Goal: Task Accomplishment & Management: Manage account settings

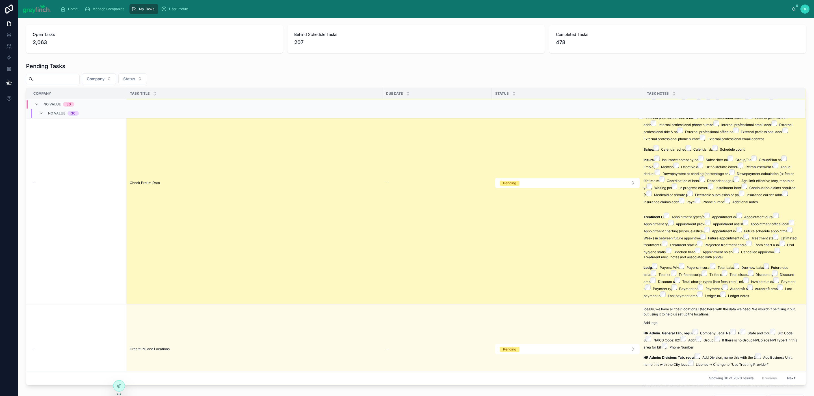
scroll to position [121, 0]
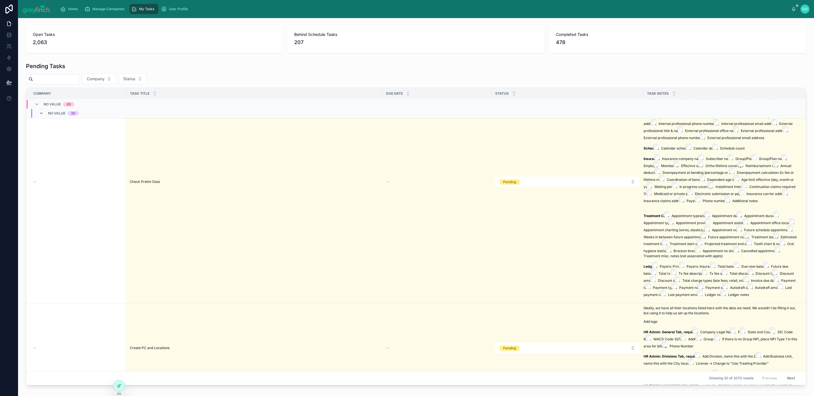
click at [40, 112] on icon at bounding box center [41, 113] width 5 height 5
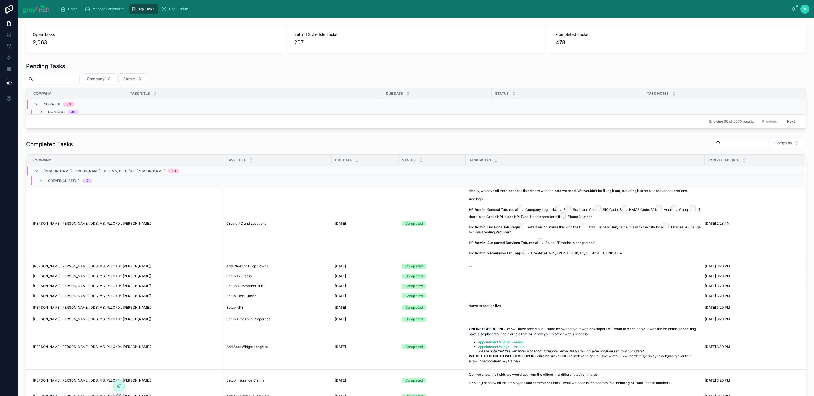
click at [37, 104] on icon at bounding box center [36, 104] width 5 height 5
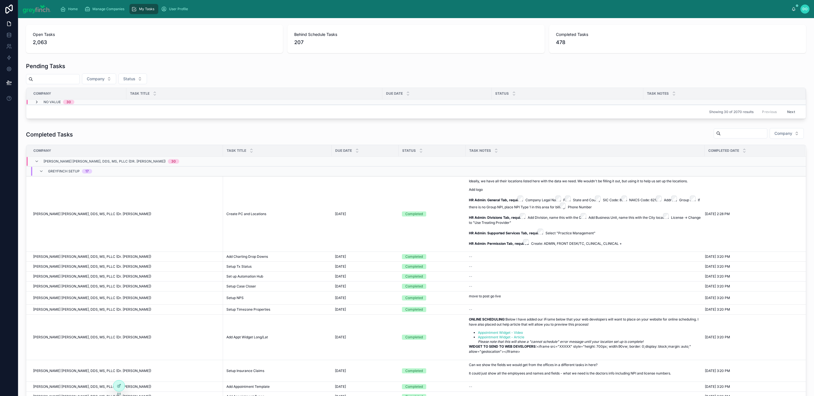
click at [37, 102] on icon at bounding box center [36, 102] width 5 height 5
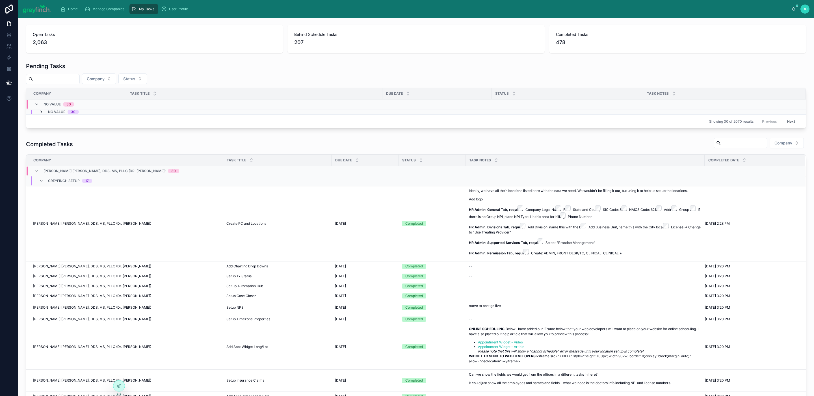
click at [41, 111] on icon at bounding box center [41, 112] width 5 height 5
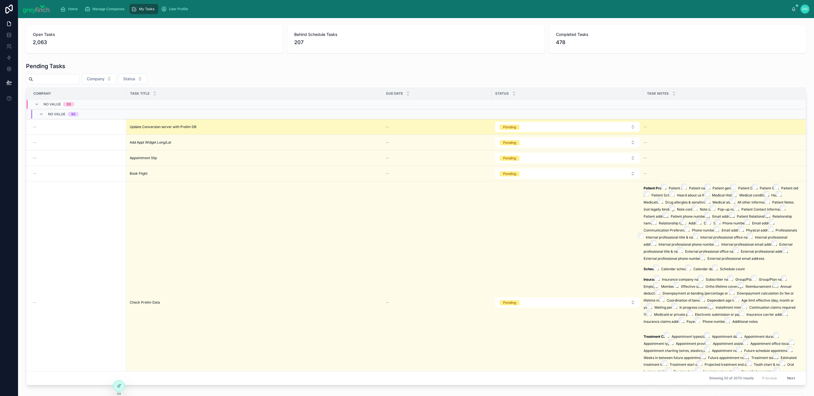
click at [210, 127] on div "Update Conversion server with Prelim DB Update Conversion server with Prelim DB" at bounding box center [254, 127] width 249 height 5
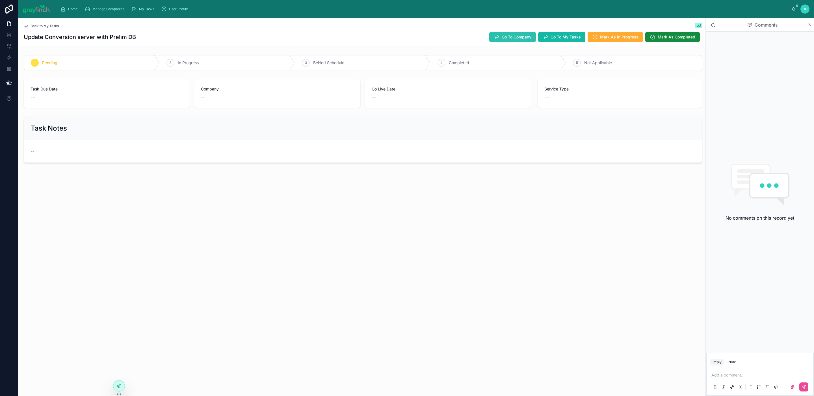
click at [519, 40] on button "Go To Company" at bounding box center [512, 37] width 47 height 10
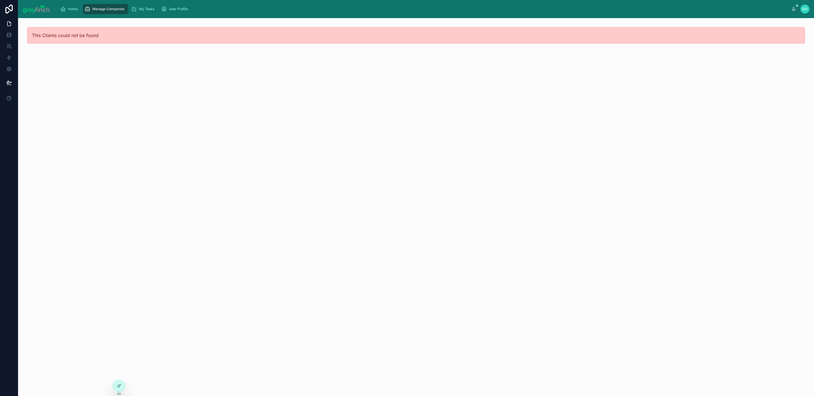
click at [101, 7] on span "Manage Companies" at bounding box center [108, 9] width 32 height 5
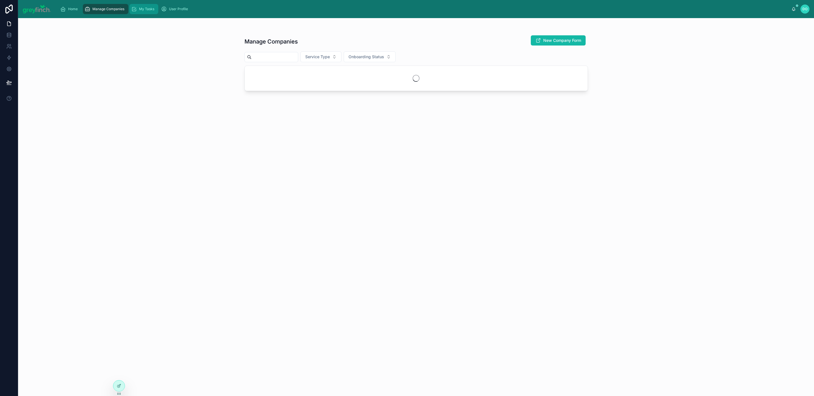
click at [150, 9] on span "My Tasks" at bounding box center [146, 9] width 15 height 5
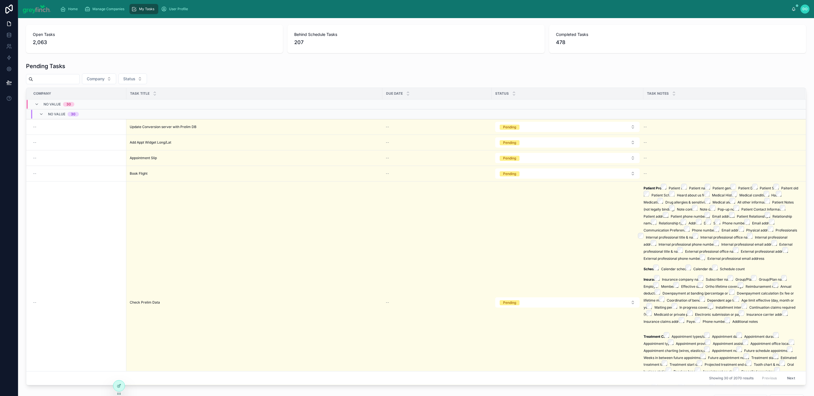
click at [142, 12] on div "My Tasks" at bounding box center [143, 9] width 25 height 9
click at [105, 77] on span "Company" at bounding box center [96, 79] width 18 height 6
type input "******"
click at [99, 103] on span "Orthodontists of [US_STATE]" at bounding box center [99, 102] width 53 height 6
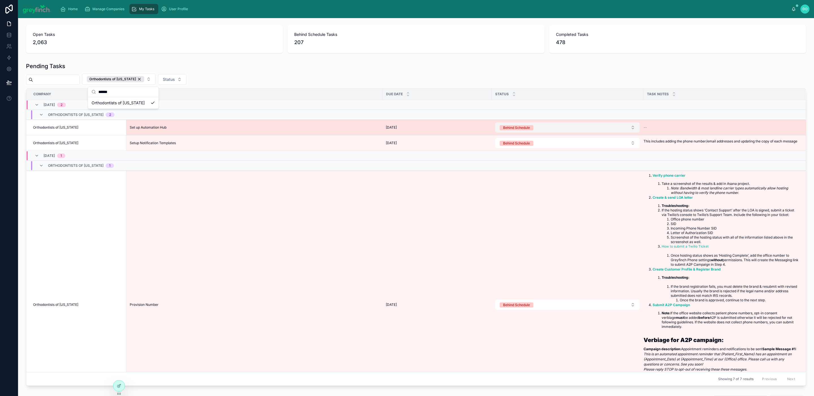
click at [529, 132] on button "Behind Schedule" at bounding box center [567, 127] width 144 height 10
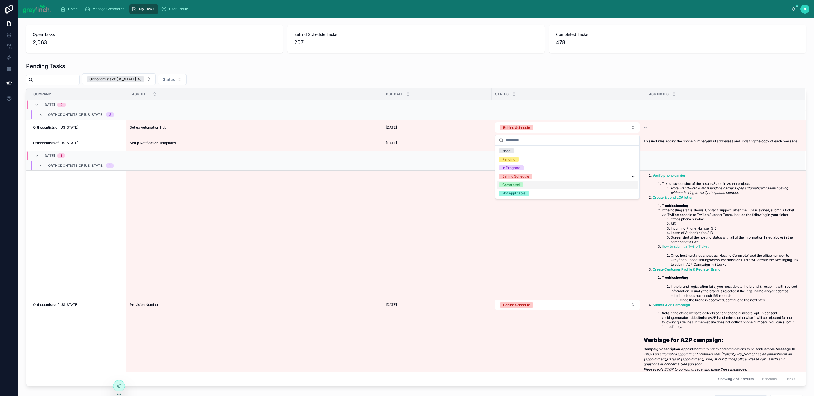
click at [525, 184] on div "Completed" at bounding box center [568, 185] width 142 height 8
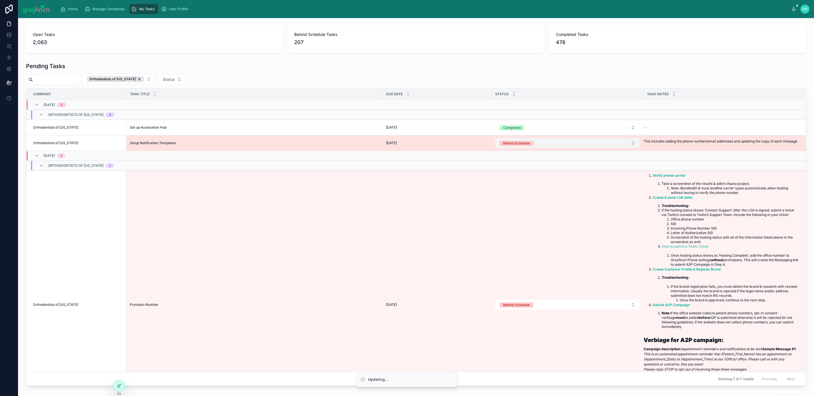
click at [529, 146] on div "Behind Schedule" at bounding box center [516, 143] width 27 height 5
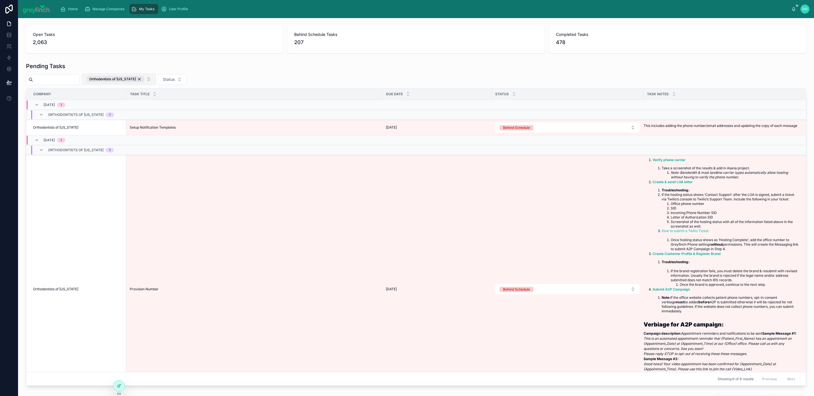
click at [149, 78] on button "Orthodontists of [US_STATE]" at bounding box center [119, 79] width 74 height 11
type input "*****"
click at [138, 103] on span "[PERSON_NAME] - Quest Orthodontics" at bounding box center [120, 103] width 57 height 6
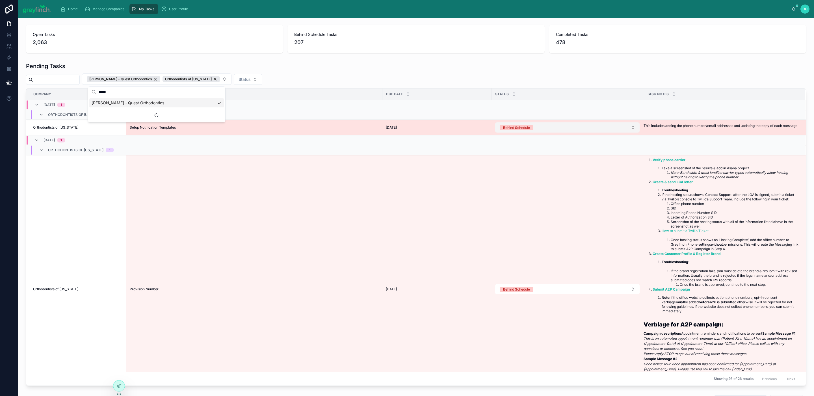
click at [554, 132] on button "Behind Schedule" at bounding box center [567, 127] width 144 height 10
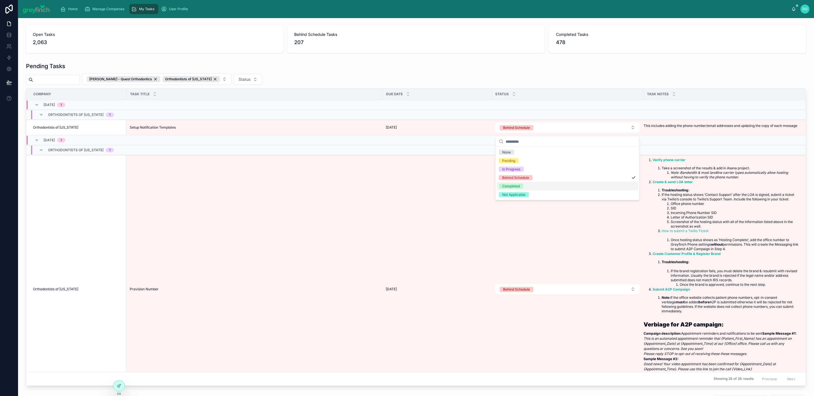
click at [540, 186] on div "Completed" at bounding box center [568, 186] width 142 height 8
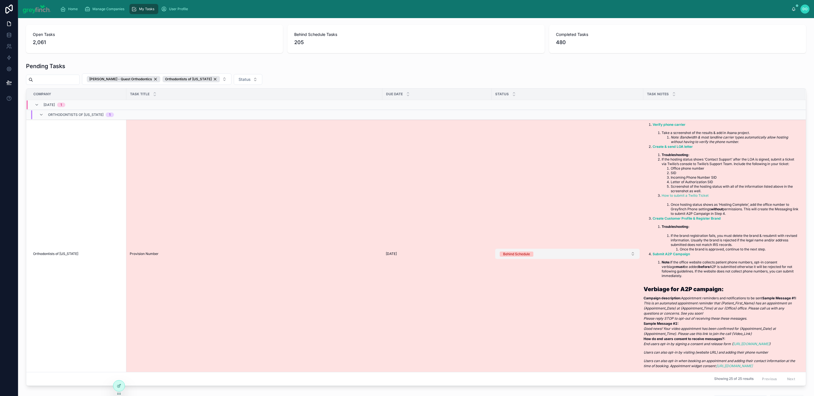
click at [538, 259] on button "Behind Schedule" at bounding box center [567, 254] width 144 height 10
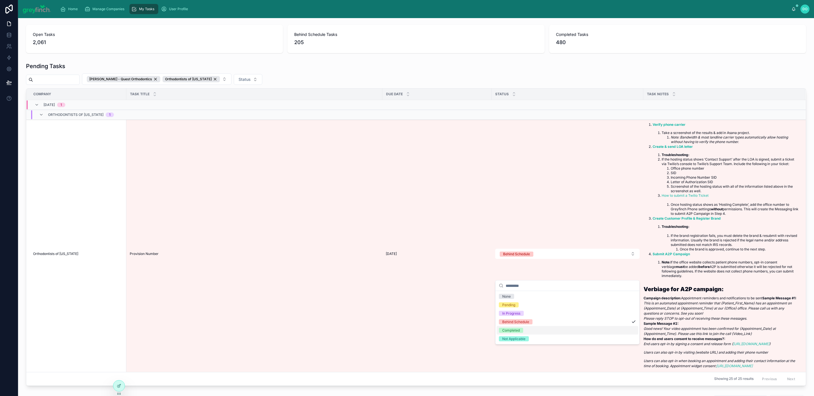
click at [521, 329] on span "Completed" at bounding box center [511, 330] width 24 height 5
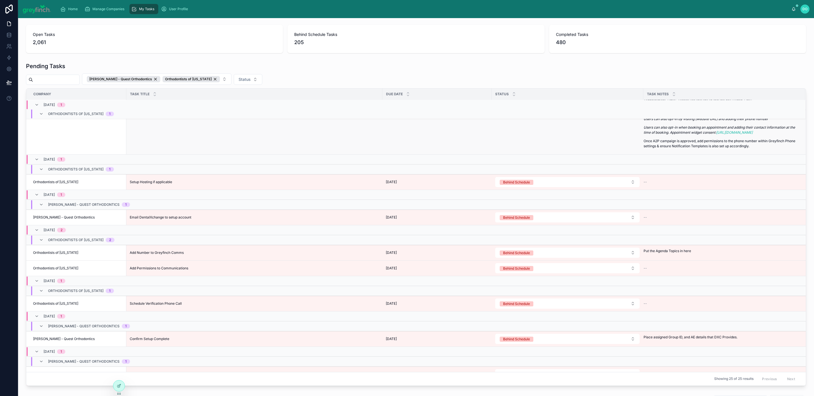
scroll to position [243, 0]
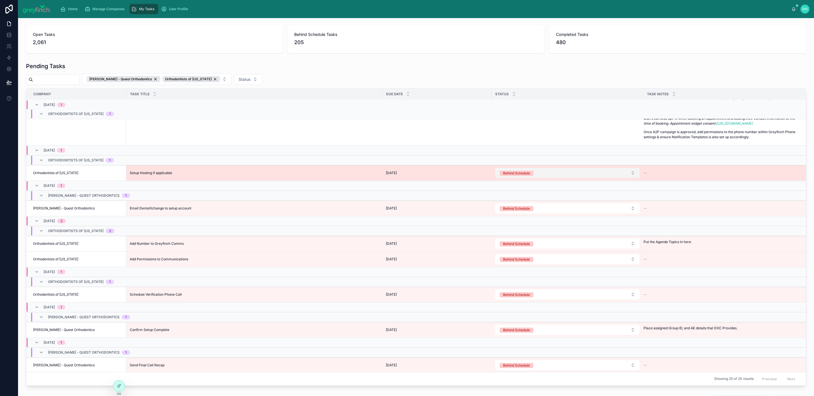
click at [539, 178] on button "Behind Schedule" at bounding box center [567, 173] width 144 height 10
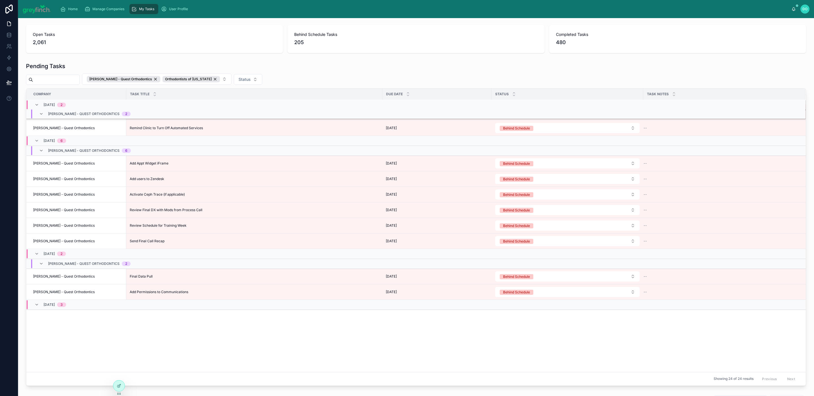
scroll to position [0, 0]
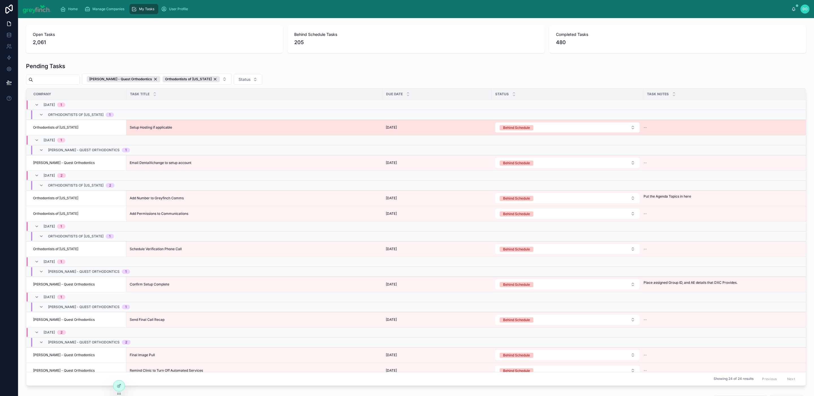
click at [549, 123] on form "Behind Schedule" at bounding box center [567, 127] width 145 height 11
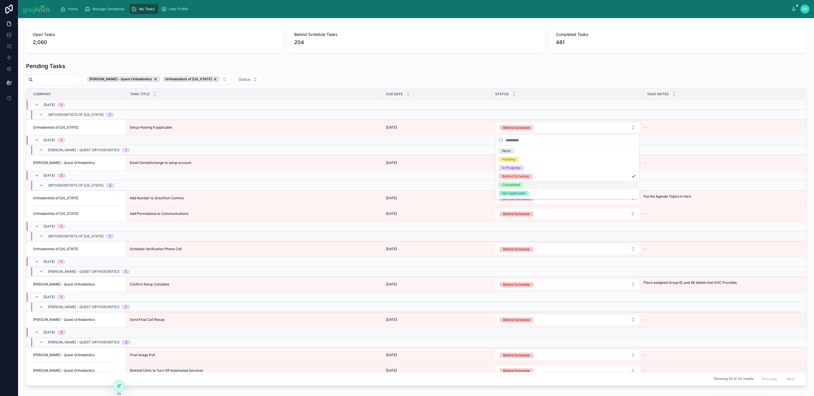
click at [525, 185] on div "Completed" at bounding box center [568, 185] width 142 height 8
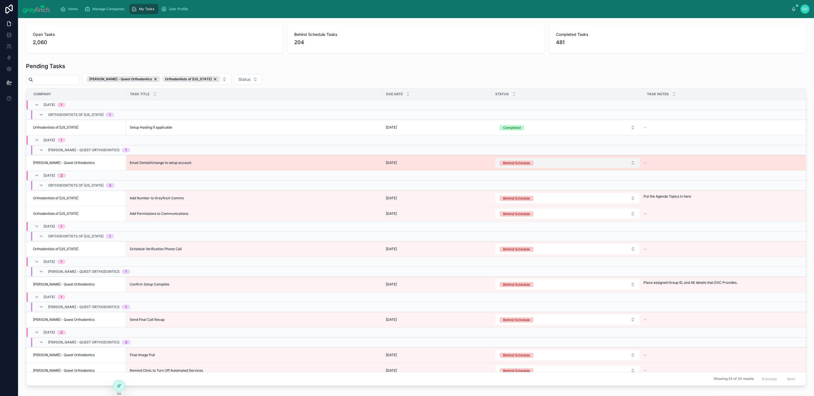
click at [544, 165] on button "Behind Schedule" at bounding box center [567, 163] width 144 height 10
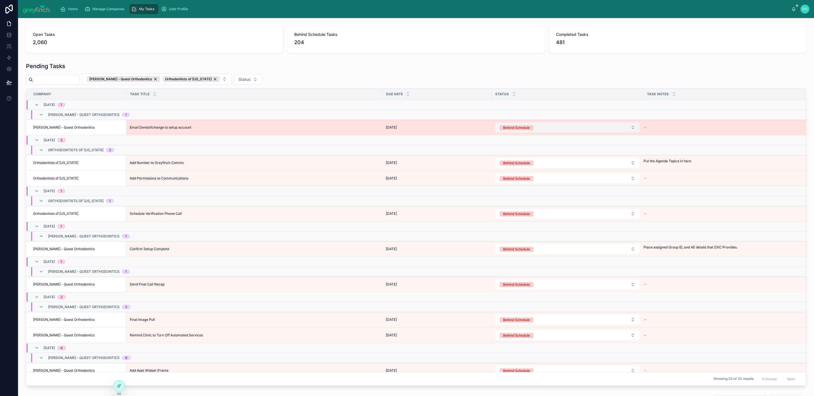
click at [536, 131] on button "Behind Schedule" at bounding box center [567, 127] width 144 height 10
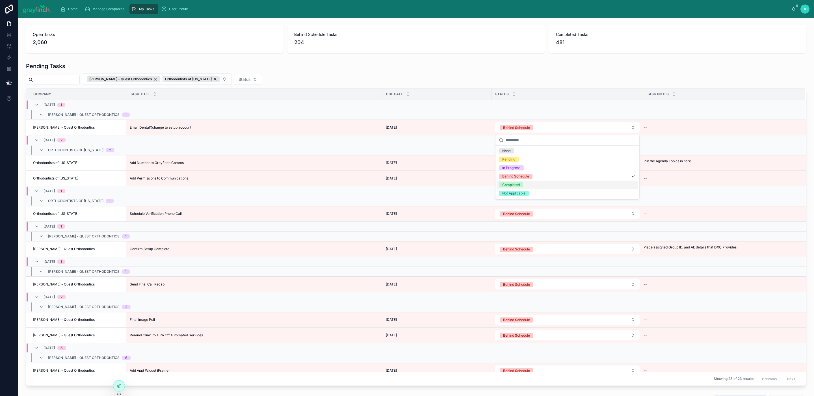
click at [516, 185] on div "Completed" at bounding box center [511, 184] width 18 height 5
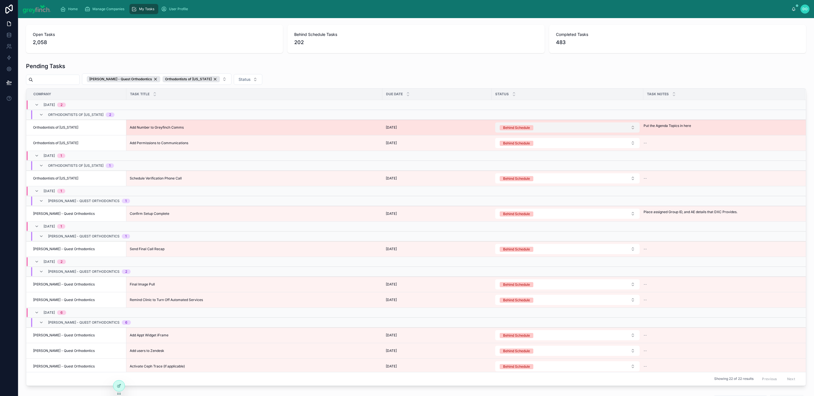
click at [621, 129] on button "Behind Schedule" at bounding box center [567, 127] width 144 height 10
click at [547, 131] on button "Behind Schedule" at bounding box center [567, 127] width 144 height 10
click at [526, 130] on div "Behind Schedule" at bounding box center [516, 127] width 27 height 5
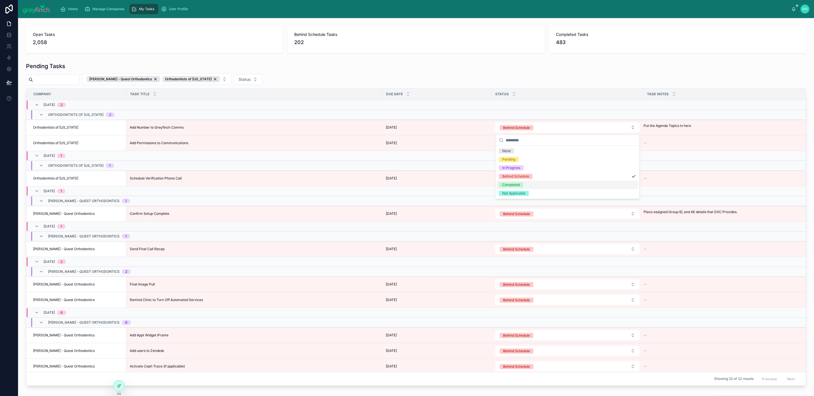
click at [519, 185] on div "Completed" at bounding box center [511, 184] width 18 height 5
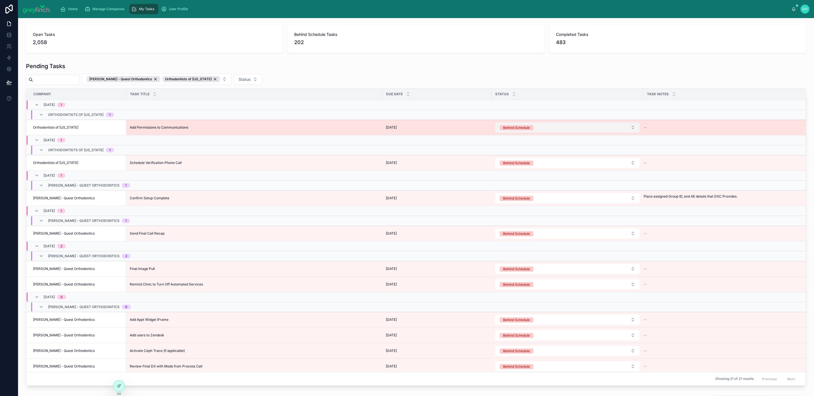
click at [535, 129] on button "Behind Schedule" at bounding box center [567, 127] width 144 height 10
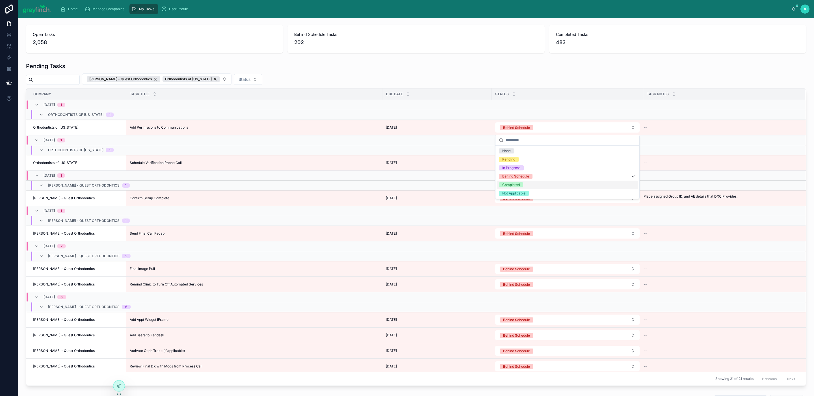
click at [514, 183] on div "Completed" at bounding box center [511, 184] width 18 height 5
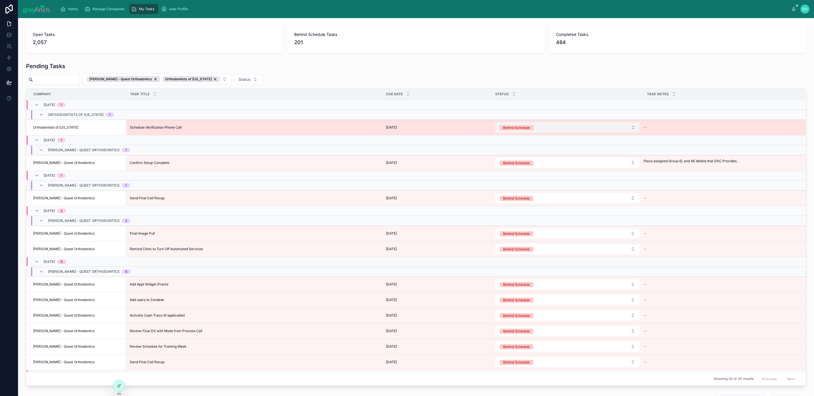
click at [541, 129] on button "Behind Schedule" at bounding box center [567, 127] width 144 height 10
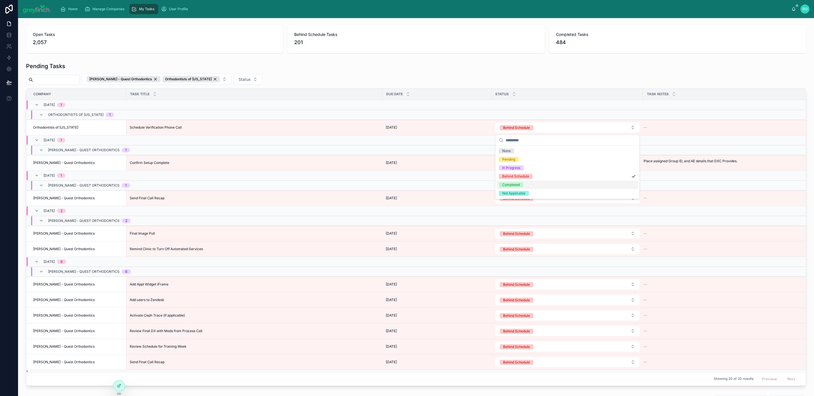
click at [519, 185] on div "Completed" at bounding box center [511, 184] width 18 height 5
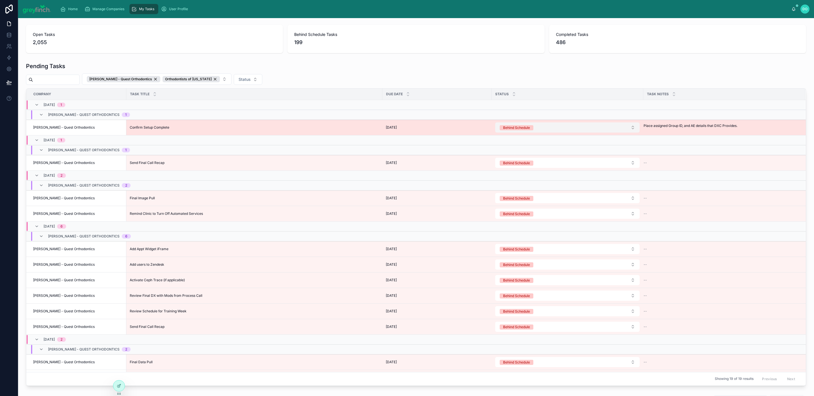
click at [542, 129] on button "Behind Schedule" at bounding box center [567, 127] width 144 height 10
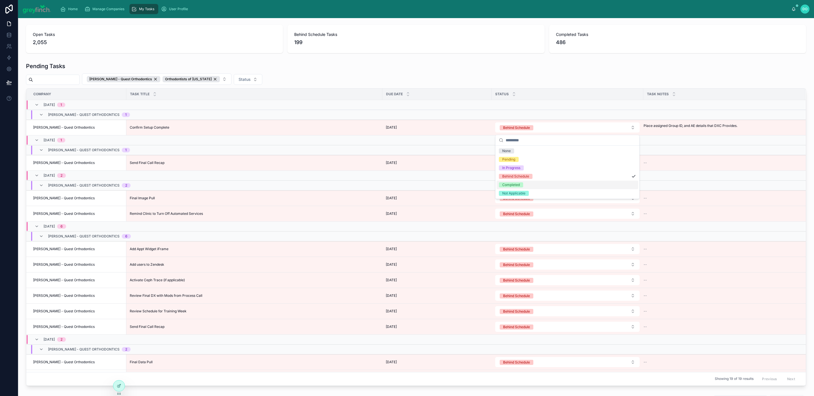
click at [523, 184] on span "Completed" at bounding box center [511, 184] width 24 height 5
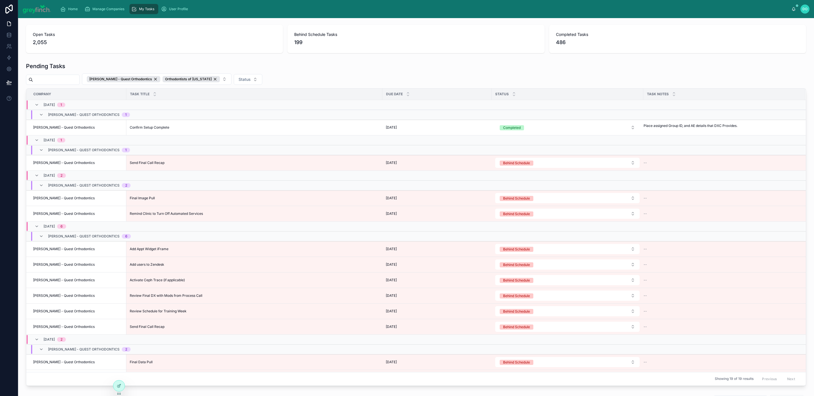
click at [542, 162] on button "Behind Schedule" at bounding box center [567, 163] width 144 height 10
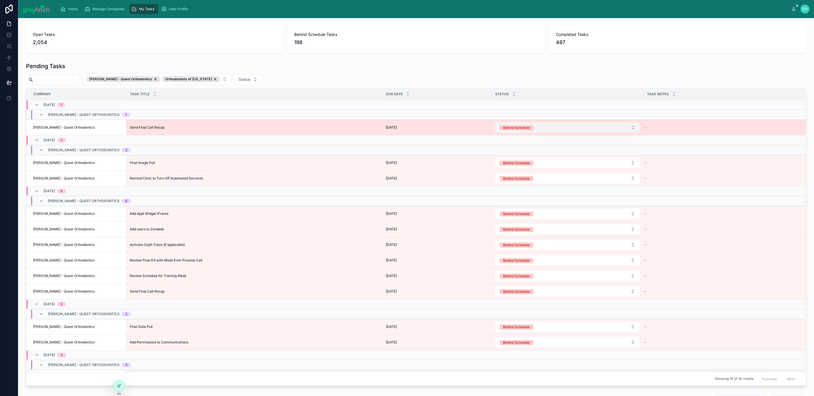
click at [539, 131] on button "Behind Schedule" at bounding box center [567, 127] width 144 height 10
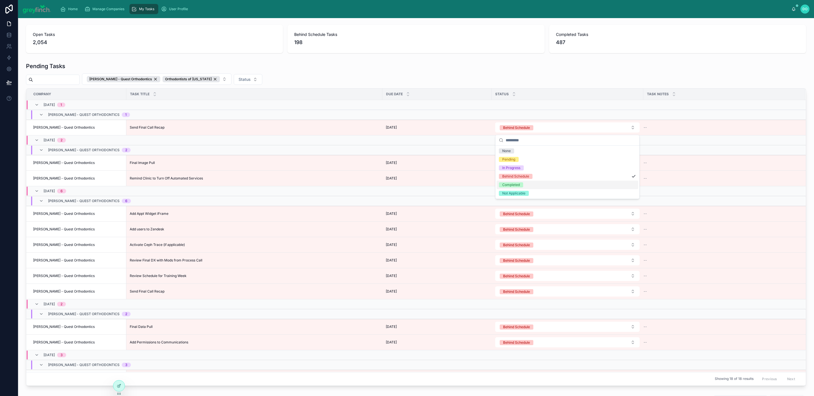
click at [530, 183] on div "Completed" at bounding box center [568, 185] width 142 height 8
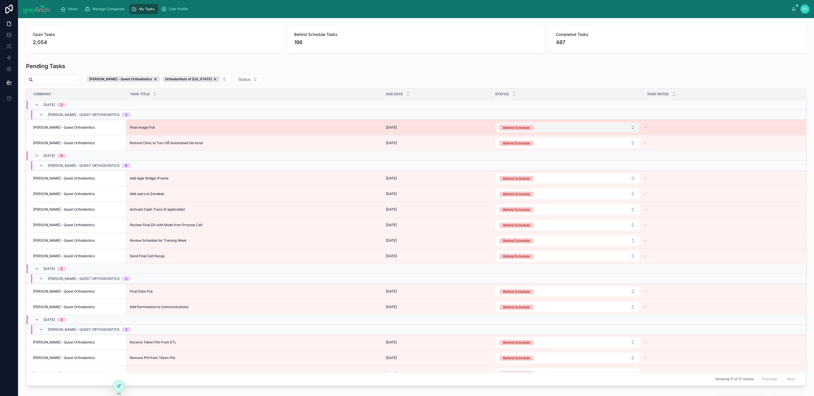
click at [632, 129] on button "Behind Schedule" at bounding box center [567, 127] width 144 height 10
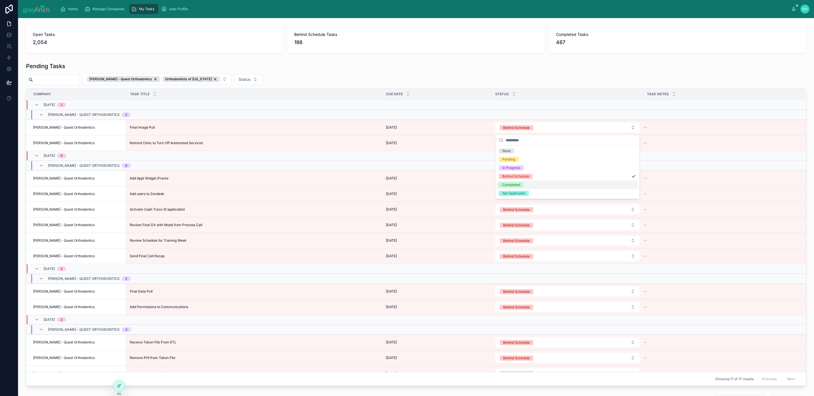
click at [585, 186] on div "Completed" at bounding box center [568, 185] width 142 height 8
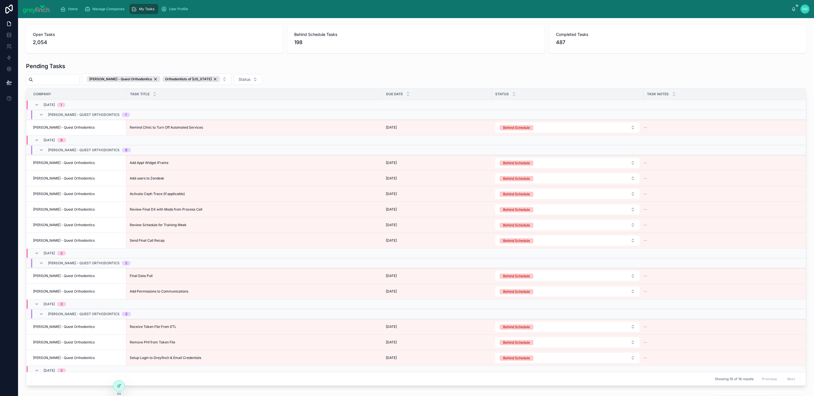
click at [629, 144] on td at bounding box center [568, 140] width 152 height 10
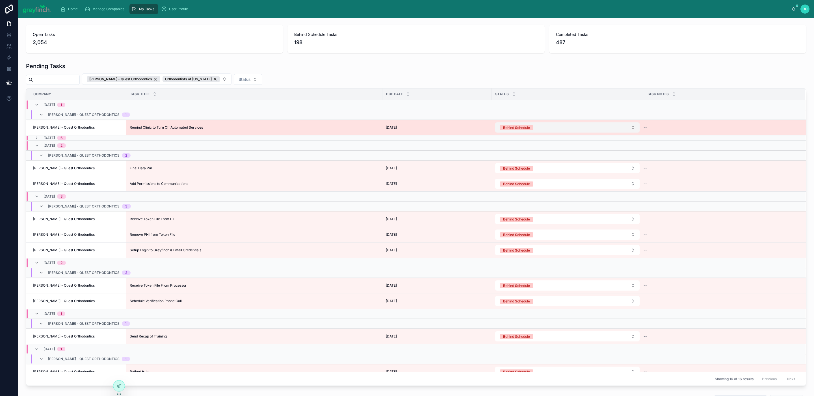
click at [633, 129] on button "Behind Schedule" at bounding box center [567, 127] width 144 height 10
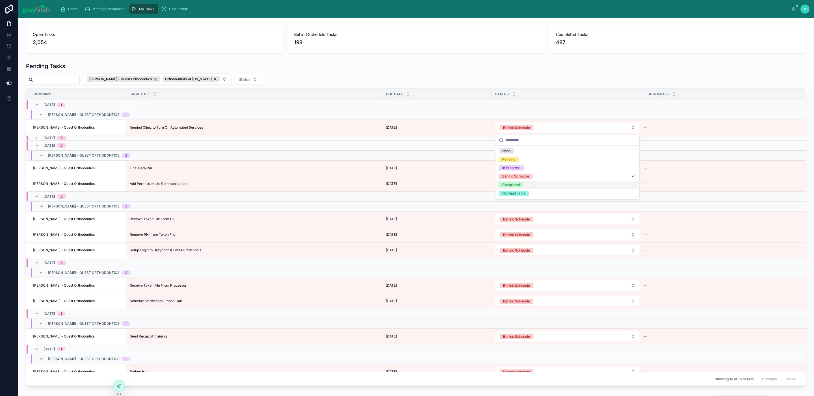
click at [583, 184] on div "Completed" at bounding box center [568, 185] width 142 height 8
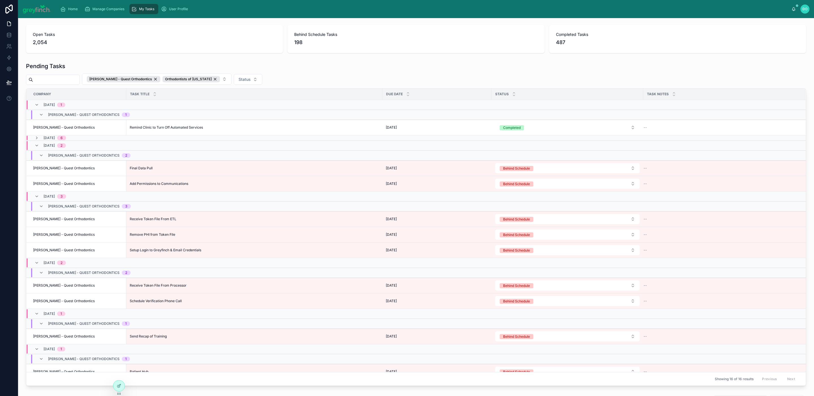
click at [546, 141] on td at bounding box center [568, 137] width 152 height 5
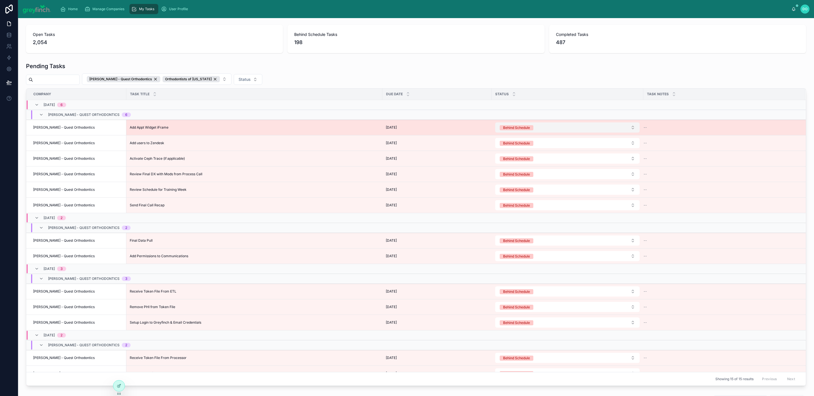
click at [632, 130] on button "Behind Schedule" at bounding box center [567, 127] width 144 height 10
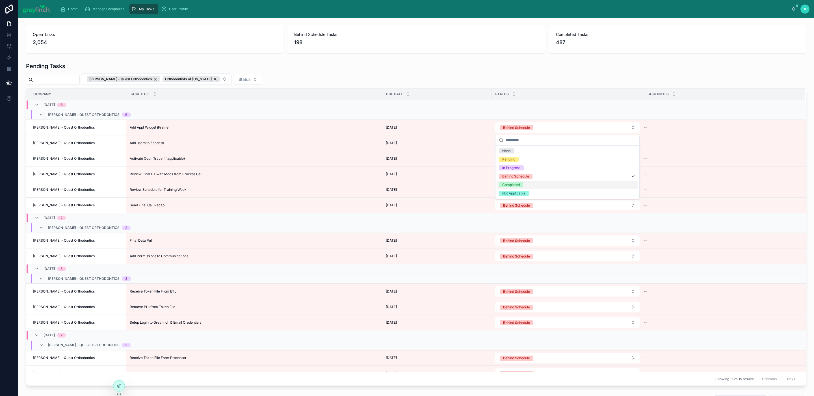
click at [571, 186] on div "Completed" at bounding box center [568, 185] width 142 height 8
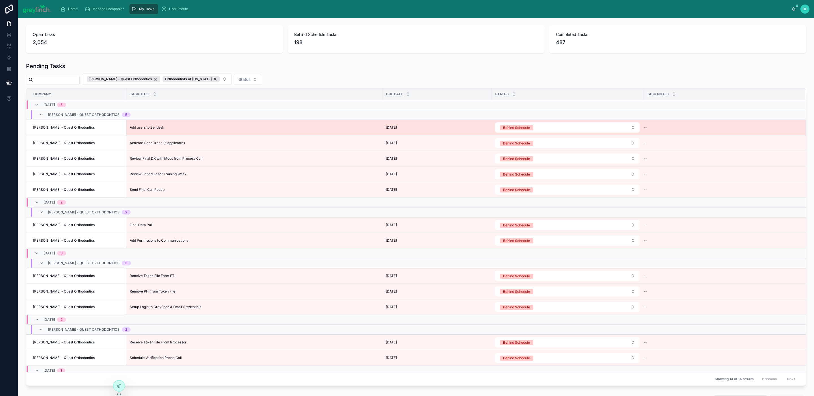
drag, startPoint x: 634, startPoint y: 129, endPoint x: 621, endPoint y: 134, distance: 13.2
click at [634, 129] on button "Behind Schedule" at bounding box center [567, 127] width 144 height 10
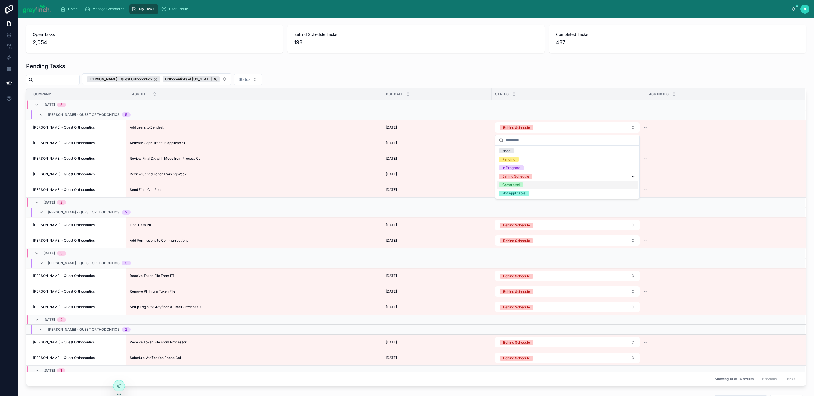
click at [548, 183] on div "Completed" at bounding box center [568, 185] width 142 height 8
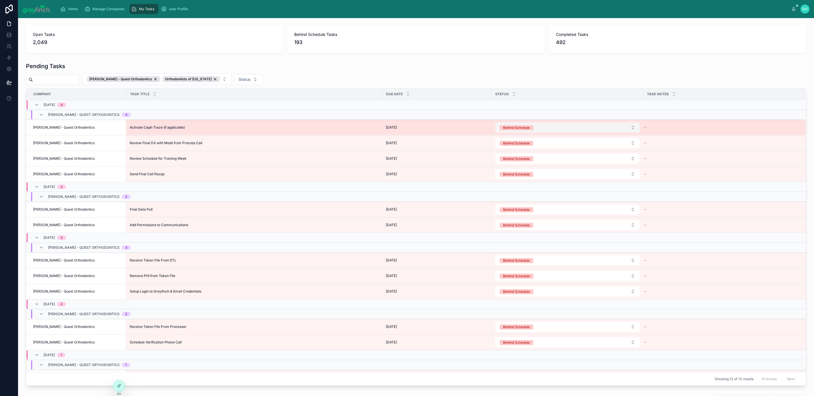
click at [633, 127] on button "Behind Schedule" at bounding box center [567, 127] width 144 height 10
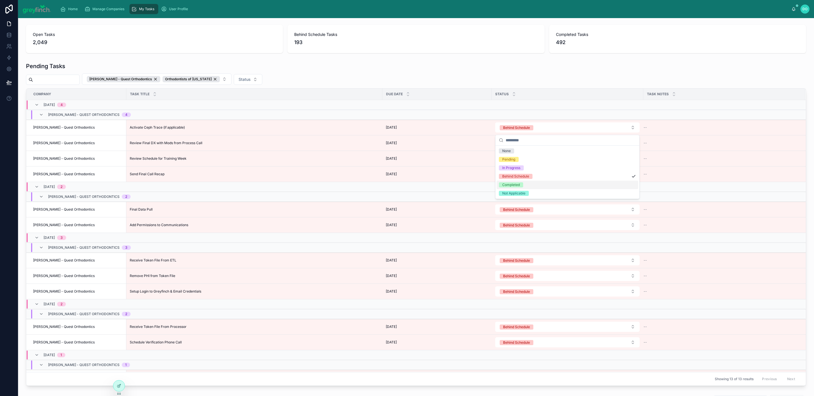
click at [541, 184] on div "Completed" at bounding box center [568, 185] width 142 height 8
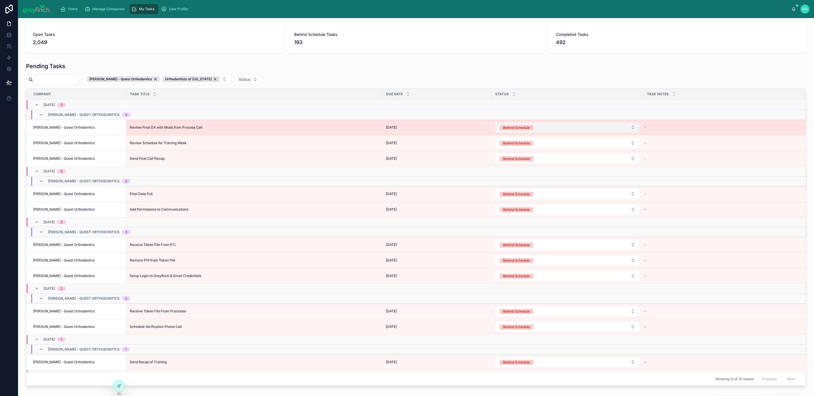
click at [634, 128] on button "Behind Schedule" at bounding box center [567, 127] width 144 height 10
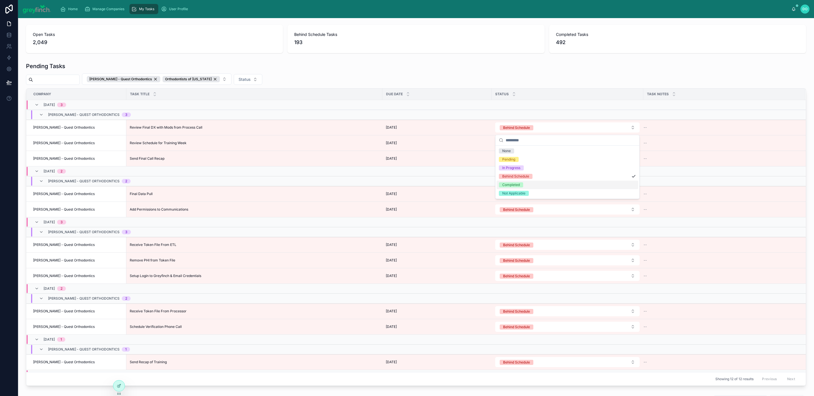
click at [535, 186] on div "Completed" at bounding box center [568, 185] width 142 height 8
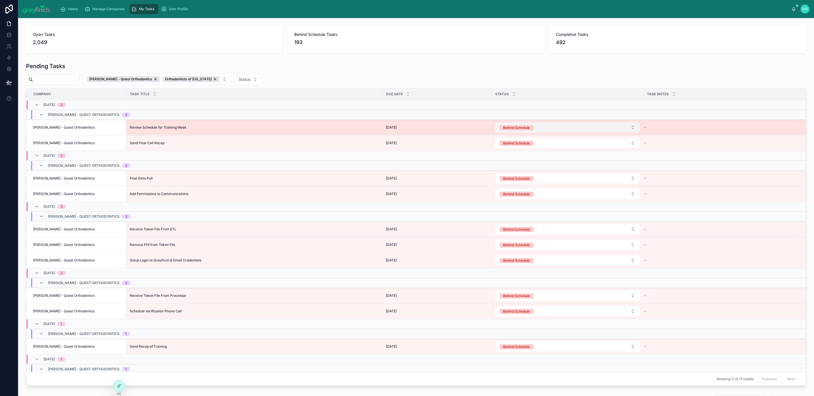
click at [635, 131] on button "Behind Schedule" at bounding box center [567, 127] width 144 height 10
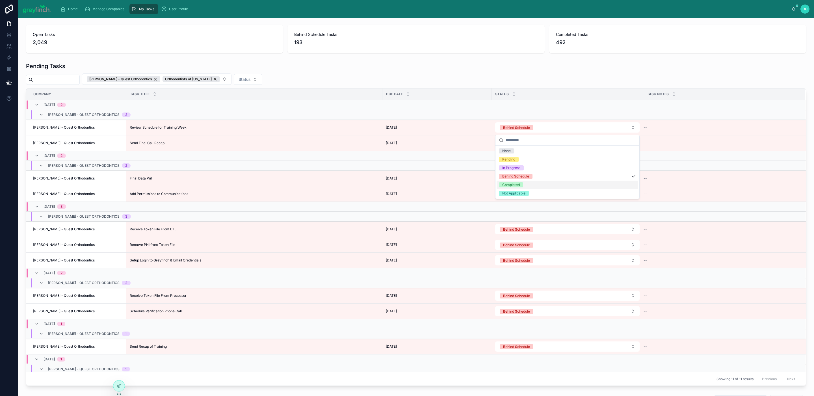
click at [527, 185] on div "Completed" at bounding box center [568, 185] width 142 height 8
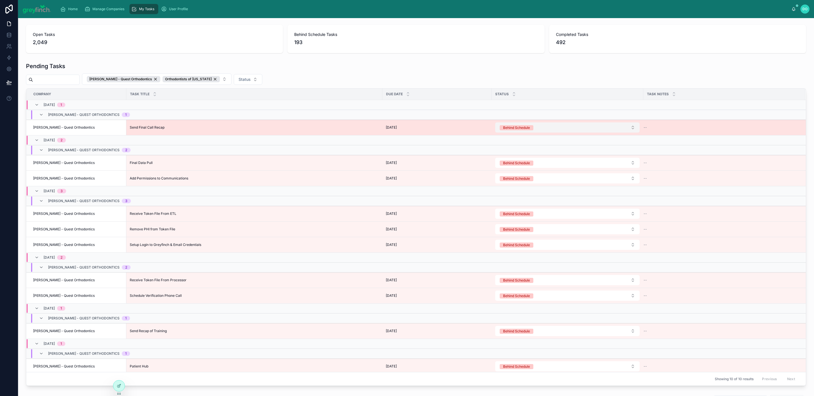
click at [635, 130] on button "Behind Schedule" at bounding box center [567, 127] width 144 height 10
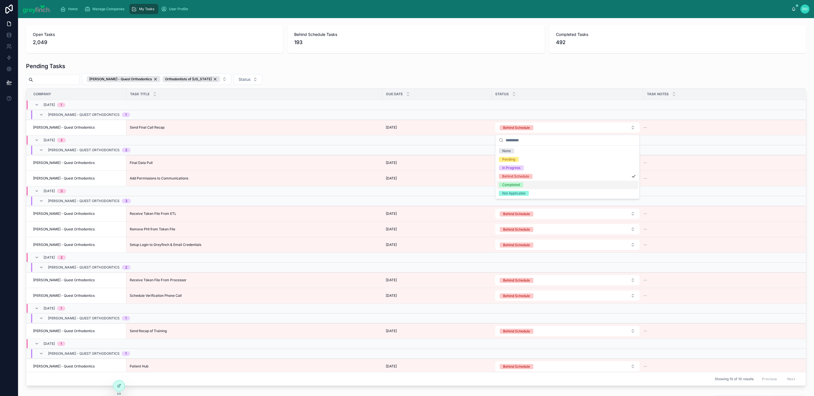
click at [529, 185] on div "Completed" at bounding box center [568, 185] width 142 height 8
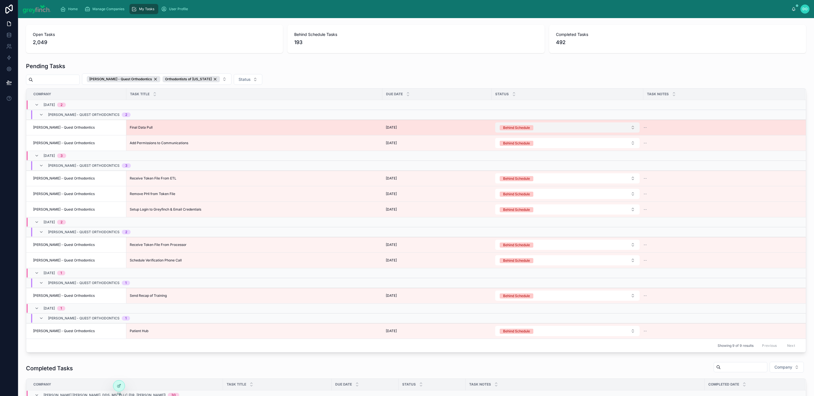
click at [626, 129] on button "Behind Schedule" at bounding box center [567, 127] width 144 height 10
click at [542, 131] on button "Behind Schedule" at bounding box center [567, 127] width 144 height 10
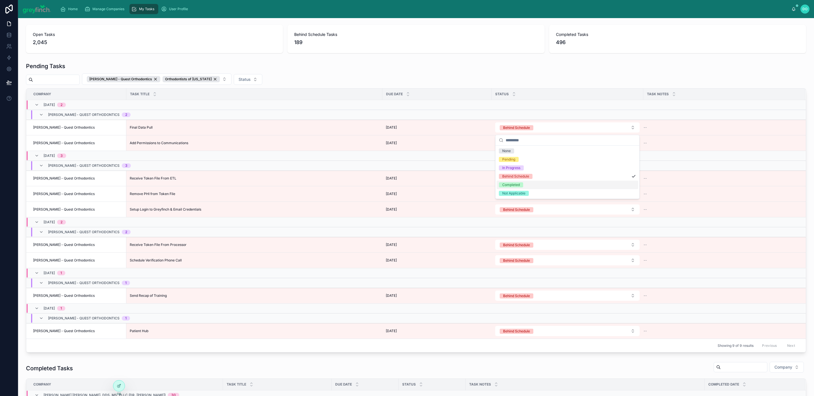
click at [517, 185] on div "Completed" at bounding box center [511, 184] width 18 height 5
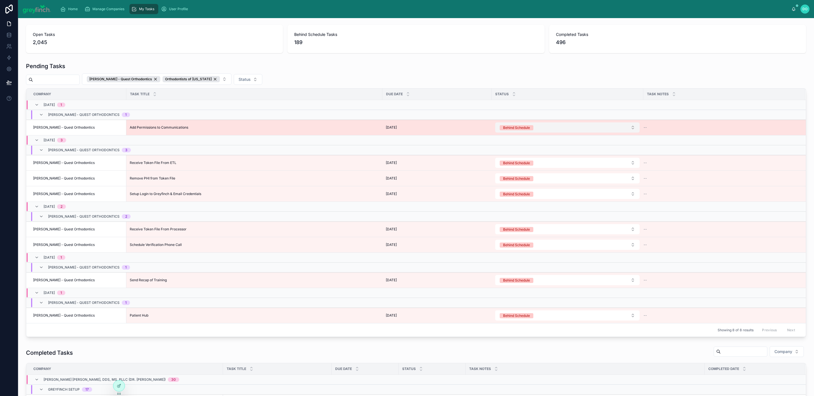
click at [551, 130] on button "Behind Schedule" at bounding box center [567, 127] width 144 height 10
click at [553, 129] on button "Behind Schedule" at bounding box center [567, 127] width 144 height 10
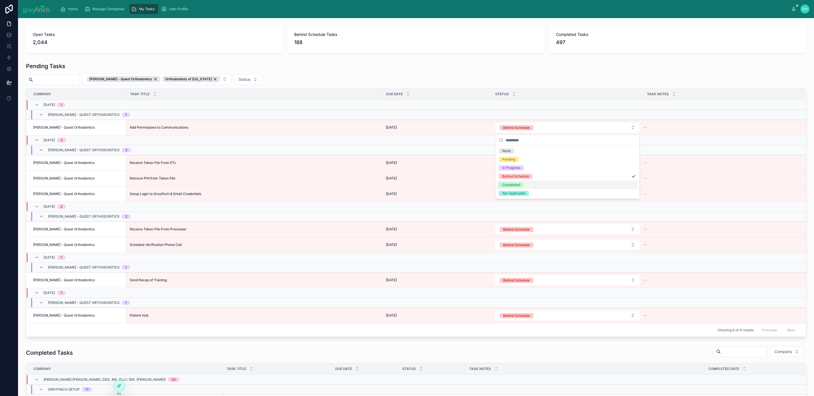
click at [533, 184] on div "Completed" at bounding box center [568, 185] width 142 height 8
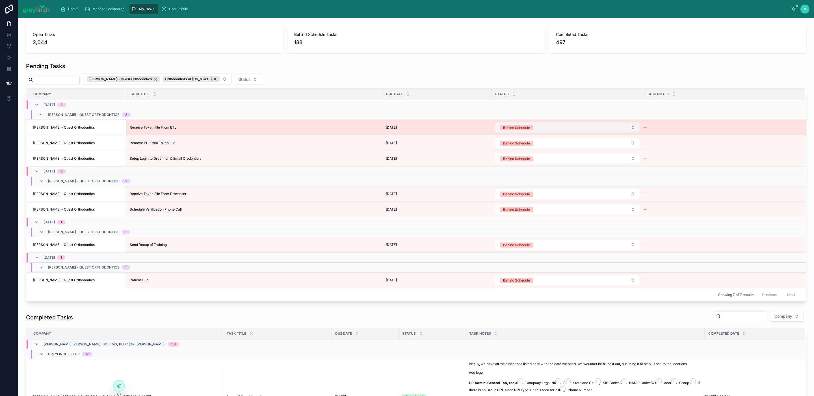
click at [559, 129] on button "Behind Schedule" at bounding box center [567, 127] width 144 height 10
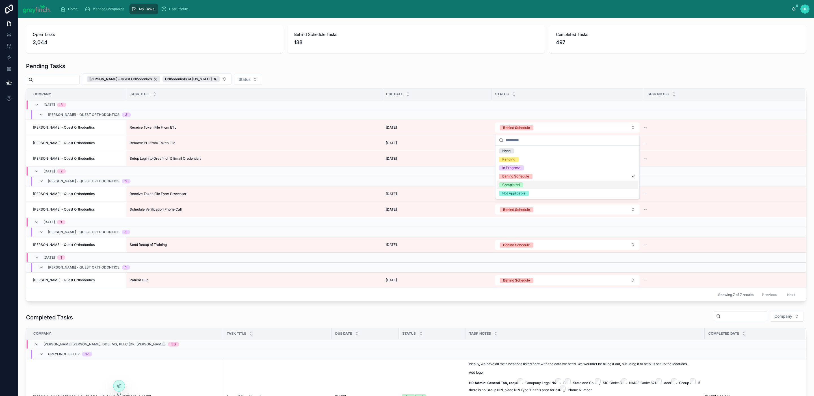
click at [531, 182] on div "Completed" at bounding box center [568, 185] width 142 height 8
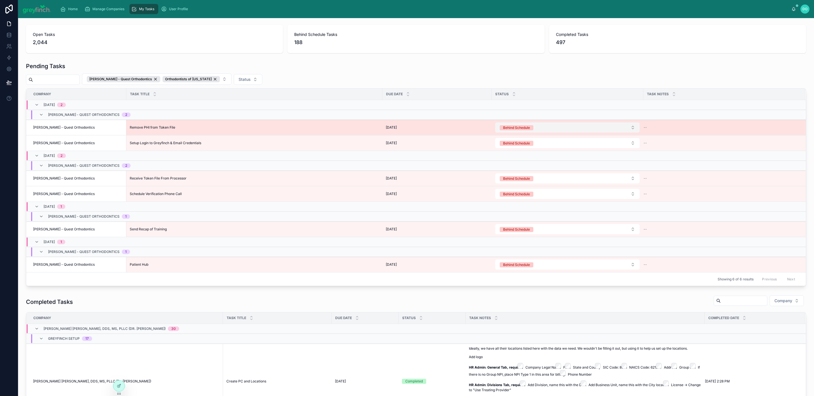
click at [546, 125] on button "Behind Schedule" at bounding box center [567, 127] width 144 height 10
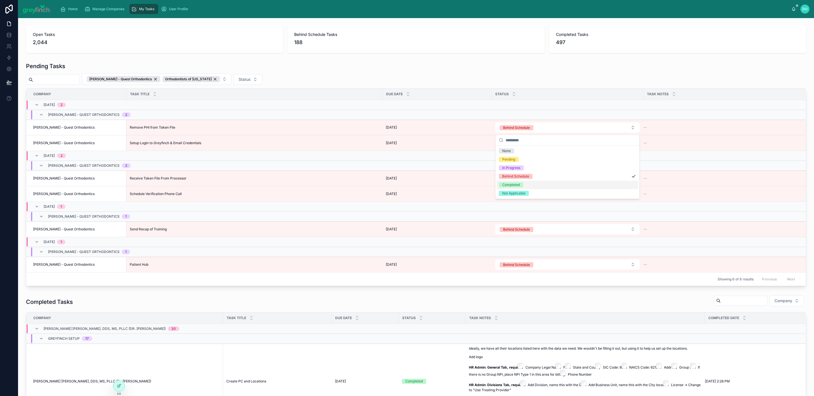
click at [529, 184] on div "Completed" at bounding box center [568, 185] width 142 height 8
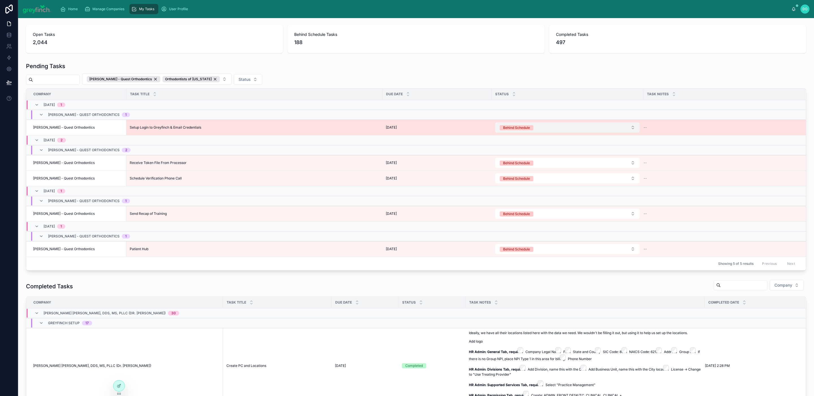
drag, startPoint x: 541, startPoint y: 130, endPoint x: 541, endPoint y: 133, distance: 2.8
click at [541, 130] on button "Behind Schedule" at bounding box center [567, 127] width 144 height 10
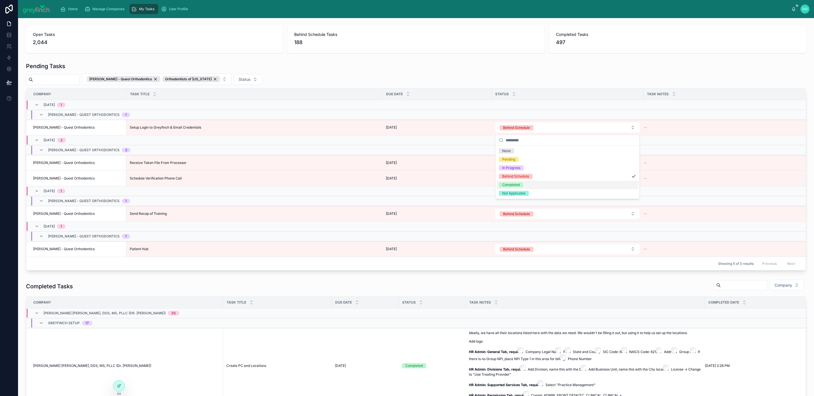
click at [527, 186] on div "Completed" at bounding box center [568, 185] width 142 height 8
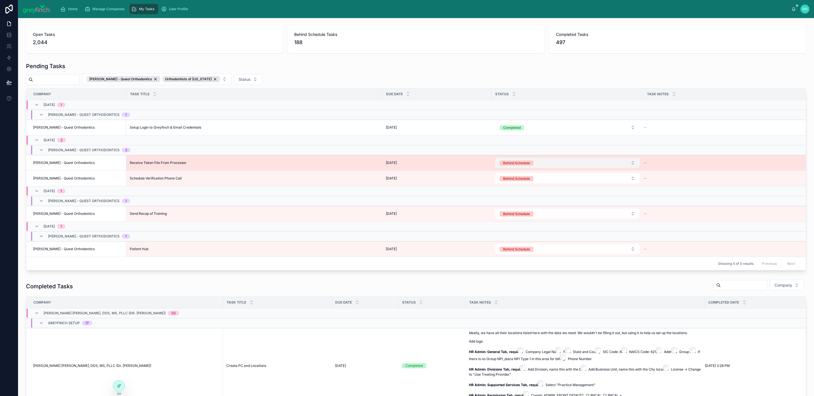
click at [542, 162] on button "Behind Schedule" at bounding box center [567, 163] width 144 height 10
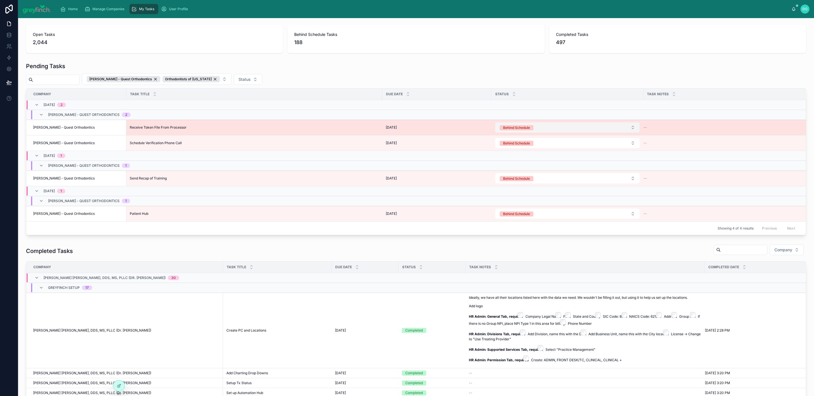
drag, startPoint x: 539, startPoint y: 128, endPoint x: 538, endPoint y: 133, distance: 4.9
click at [539, 128] on button "Behind Schedule" at bounding box center [567, 127] width 144 height 10
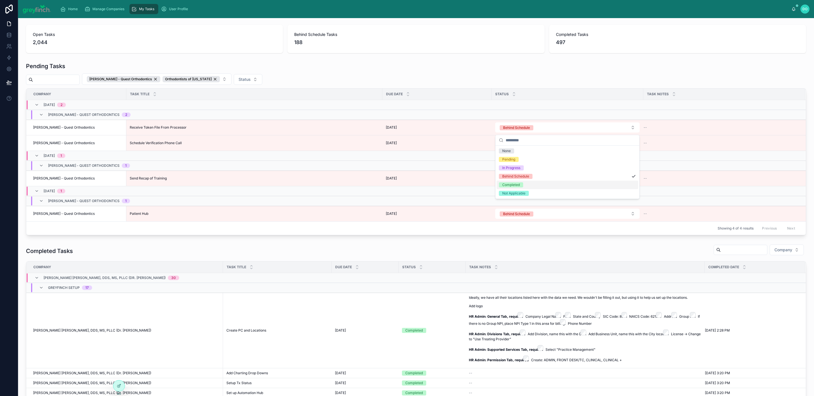
click at [521, 185] on span "Completed" at bounding box center [511, 184] width 24 height 5
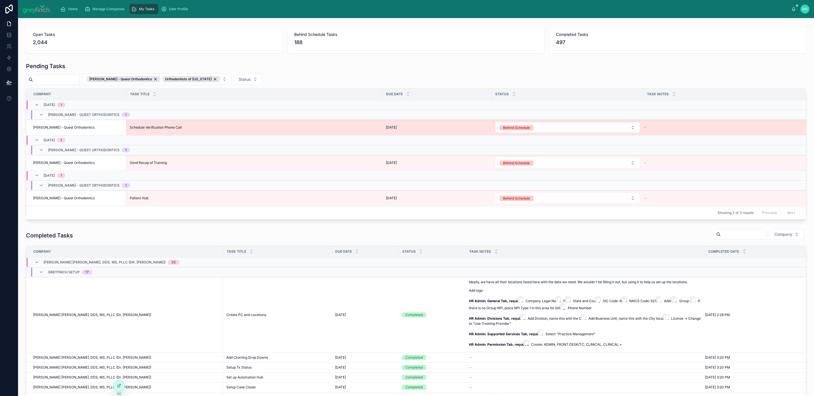
drag, startPoint x: 537, startPoint y: 130, endPoint x: 537, endPoint y: 134, distance: 3.4
click at [537, 131] on button "Behind Schedule" at bounding box center [567, 127] width 144 height 10
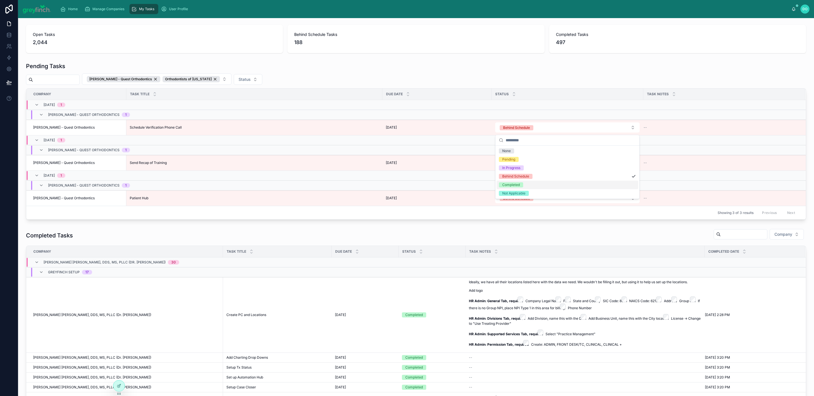
click at [522, 182] on div "Completed" at bounding box center [568, 185] width 142 height 8
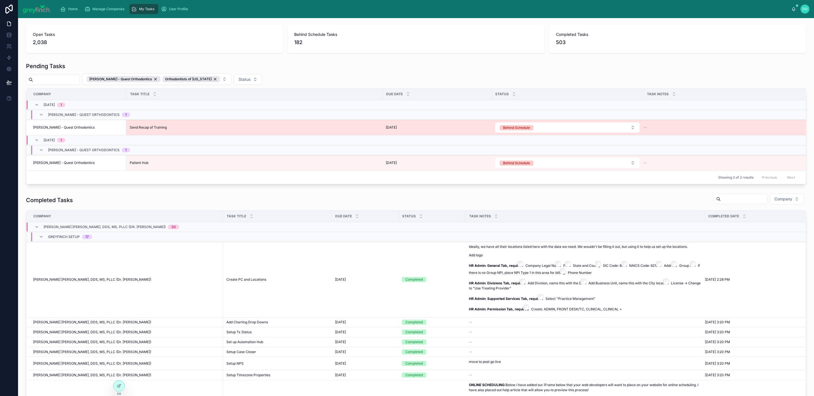
drag, startPoint x: 528, startPoint y: 130, endPoint x: 529, endPoint y: 134, distance: 4.3
click at [528, 130] on div "Behind Schedule" at bounding box center [516, 127] width 27 height 5
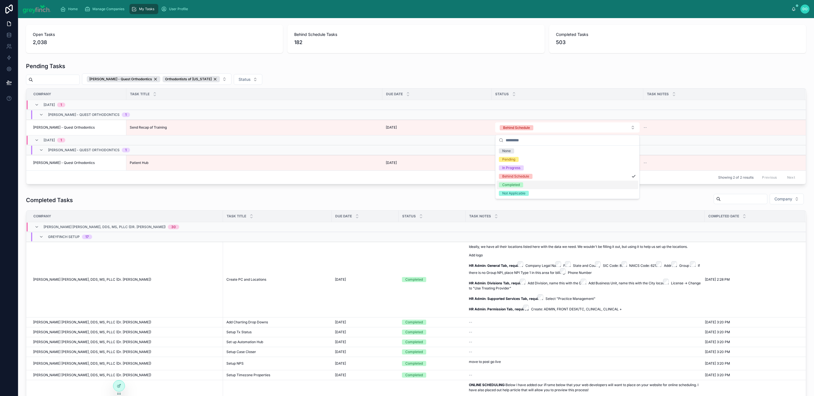
click at [515, 184] on div "Completed" at bounding box center [511, 184] width 18 height 5
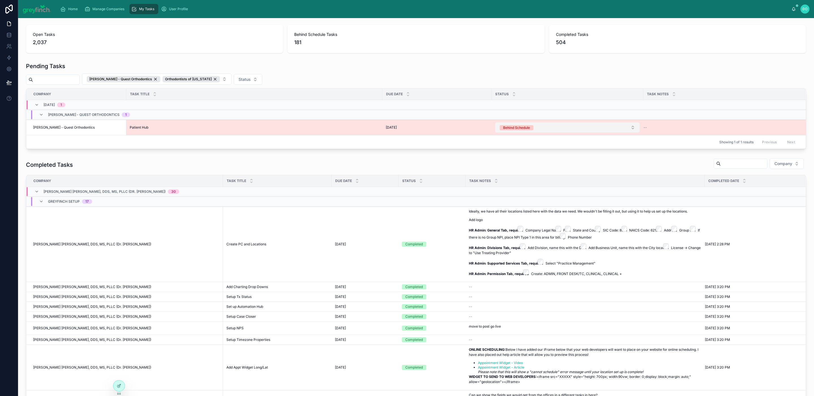
click at [539, 130] on button "Behind Schedule" at bounding box center [567, 127] width 144 height 10
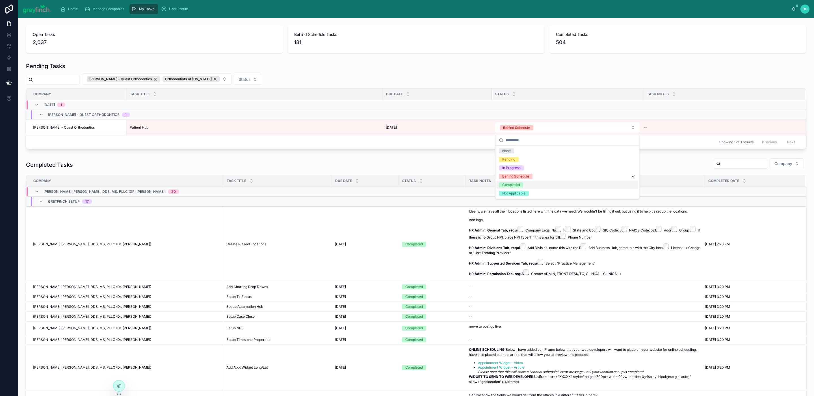
click at [514, 184] on div "Completed" at bounding box center [511, 184] width 18 height 5
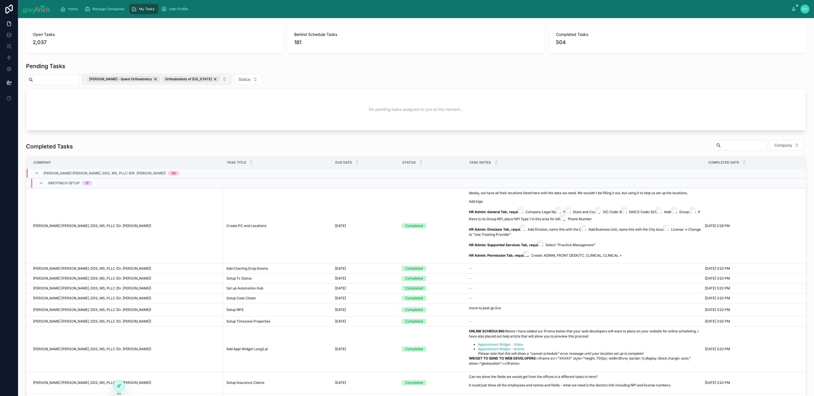
click at [216, 79] on button "[PERSON_NAME] - Quest Orthodontics Orthodontists of [US_STATE]" at bounding box center [157, 79] width 150 height 11
type input "*******"
click at [152, 103] on span "Family Orthodontics of Jupiter - [PERSON_NAME]" at bounding box center [138, 103] width 92 height 6
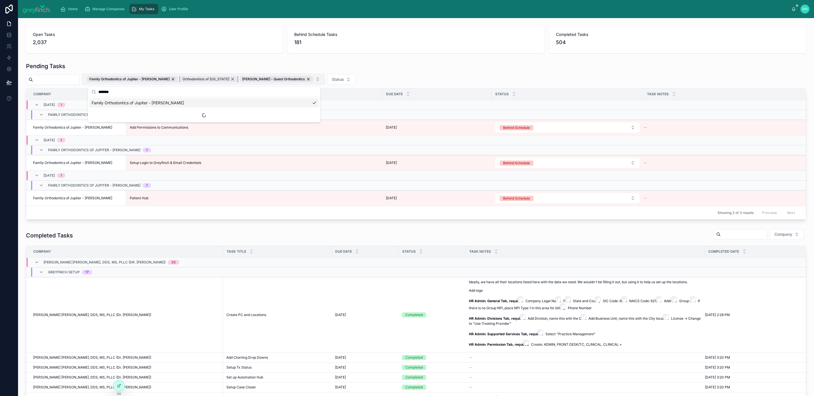
click at [238, 79] on div "Orthodontists of [US_STATE]" at bounding box center [208, 79] width 57 height 6
click at [246, 79] on div "[PERSON_NAME] - Quest Orthodontics" at bounding box center [217, 79] width 74 height 6
click at [338, 71] on div "Pending Tasks Family Orthodontics of Jupiter - [PERSON_NAME] Status Company Tas…" at bounding box center [416, 140] width 780 height 157
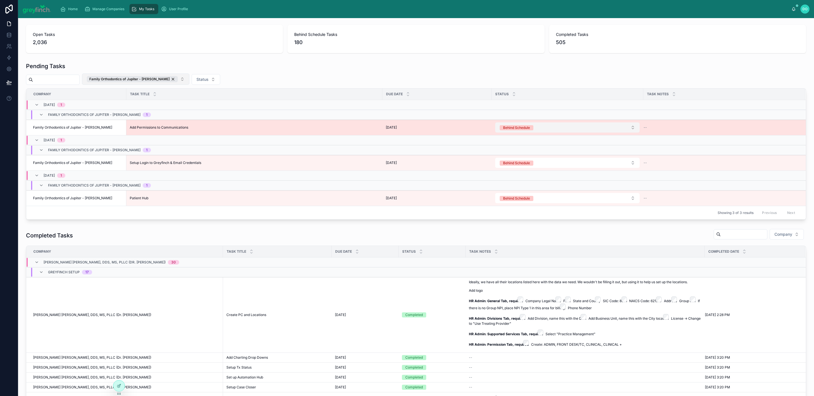
click at [527, 128] on div "Behind Schedule" at bounding box center [516, 127] width 27 height 5
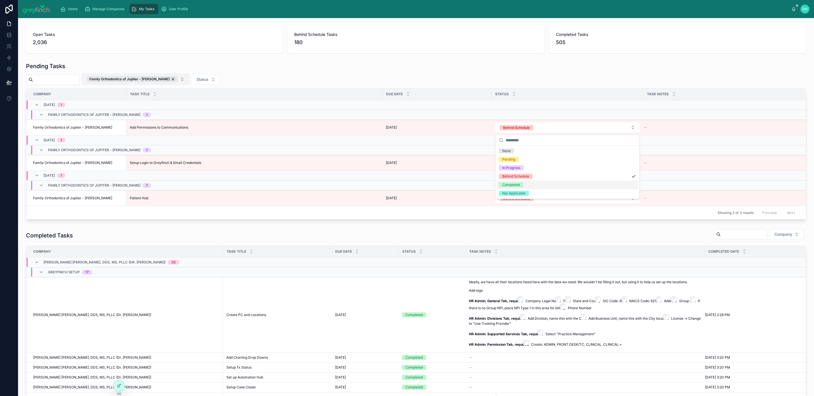
click at [516, 183] on div "Completed" at bounding box center [511, 184] width 18 height 5
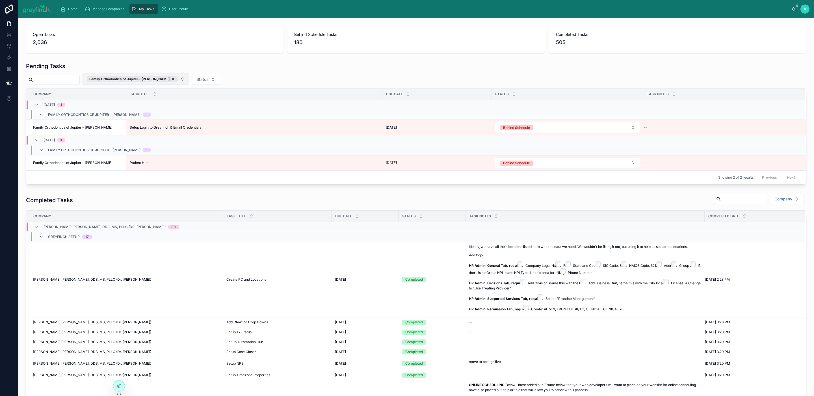
click at [536, 163] on button "Behind Schedule" at bounding box center [567, 163] width 144 height 10
click at [530, 220] on div "Completed" at bounding box center [568, 220] width 142 height 8
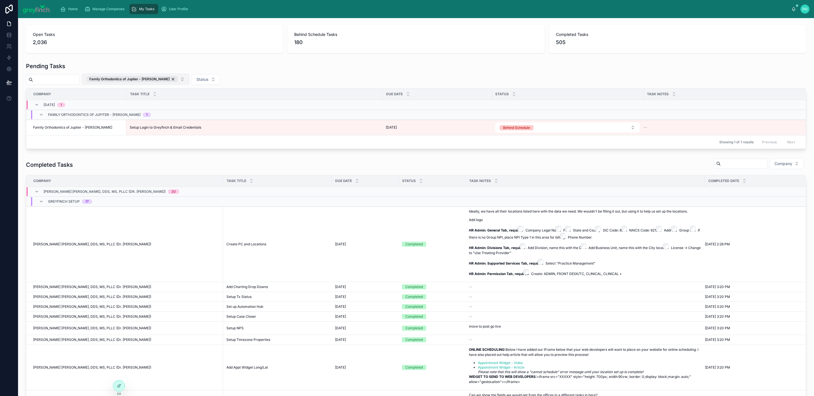
click at [539, 128] on button "Behind Schedule" at bounding box center [567, 127] width 144 height 10
click at [524, 185] on div "Completed" at bounding box center [568, 185] width 142 height 8
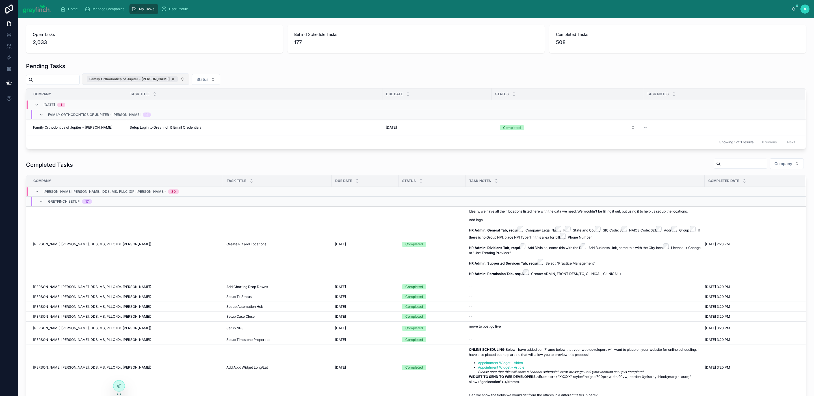
click at [178, 79] on div "Family Orthodontics of Jupiter - [PERSON_NAME]" at bounding box center [132, 79] width 91 height 6
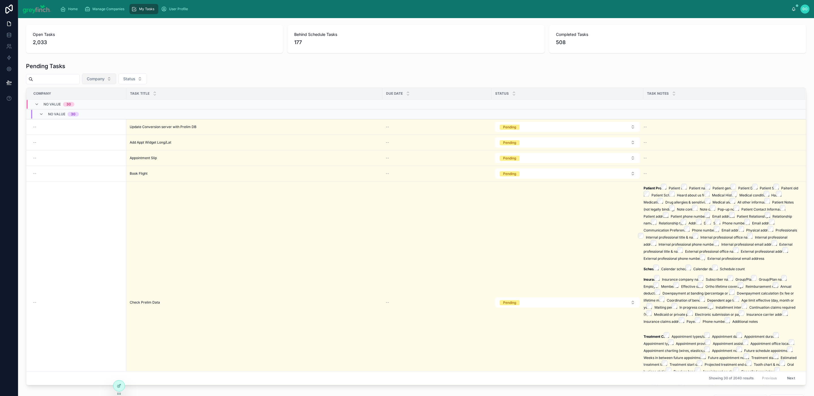
click at [105, 79] on span "Company" at bounding box center [96, 79] width 18 height 6
type input "********"
click at [113, 102] on span "[PERSON_NAME] - American Braces and Smile Center" at bounding box center [101, 102] width 57 height 6
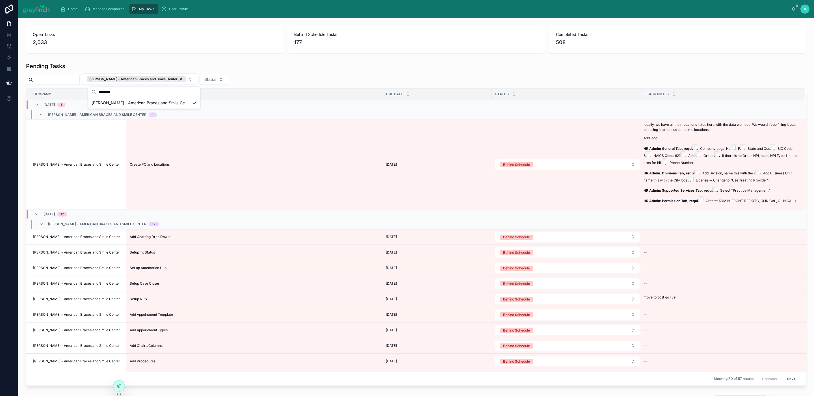
click at [300, 72] on div "Pending Tasks [PERSON_NAME] - American Braces and Smile Center Status Company T…" at bounding box center [416, 224] width 780 height 324
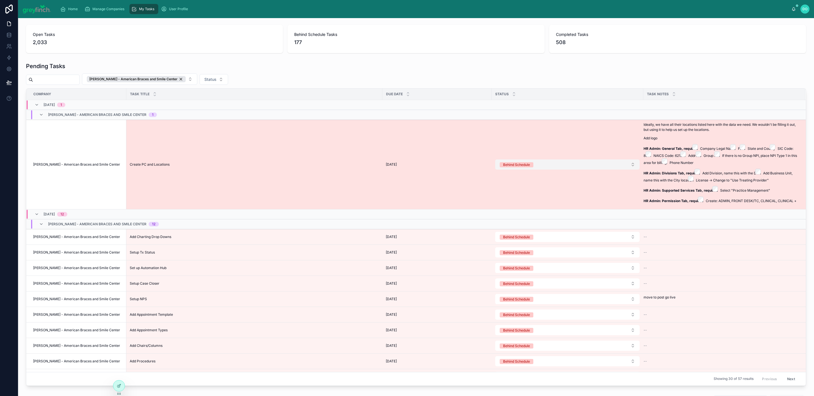
click at [570, 170] on button "Behind Schedule" at bounding box center [567, 164] width 144 height 10
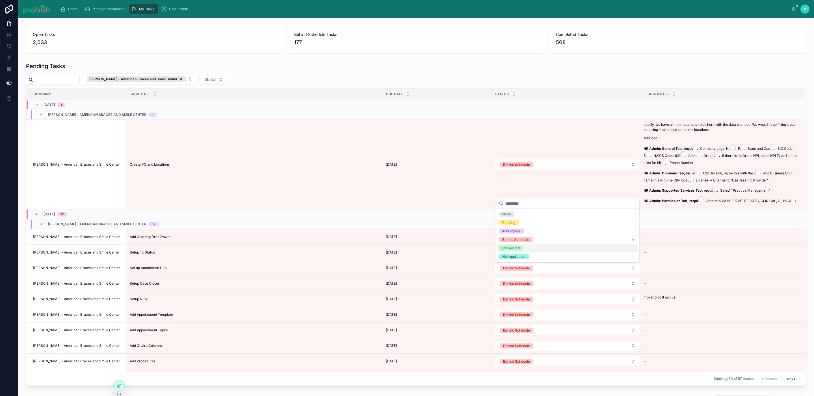
click at [537, 247] on div "Completed" at bounding box center [568, 248] width 142 height 8
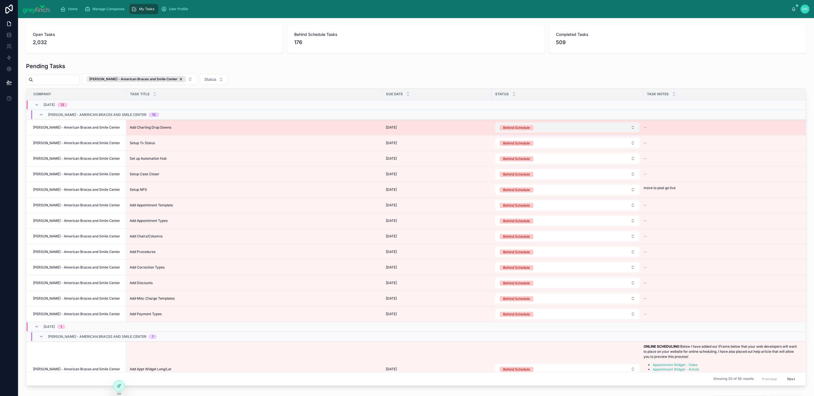
click at [542, 129] on button "Behind Schedule" at bounding box center [567, 127] width 144 height 10
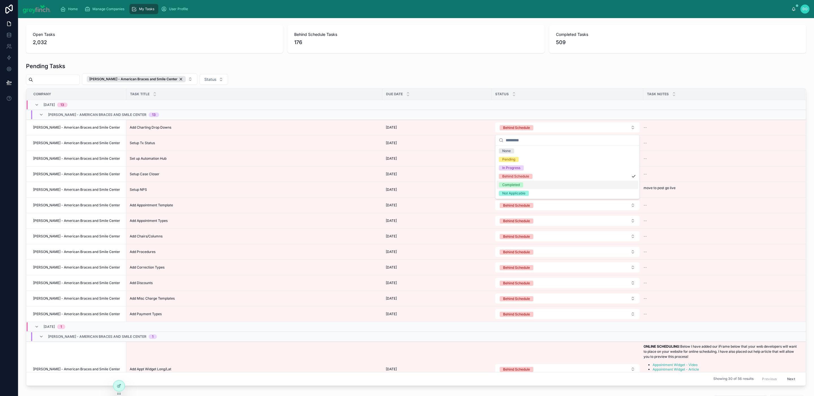
click at [522, 184] on span "Completed" at bounding box center [511, 184] width 24 height 5
click at [614, 281] on button "Behind Schedule" at bounding box center [567, 283] width 144 height 10
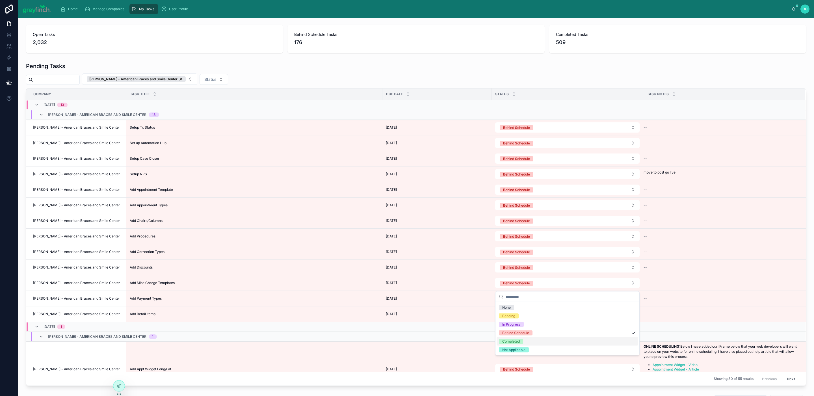
click at [537, 344] on div "Completed" at bounding box center [568, 341] width 142 height 8
click at [551, 269] on button "Behind Schedule" at bounding box center [567, 267] width 144 height 10
click at [536, 325] on div "Completed" at bounding box center [568, 325] width 142 height 8
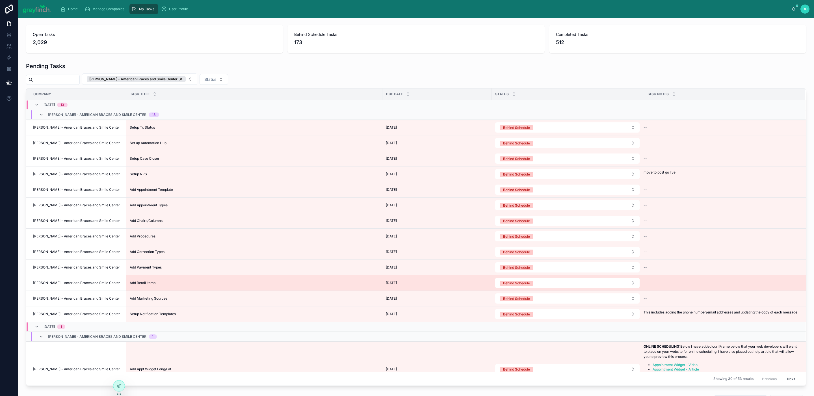
click at [548, 279] on td "Behind Schedule" at bounding box center [568, 283] width 152 height 16
click at [548, 284] on button "Behind Schedule" at bounding box center [567, 283] width 144 height 10
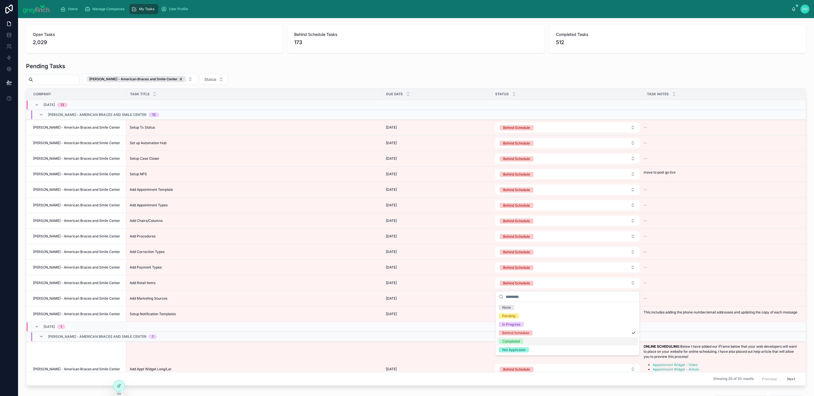
click at [528, 340] on div "Completed" at bounding box center [568, 341] width 142 height 8
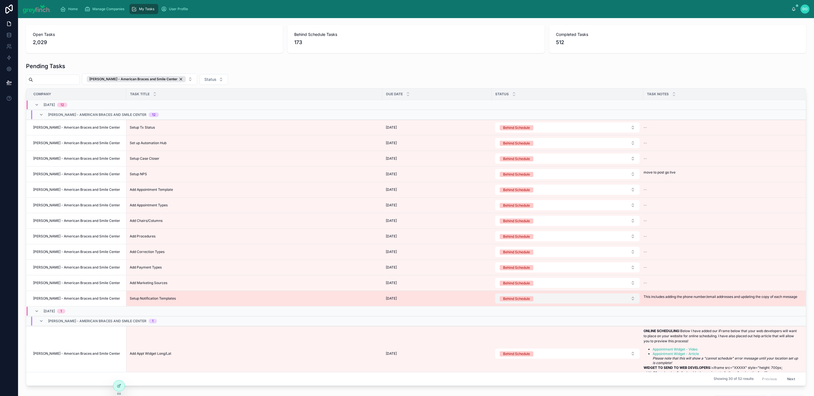
click at [532, 300] on span "Behind Schedule" at bounding box center [517, 298] width 34 height 5
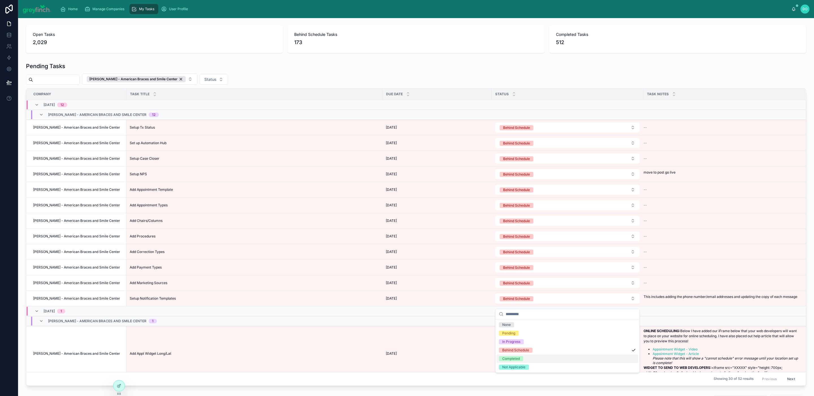
click at [527, 359] on div "Completed" at bounding box center [568, 359] width 142 height 8
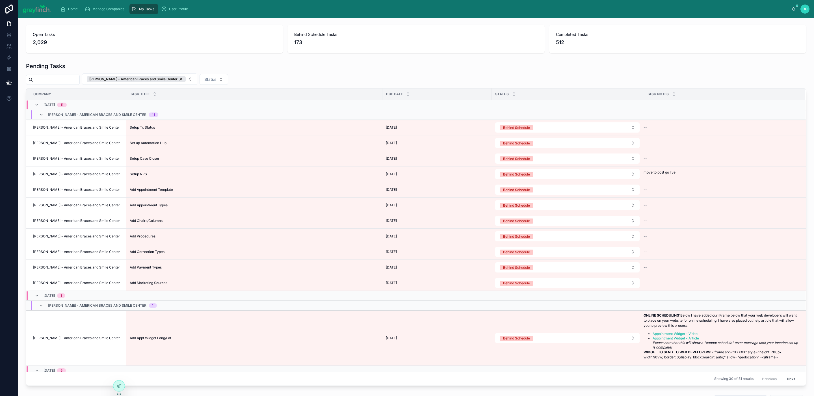
click at [547, 286] on button "Behind Schedule" at bounding box center [567, 283] width 144 height 10
click at [526, 342] on div "Completed" at bounding box center [568, 341] width 142 height 8
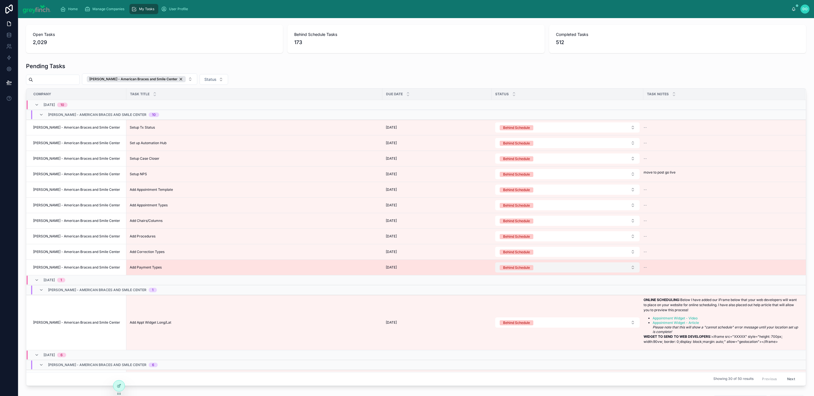
click at [561, 270] on button "Behind Schedule" at bounding box center [567, 267] width 144 height 10
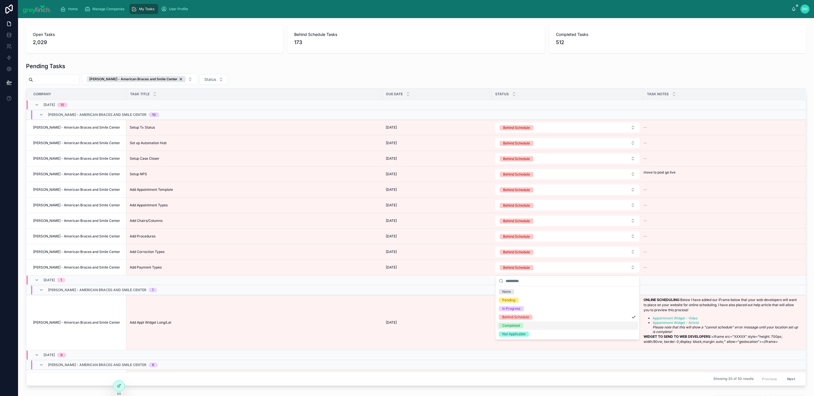
click at [543, 327] on div "Completed" at bounding box center [568, 325] width 142 height 8
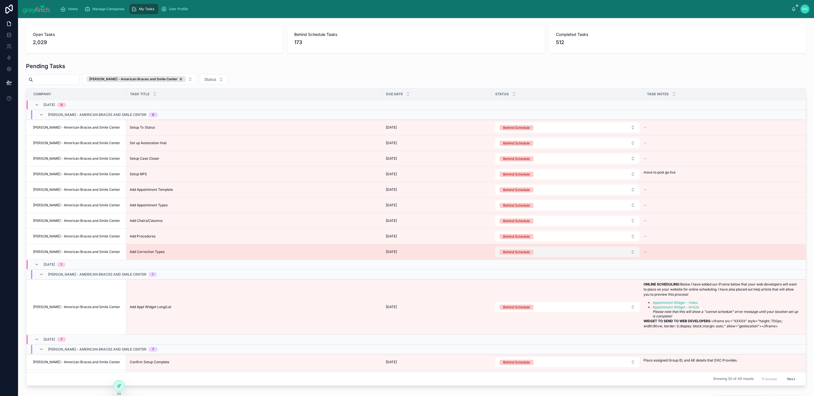
click at [560, 255] on button "Behind Schedule" at bounding box center [567, 252] width 144 height 10
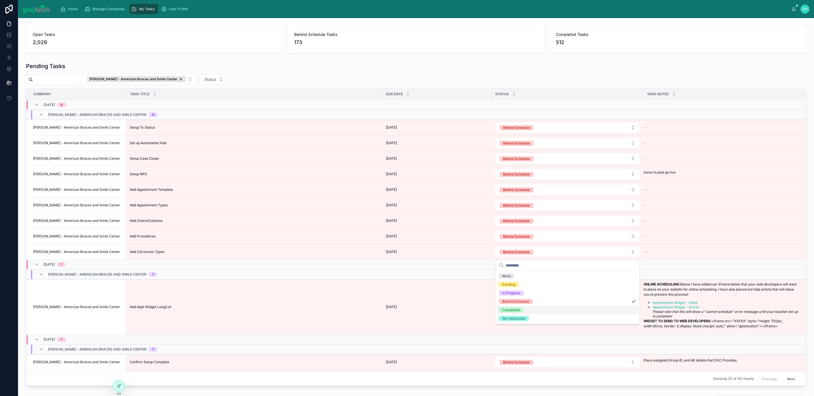
click at [548, 310] on div "Completed" at bounding box center [568, 310] width 142 height 8
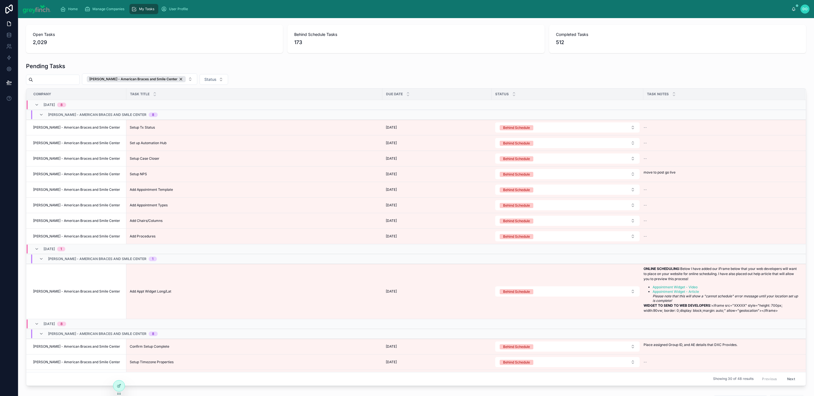
click at [551, 239] on button "Behind Schedule" at bounding box center [567, 236] width 144 height 10
click at [537, 296] on div "Completed" at bounding box center [568, 294] width 142 height 8
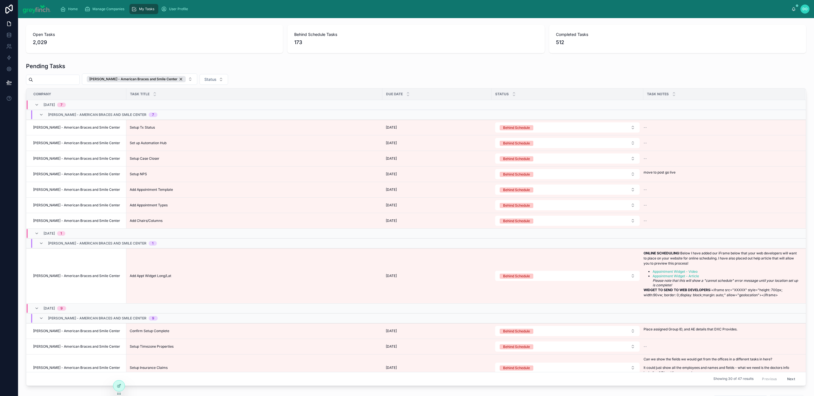
click at [548, 223] on button "Behind Schedule" at bounding box center [567, 221] width 144 height 10
click at [544, 222] on button "Behind Schedule" at bounding box center [567, 221] width 144 height 10
click at [534, 280] on div "Completed" at bounding box center [568, 279] width 142 height 8
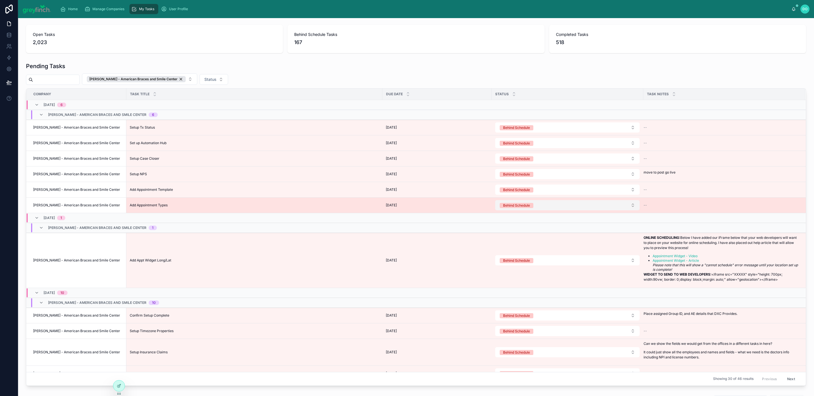
click at [557, 206] on button "Behind Schedule" at bounding box center [567, 205] width 144 height 10
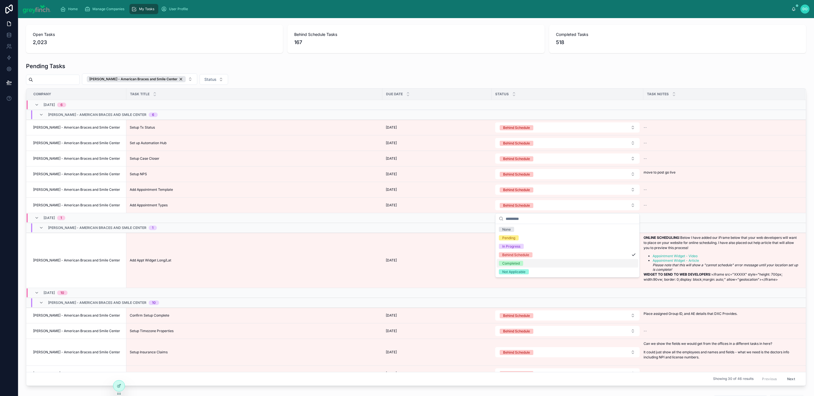
click at [536, 264] on div "Completed" at bounding box center [568, 263] width 142 height 8
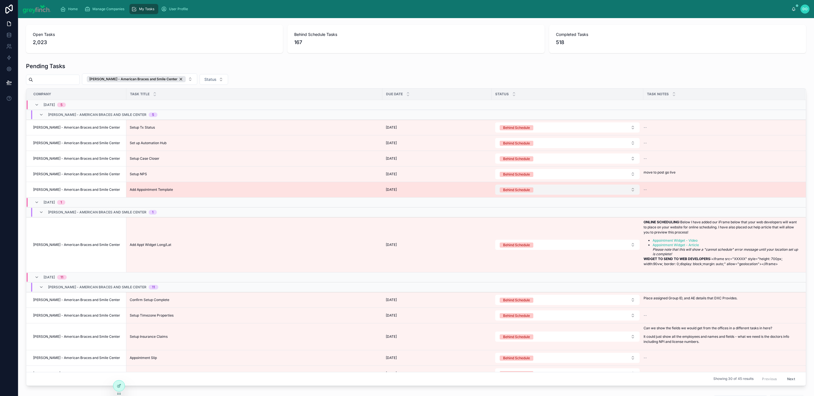
click at [546, 192] on button "Behind Schedule" at bounding box center [567, 190] width 144 height 10
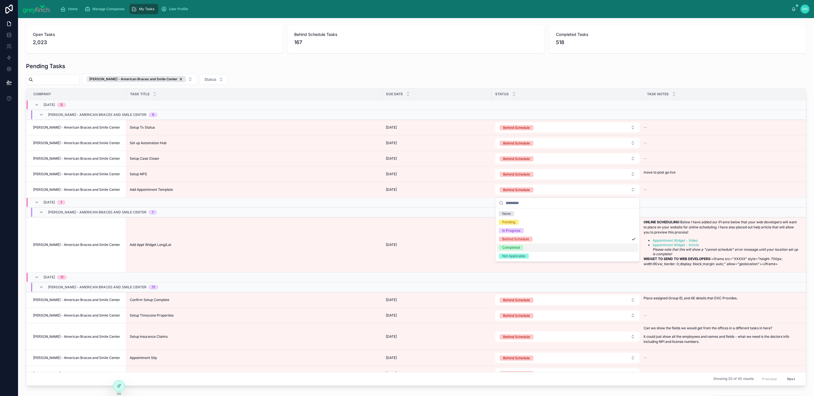
click at [532, 246] on div "Completed" at bounding box center [568, 247] width 142 height 8
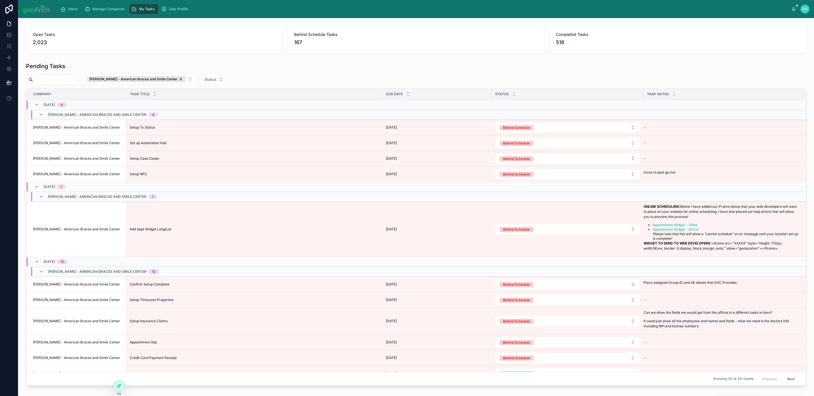
click at [542, 179] on button "Behind Schedule" at bounding box center [567, 174] width 144 height 10
click at [529, 232] on div "Completed" at bounding box center [568, 232] width 142 height 8
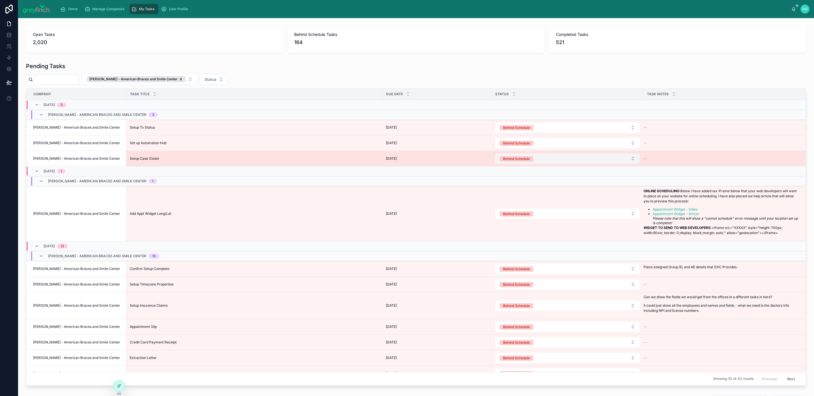
click at [544, 161] on button "Behind Schedule" at bounding box center [567, 159] width 144 height 10
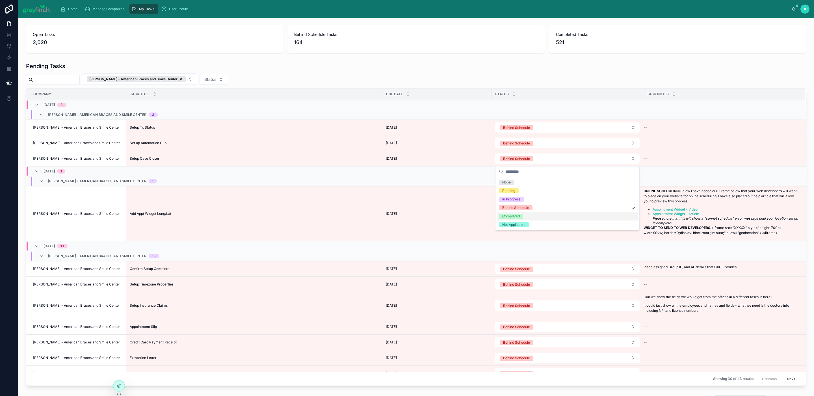
click at [525, 213] on div "Completed" at bounding box center [568, 216] width 142 height 8
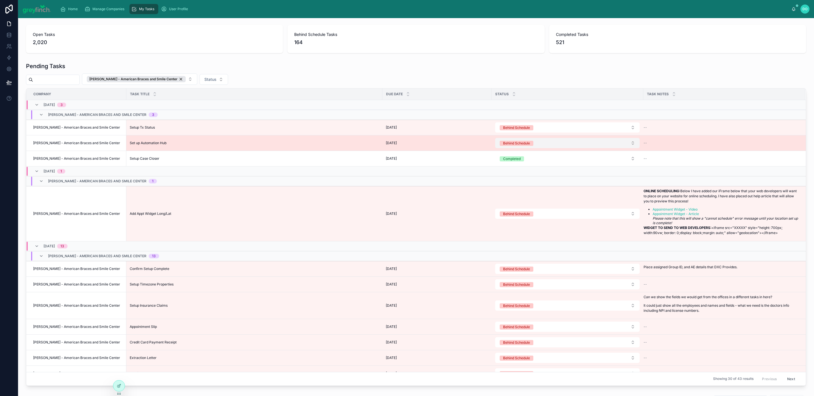
click at [544, 143] on button "Behind Schedule" at bounding box center [567, 143] width 144 height 10
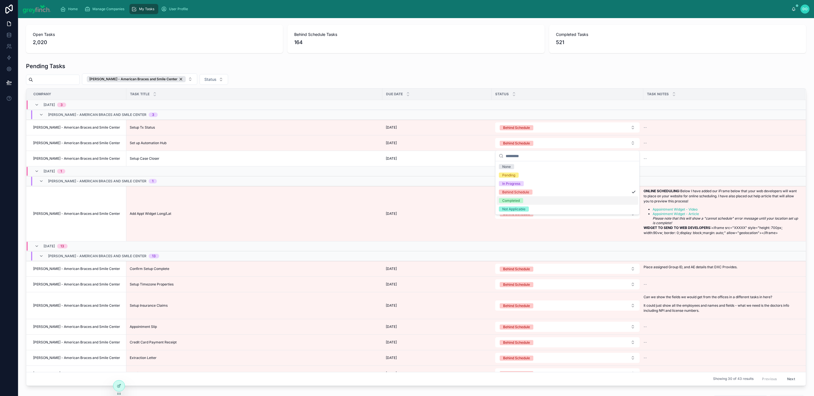
click at [530, 202] on div "Completed" at bounding box center [568, 201] width 142 height 8
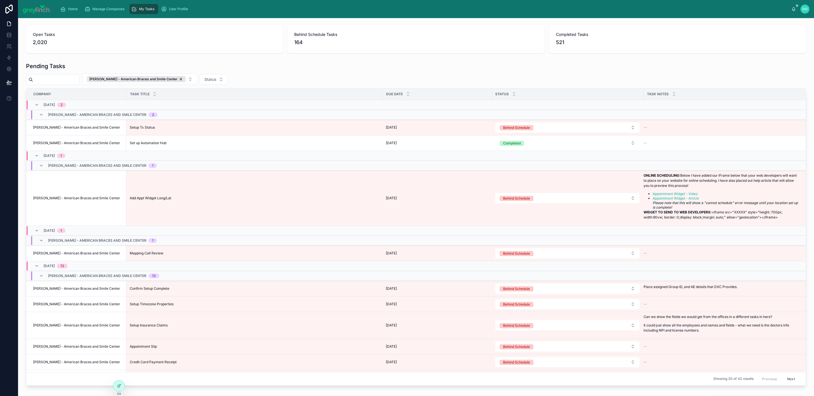
click at [552, 128] on button "Behind Schedule" at bounding box center [567, 127] width 144 height 10
click at [528, 184] on div "Completed" at bounding box center [568, 185] width 142 height 8
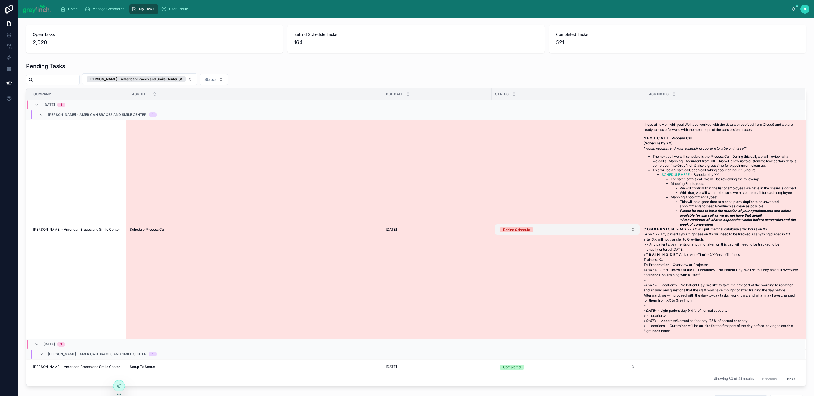
click at [538, 235] on button "Behind Schedule" at bounding box center [567, 230] width 144 height 10
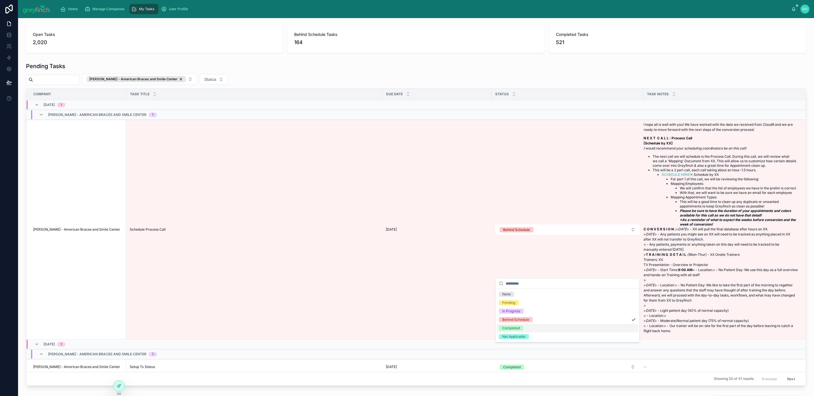
click at [523, 330] on span "Completed" at bounding box center [511, 328] width 24 height 5
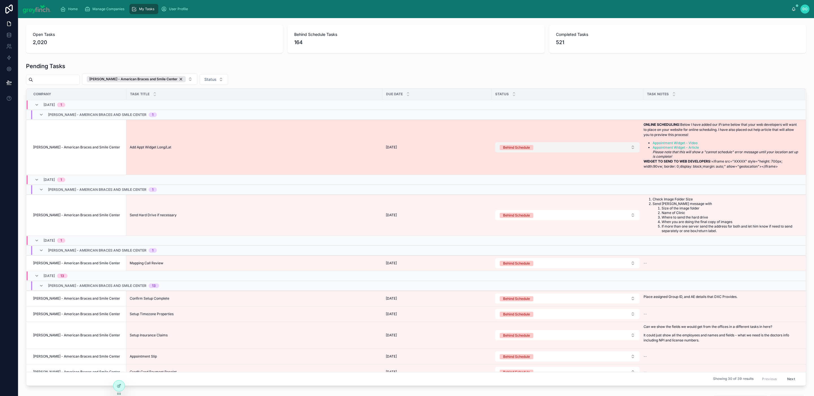
click at [556, 152] on button "Behind Schedule" at bounding box center [567, 147] width 144 height 10
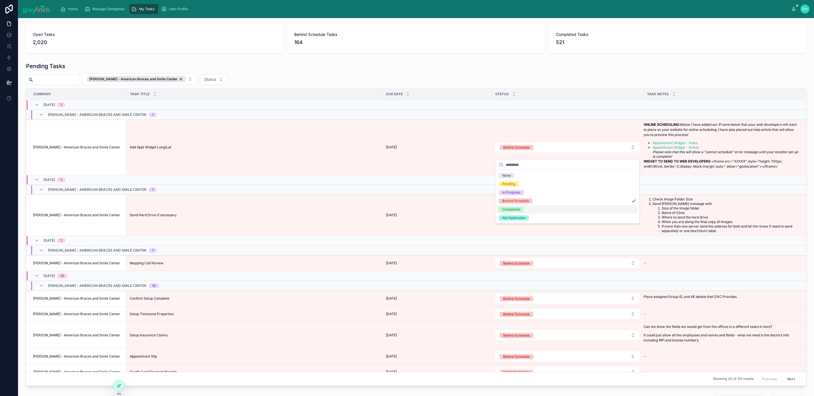
click at [517, 209] on div "Completed" at bounding box center [511, 209] width 18 height 5
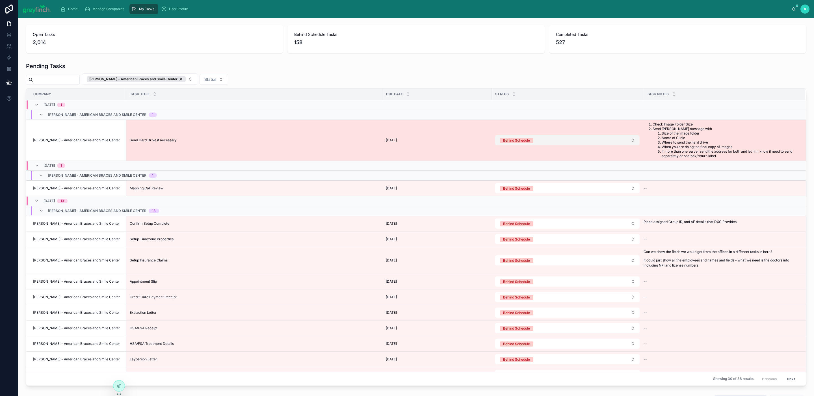
click at [543, 145] on button "Behind Schedule" at bounding box center [567, 140] width 144 height 10
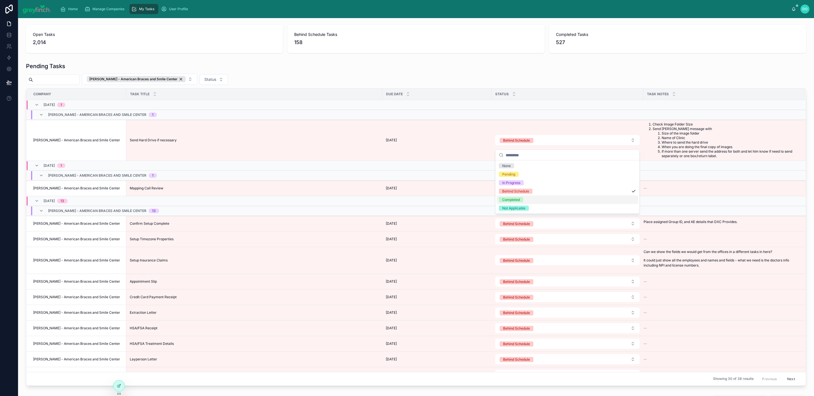
click at [528, 200] on div "Completed" at bounding box center [568, 200] width 142 height 8
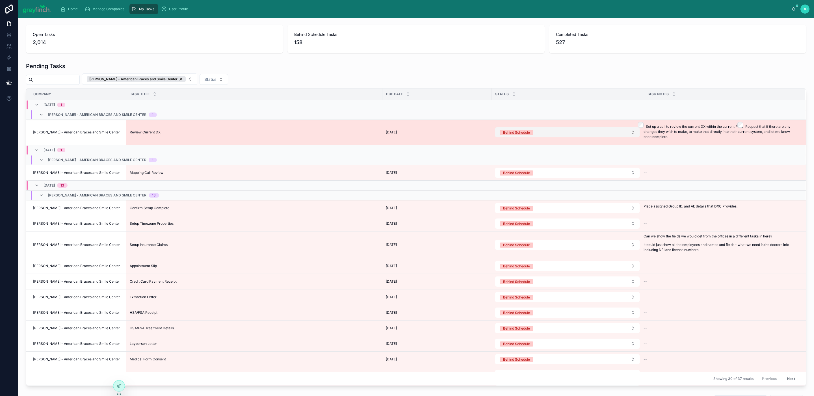
click at [535, 137] on button "Behind Schedule" at bounding box center [567, 132] width 144 height 10
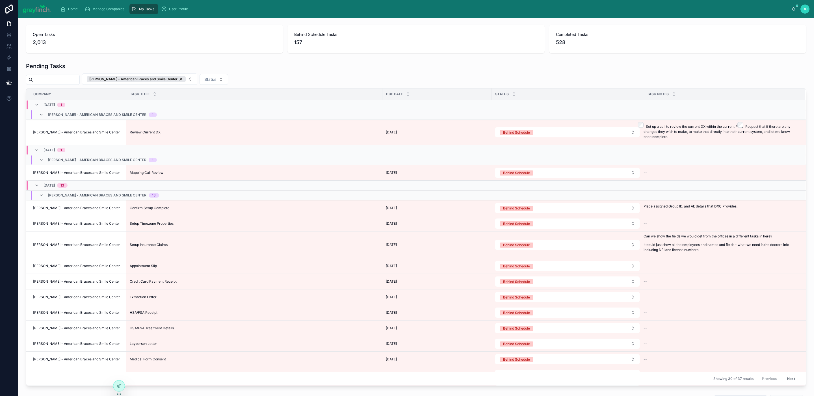
click at [534, 135] on span "Behind Schedule" at bounding box center [517, 132] width 34 height 5
click at [526, 192] on div "Completed" at bounding box center [568, 190] width 142 height 8
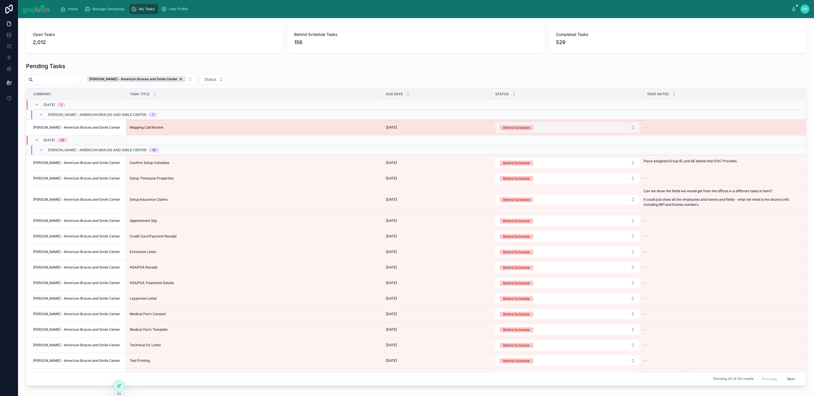
click at [549, 126] on button "Behind Schedule" at bounding box center [567, 127] width 144 height 10
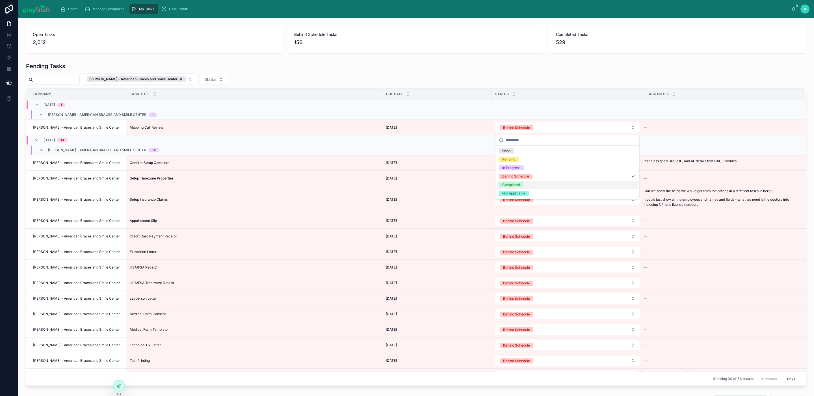
click at [522, 182] on div "Completed" at bounding box center [568, 185] width 142 height 8
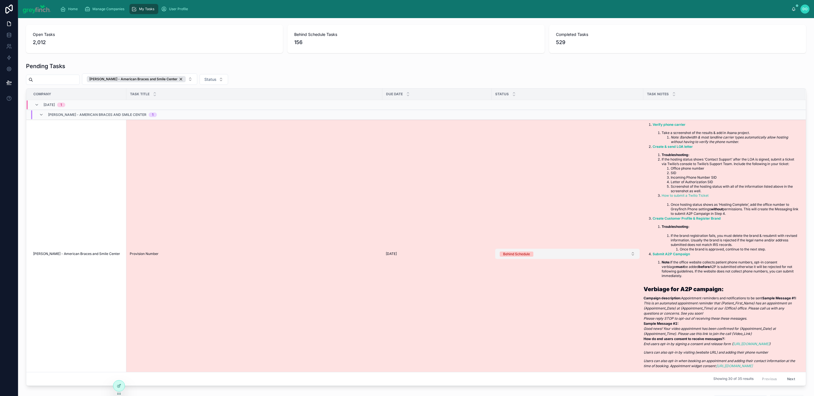
click at [546, 259] on button "Behind Schedule" at bounding box center [567, 254] width 144 height 10
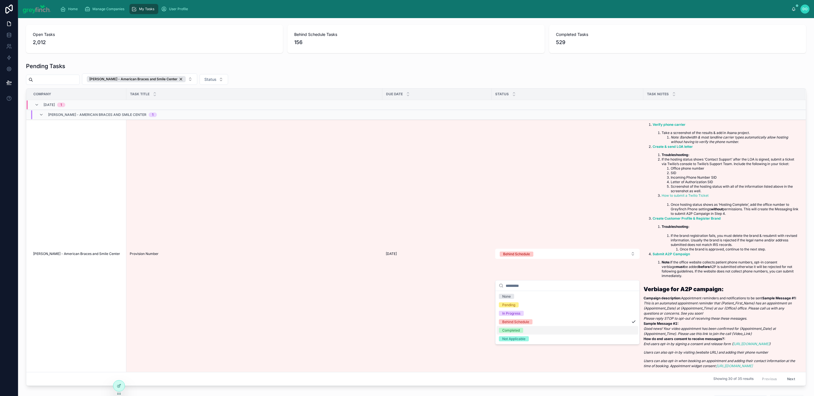
click at [522, 329] on span "Completed" at bounding box center [511, 330] width 24 height 5
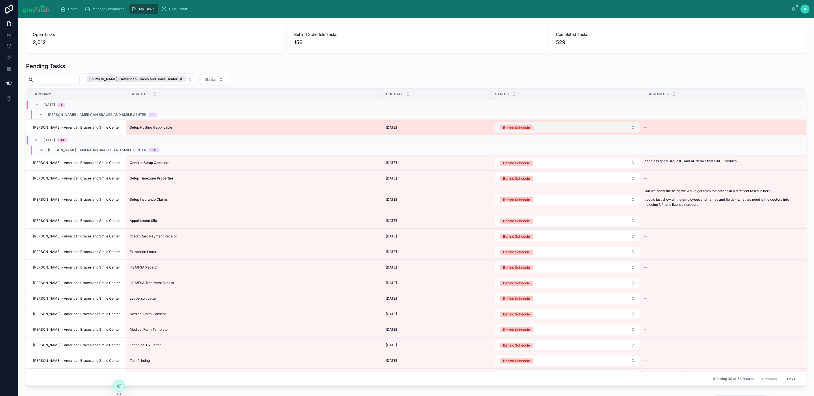
click at [551, 131] on button "Behind Schedule" at bounding box center [567, 127] width 144 height 10
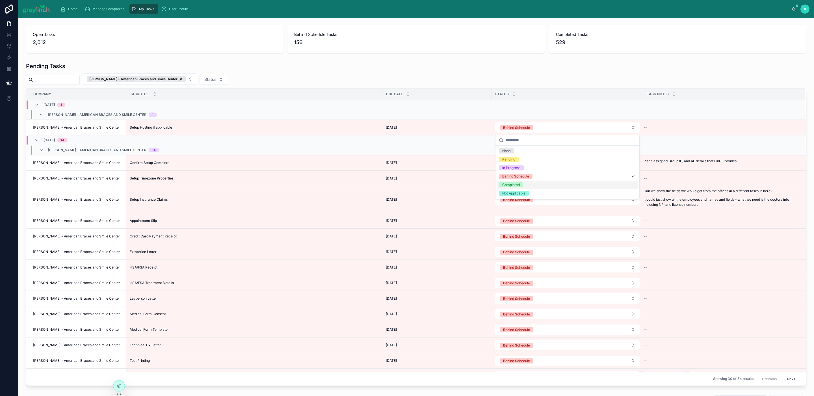
click at [531, 186] on div "Completed" at bounding box center [568, 185] width 142 height 8
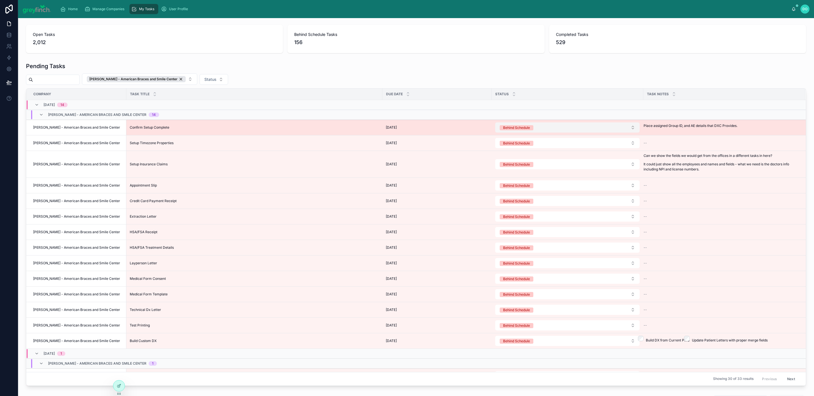
click at [555, 129] on button "Behind Schedule" at bounding box center [567, 127] width 144 height 10
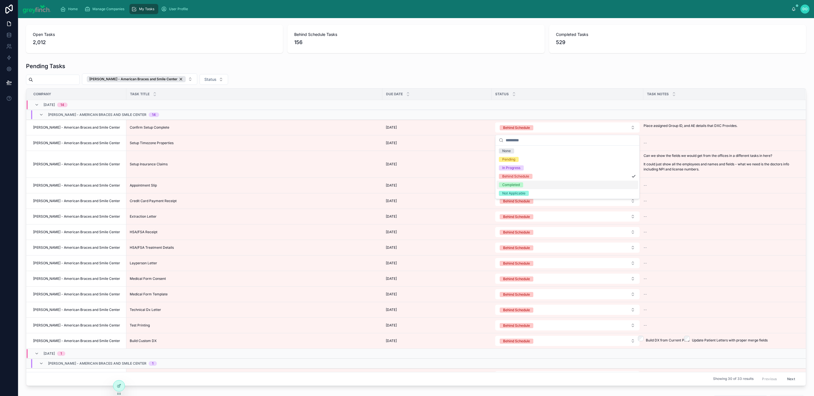
click at [528, 186] on div "Completed" at bounding box center [568, 185] width 142 height 8
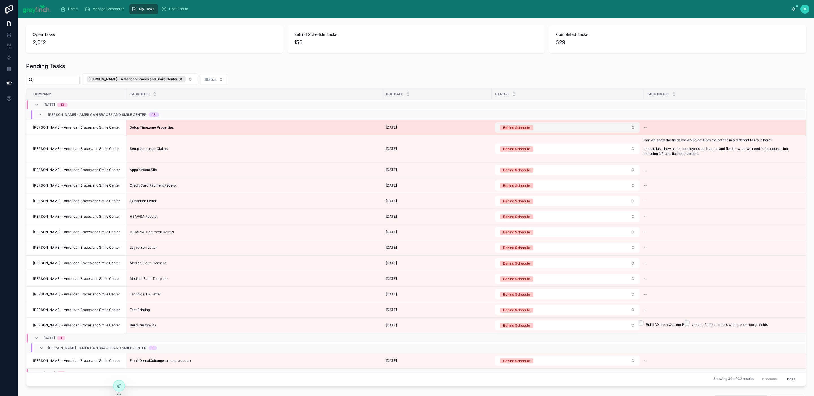
click at [546, 129] on button "Behind Schedule" at bounding box center [567, 127] width 144 height 10
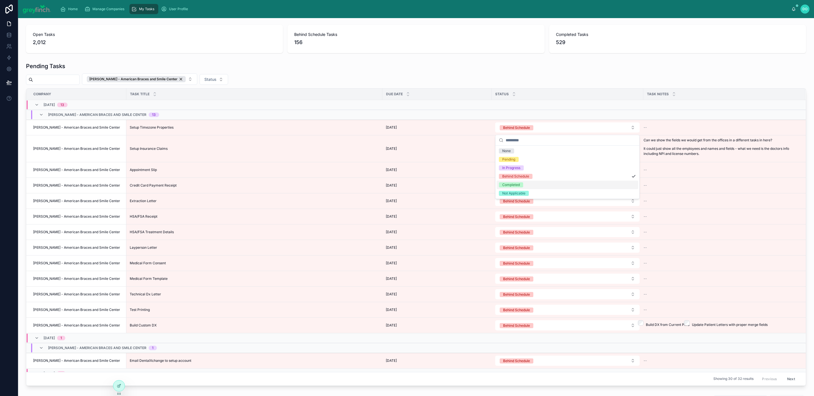
click at [528, 185] on div "Completed" at bounding box center [568, 185] width 142 height 8
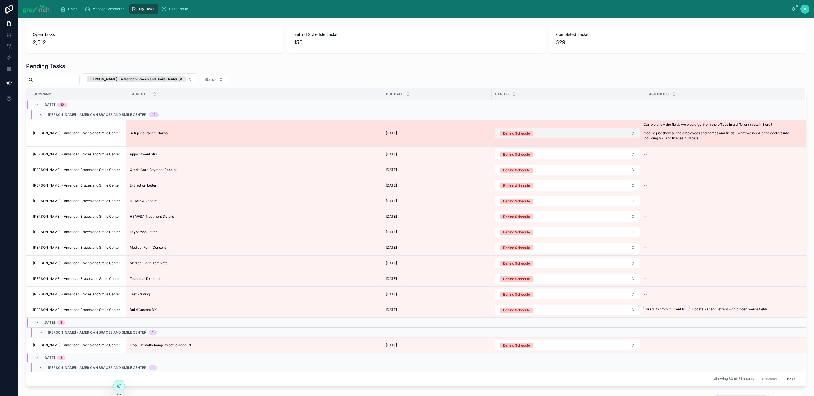
click at [543, 134] on button "Behind Schedule" at bounding box center [567, 133] width 144 height 10
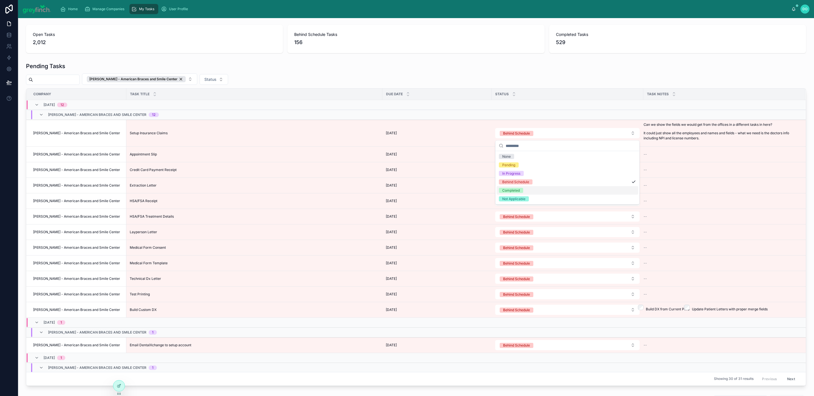
click at [526, 192] on div "Completed" at bounding box center [568, 190] width 142 height 8
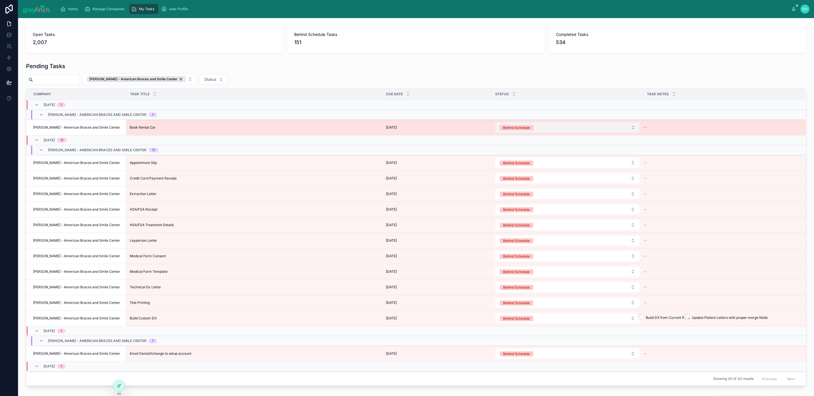
click at [542, 129] on button "Behind Schedule" at bounding box center [567, 127] width 144 height 10
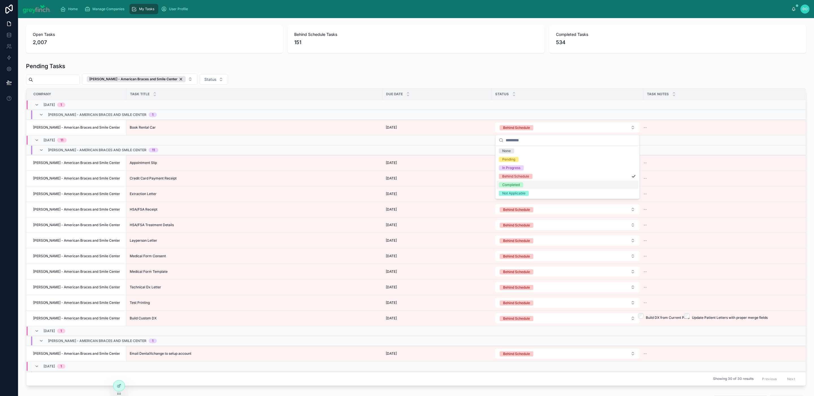
click at [524, 187] on div "Completed" at bounding box center [568, 185] width 142 height 8
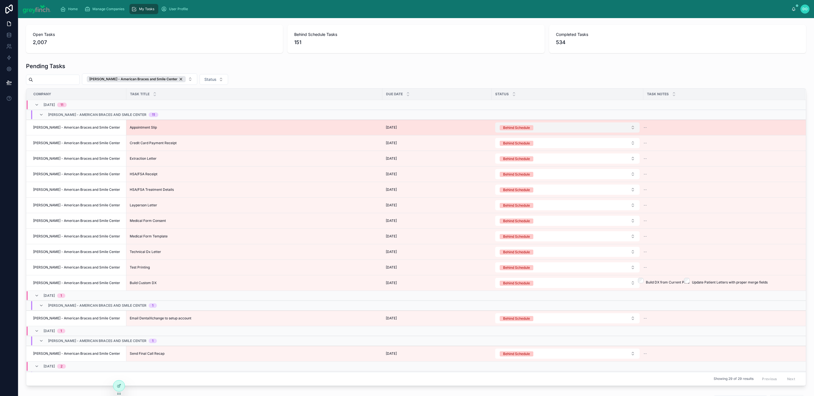
click at [552, 131] on button "Behind Schedule" at bounding box center [567, 127] width 144 height 10
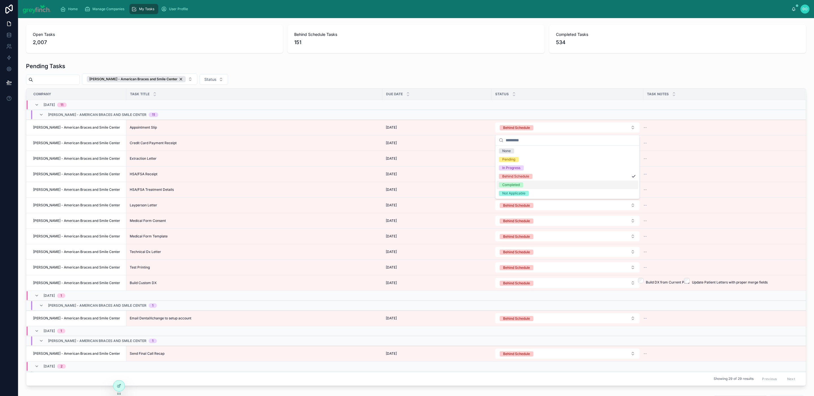
click at [535, 186] on div "Completed" at bounding box center [568, 185] width 142 height 8
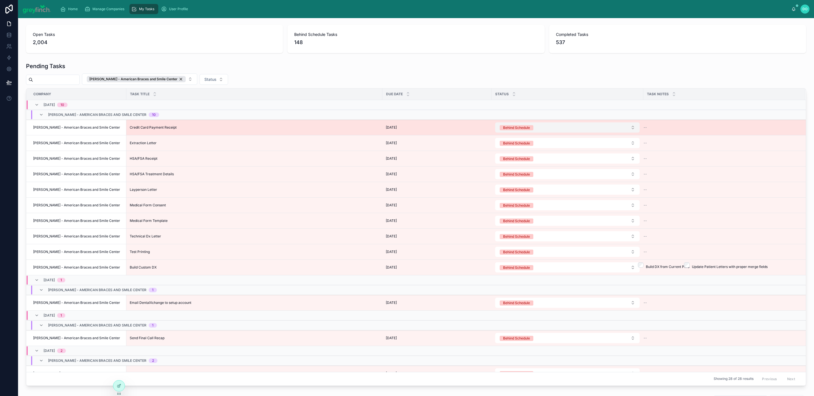
click at [544, 128] on button "Behind Schedule" at bounding box center [567, 127] width 144 height 10
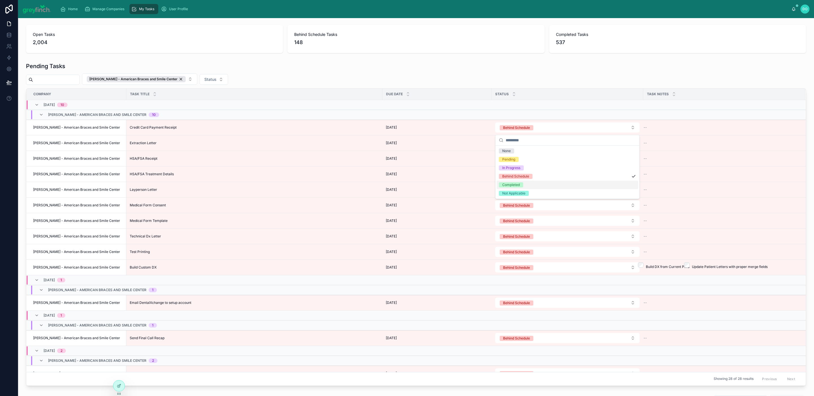
click at [524, 183] on div "Completed" at bounding box center [568, 185] width 142 height 8
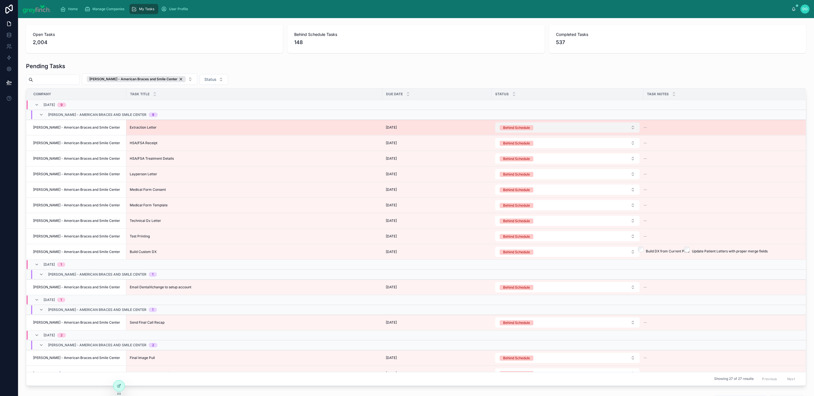
click at [545, 131] on button "Behind Schedule" at bounding box center [567, 127] width 144 height 10
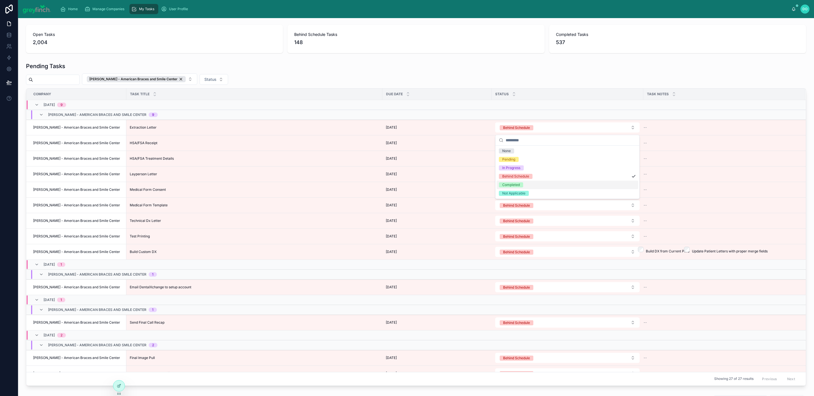
click at [525, 184] on div "Completed" at bounding box center [568, 185] width 142 height 8
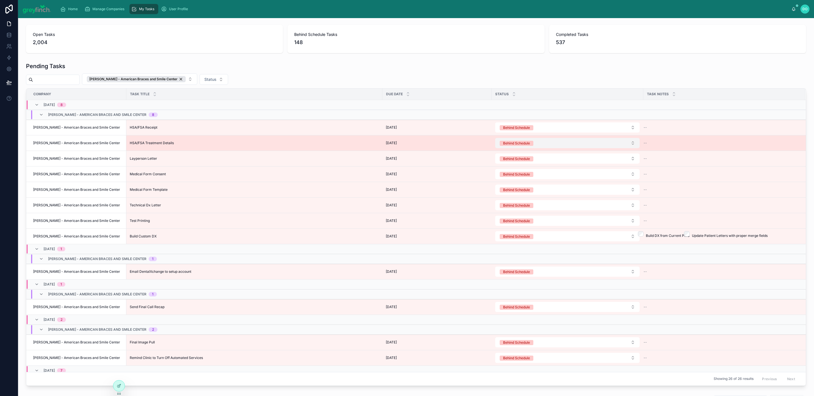
click at [547, 143] on button "Behind Schedule" at bounding box center [567, 143] width 144 height 10
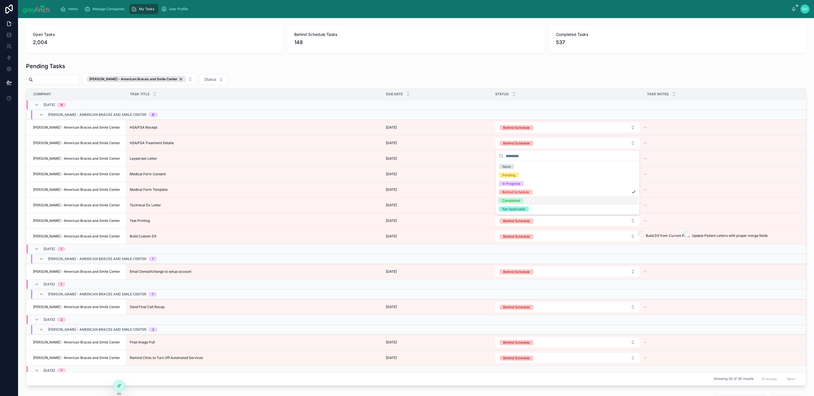
click at [527, 200] on div "Completed" at bounding box center [568, 201] width 142 height 8
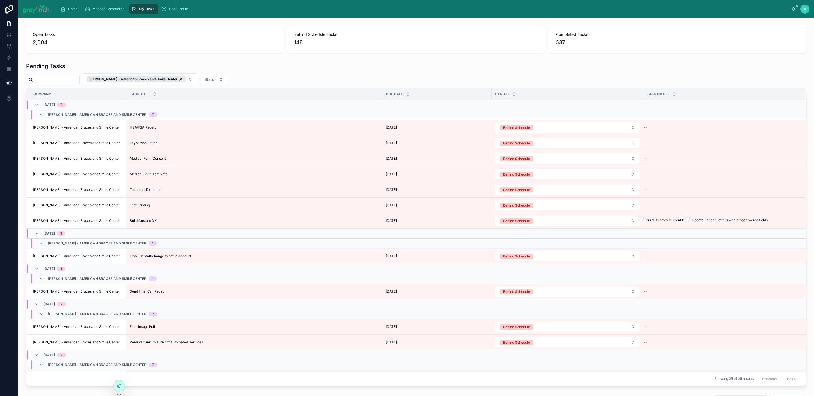
click at [535, 170] on button "Behind Schedule" at bounding box center [567, 174] width 144 height 10
click at [521, 235] on span "Completed" at bounding box center [511, 232] width 24 height 5
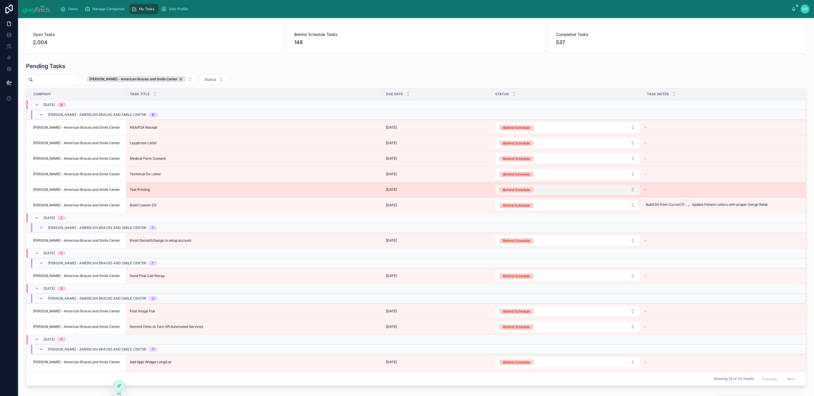
click at [539, 192] on button "Behind Schedule" at bounding box center [567, 190] width 144 height 10
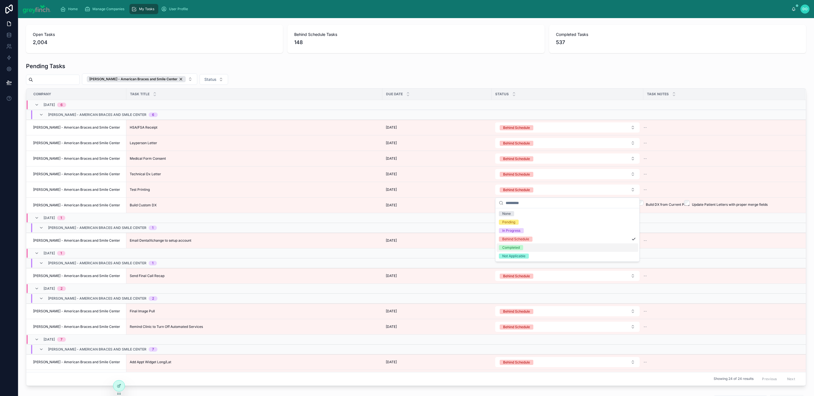
click at [517, 251] on div "Completed" at bounding box center [568, 247] width 142 height 8
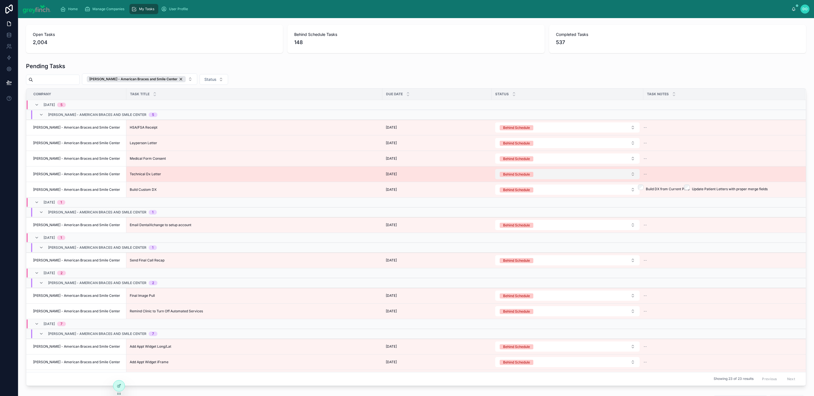
click at [545, 179] on button "Behind Schedule" at bounding box center [567, 174] width 144 height 10
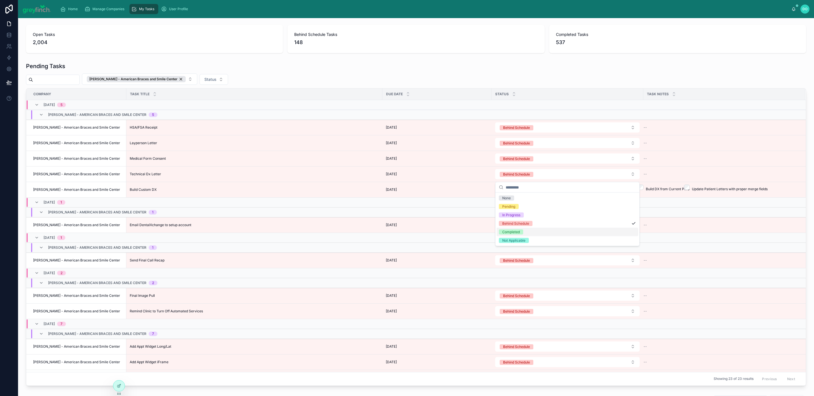
click at [533, 234] on div "Completed" at bounding box center [568, 232] width 142 height 8
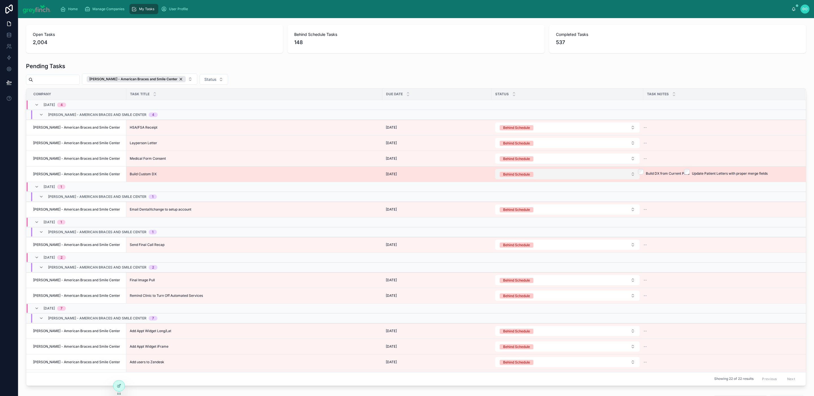
click at [545, 179] on button "Behind Schedule" at bounding box center [567, 174] width 144 height 10
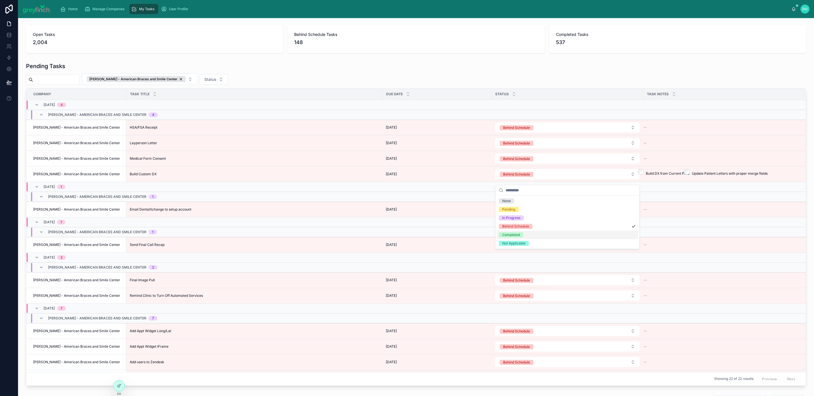
click at [535, 238] on div "Completed" at bounding box center [568, 235] width 142 height 8
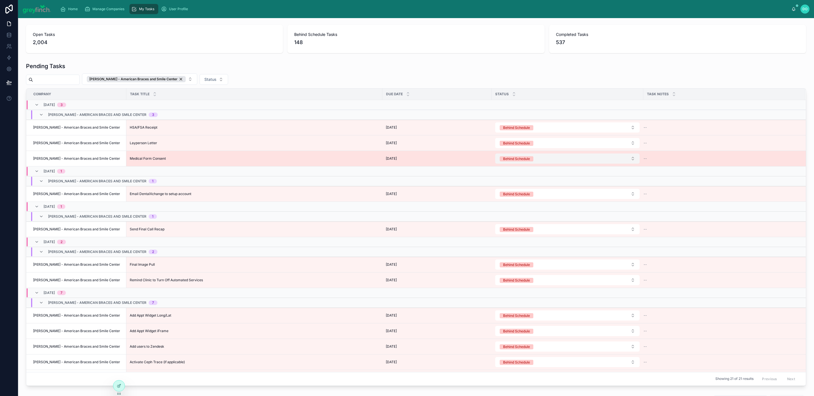
click at [545, 159] on button "Behind Schedule" at bounding box center [567, 159] width 144 height 10
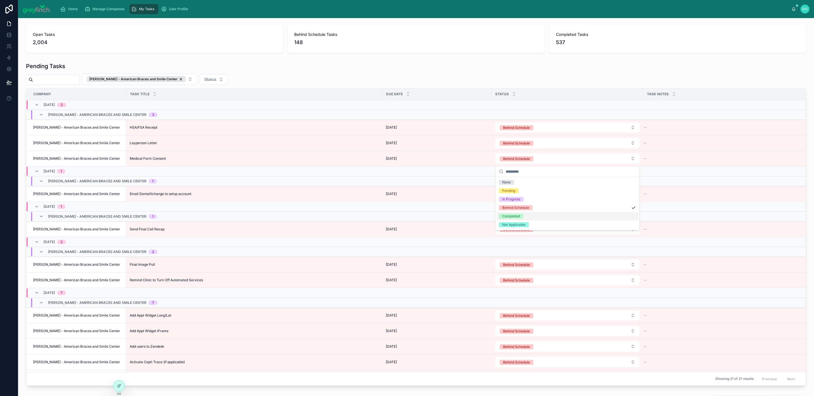
click at [516, 218] on div "Completed" at bounding box center [511, 216] width 18 height 5
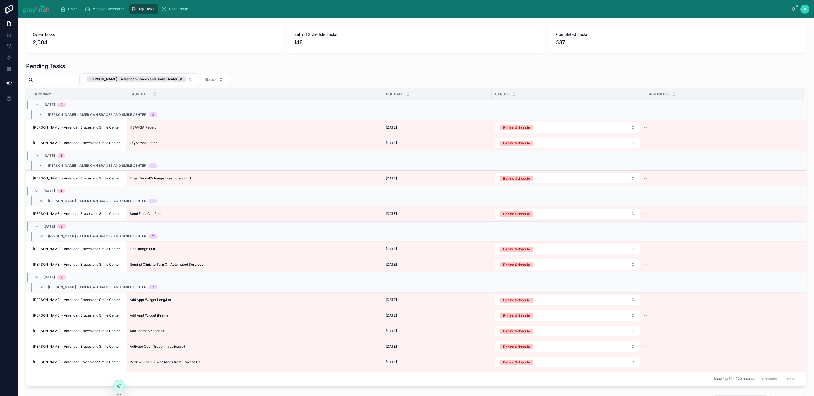
click at [534, 146] on button "Behind Schedule" at bounding box center [567, 143] width 144 height 10
click at [511, 200] on div "Completed" at bounding box center [511, 200] width 18 height 5
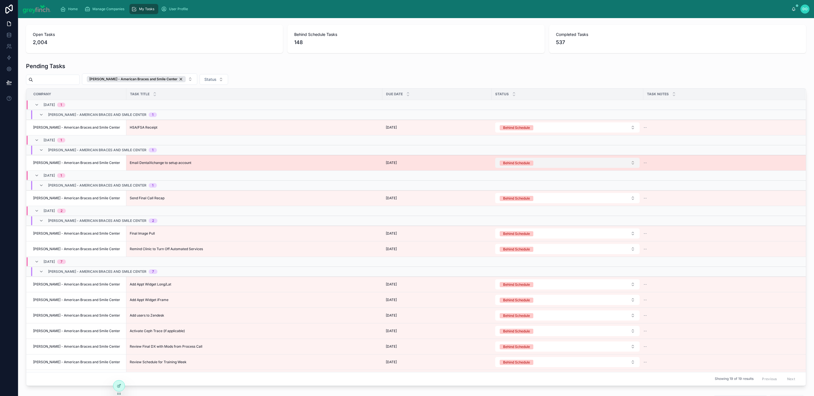
click at [534, 165] on button "Behind Schedule" at bounding box center [567, 163] width 144 height 10
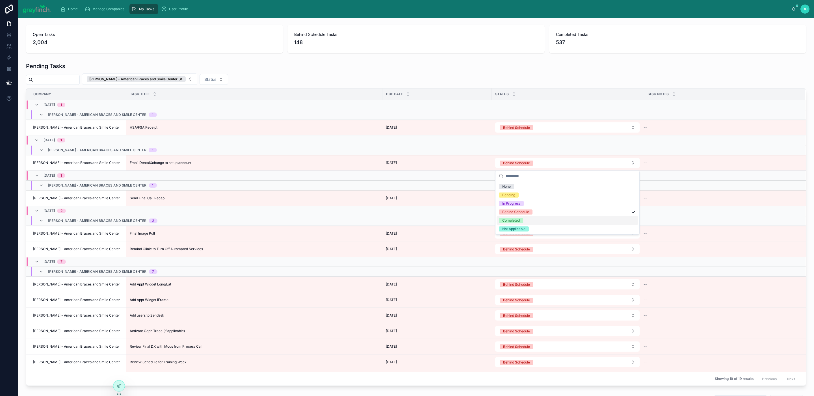
click at [516, 222] on div "Completed" at bounding box center [511, 220] width 18 height 5
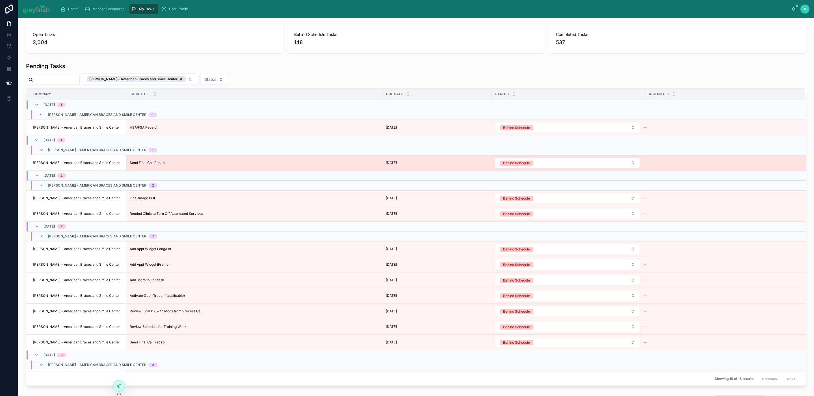
drag, startPoint x: 526, startPoint y: 166, endPoint x: 525, endPoint y: 169, distance: 3.1
click at [526, 166] on div "Behind Schedule" at bounding box center [516, 163] width 27 height 5
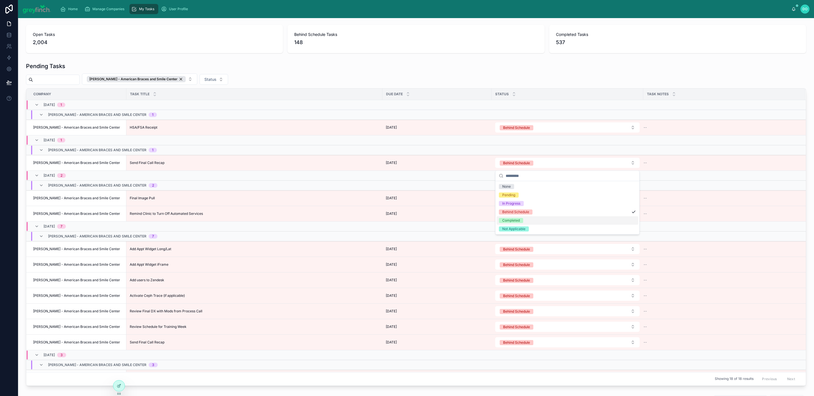
click at [522, 221] on span "Completed" at bounding box center [511, 220] width 24 height 5
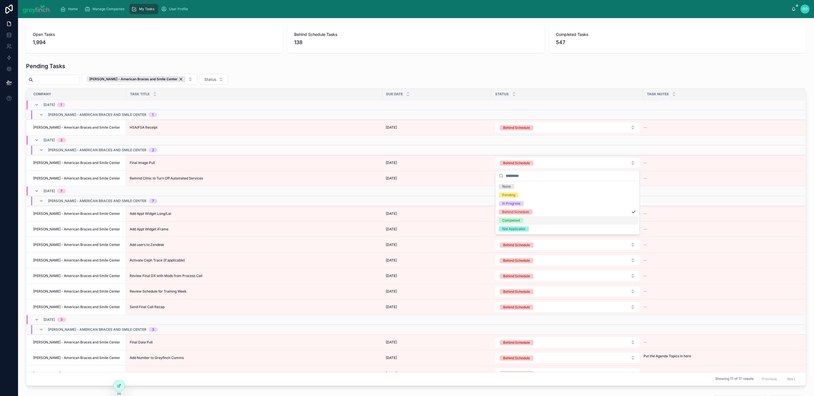
click at [517, 221] on div "Completed" at bounding box center [511, 220] width 18 height 5
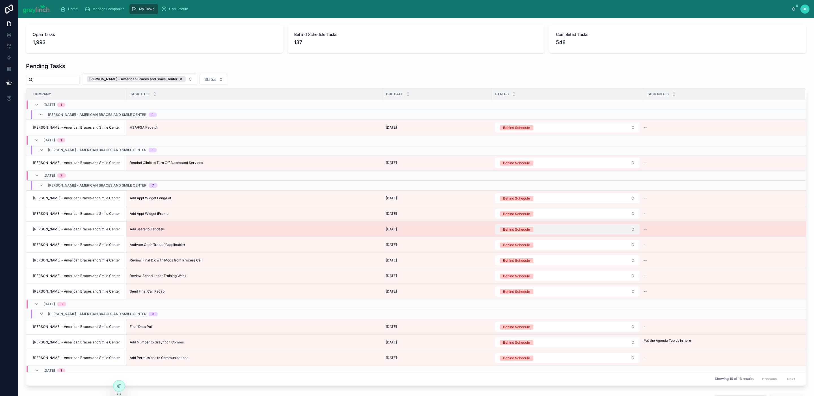
click at [516, 230] on div "Behind Schedule" at bounding box center [516, 229] width 27 height 5
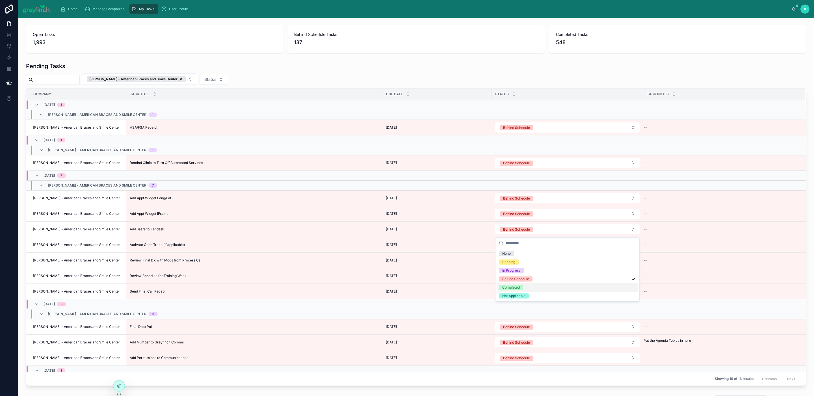
click at [513, 286] on div "Completed" at bounding box center [511, 287] width 18 height 5
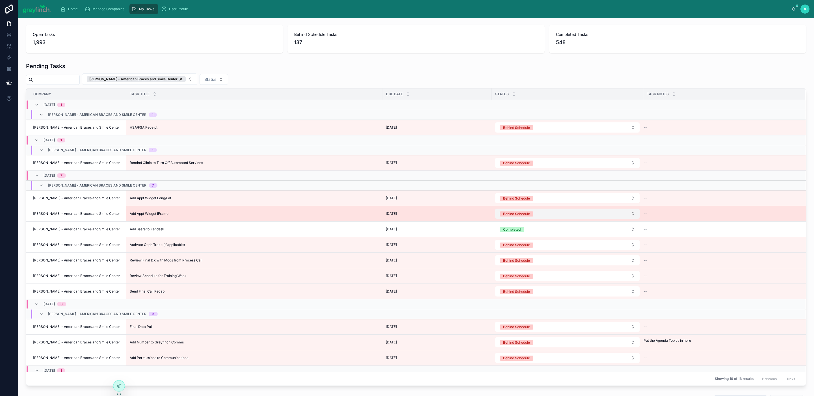
click at [528, 216] on div "Behind Schedule" at bounding box center [516, 213] width 27 height 5
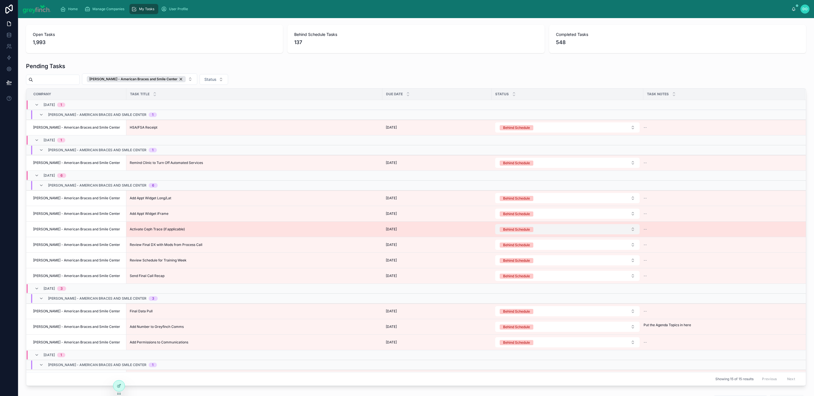
click at [523, 234] on button "Behind Schedule" at bounding box center [567, 229] width 144 height 10
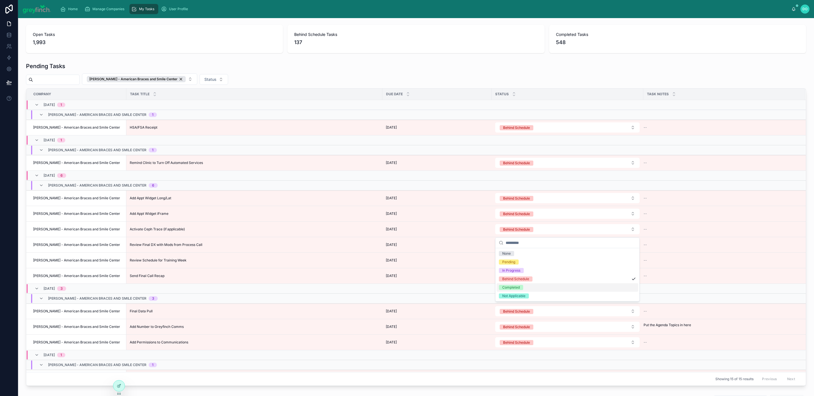
click at [518, 288] on div "Completed" at bounding box center [511, 287] width 18 height 5
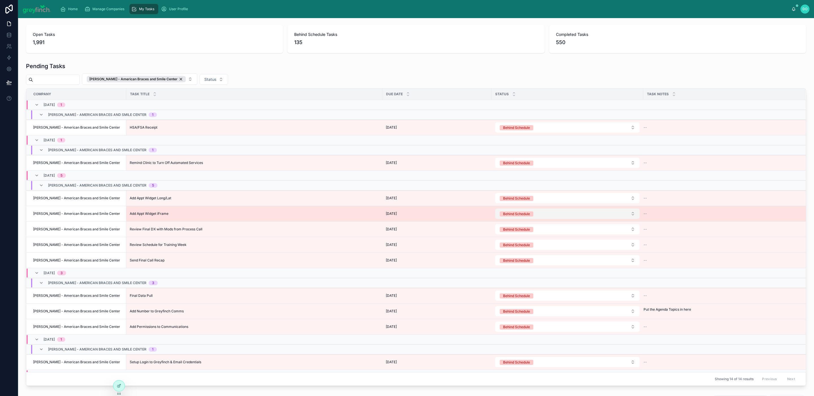
click at [531, 216] on span "Behind Schedule" at bounding box center [517, 213] width 34 height 5
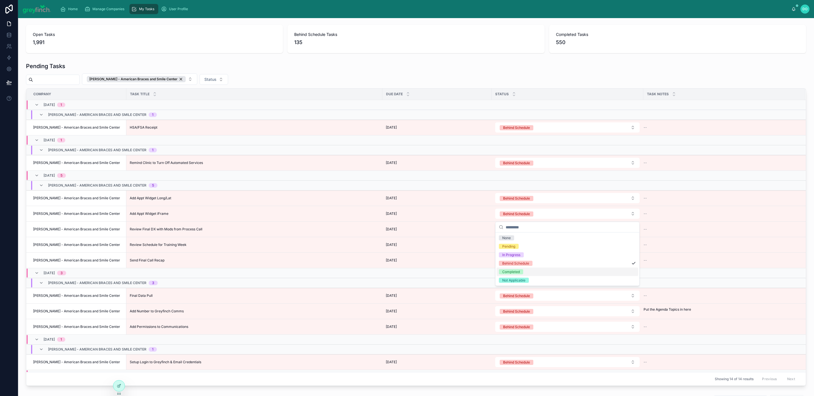
click at [517, 273] on div "Completed" at bounding box center [511, 271] width 18 height 5
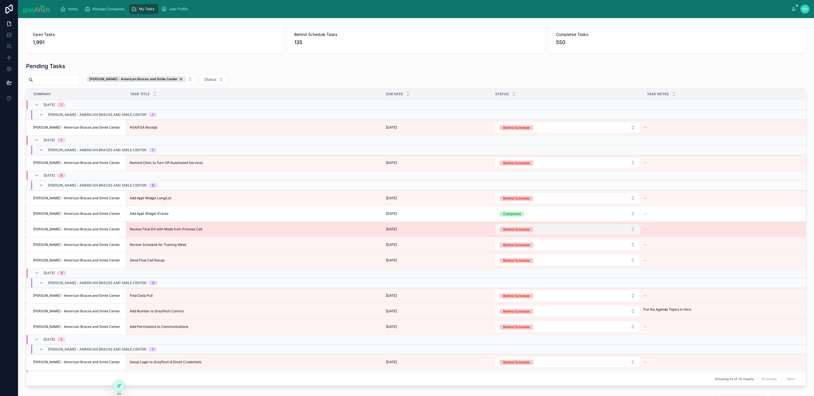
click at [522, 232] on div "Behind Schedule" at bounding box center [516, 229] width 27 height 5
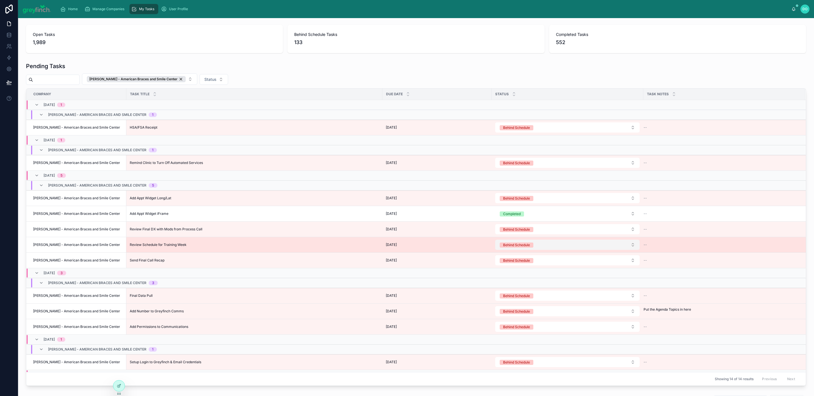
click at [519, 245] on div "Behind Schedule" at bounding box center [516, 245] width 27 height 5
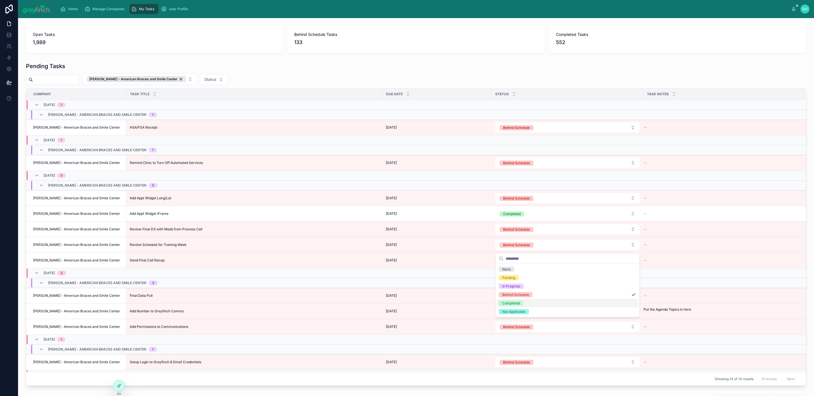
click at [515, 301] on div "Completed" at bounding box center [511, 303] width 18 height 5
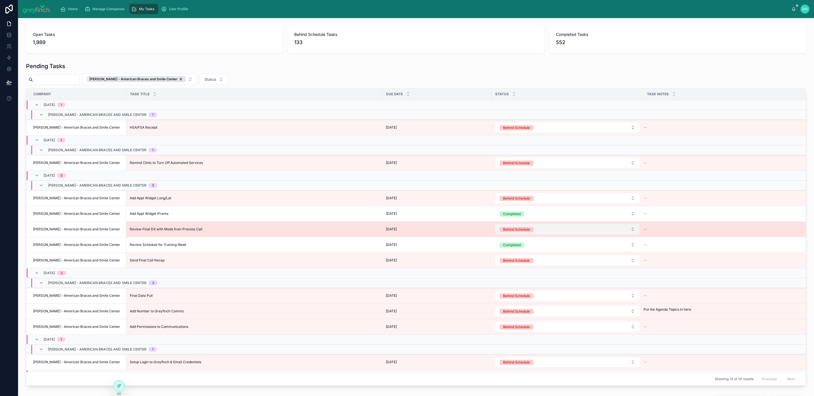
click at [539, 230] on button "Behind Schedule" at bounding box center [567, 229] width 144 height 10
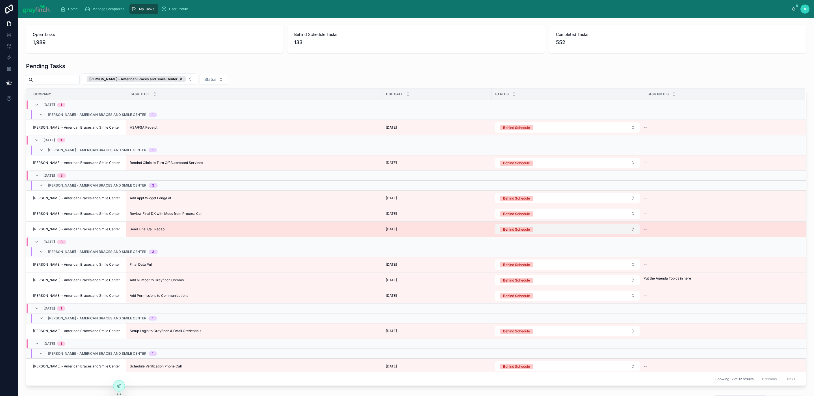
click at [529, 232] on div "Behind Schedule" at bounding box center [516, 229] width 27 height 5
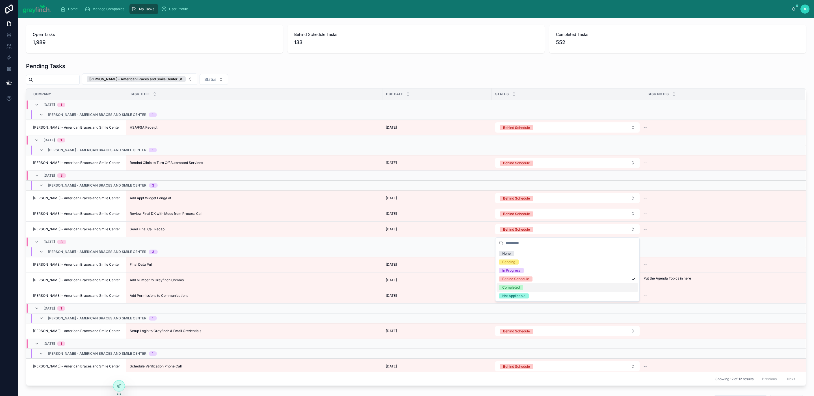
click at [522, 286] on span "Completed" at bounding box center [511, 287] width 24 height 5
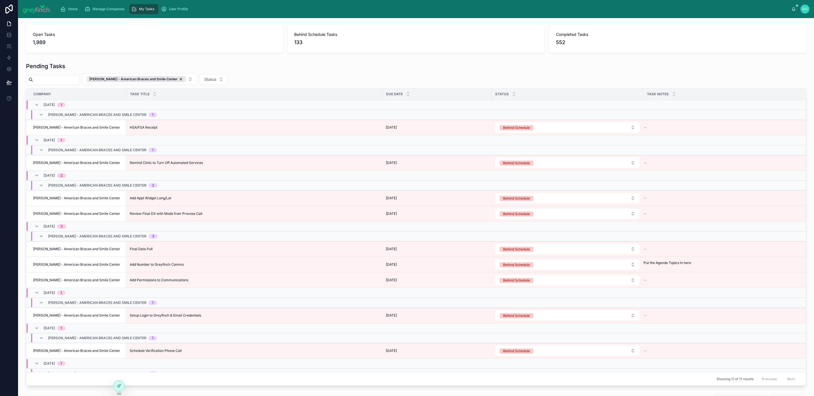
click at [537, 214] on button "Behind Schedule" at bounding box center [567, 214] width 144 height 10
click at [523, 268] on div "Completed" at bounding box center [568, 272] width 142 height 8
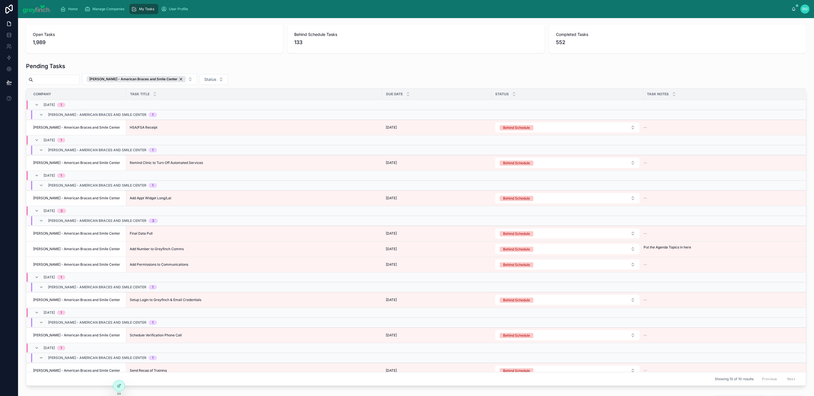
click at [537, 201] on button "Behind Schedule" at bounding box center [567, 198] width 144 height 10
click at [529, 248] on div "Behind Schedule" at bounding box center [515, 247] width 27 height 5
click at [541, 200] on button "Select a Status" at bounding box center [567, 198] width 144 height 10
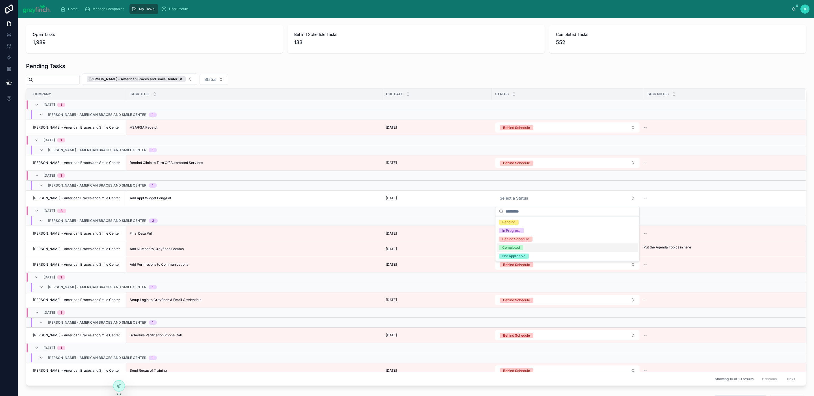
click at [531, 250] on div "Completed" at bounding box center [568, 247] width 142 height 8
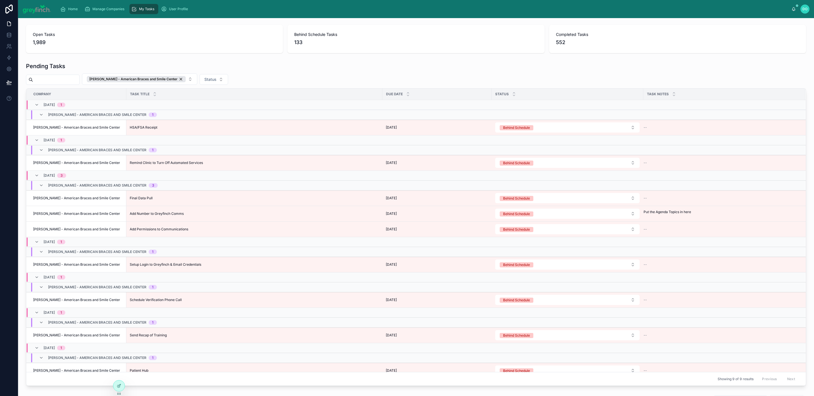
click at [538, 162] on button "Behind Schedule" at bounding box center [567, 163] width 144 height 10
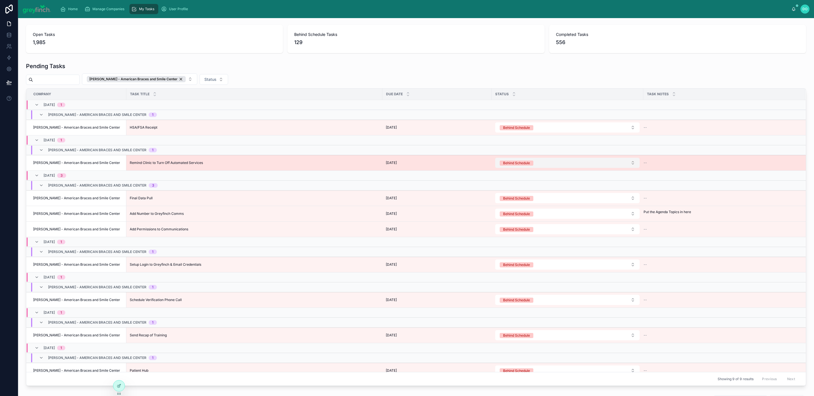
click at [533, 166] on span "Behind Schedule" at bounding box center [517, 163] width 34 height 5
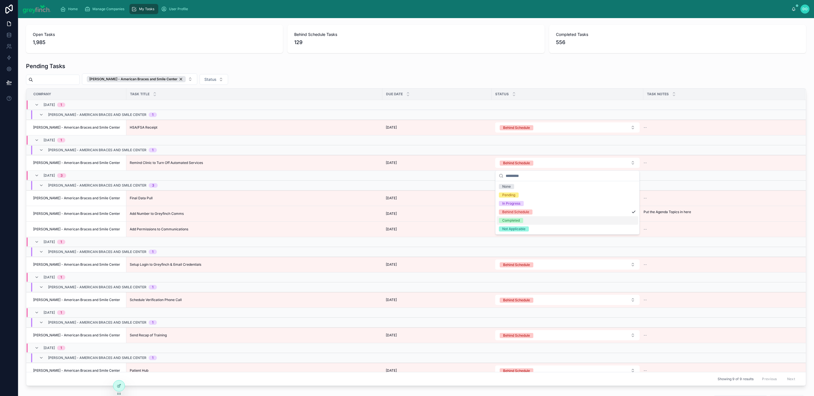
click at [525, 220] on div "Completed" at bounding box center [568, 220] width 142 height 8
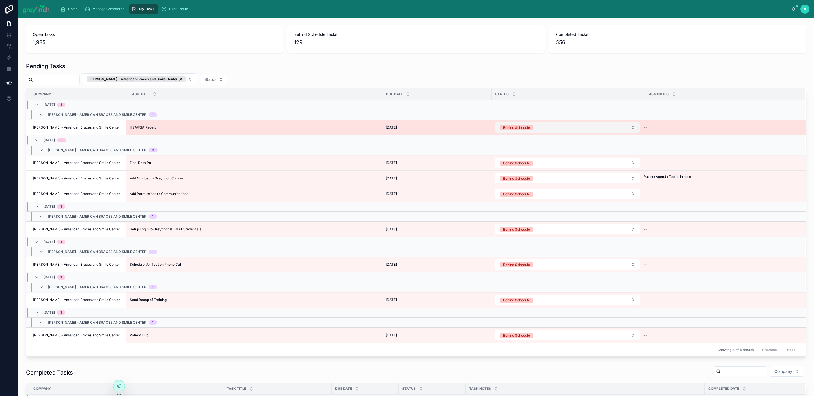
click at [543, 129] on button "Behind Schedule" at bounding box center [567, 127] width 144 height 10
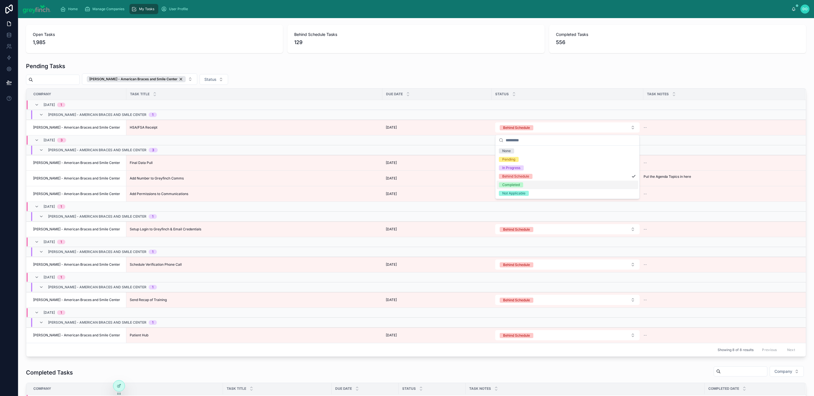
click at [524, 183] on div "Completed" at bounding box center [568, 185] width 142 height 8
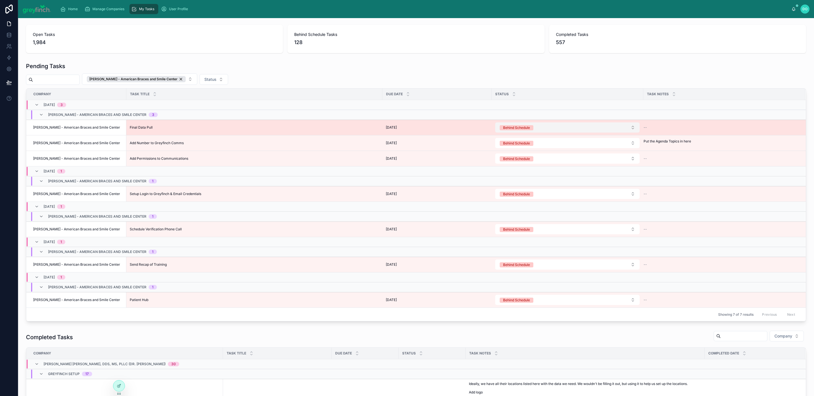
click at [549, 128] on button "Behind Schedule" at bounding box center [567, 127] width 144 height 10
click at [532, 130] on span "Behind Schedule" at bounding box center [517, 127] width 34 height 5
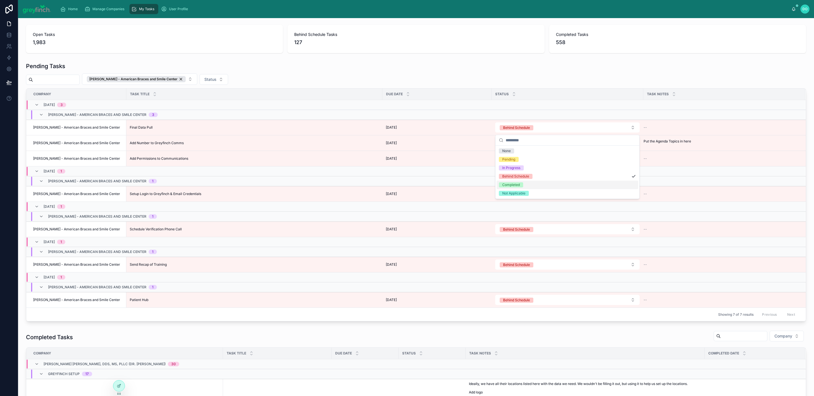
click at [524, 184] on div "Completed" at bounding box center [568, 185] width 142 height 8
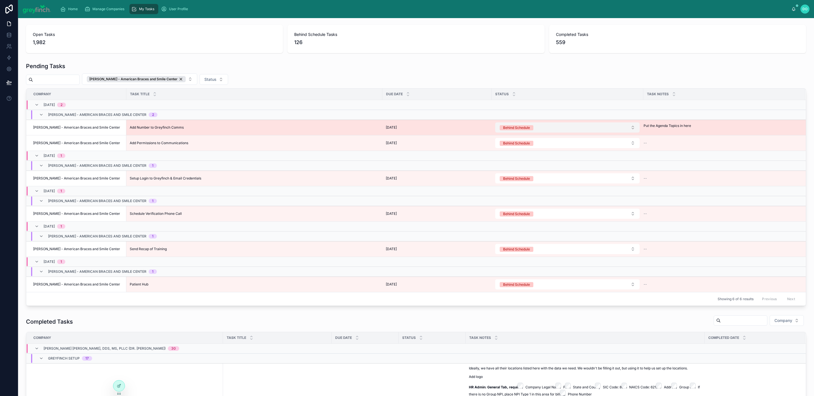
click at [539, 128] on button "Behind Schedule" at bounding box center [567, 127] width 144 height 10
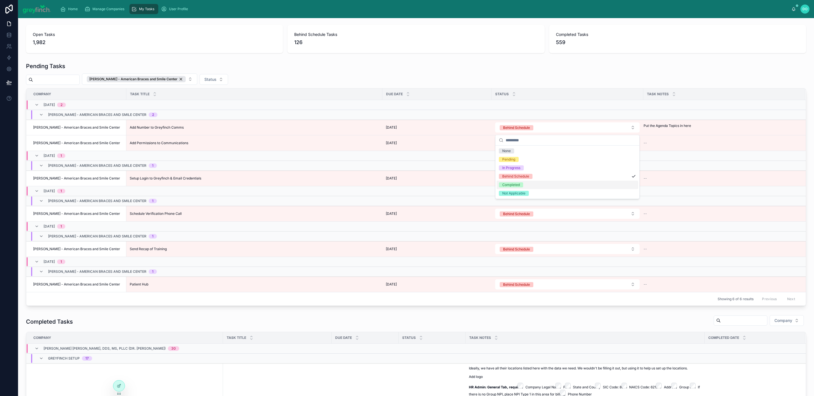
click at [525, 186] on div "Completed" at bounding box center [568, 185] width 142 height 8
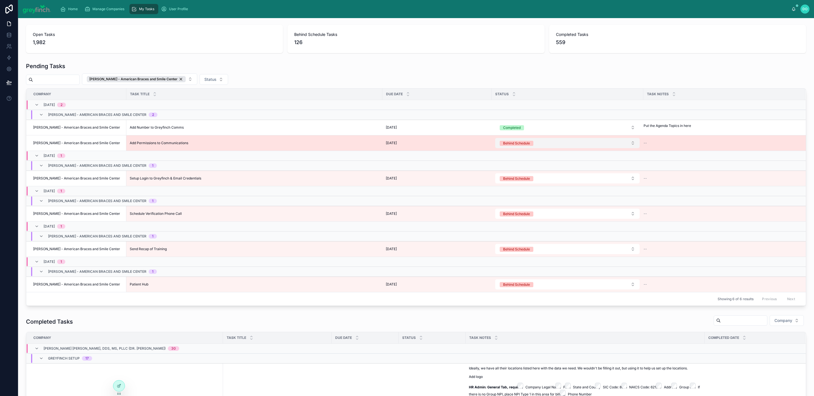
click at [533, 144] on span "Behind Schedule" at bounding box center [517, 143] width 34 height 5
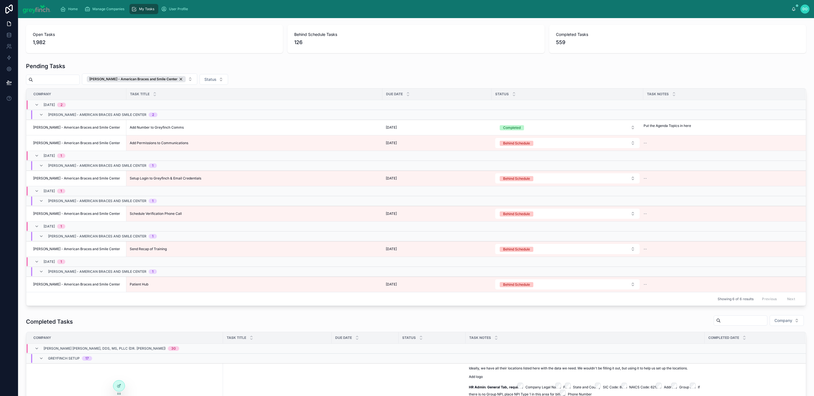
click at [523, 201] on td at bounding box center [568, 201] width 152 height 10
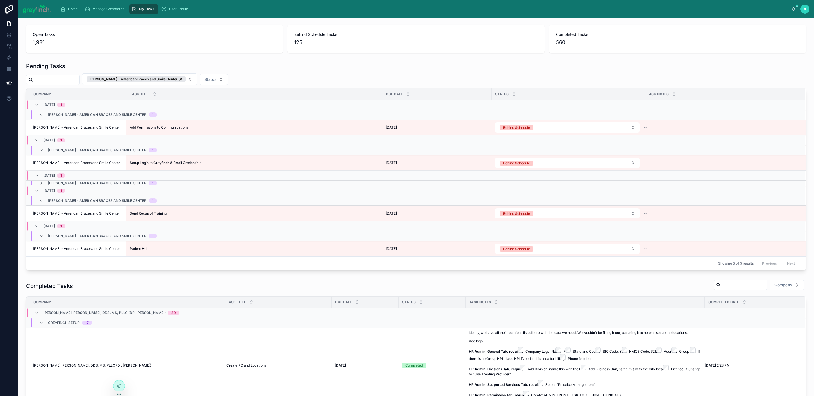
click at [530, 183] on td at bounding box center [568, 183] width 152 height 5
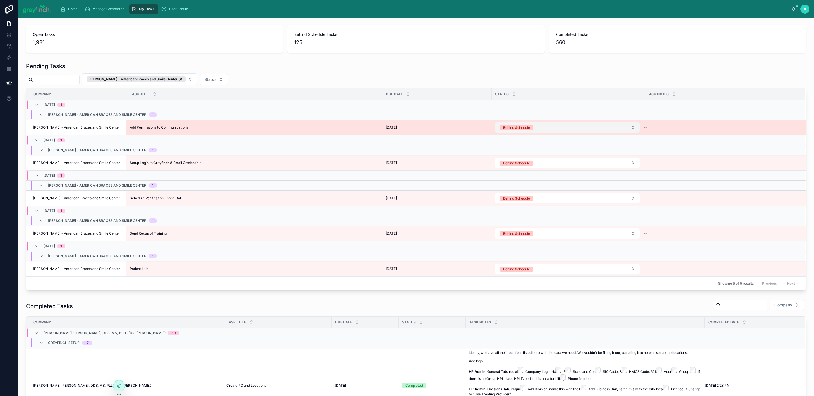
click at [541, 131] on button "Behind Schedule" at bounding box center [567, 127] width 144 height 10
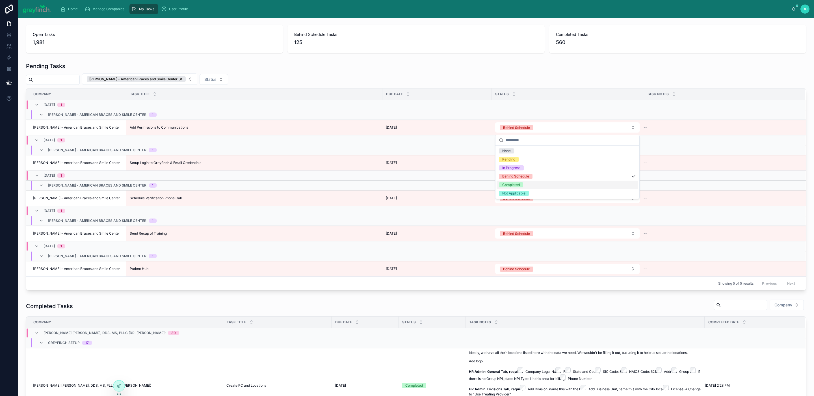
click at [520, 185] on span "Completed" at bounding box center [511, 184] width 24 height 5
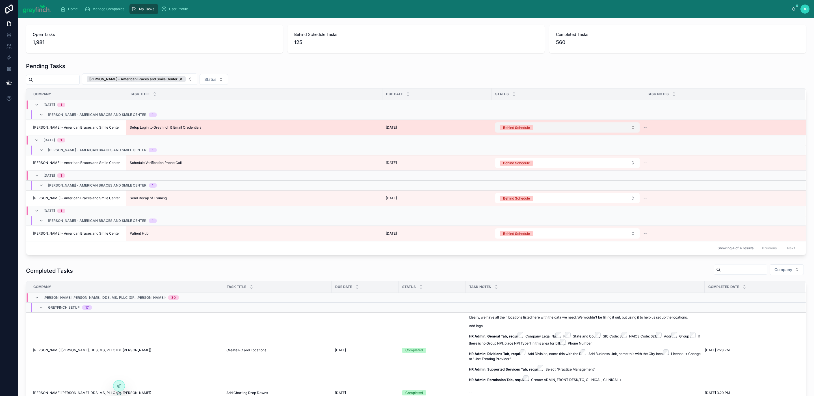
click at [545, 132] on button "Behind Schedule" at bounding box center [567, 127] width 144 height 10
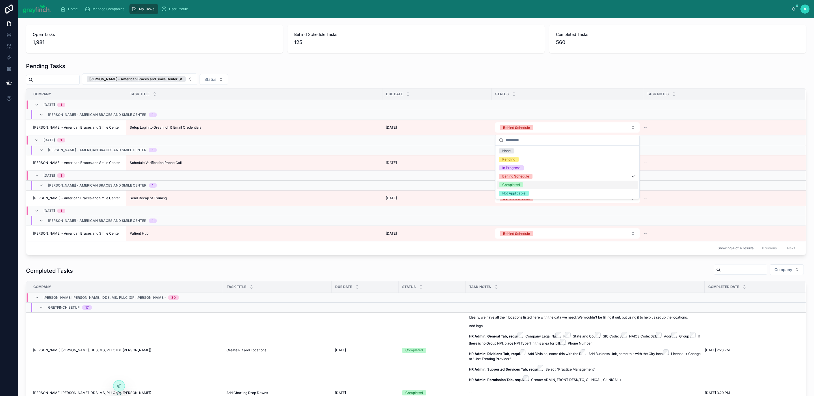
click at [538, 183] on div "Completed" at bounding box center [568, 185] width 142 height 8
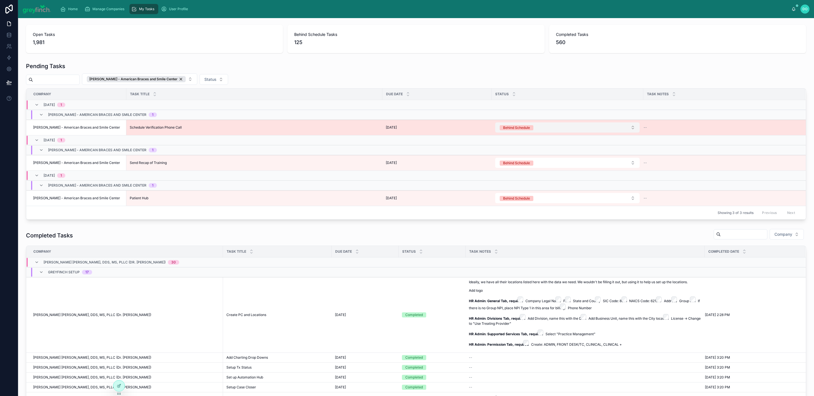
click at [545, 132] on button "Behind Schedule" at bounding box center [567, 127] width 144 height 10
drag, startPoint x: 535, startPoint y: 142, endPoint x: 537, endPoint y: 132, distance: 9.9
click at [537, 133] on button "Behind Schedule" at bounding box center [567, 127] width 144 height 10
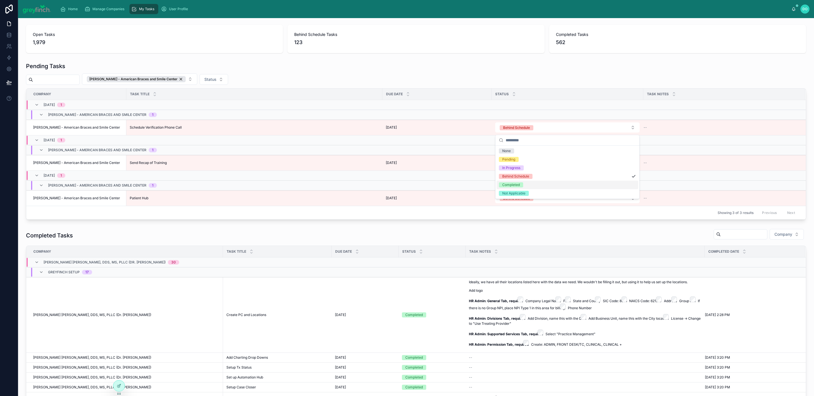
click at [531, 186] on div "Completed" at bounding box center [568, 185] width 142 height 8
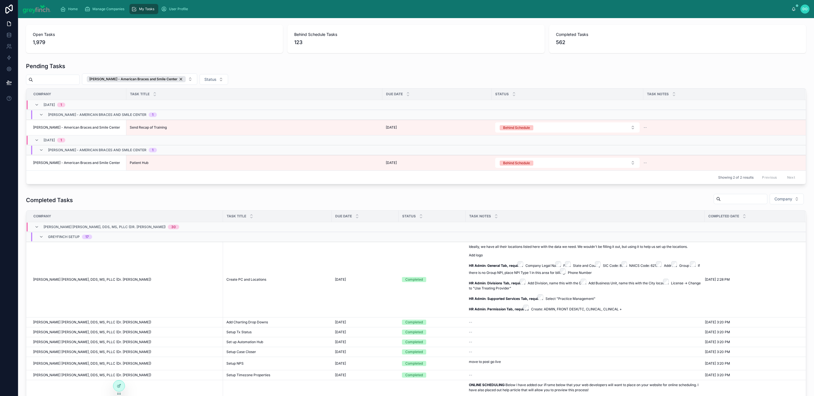
click at [539, 163] on button "Behind Schedule" at bounding box center [567, 163] width 144 height 10
click at [536, 163] on button "Behind Schedule" at bounding box center [567, 163] width 144 height 10
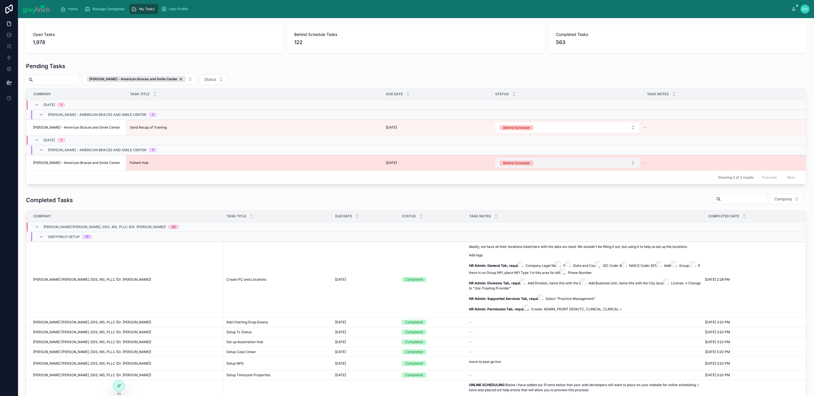
click at [535, 165] on button "Behind Schedule" at bounding box center [567, 163] width 144 height 10
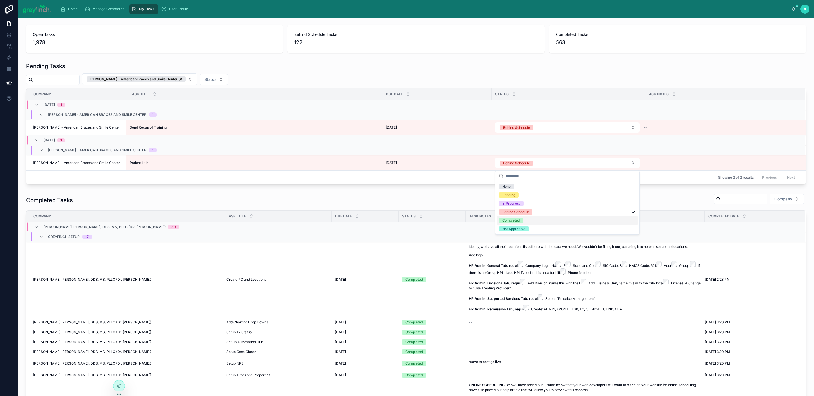
click at [517, 221] on div "Completed" at bounding box center [511, 220] width 18 height 5
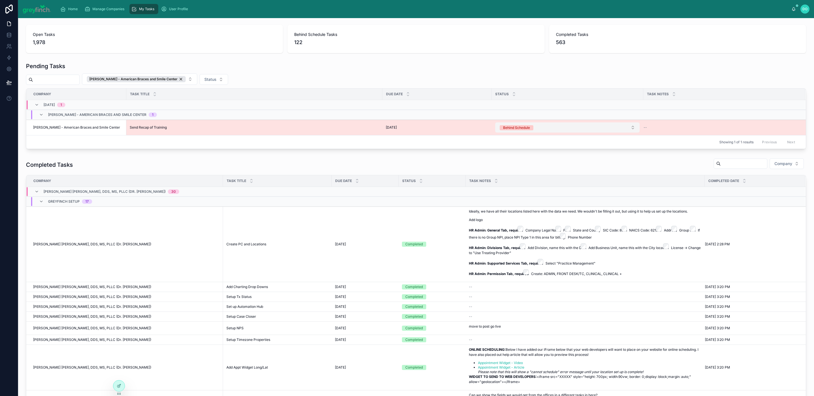
click at [534, 129] on button "Behind Schedule" at bounding box center [567, 127] width 144 height 10
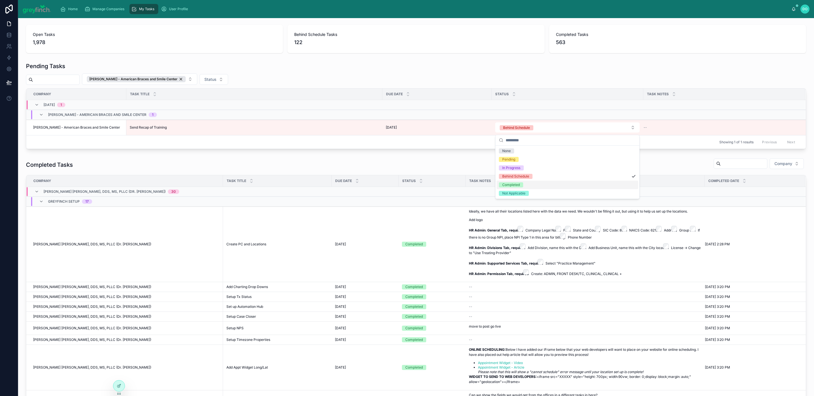
click at [523, 186] on span "Completed" at bounding box center [511, 184] width 24 height 5
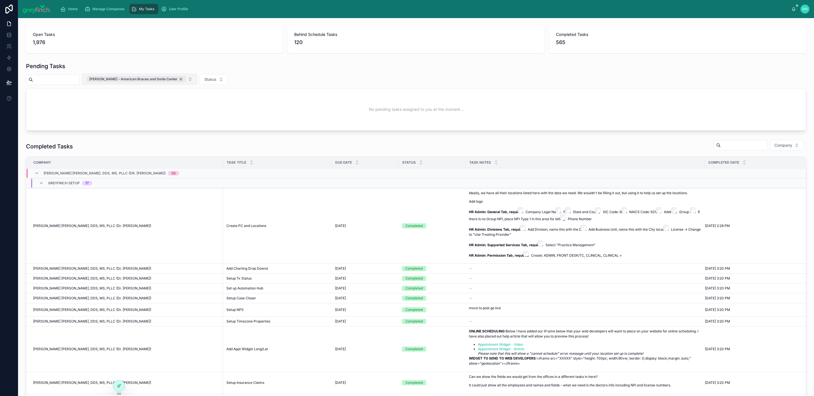
click at [184, 80] on div "[PERSON_NAME] - American Braces and Smile Center" at bounding box center [136, 79] width 99 height 6
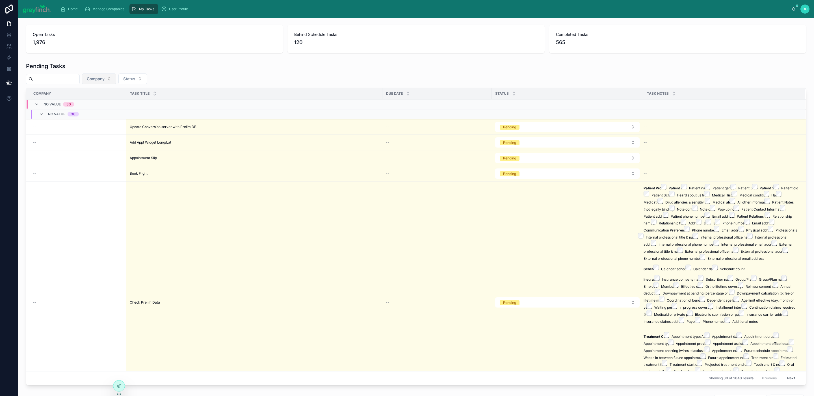
click at [104, 78] on span "Company" at bounding box center [96, 79] width 18 height 6
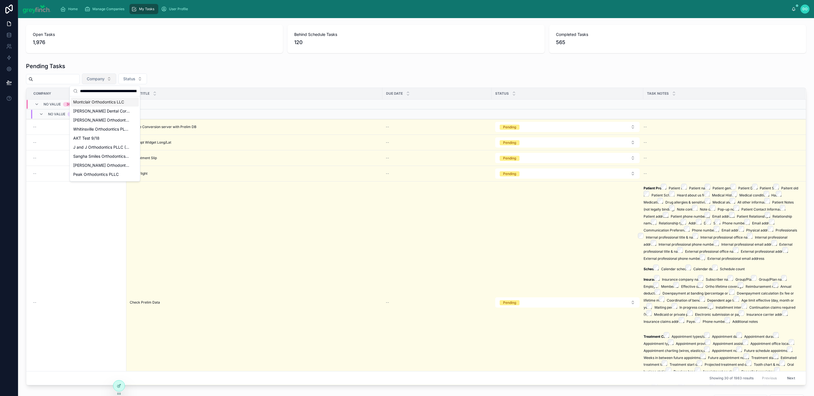
scroll to position [0, 38]
type input "**********"
click at [92, 99] on div "Orthodontists Associates of Western [US_STATE] PC" at bounding box center [105, 102] width 68 height 9
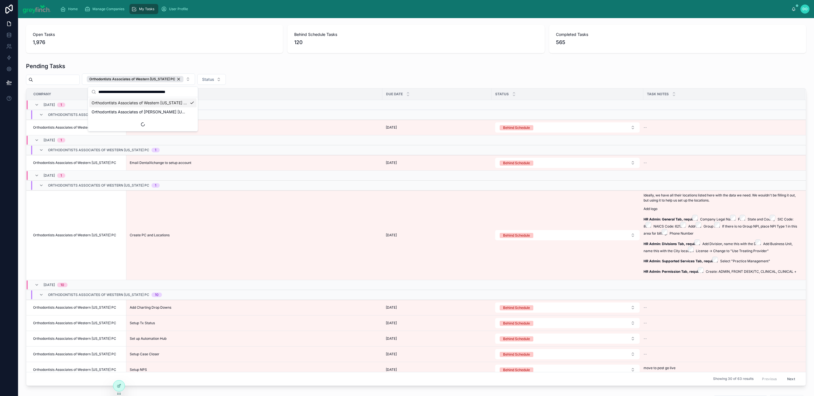
click at [188, 103] on div "Orthodontists Associates of Western [US_STATE] PC" at bounding box center [142, 102] width 107 height 9
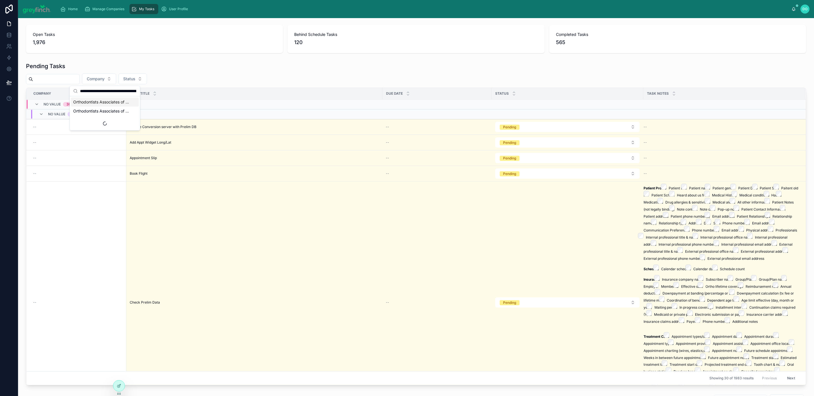
click at [119, 101] on span "Orthodontists Associates of Western [US_STATE] PC" at bounding box center [101, 102] width 57 height 6
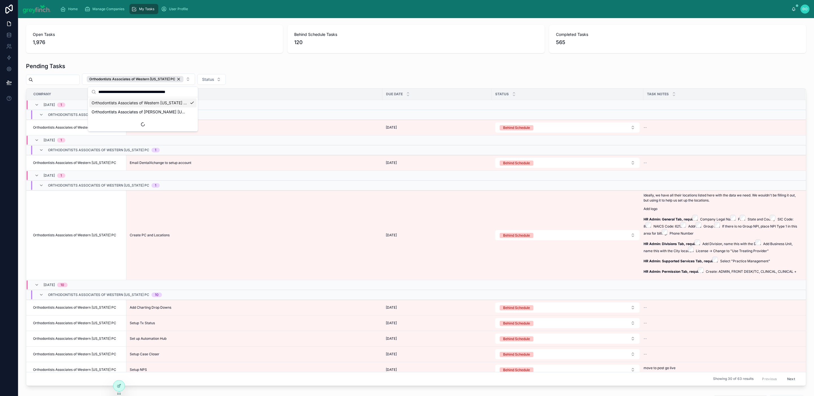
click at [325, 77] on div "Orthodontists Associates of Western New York PC Status" at bounding box center [416, 79] width 780 height 11
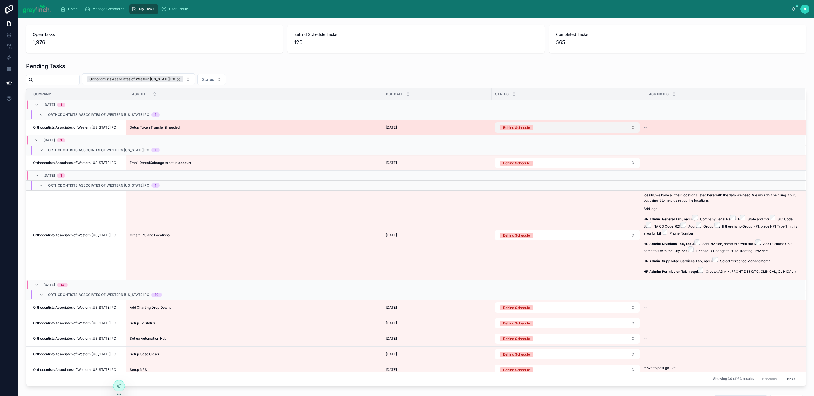
click at [535, 128] on button "Behind Schedule" at bounding box center [567, 127] width 144 height 10
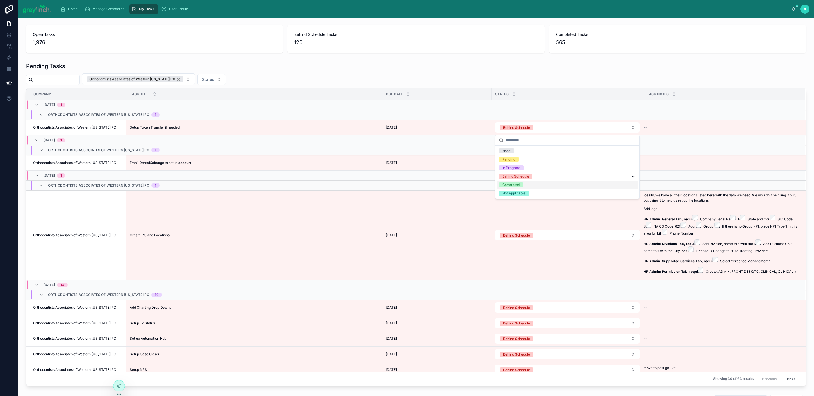
click at [517, 183] on div "Completed" at bounding box center [511, 184] width 18 height 5
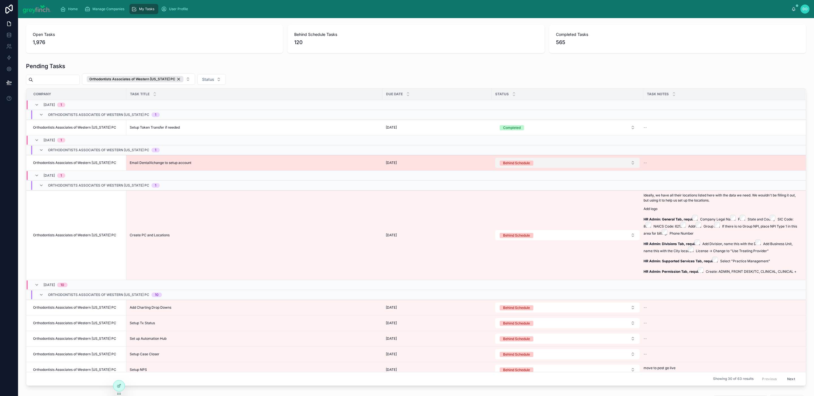
click at [538, 164] on button "Behind Schedule" at bounding box center [567, 163] width 144 height 10
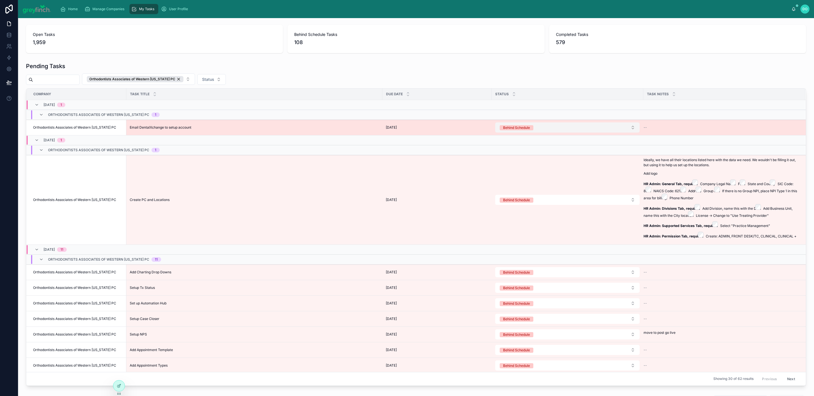
click at [534, 130] on span "Behind Schedule" at bounding box center [517, 128] width 34 height 6
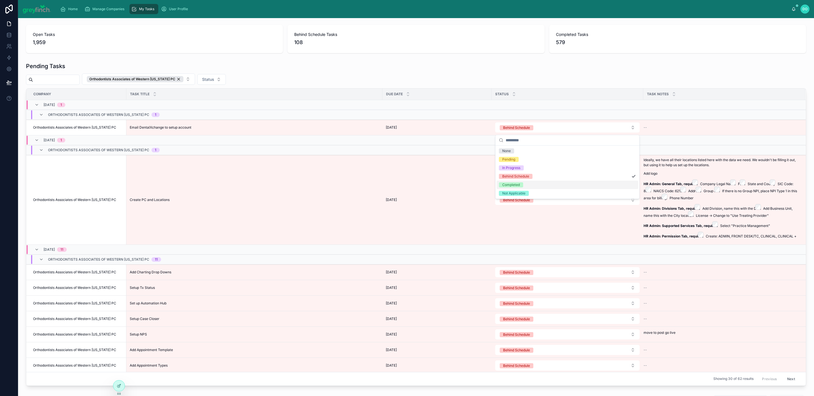
click at [525, 184] on div "Completed" at bounding box center [568, 185] width 142 height 8
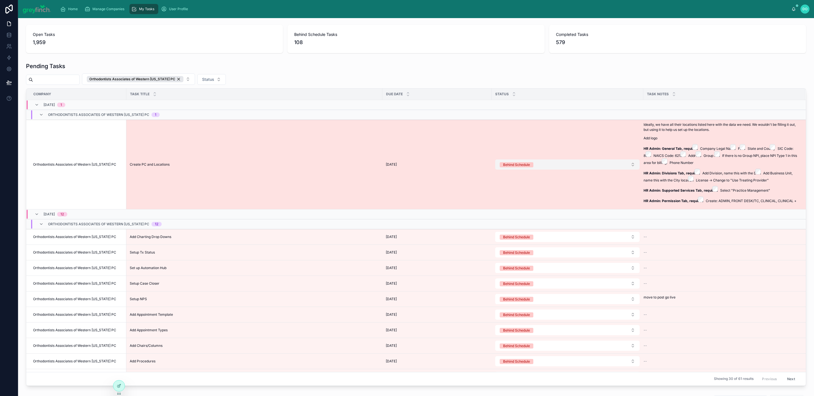
click at [541, 170] on button "Behind Schedule" at bounding box center [567, 164] width 144 height 10
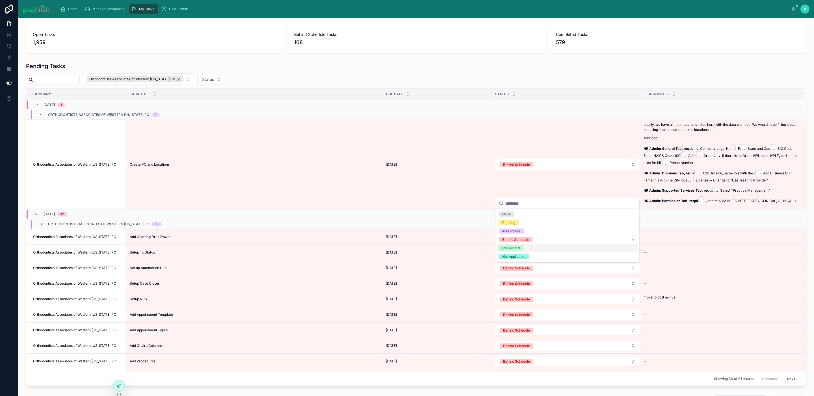
click at [539, 248] on div "Completed" at bounding box center [568, 248] width 142 height 8
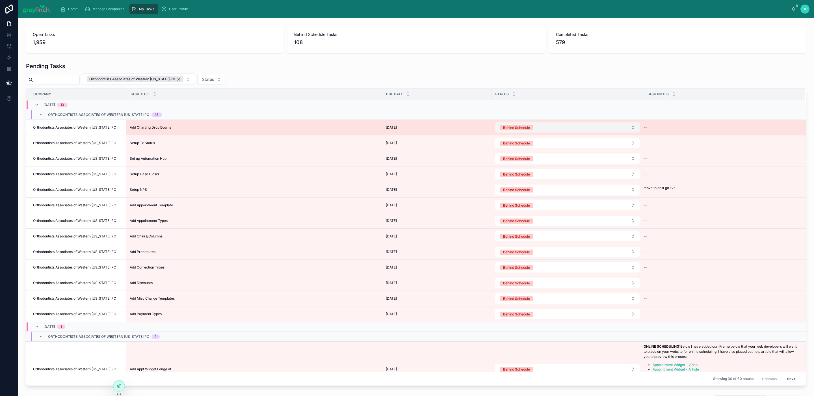
click at [542, 130] on button "Behind Schedule" at bounding box center [567, 127] width 144 height 10
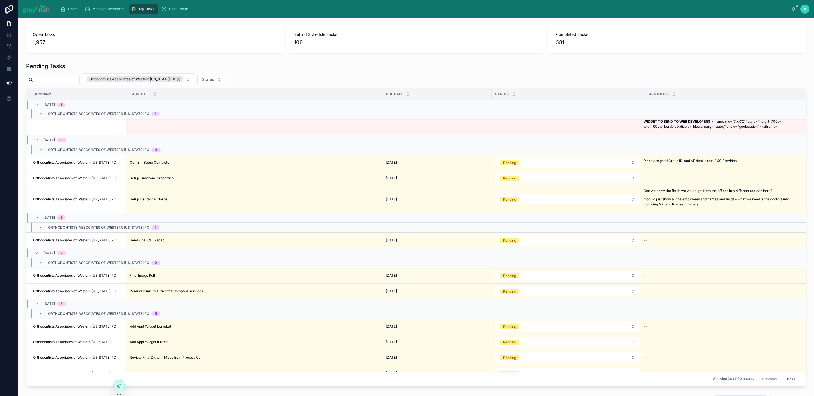
scroll to position [276, 0]
click at [188, 80] on button "Orthodontists Associates of Western [US_STATE] PC" at bounding box center [138, 79] width 113 height 11
type input "******"
click at [176, 112] on span "Orthodontists Associates of [PERSON_NAME] [US_STATE] PC" at bounding box center [140, 112] width 96 height 6
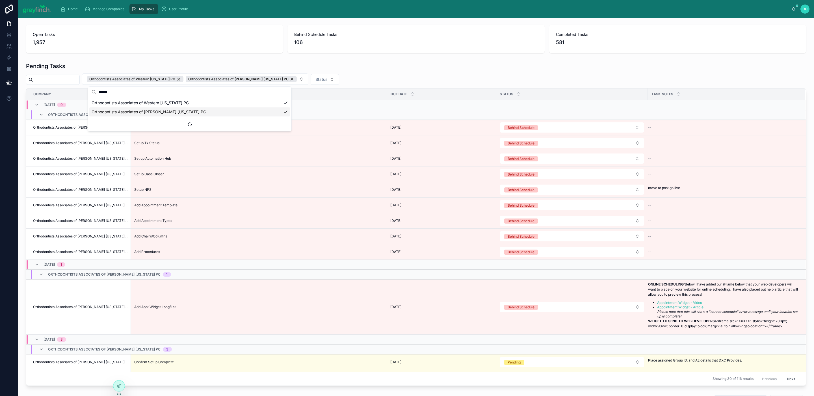
click at [539, 71] on div "Pending Tasks Orthodontists Associates of Western New York PC Orthodontists Ass…" at bounding box center [416, 224] width 780 height 324
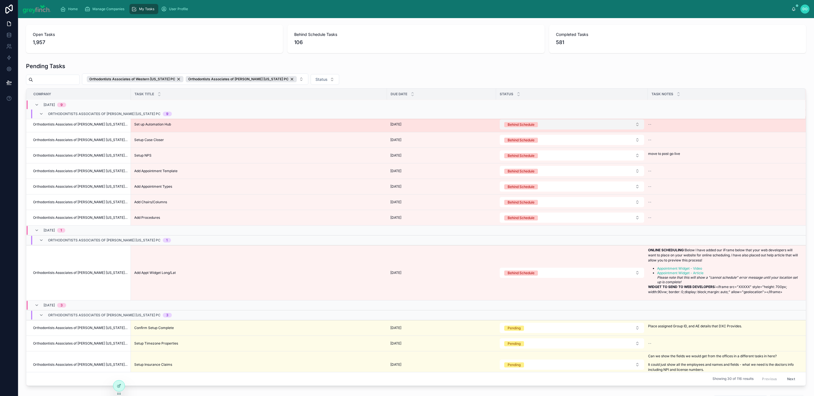
scroll to position [35, 0]
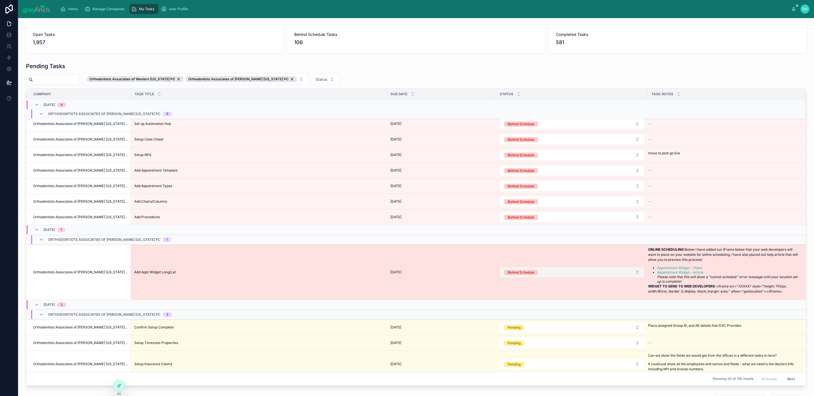
drag, startPoint x: 549, startPoint y: 277, endPoint x: 546, endPoint y: 283, distance: 6.5
click at [549, 277] on button "Behind Schedule" at bounding box center [572, 272] width 144 height 10
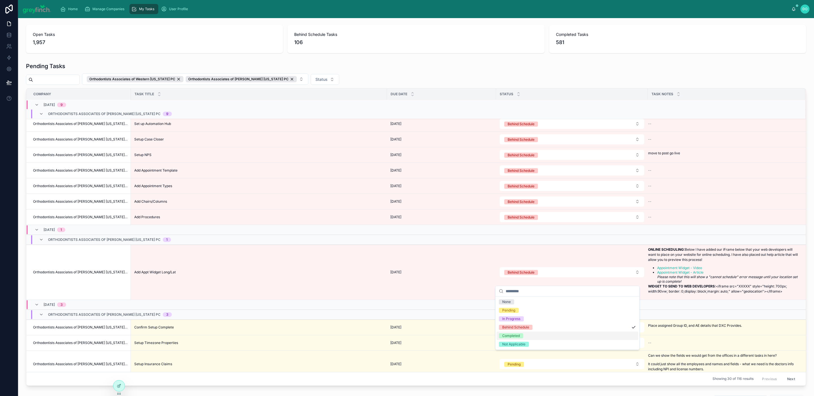
click at [522, 333] on div "Completed" at bounding box center [568, 336] width 142 height 8
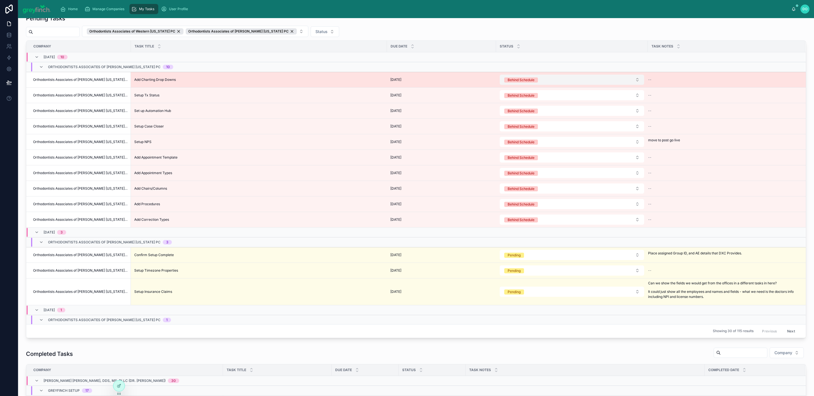
scroll to position [0, 0]
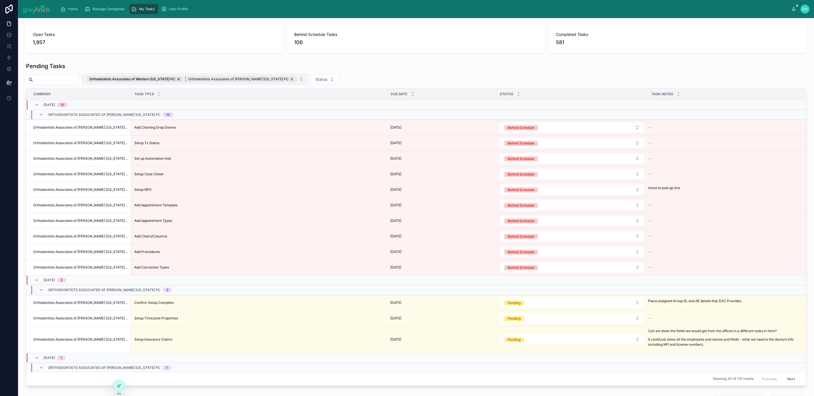
click at [275, 79] on div "Orthodontists Associates of [PERSON_NAME] [US_STATE] PC" at bounding box center [241, 79] width 111 height 6
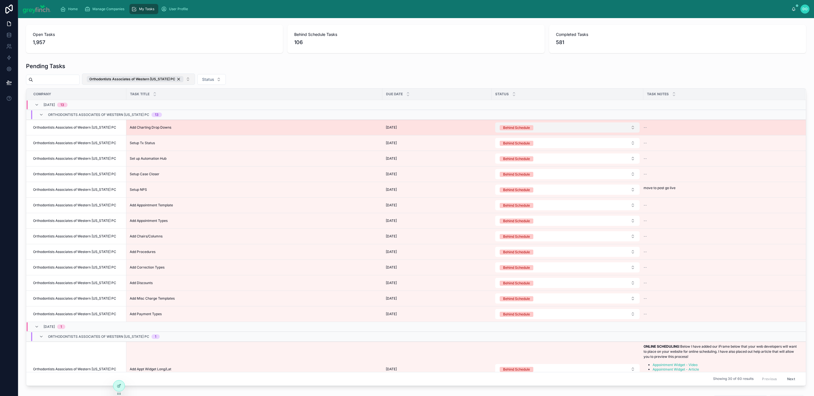
click at [632, 130] on button "Behind Schedule" at bounding box center [567, 127] width 144 height 10
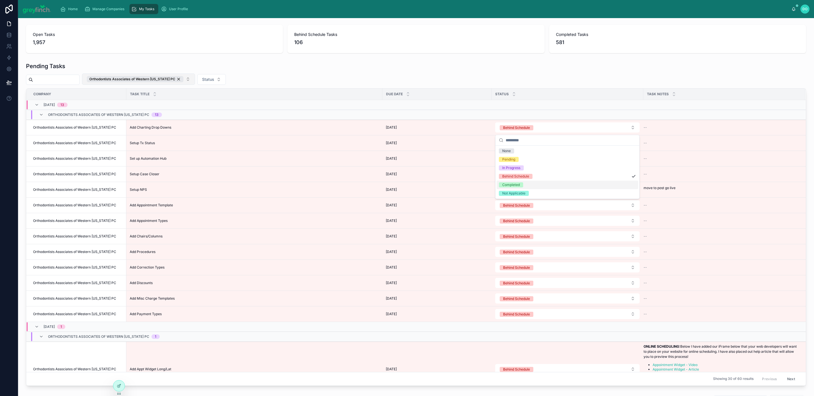
click at [589, 187] on div "Completed" at bounding box center [568, 185] width 142 height 8
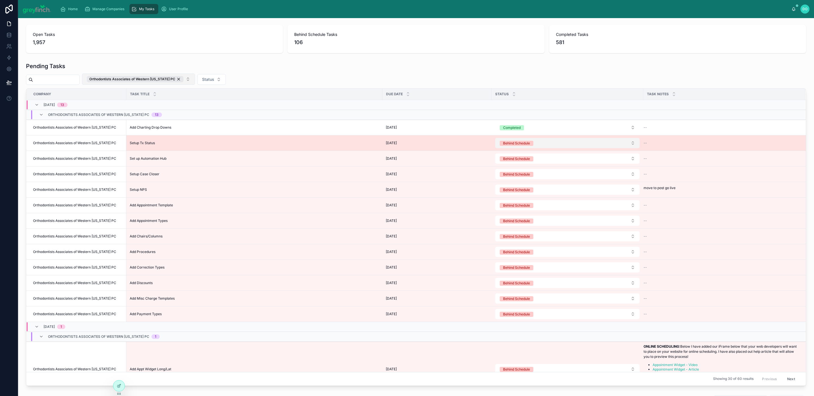
click at [589, 147] on button "Behind Schedule" at bounding box center [567, 143] width 144 height 10
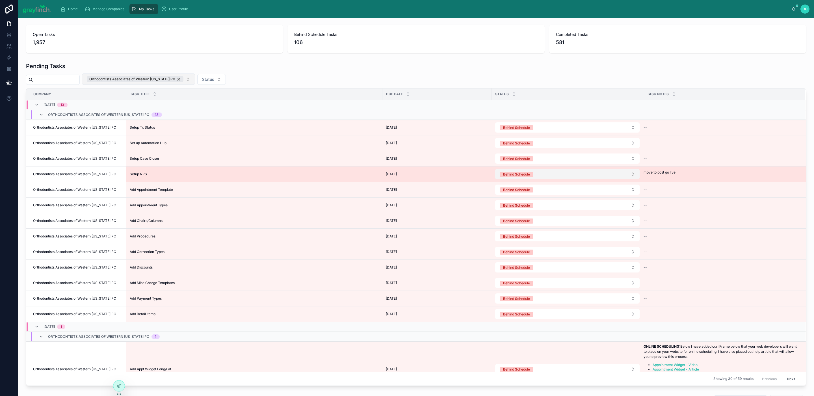
click at [572, 176] on button "Behind Schedule" at bounding box center [567, 174] width 144 height 10
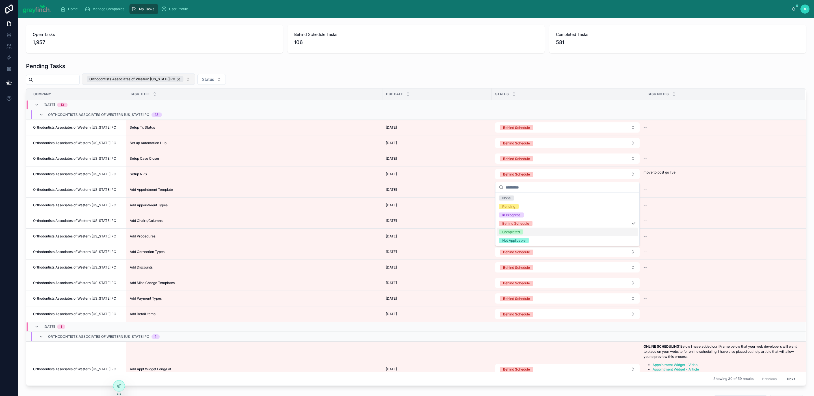
click at [559, 232] on div "Completed" at bounding box center [568, 232] width 142 height 8
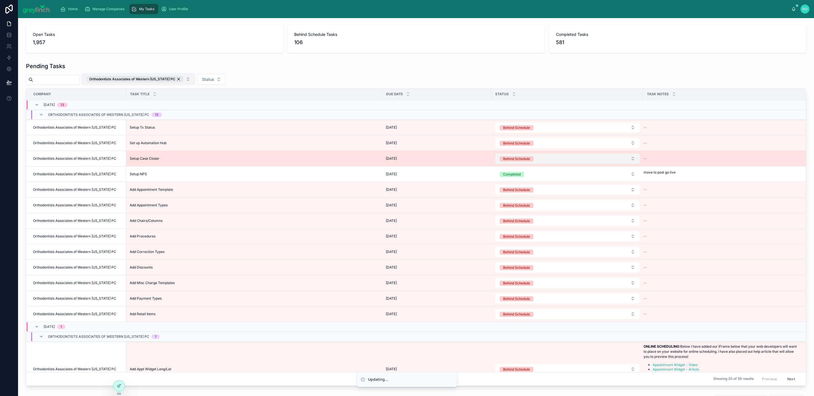
click at [560, 163] on button "Behind Schedule" at bounding box center [567, 159] width 144 height 10
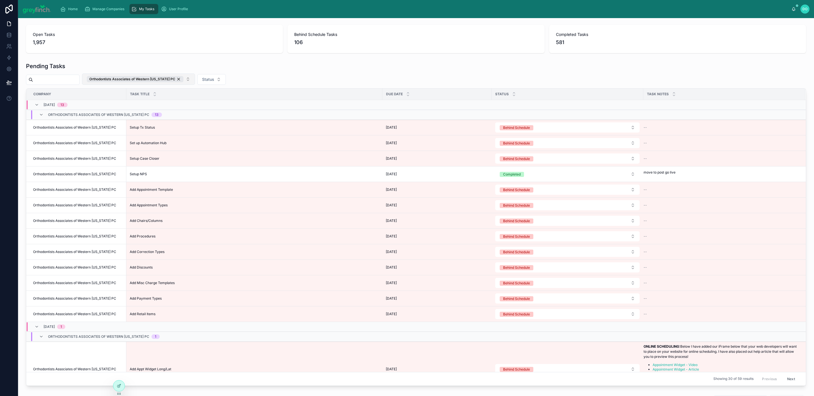
click at [548, 217] on form "Behind Schedule" at bounding box center [567, 220] width 145 height 11
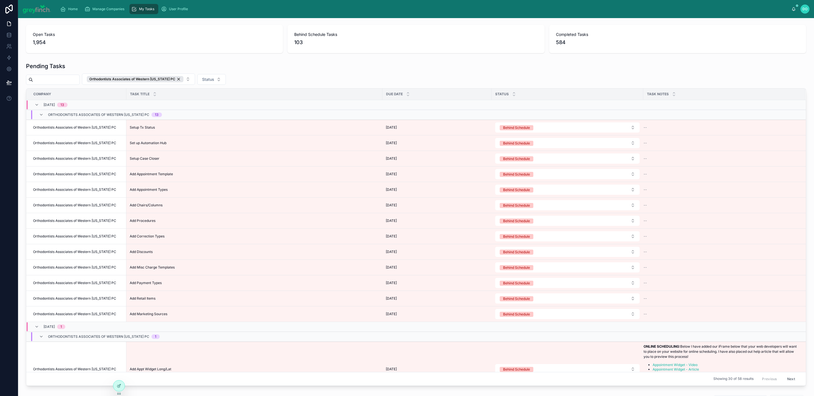
click at [572, 173] on button "Behind Schedule" at bounding box center [567, 174] width 144 height 10
click at [526, 232] on div "Completed" at bounding box center [568, 232] width 142 height 8
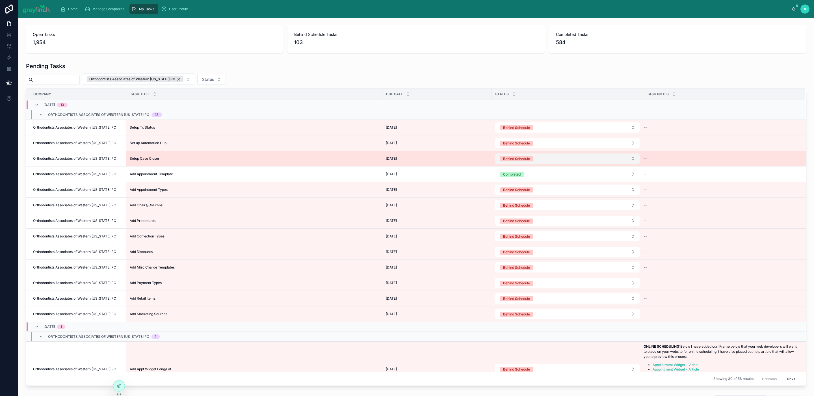
click at [543, 160] on button "Behind Schedule" at bounding box center [567, 159] width 144 height 10
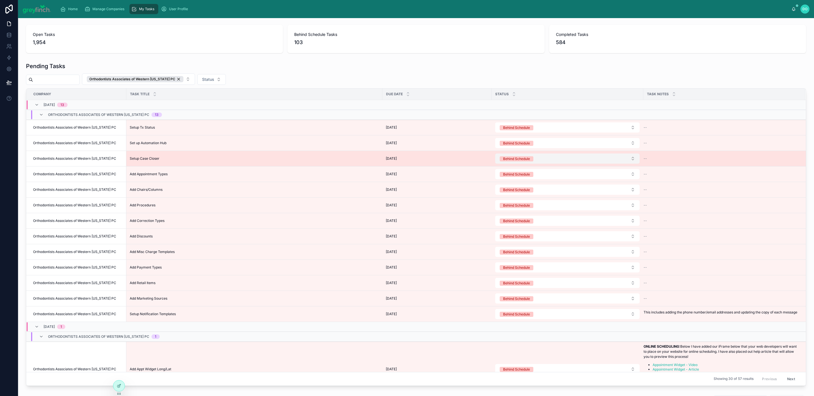
click at [543, 161] on button "Behind Schedule" at bounding box center [567, 159] width 144 height 10
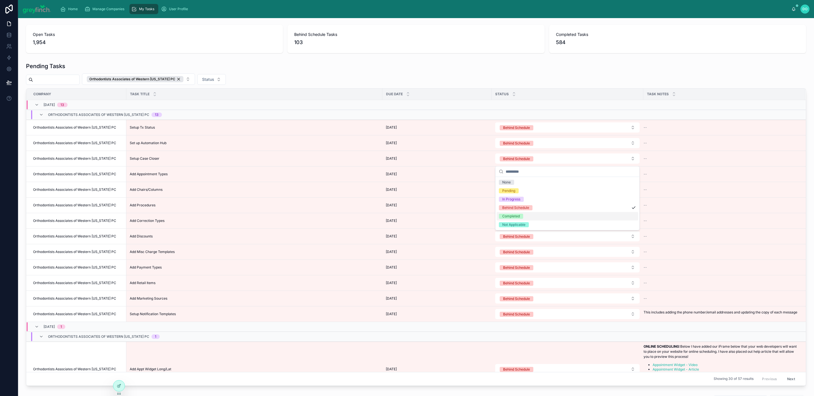
click at [532, 219] on div "Completed" at bounding box center [568, 216] width 142 height 8
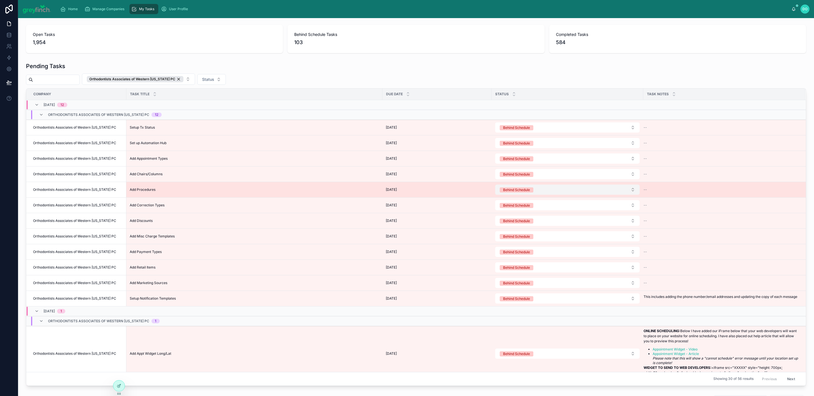
click at [547, 194] on button "Behind Schedule" at bounding box center [567, 190] width 144 height 10
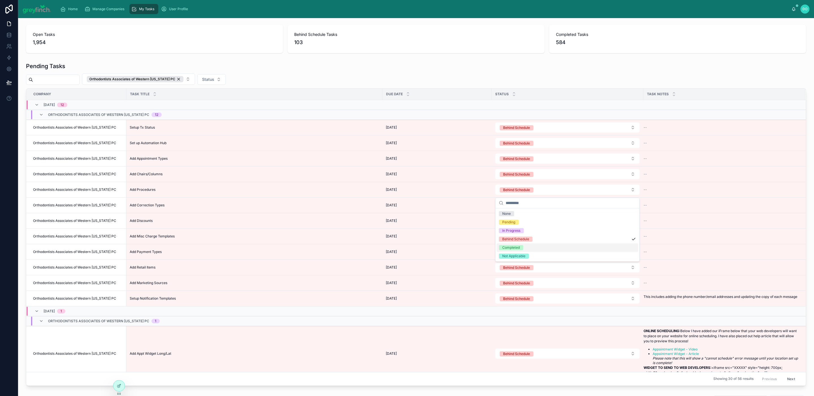
click at [532, 244] on div "Completed" at bounding box center [568, 247] width 142 height 8
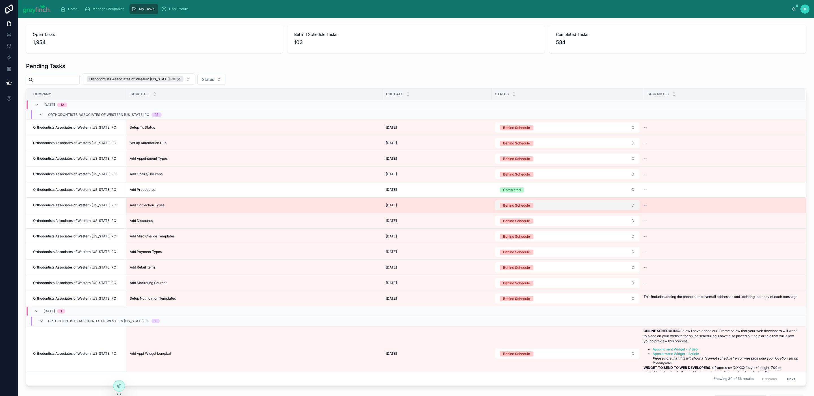
click at [541, 210] on button "Behind Schedule" at bounding box center [567, 205] width 144 height 10
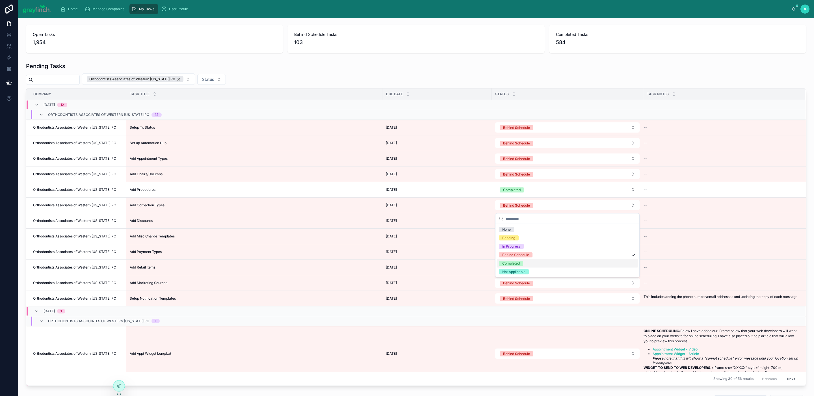
click at [528, 263] on div "Completed" at bounding box center [568, 263] width 142 height 8
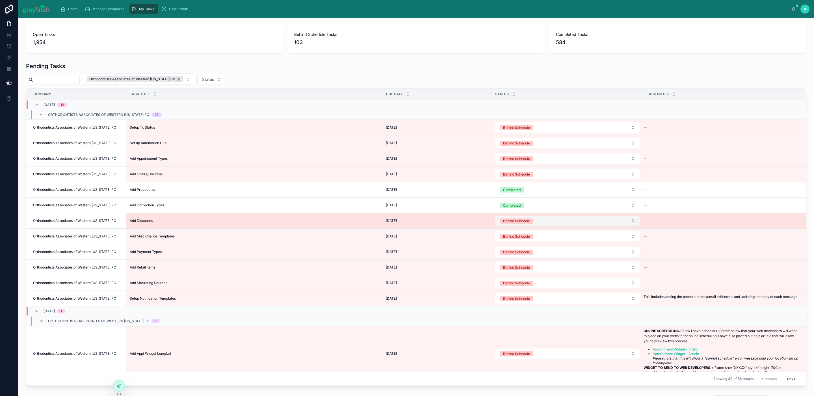
click at [545, 223] on button "Behind Schedule" at bounding box center [567, 221] width 144 height 10
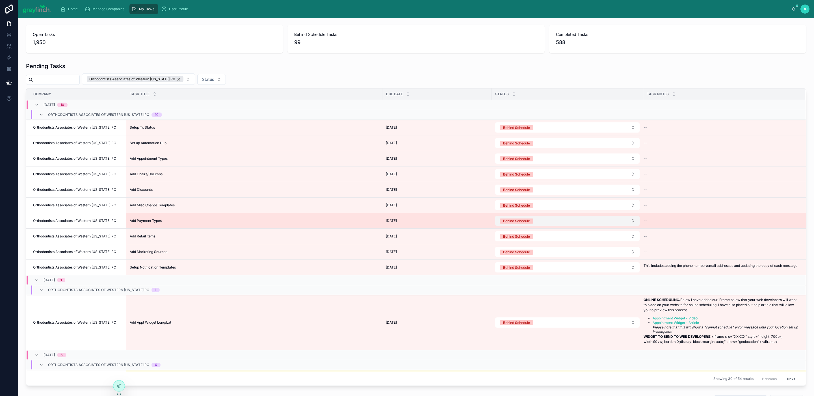
click at [538, 223] on button "Behind Schedule" at bounding box center [567, 221] width 144 height 10
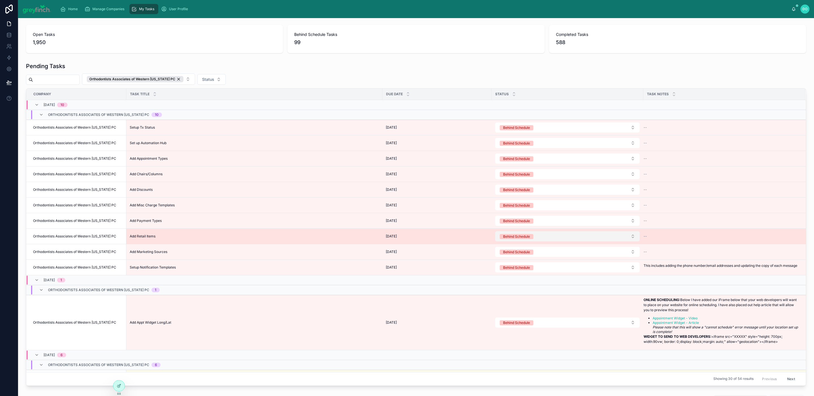
click at [533, 238] on span "Behind Schedule" at bounding box center [517, 236] width 34 height 5
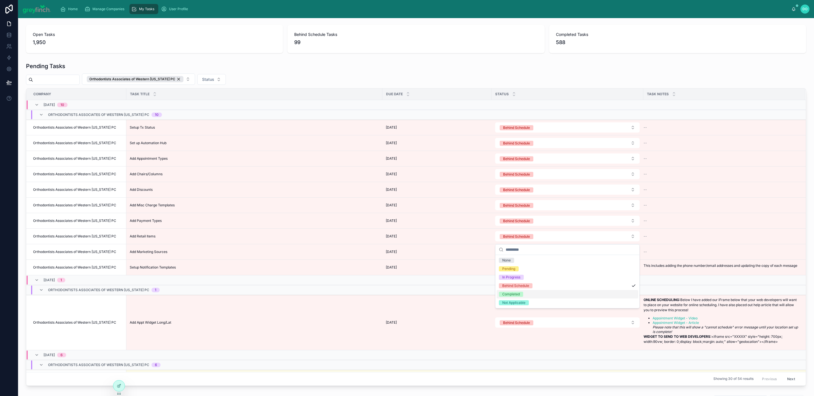
click at [517, 294] on div "Completed" at bounding box center [511, 294] width 18 height 5
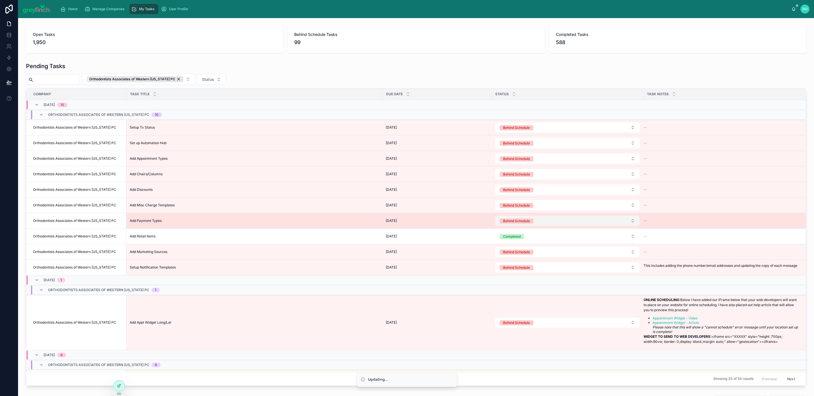
click at [530, 224] on div "Behind Schedule" at bounding box center [516, 221] width 27 height 5
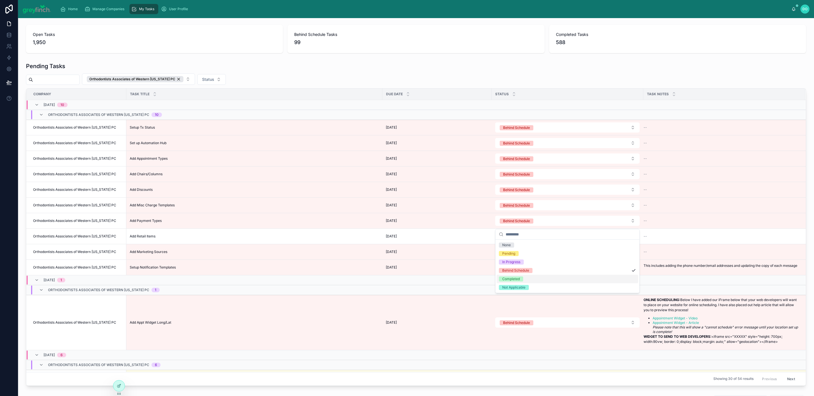
click at [522, 277] on span "Completed" at bounding box center [511, 279] width 24 height 5
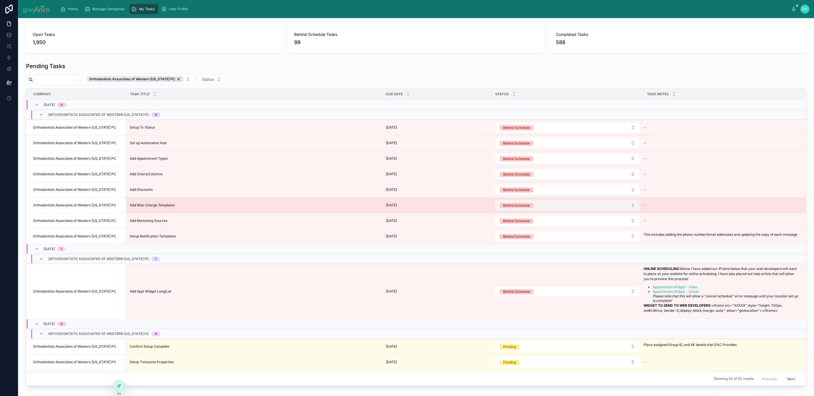
click at [525, 208] on div "Behind Schedule" at bounding box center [516, 205] width 27 height 5
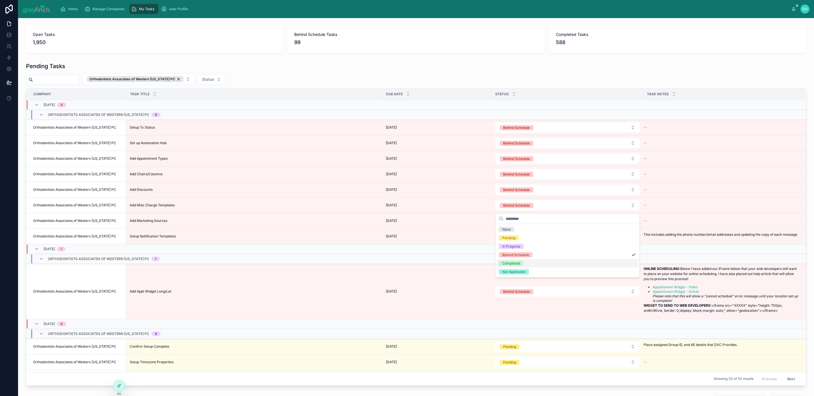
click at [523, 264] on span "Completed" at bounding box center [511, 263] width 24 height 5
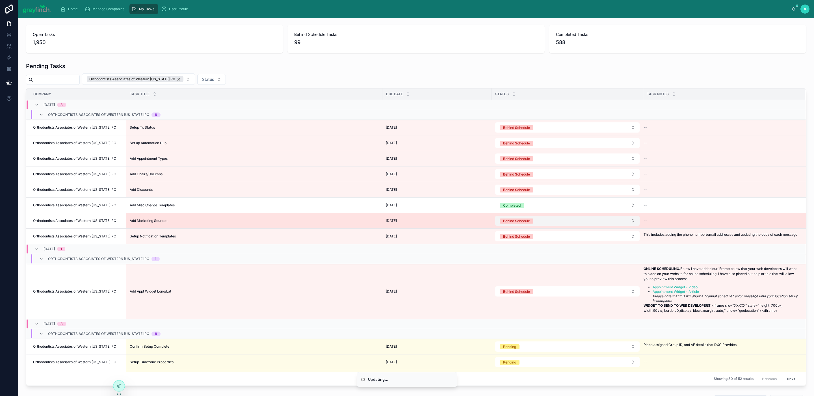
click at [524, 221] on div "Behind Schedule" at bounding box center [516, 221] width 27 height 5
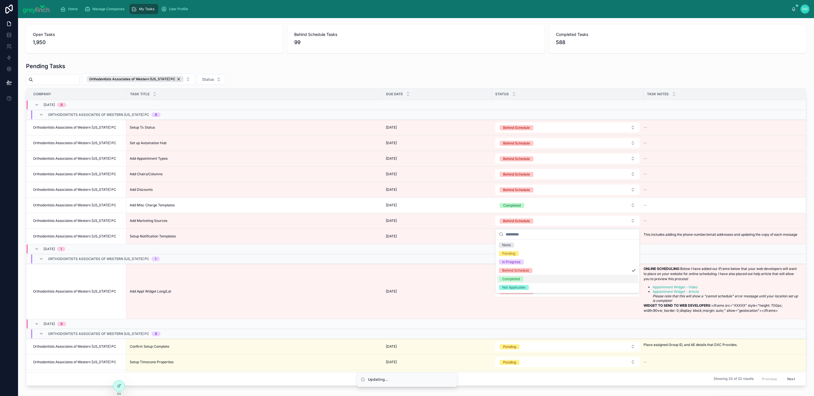
click at [520, 277] on span "Completed" at bounding box center [511, 279] width 24 height 5
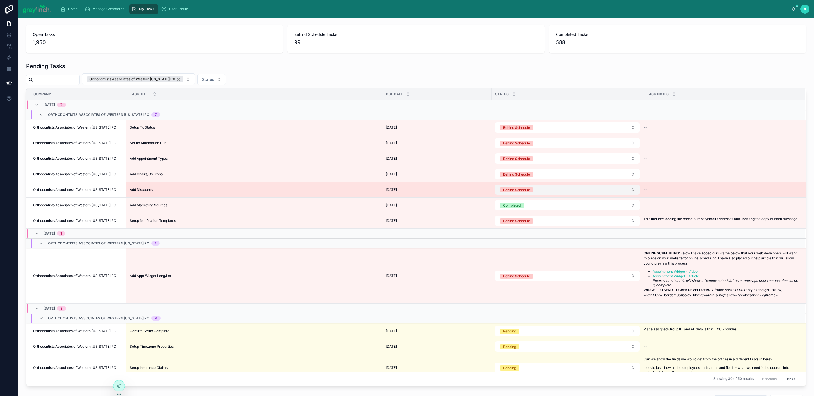
click at [525, 191] on div "Behind Schedule" at bounding box center [516, 189] width 27 height 5
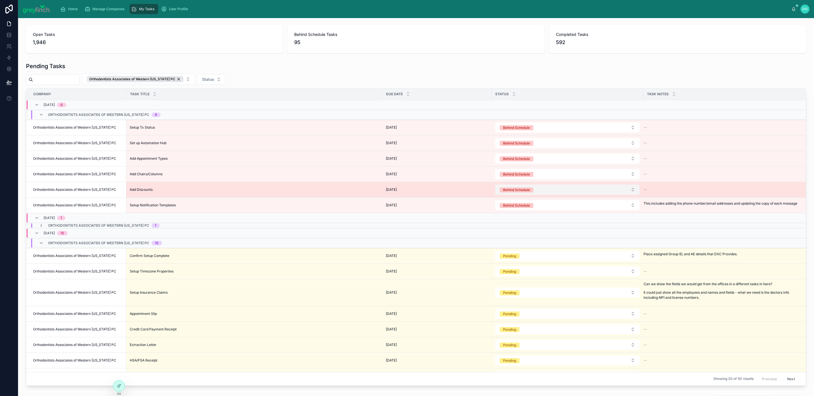
click at [523, 192] on div "Behind Schedule" at bounding box center [516, 189] width 27 height 5
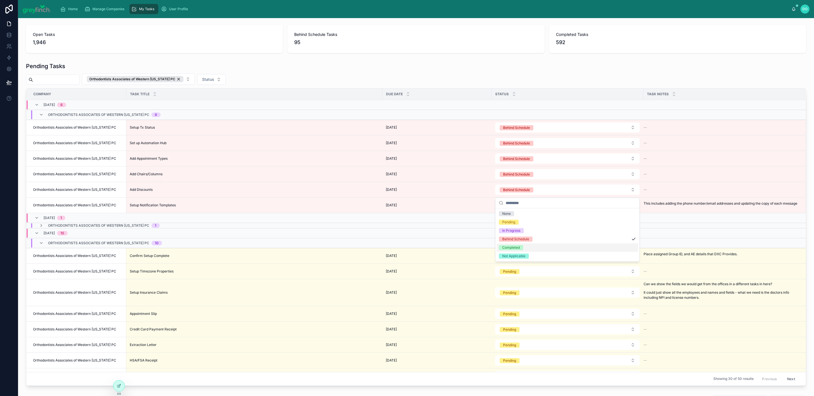
click at [518, 245] on div "Completed" at bounding box center [511, 247] width 18 height 5
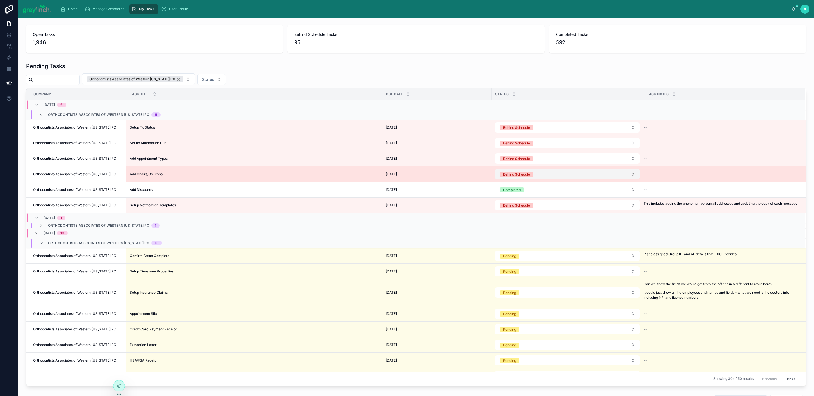
click at [521, 179] on button "Behind Schedule" at bounding box center [567, 174] width 144 height 10
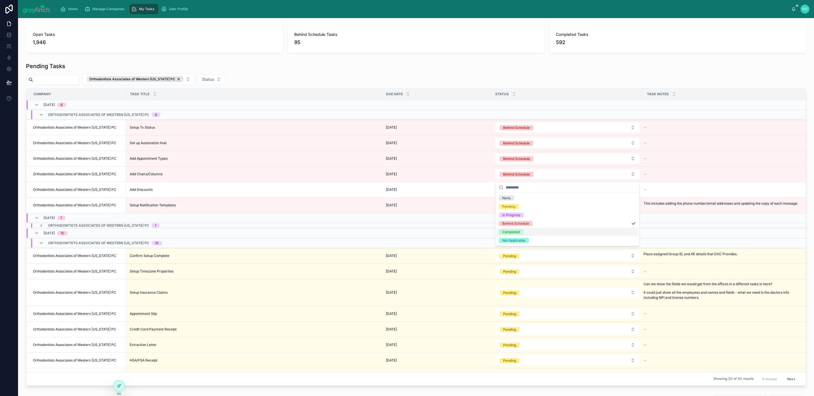
click at [519, 232] on div "Completed" at bounding box center [511, 232] width 18 height 5
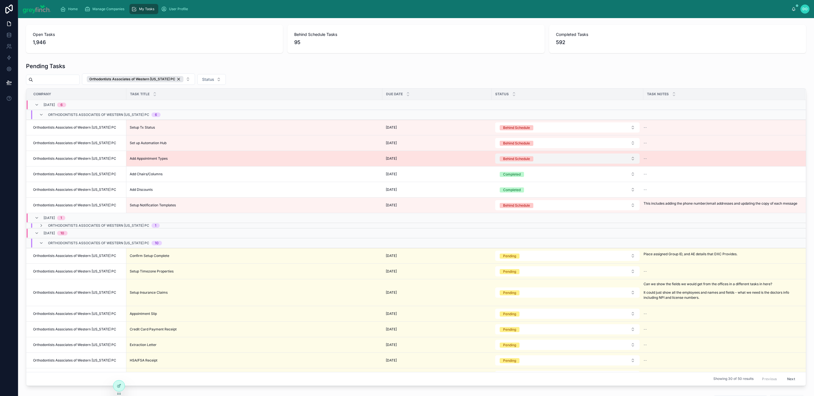
click at [521, 161] on div "Behind Schedule" at bounding box center [516, 158] width 27 height 5
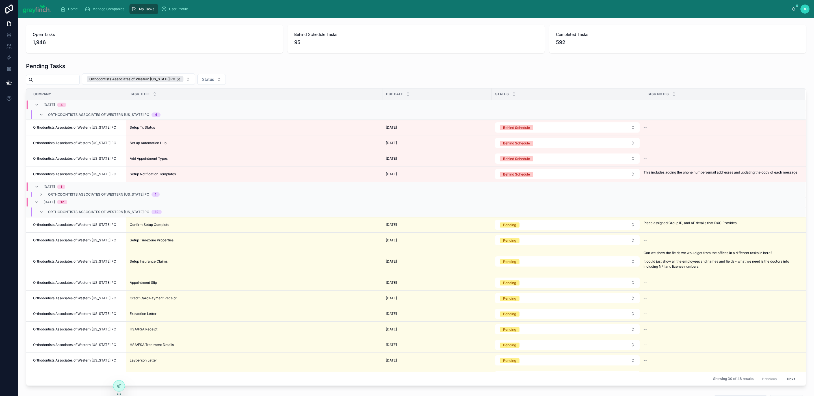
click at [518, 217] on td at bounding box center [568, 212] width 152 height 10
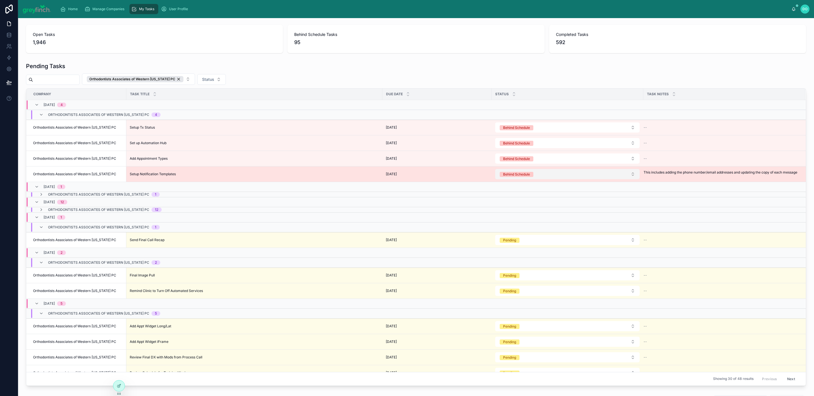
click at [525, 177] on div "Behind Schedule" at bounding box center [516, 174] width 27 height 5
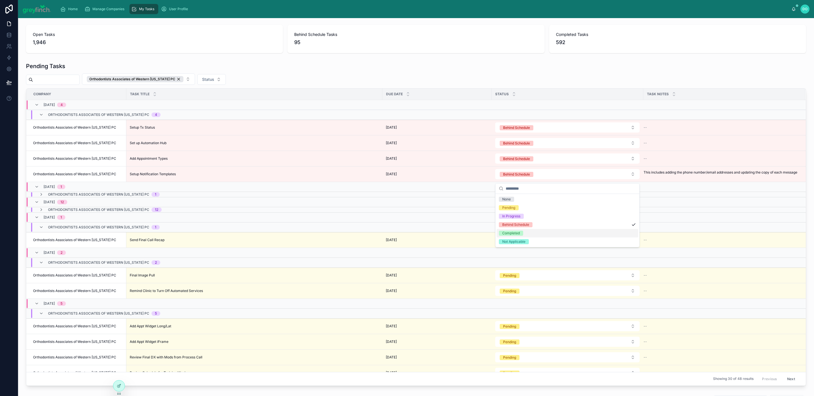
click at [522, 233] on span "Completed" at bounding box center [511, 233] width 24 height 5
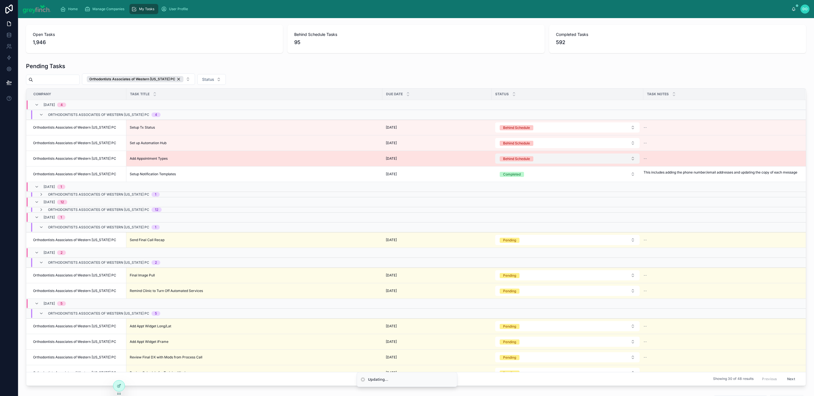
click at [524, 161] on div "Behind Schedule" at bounding box center [516, 158] width 27 height 5
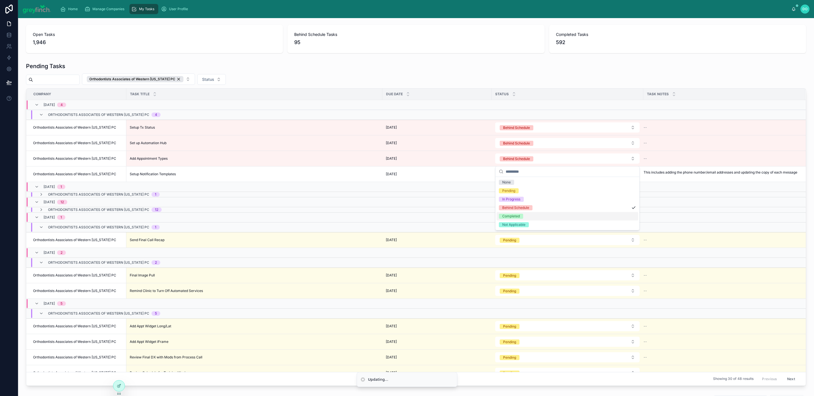
click at [517, 215] on div "Completed" at bounding box center [511, 216] width 18 height 5
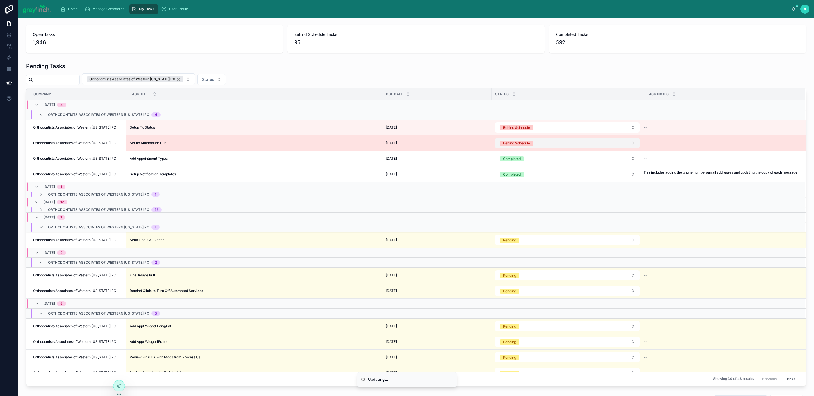
click at [520, 148] on button "Behind Schedule" at bounding box center [567, 143] width 144 height 10
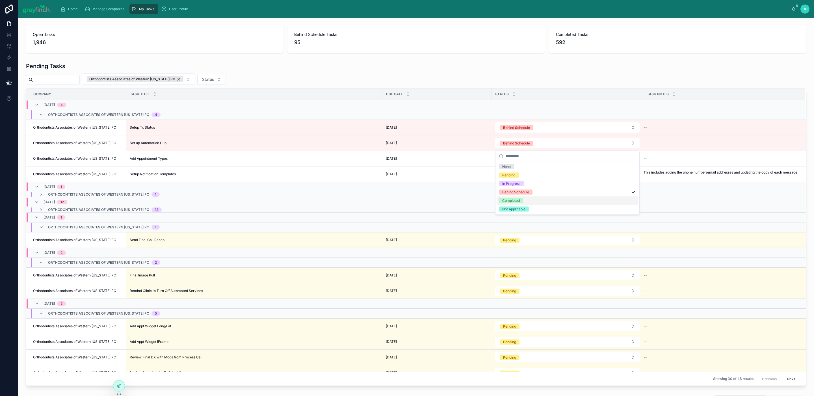
click at [521, 198] on span "Completed" at bounding box center [511, 200] width 24 height 5
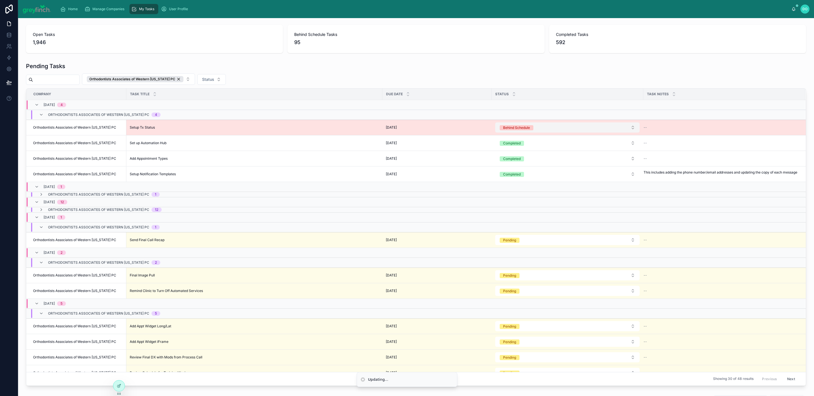
click at [525, 133] on button "Behind Schedule" at bounding box center [567, 127] width 144 height 10
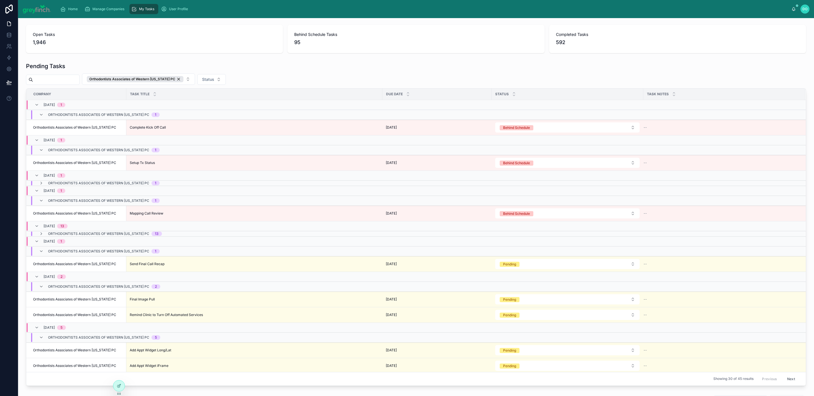
click at [526, 130] on span "Behind Schedule" at bounding box center [517, 128] width 34 height 6
click at [522, 182] on div "Completed" at bounding box center [568, 185] width 142 height 8
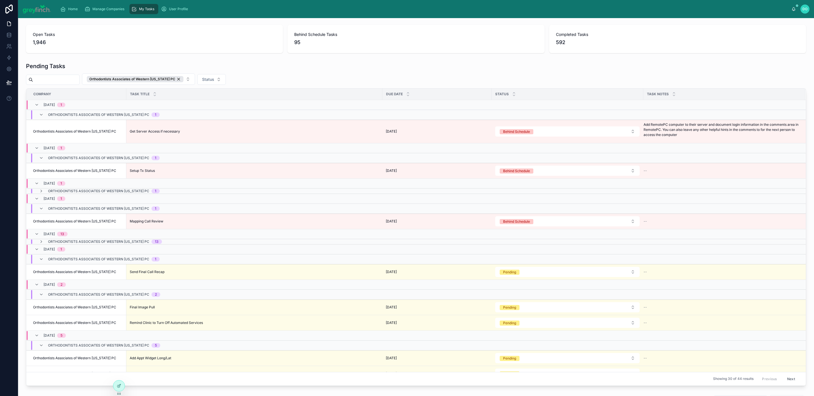
click at [522, 192] on td at bounding box center [568, 191] width 152 height 5
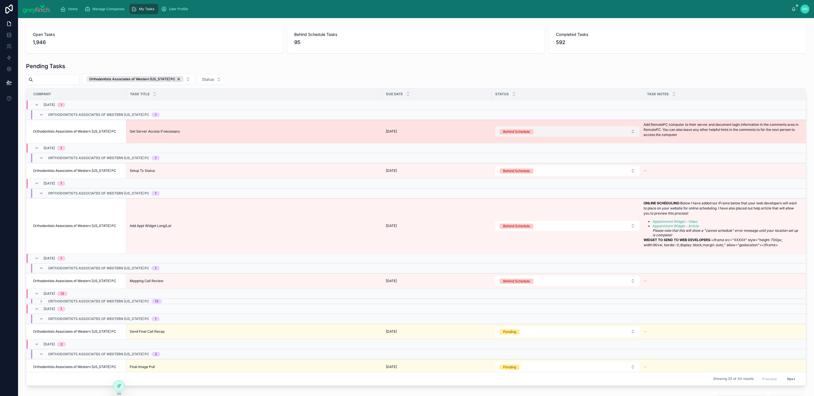
click at [576, 132] on button "Behind Schedule" at bounding box center [567, 131] width 144 height 10
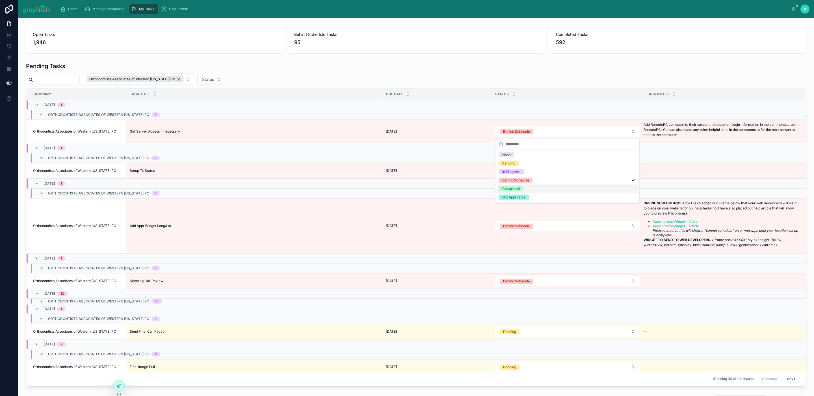
click at [529, 188] on div "Completed" at bounding box center [568, 189] width 142 height 8
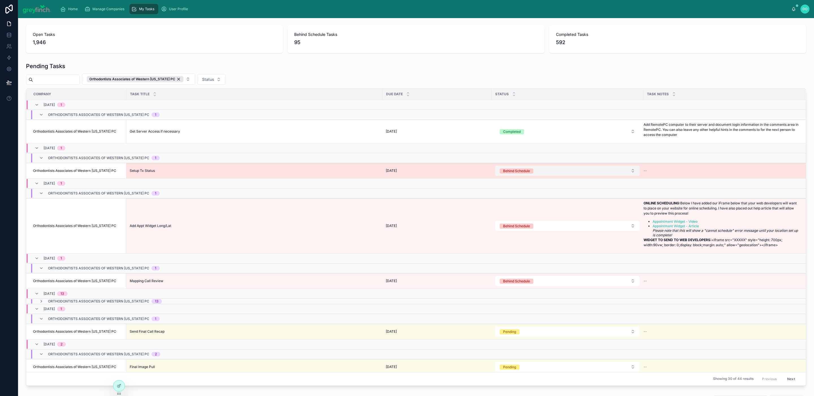
click at [551, 172] on button "Behind Schedule" at bounding box center [567, 171] width 144 height 10
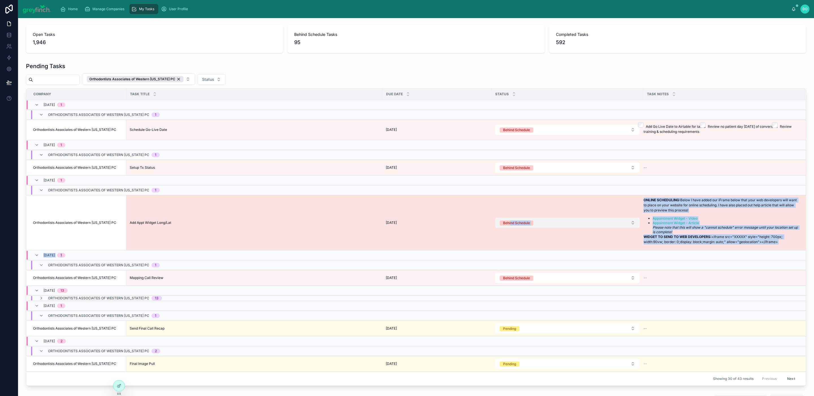
drag, startPoint x: 502, startPoint y: 276, endPoint x: 514, endPoint y: 234, distance: 43.5
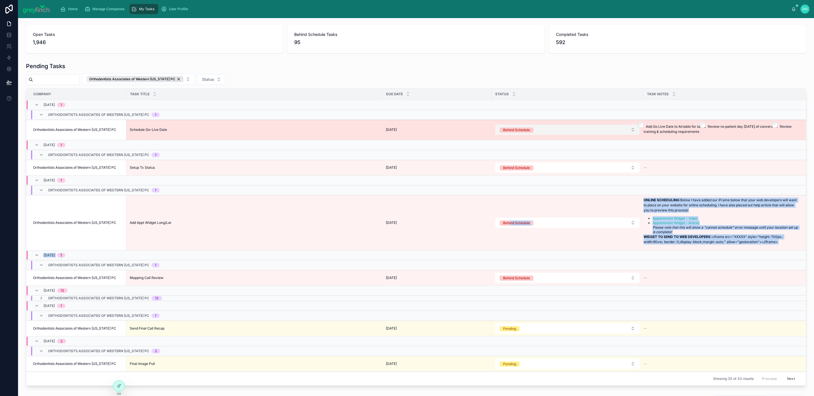
click at [539, 135] on button "Behind Schedule" at bounding box center [567, 130] width 144 height 10
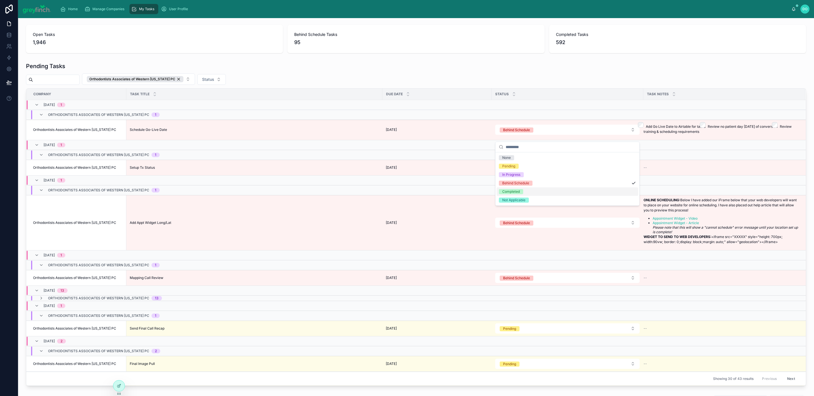
click at [524, 190] on div "Completed" at bounding box center [568, 191] width 142 height 8
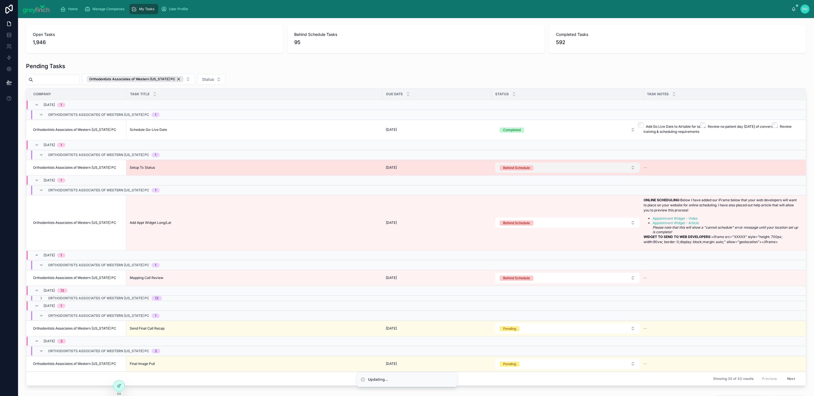
click at [534, 173] on button "Behind Schedule" at bounding box center [567, 168] width 144 height 10
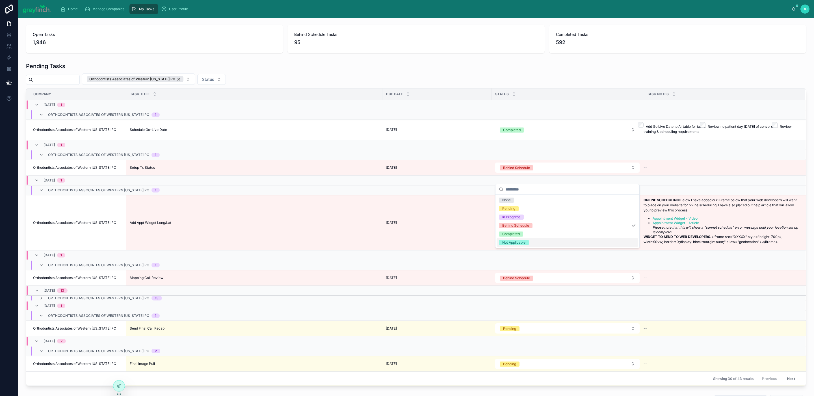
click at [508, 234] on div "Completed" at bounding box center [511, 234] width 18 height 5
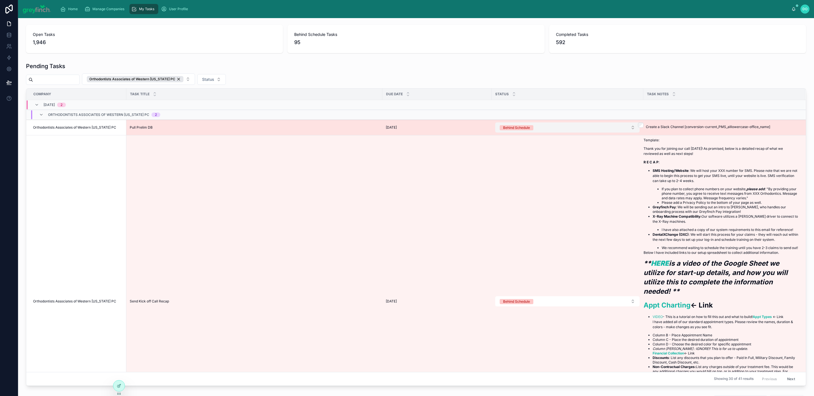
click at [573, 128] on button "Behind Schedule" at bounding box center [567, 127] width 144 height 10
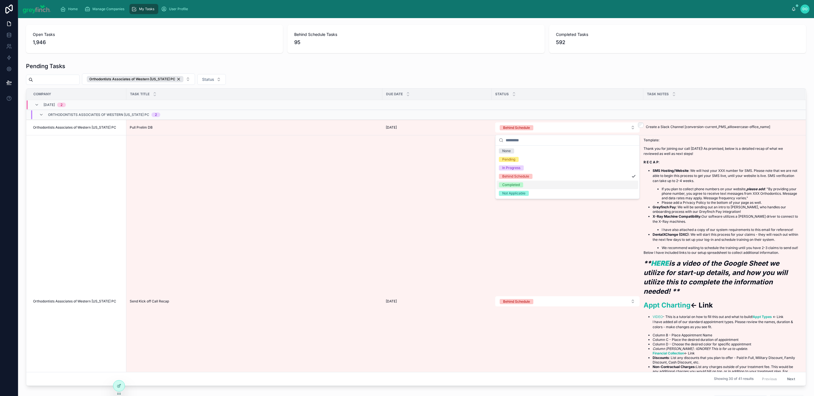
click at [541, 186] on div "Completed" at bounding box center [568, 185] width 142 height 8
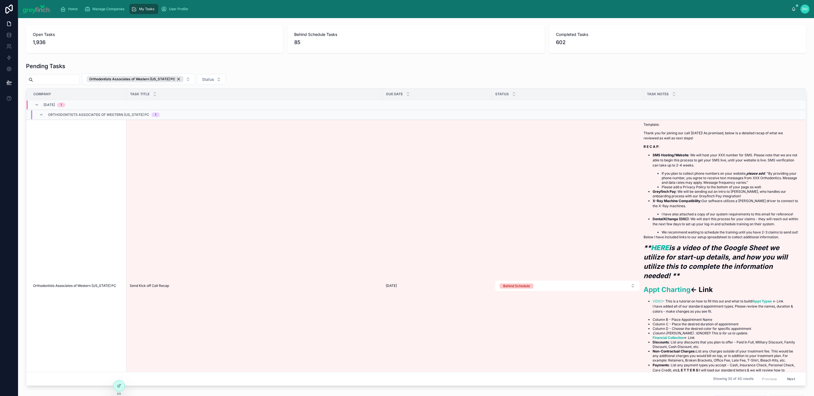
click at [630, 291] on button "Behind Schedule" at bounding box center [567, 286] width 144 height 10
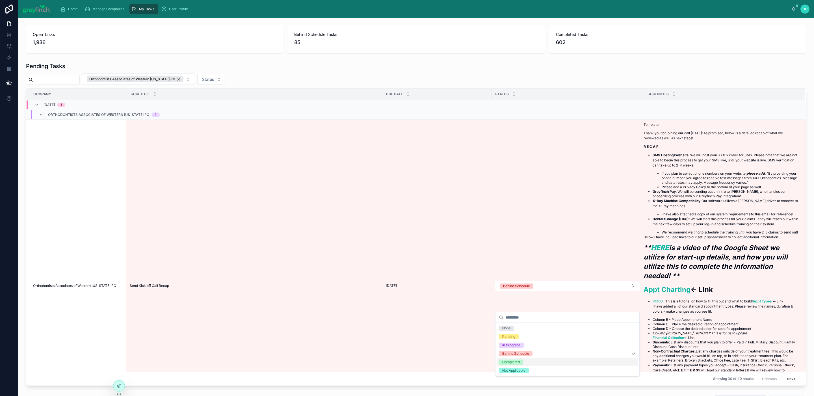
click at [516, 359] on div "Completed" at bounding box center [568, 362] width 142 height 8
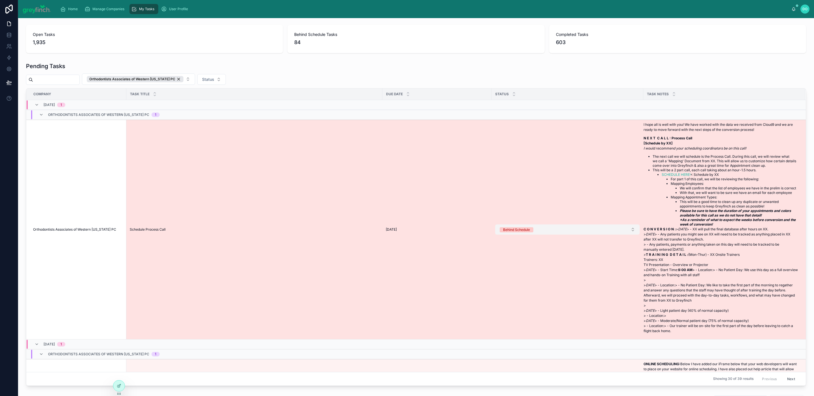
click at [550, 235] on button "Behind Schedule" at bounding box center [567, 230] width 144 height 10
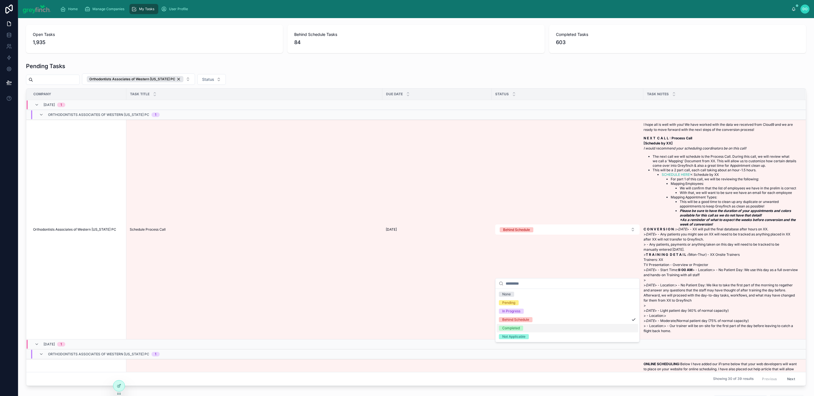
click at [539, 326] on div "Completed" at bounding box center [568, 328] width 142 height 8
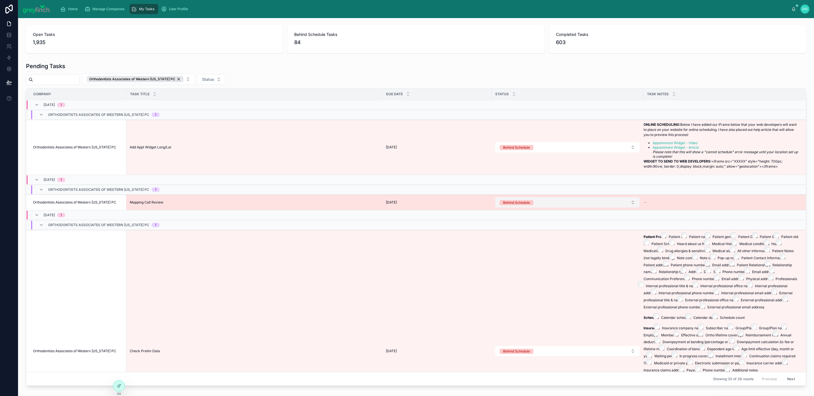
click at [544, 208] on button "Behind Schedule" at bounding box center [567, 202] width 144 height 10
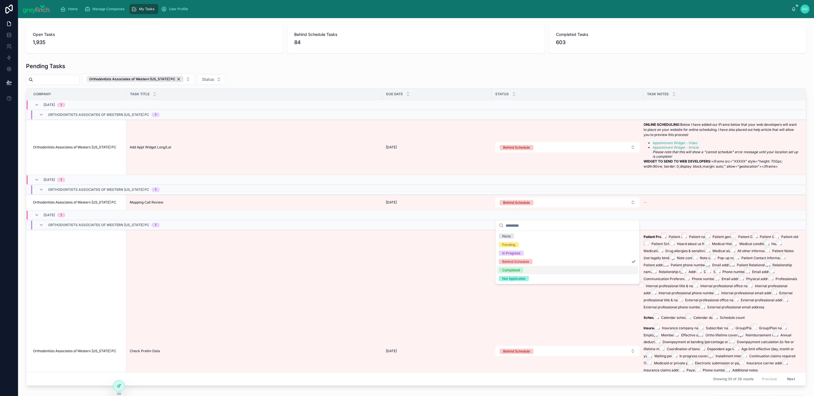
click at [534, 271] on div "Completed" at bounding box center [568, 270] width 142 height 8
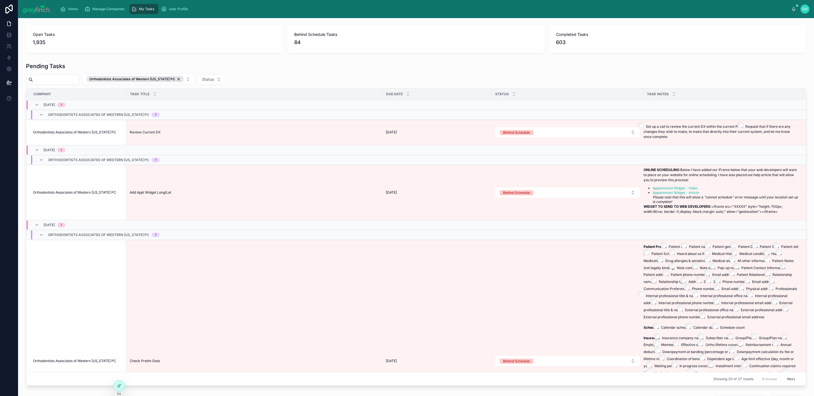
click at [543, 155] on td at bounding box center [568, 150] width 152 height 10
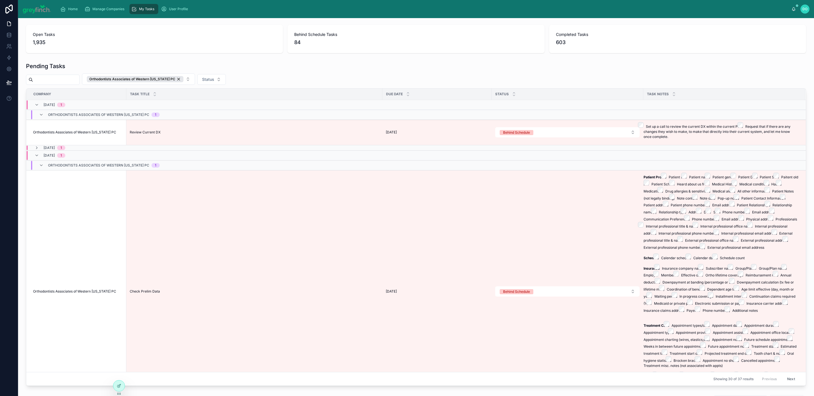
click at [543, 155] on td at bounding box center [568, 155] width 152 height 10
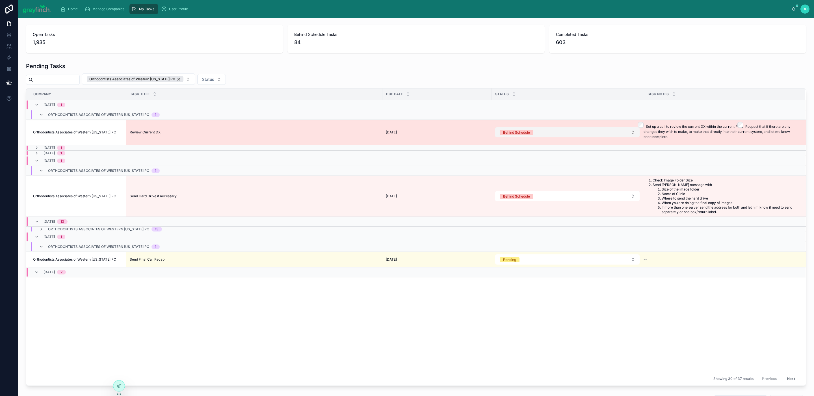
click at [543, 135] on button "Behind Schedule" at bounding box center [567, 132] width 144 height 10
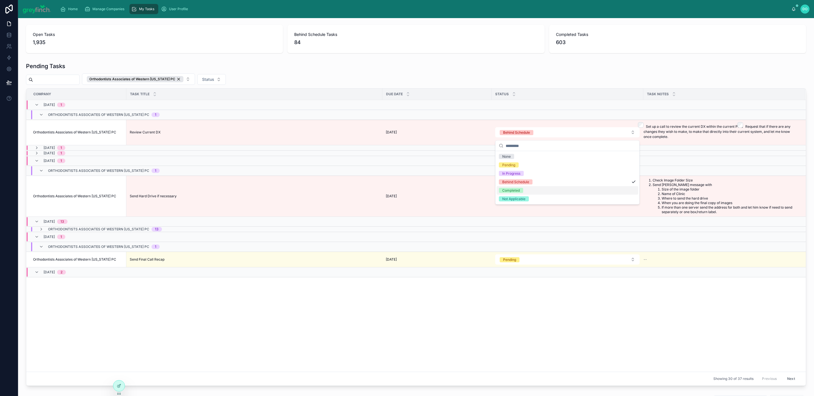
click at [536, 191] on div "Completed" at bounding box center [568, 190] width 142 height 8
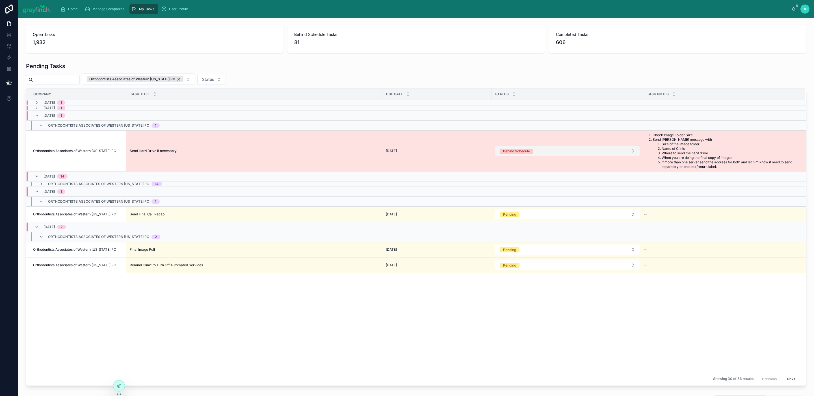
click at [568, 153] on button "Behind Schedule" at bounding box center [567, 151] width 144 height 10
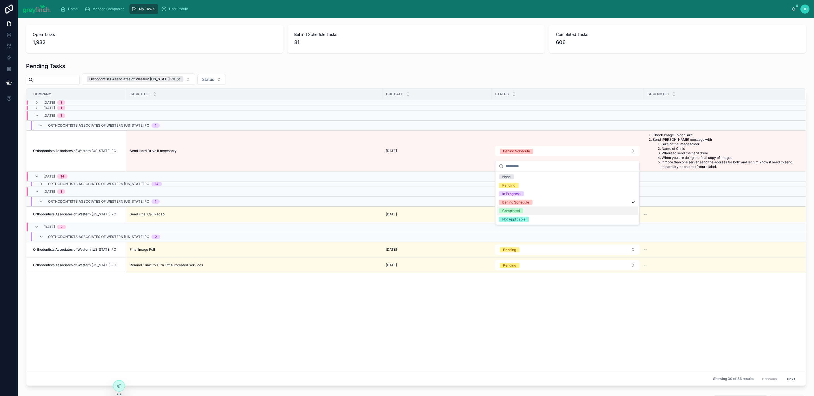
click at [519, 213] on div "Completed" at bounding box center [511, 210] width 18 height 5
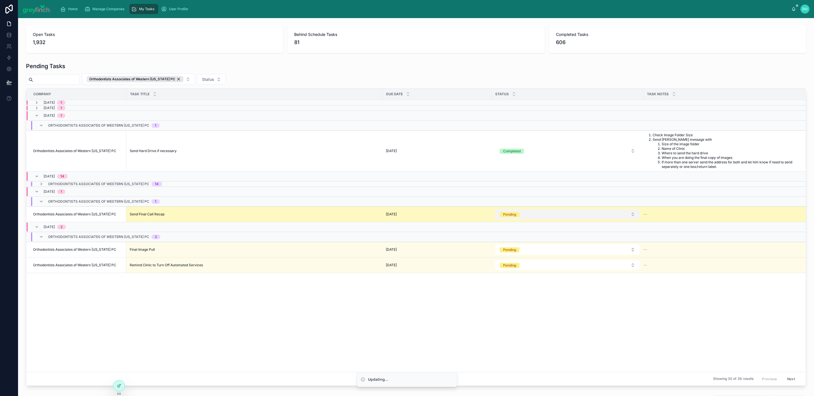
click at [520, 219] on button "Pending" at bounding box center [567, 214] width 144 height 10
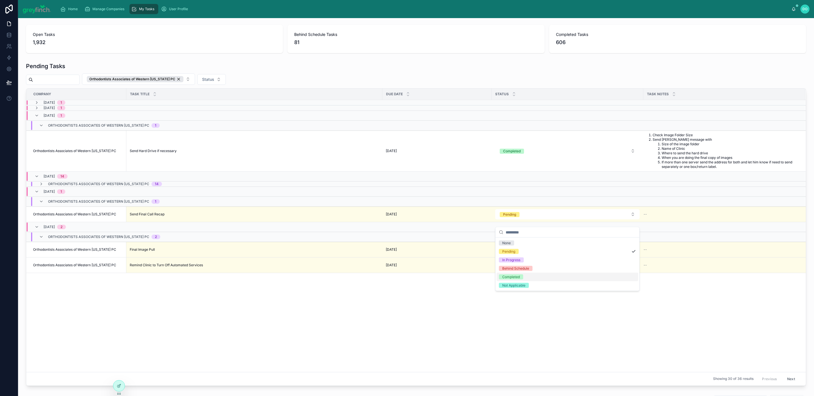
click at [509, 278] on div "Completed" at bounding box center [511, 277] width 18 height 5
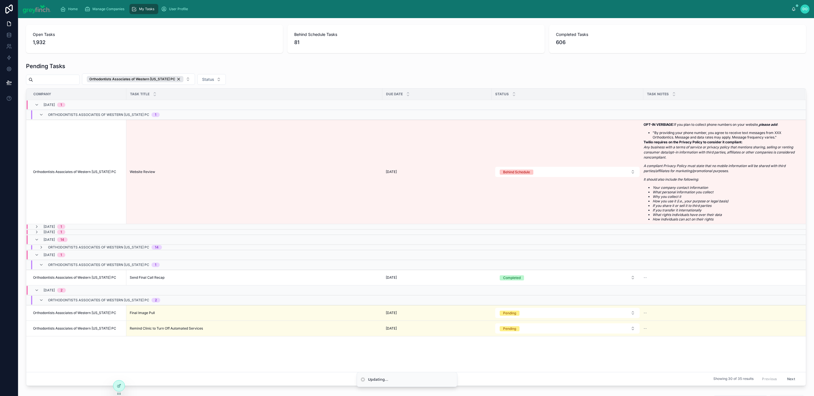
click at [515, 250] on td at bounding box center [568, 247] width 152 height 5
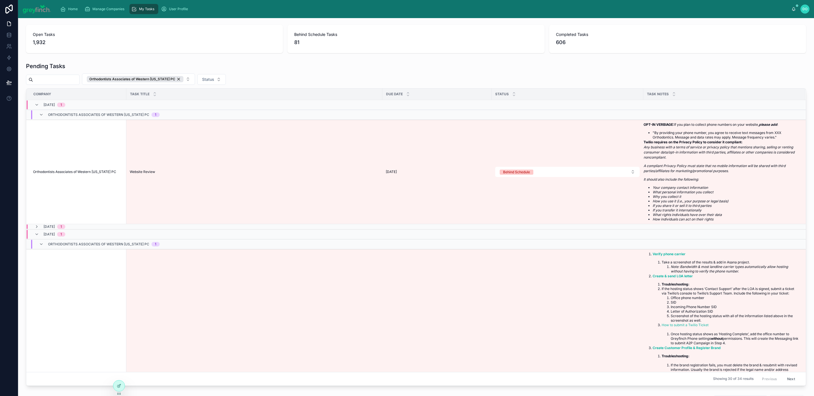
click at [515, 230] on td at bounding box center [568, 226] width 152 height 5
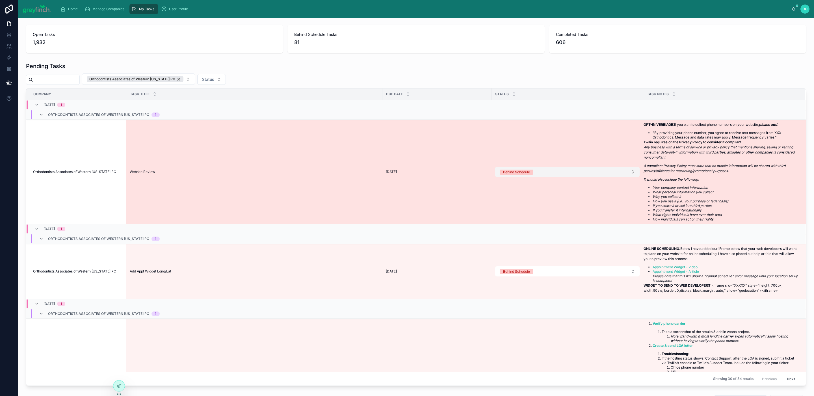
click at [533, 175] on span "Behind Schedule" at bounding box center [517, 172] width 34 height 5
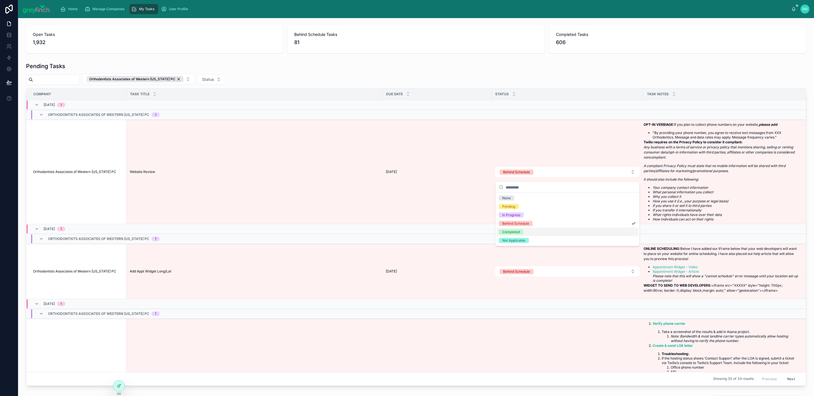
click at [526, 229] on div "Completed" at bounding box center [568, 232] width 142 height 8
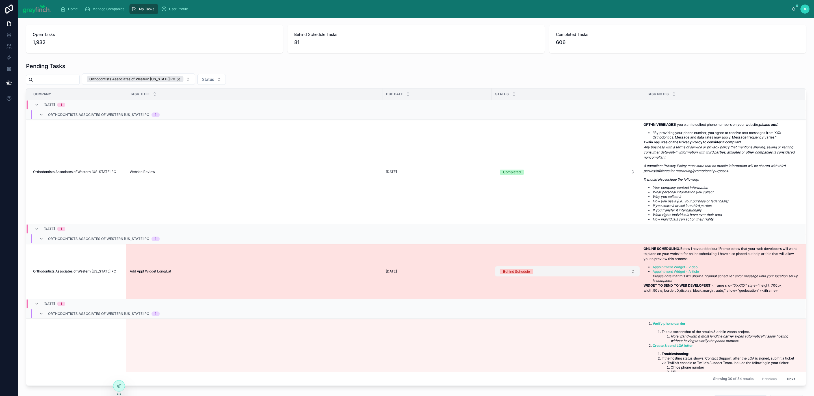
click at [548, 277] on button "Behind Schedule" at bounding box center [567, 271] width 144 height 10
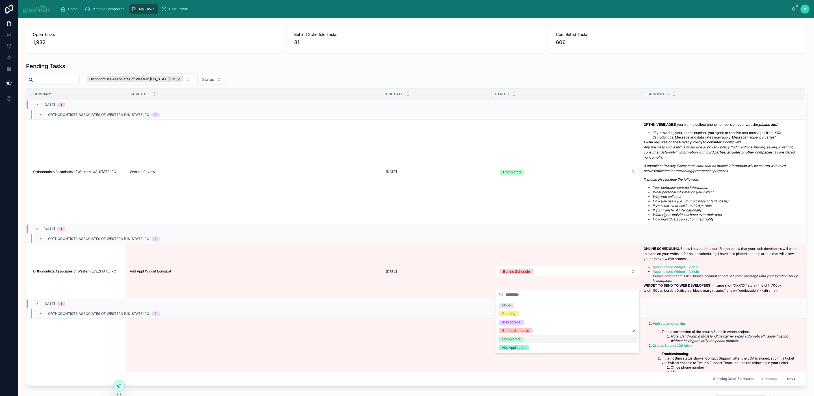
click at [523, 339] on span "Completed" at bounding box center [511, 339] width 24 height 5
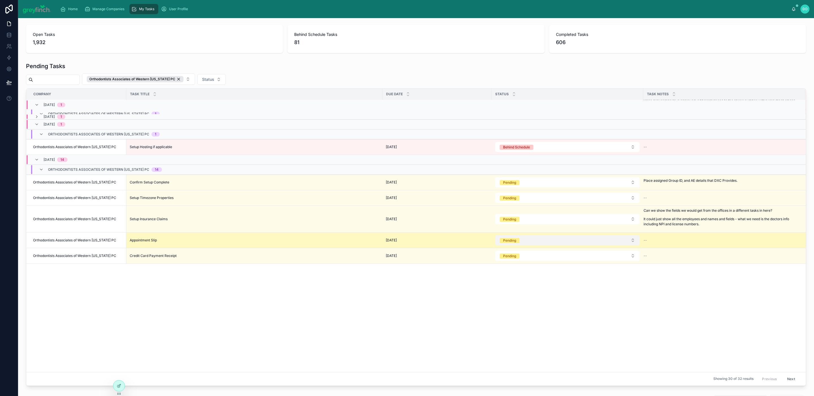
scroll to position [184, 0]
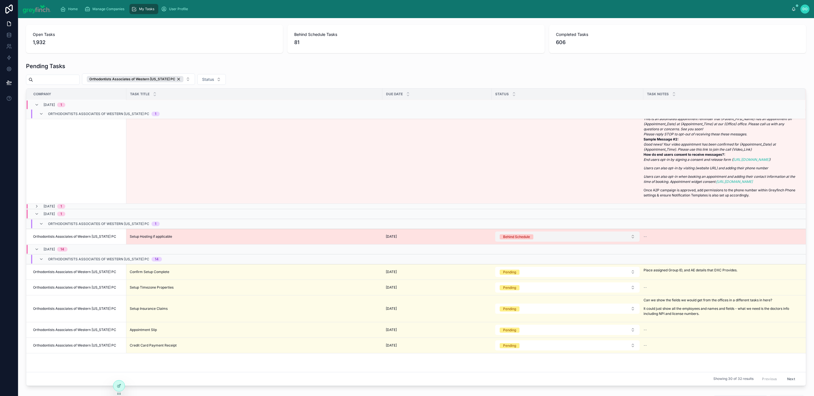
click at [546, 242] on button "Behind Schedule" at bounding box center [567, 237] width 144 height 10
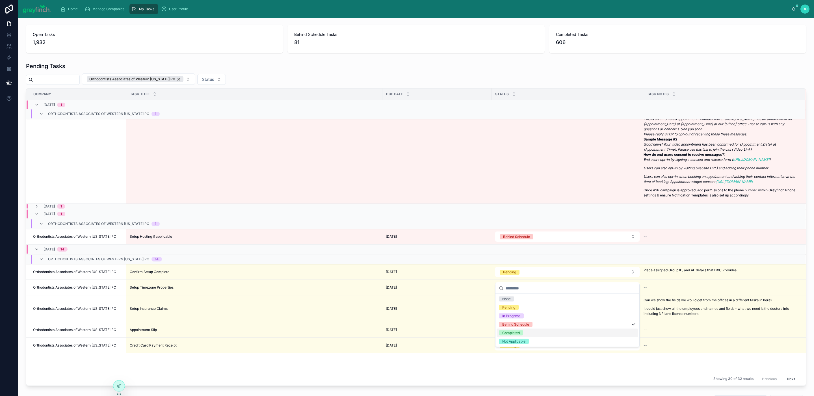
click at [534, 331] on div "Completed" at bounding box center [568, 333] width 142 height 8
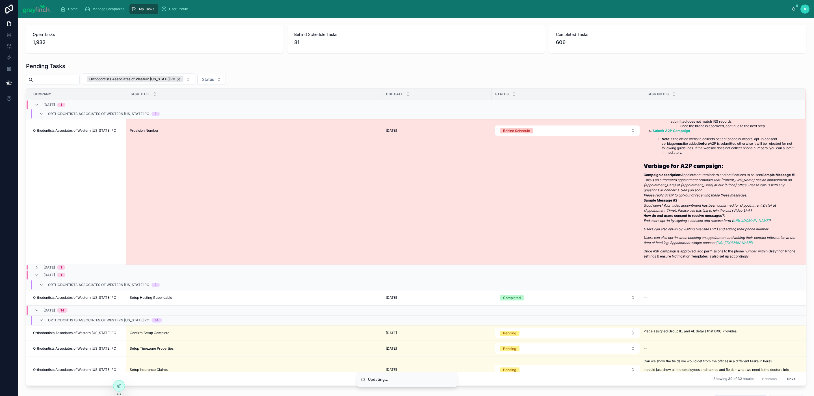
scroll to position [122, 0]
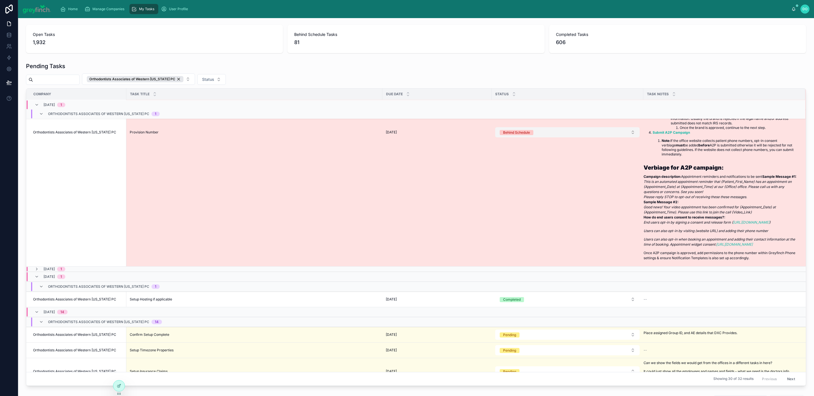
click at [548, 137] on button "Behind Schedule" at bounding box center [567, 132] width 144 height 10
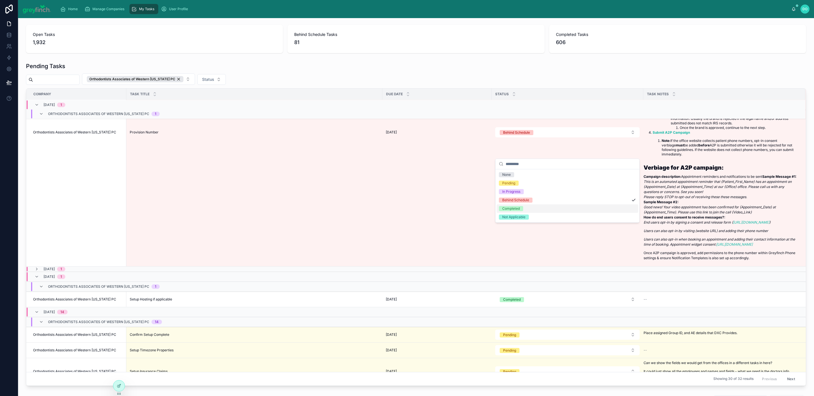
click at [535, 210] on div "Completed" at bounding box center [568, 208] width 142 height 8
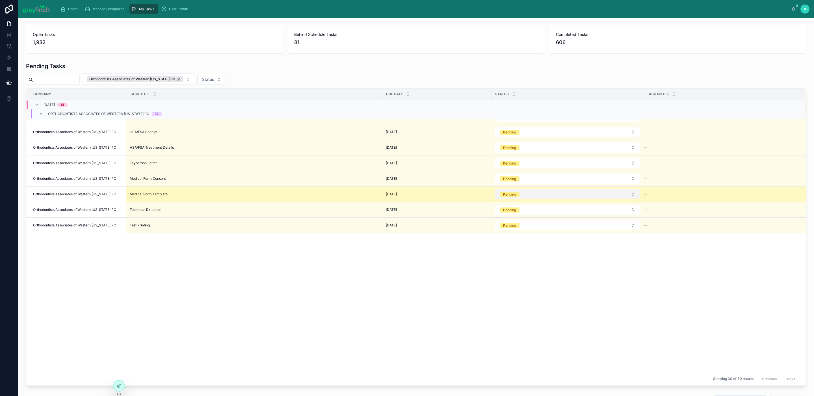
scroll to position [0, 0]
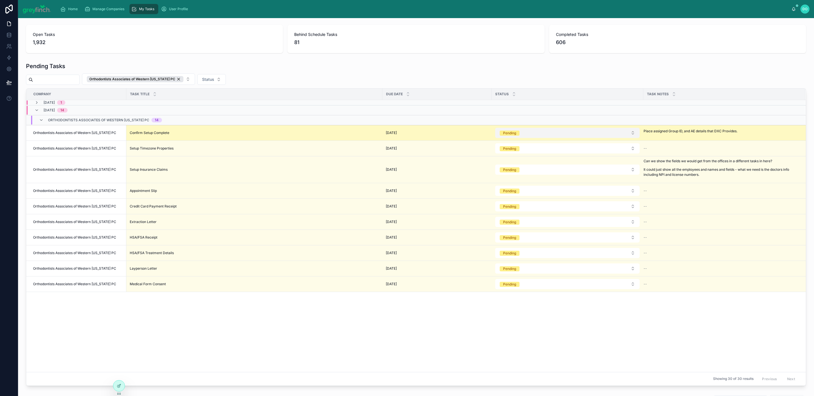
click at [526, 134] on button "Pending" at bounding box center [567, 133] width 144 height 10
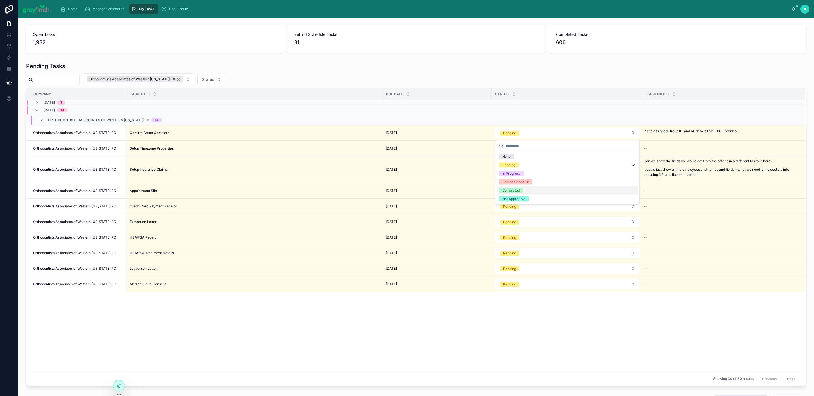
click at [519, 190] on div "Completed" at bounding box center [511, 190] width 18 height 5
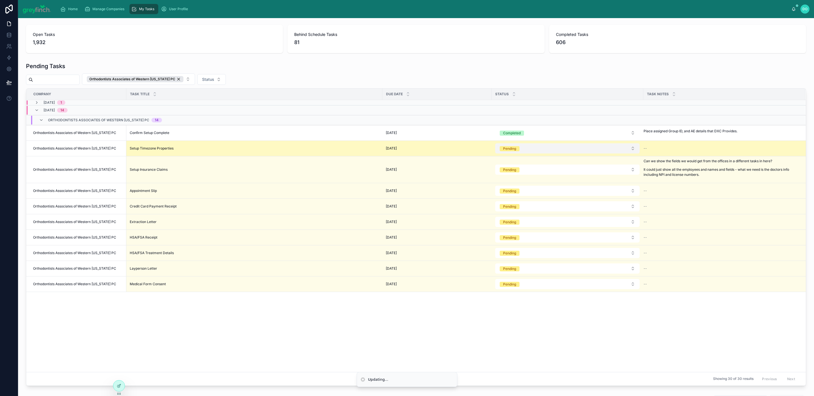
drag, startPoint x: 523, startPoint y: 148, endPoint x: 522, endPoint y: 154, distance: 6.0
click at [523, 149] on button "Pending" at bounding box center [567, 148] width 144 height 10
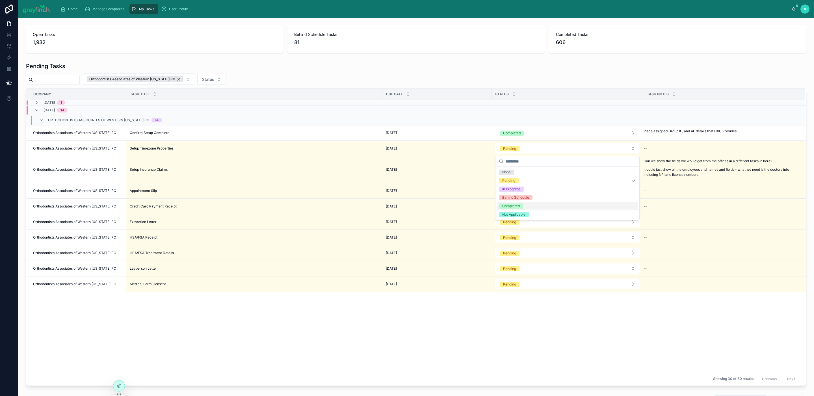
click at [517, 204] on div "Completed" at bounding box center [511, 206] width 18 height 5
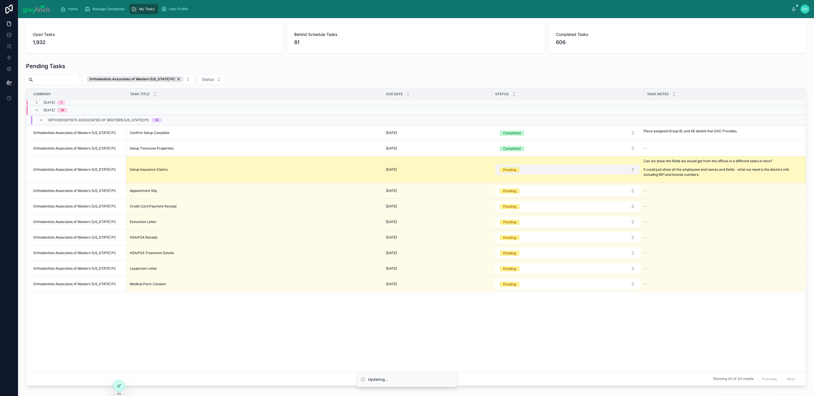
drag, startPoint x: 525, startPoint y: 169, endPoint x: 525, endPoint y: 174, distance: 4.3
click at [525, 170] on button "Pending" at bounding box center [567, 170] width 144 height 10
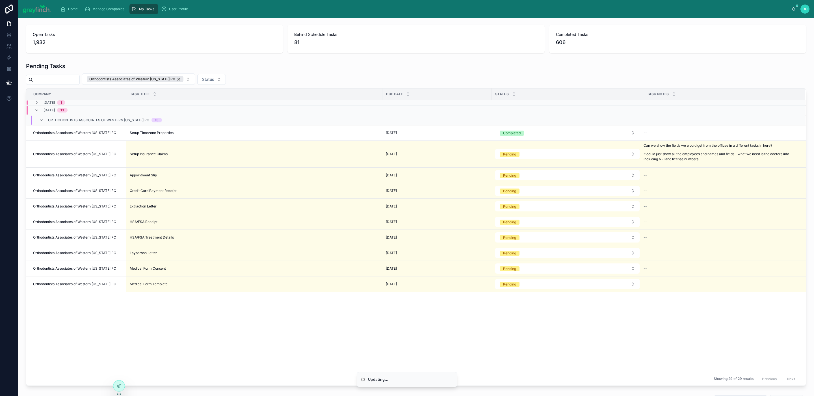
click at [519, 225] on span "Pending" at bounding box center [510, 222] width 20 height 5
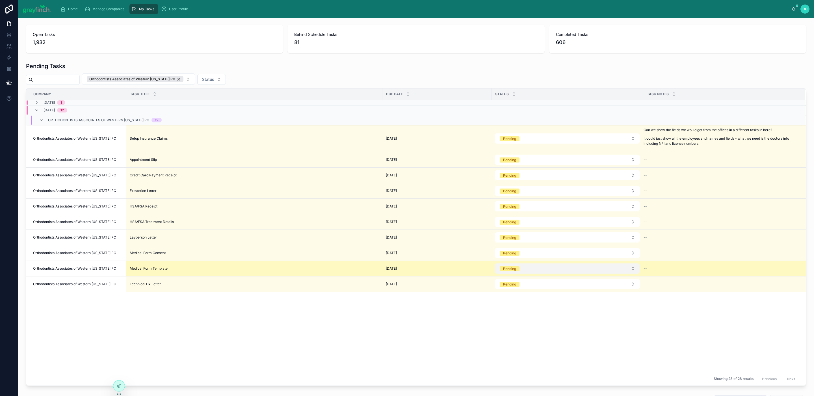
drag, startPoint x: 515, startPoint y: 266, endPoint x: 517, endPoint y: 275, distance: 9.8
click at [515, 266] on button "Pending" at bounding box center [567, 269] width 144 height 10
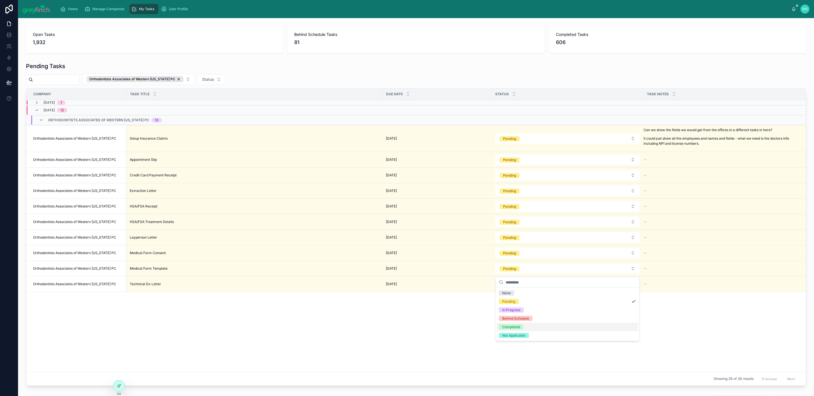
drag, startPoint x: 515, startPoint y: 324, endPoint x: 525, endPoint y: 298, distance: 27.8
click at [515, 324] on div "Completed" at bounding box center [568, 327] width 142 height 8
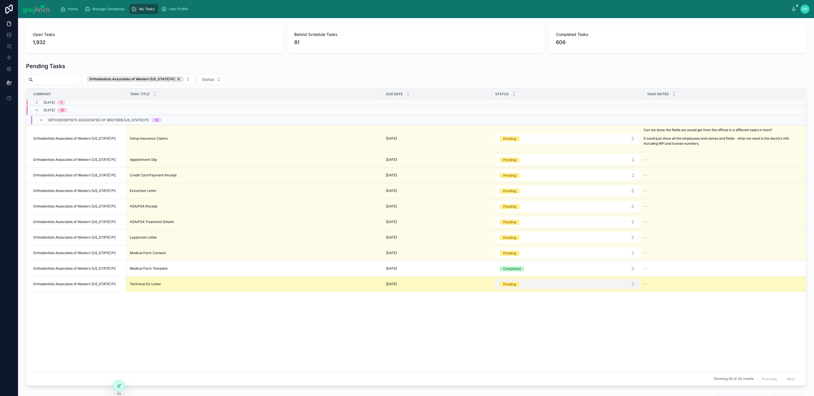
click at [520, 289] on button "Pending" at bounding box center [567, 284] width 144 height 10
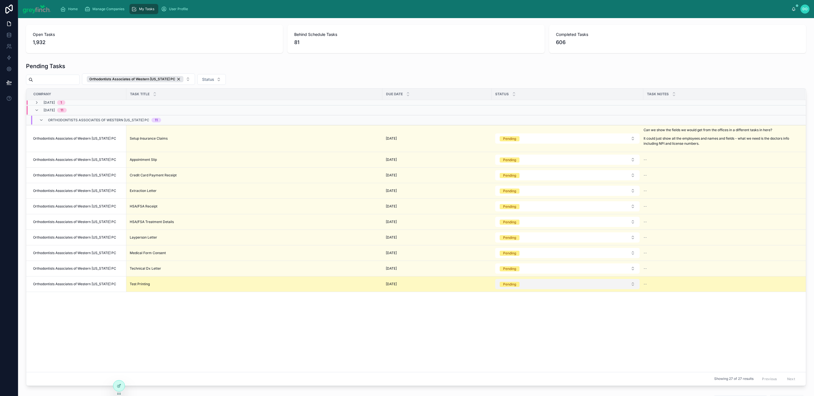
drag, startPoint x: 521, startPoint y: 286, endPoint x: 522, endPoint y: 289, distance: 3.4
click at [521, 286] on button "Pending" at bounding box center [567, 284] width 144 height 10
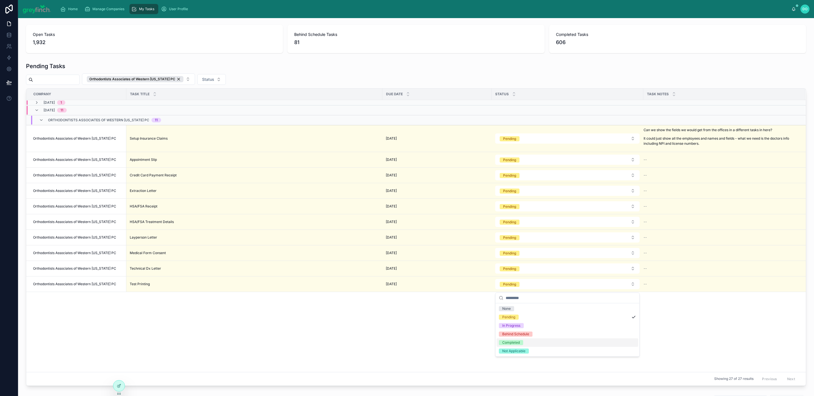
click at [525, 342] on div "Completed" at bounding box center [568, 342] width 142 height 8
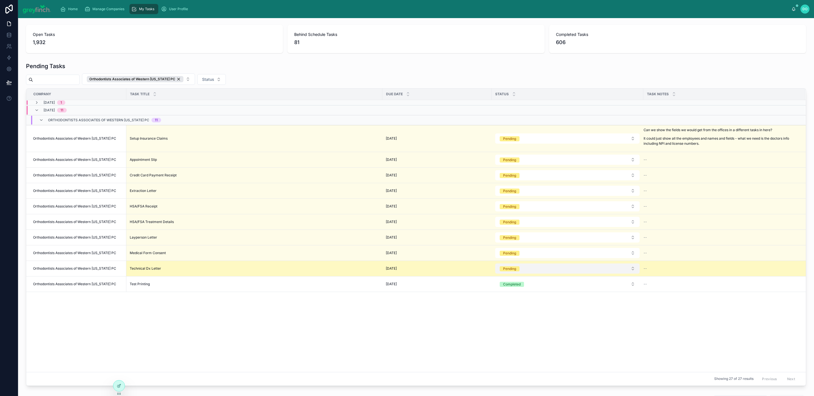
click at [519, 271] on span "Pending" at bounding box center [510, 268] width 20 height 5
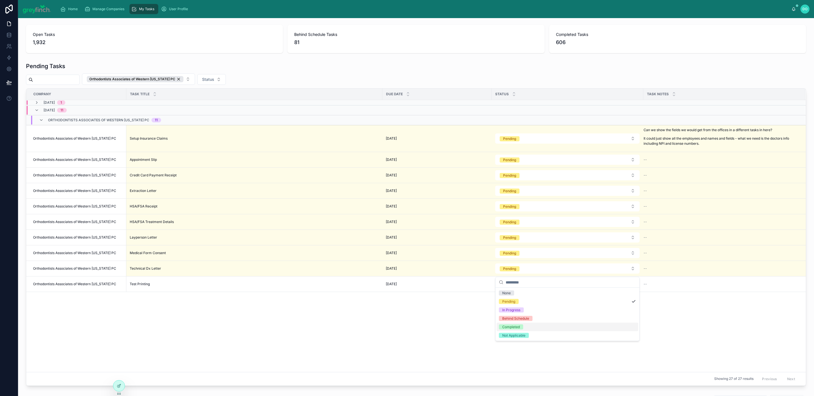
click at [517, 329] on div "Completed" at bounding box center [511, 327] width 18 height 5
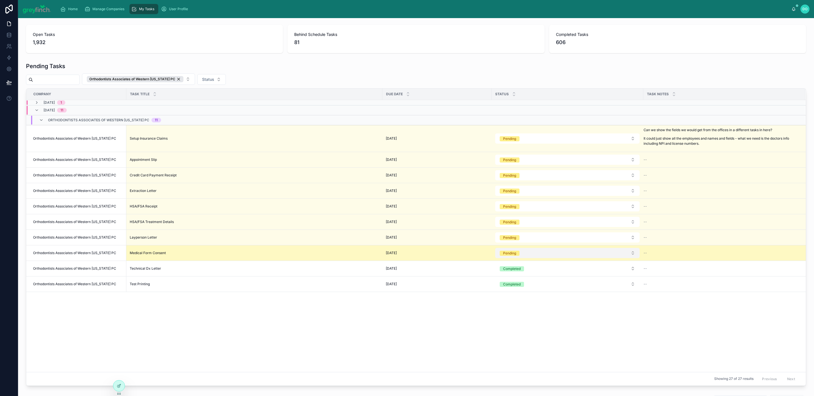
click at [519, 255] on span "Pending" at bounding box center [510, 253] width 20 height 5
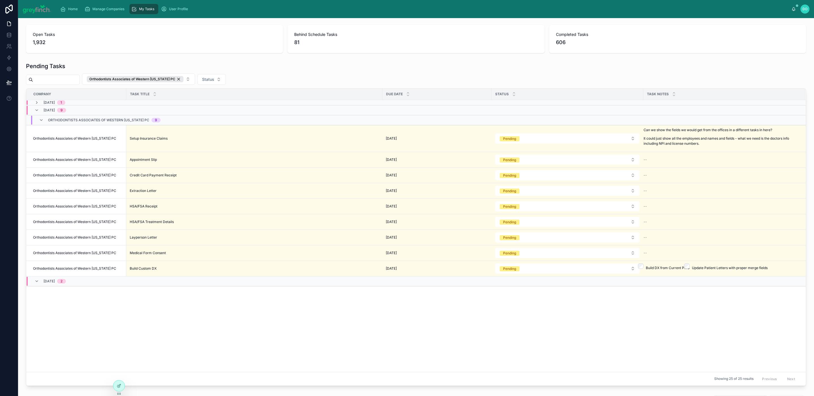
click at [518, 311] on table "Company Task Title Due Date Status Task Notes 9/25/2025 1 10/6/2025 9 Orthodont…" at bounding box center [416, 372] width 780 height 566
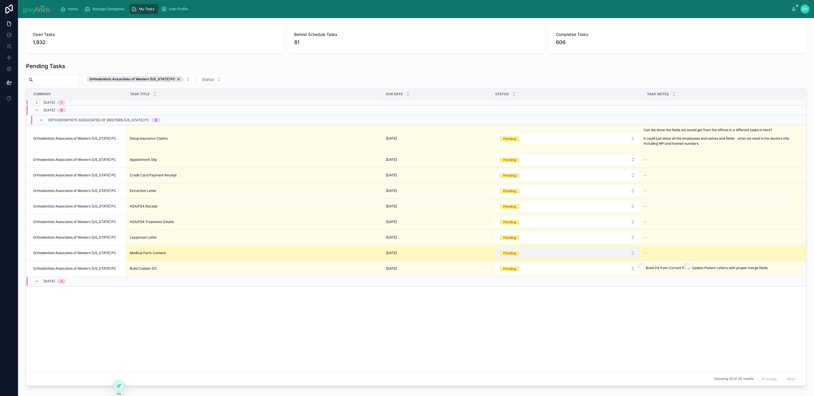
drag, startPoint x: 521, startPoint y: 260, endPoint x: 521, endPoint y: 278, distance: 18.1
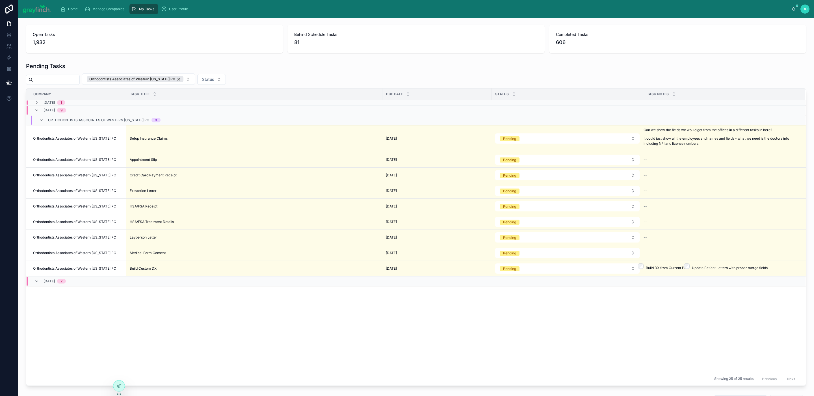
click at [521, 258] on form "Pending" at bounding box center [567, 253] width 145 height 11
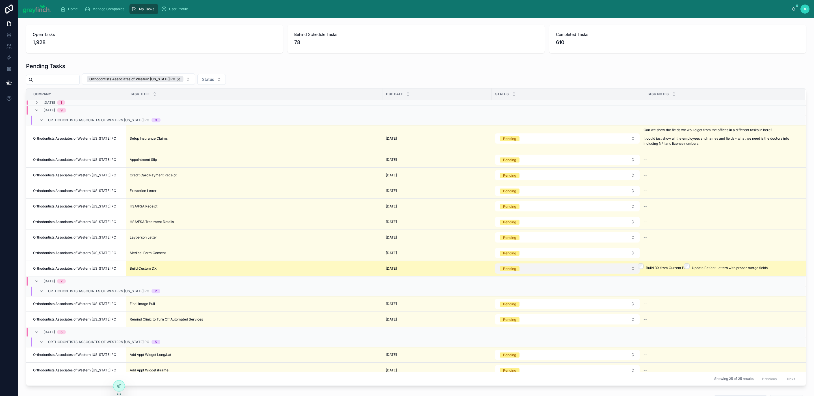
click at [515, 271] on div "Pending" at bounding box center [509, 268] width 13 height 5
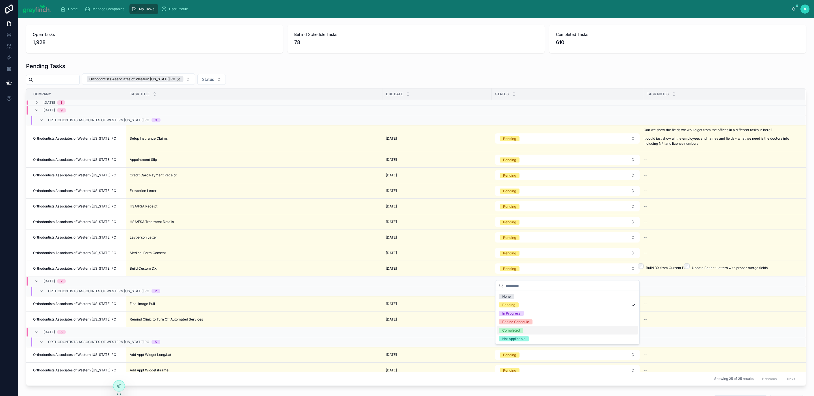
click at [511, 330] on div "Completed" at bounding box center [511, 330] width 18 height 5
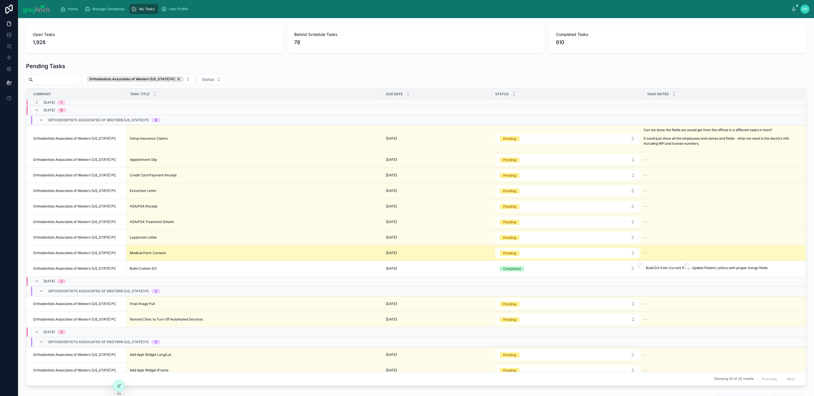
drag, startPoint x: 529, startPoint y: 252, endPoint x: 529, endPoint y: 260, distance: 7.9
click at [529, 252] on button "Pending" at bounding box center [567, 253] width 144 height 10
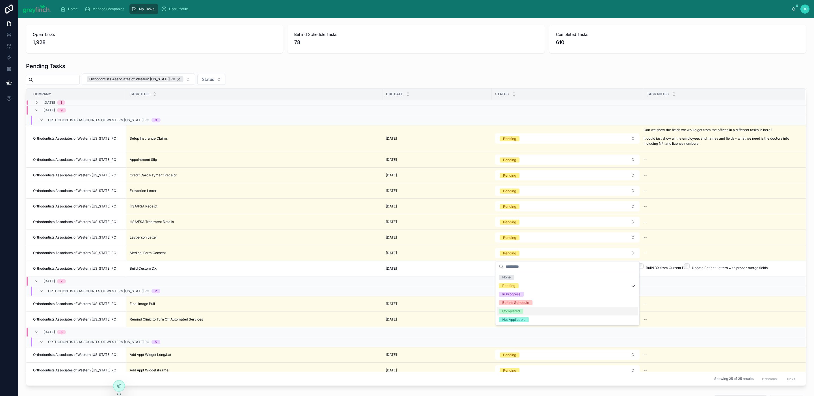
click at [523, 311] on span "Completed" at bounding box center [511, 311] width 24 height 5
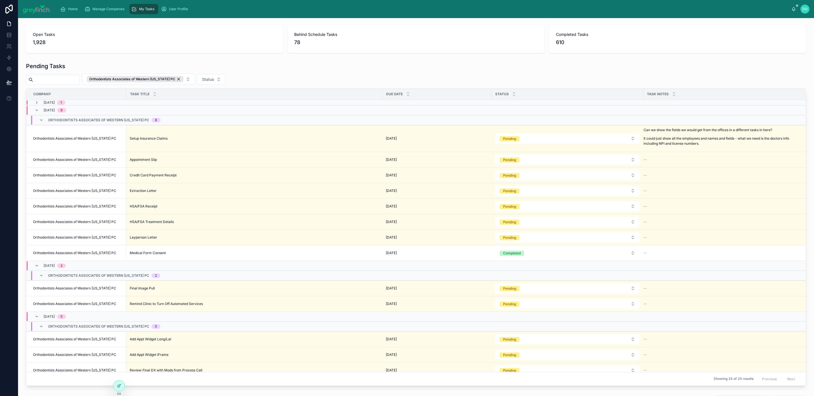
click at [529, 238] on button "Pending" at bounding box center [567, 237] width 144 height 10
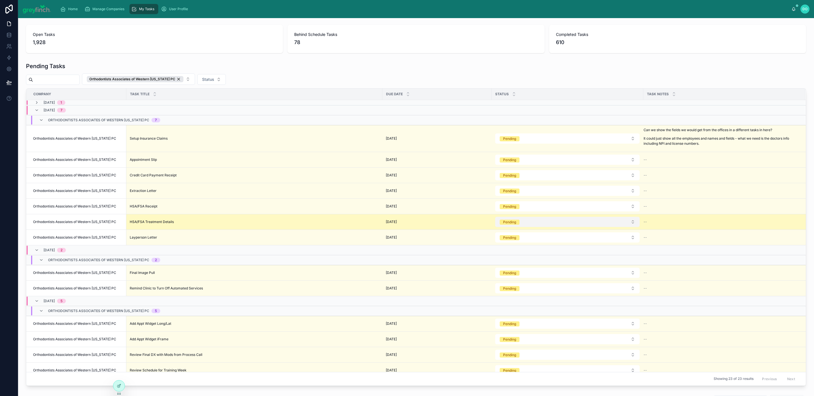
click at [518, 225] on span "Pending" at bounding box center [510, 222] width 20 height 5
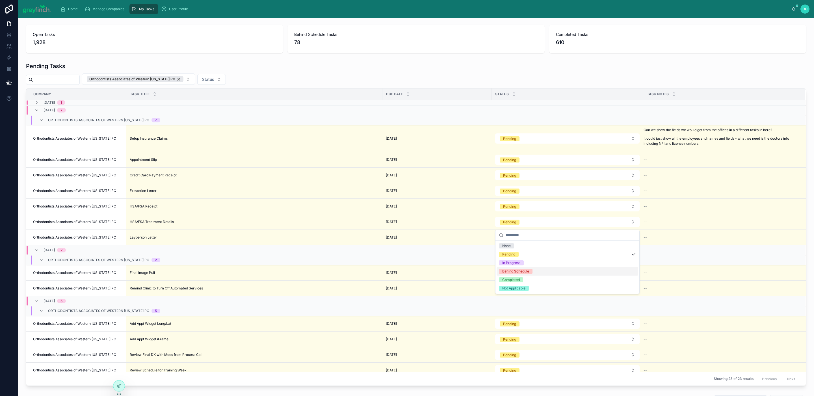
click at [516, 275] on div "Behind Schedule" at bounding box center [568, 271] width 142 height 8
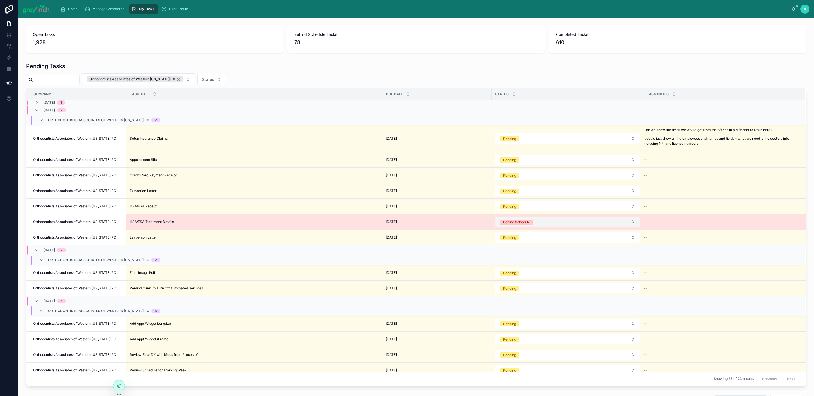
click at [519, 225] on div "Behind Schedule" at bounding box center [516, 222] width 27 height 5
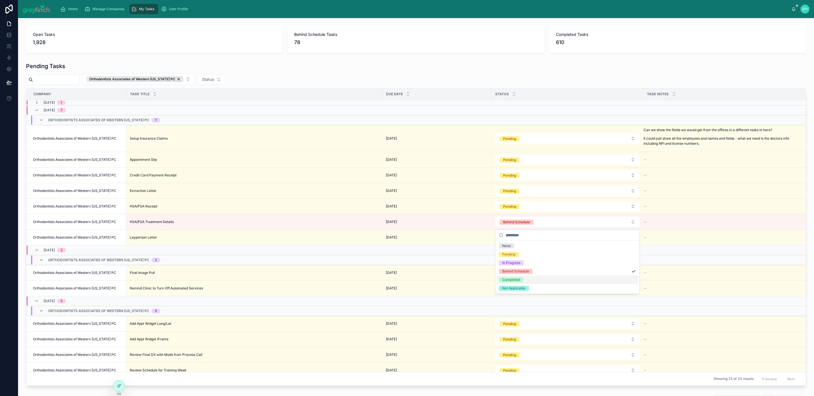
click at [514, 279] on div "Completed" at bounding box center [511, 279] width 18 height 5
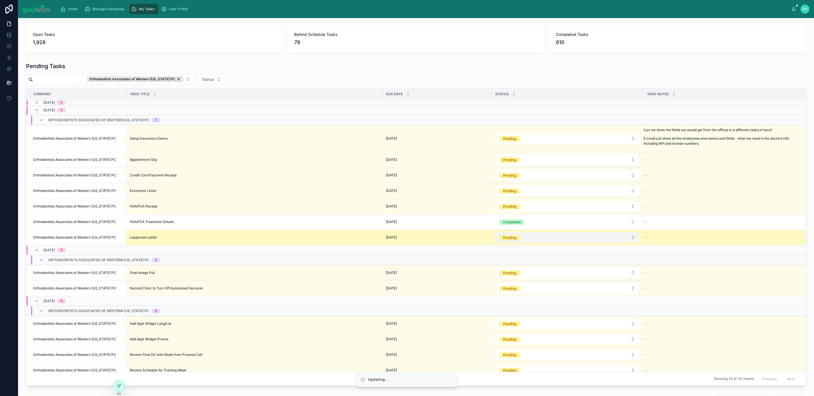
drag, startPoint x: 519, startPoint y: 239, endPoint x: 518, endPoint y: 244, distance: 5.2
click at [519, 239] on span "Pending" at bounding box center [510, 237] width 20 height 5
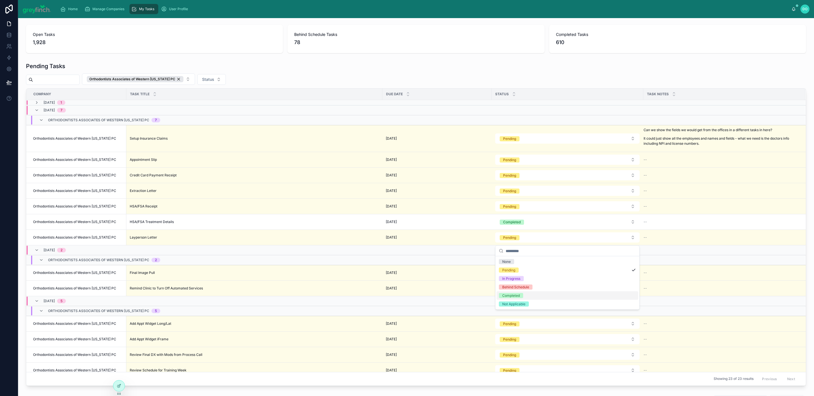
click at [515, 293] on div "Completed" at bounding box center [511, 295] width 18 height 5
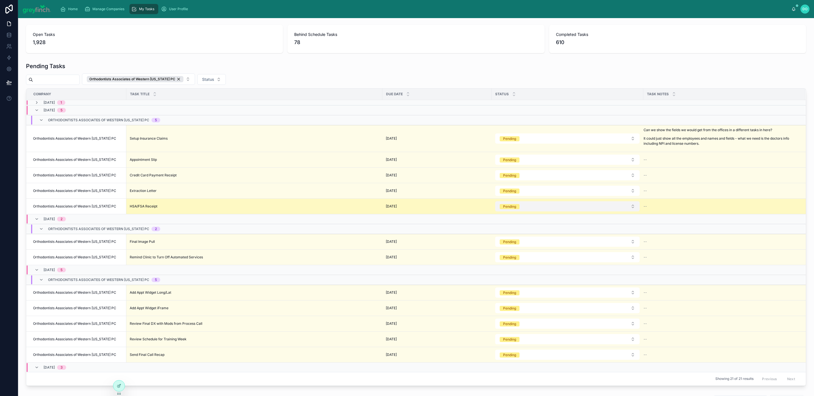
click at [520, 210] on button "Pending" at bounding box center [567, 206] width 144 height 10
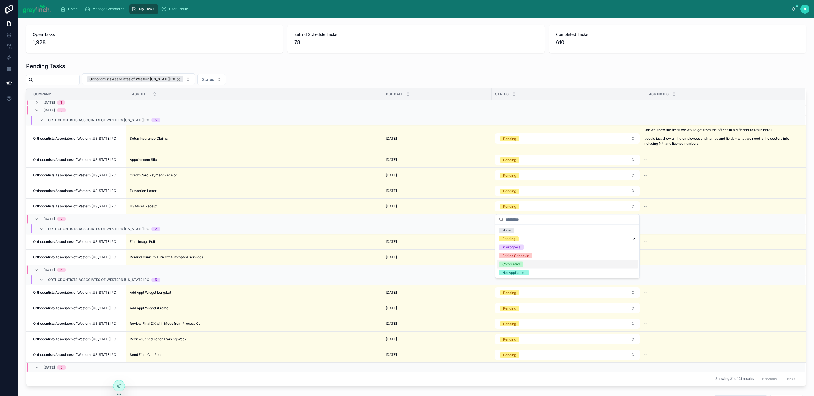
click at [520, 264] on span "Completed" at bounding box center [511, 264] width 24 height 5
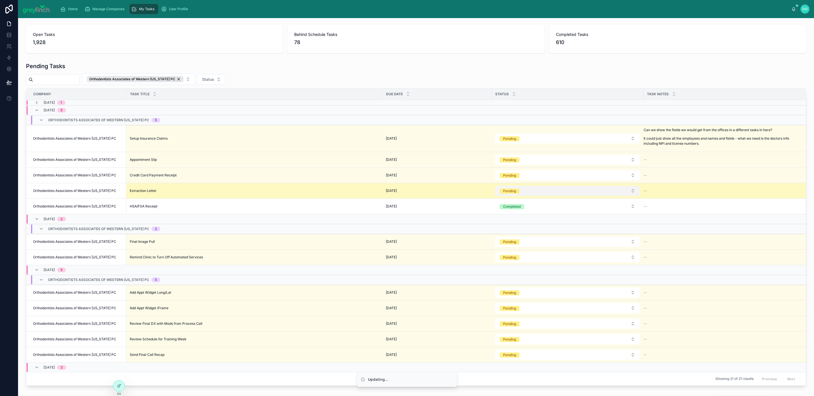
click at [516, 194] on div "Pending" at bounding box center [509, 191] width 13 height 5
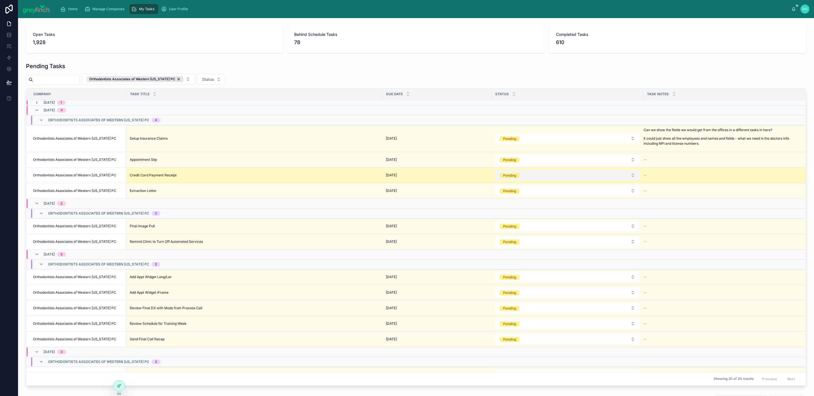
click at [515, 180] on button "Pending" at bounding box center [567, 175] width 144 height 10
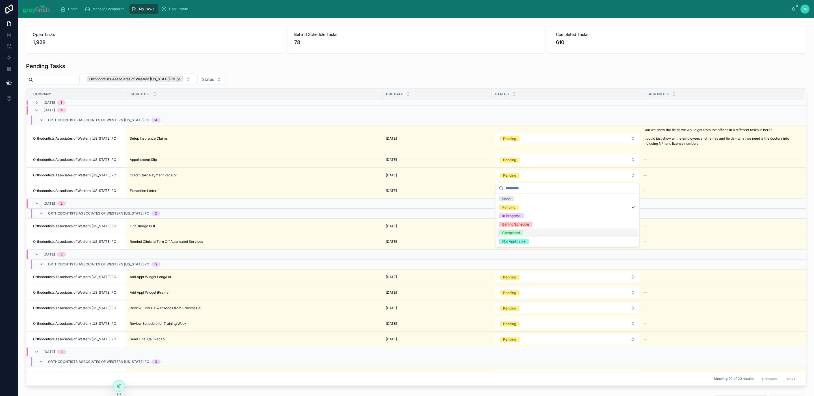
click at [513, 230] on div "Completed" at bounding box center [568, 233] width 142 height 8
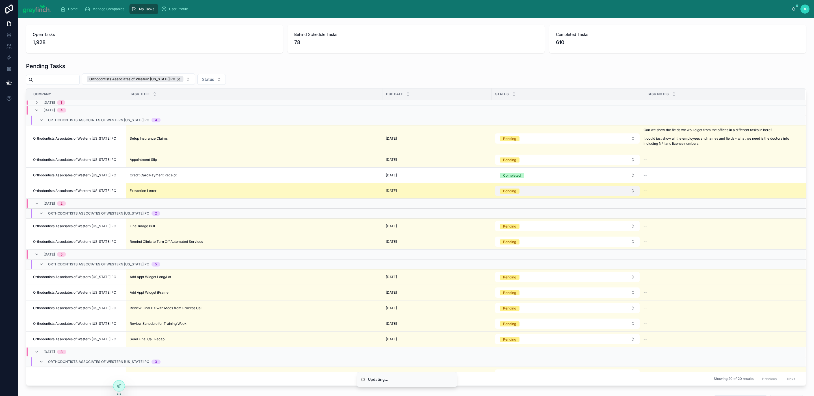
drag, startPoint x: 515, startPoint y: 192, endPoint x: 515, endPoint y: 196, distance: 4.0
click at [515, 192] on div "Pending" at bounding box center [509, 191] width 13 height 5
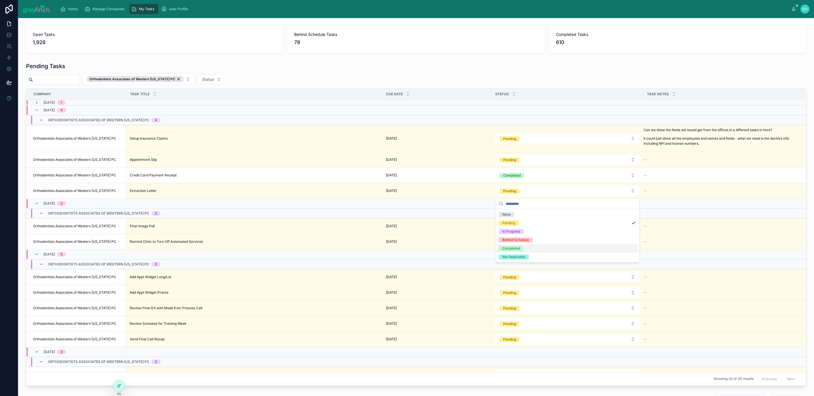
click at [518, 246] on div "Completed" at bounding box center [511, 248] width 18 height 5
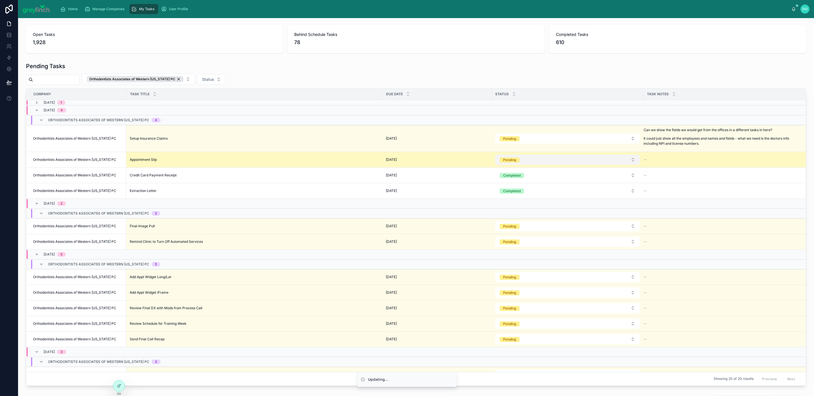
drag, startPoint x: 517, startPoint y: 162, endPoint x: 516, endPoint y: 165, distance: 3.7
click at [516, 162] on div "Pending" at bounding box center [509, 159] width 13 height 5
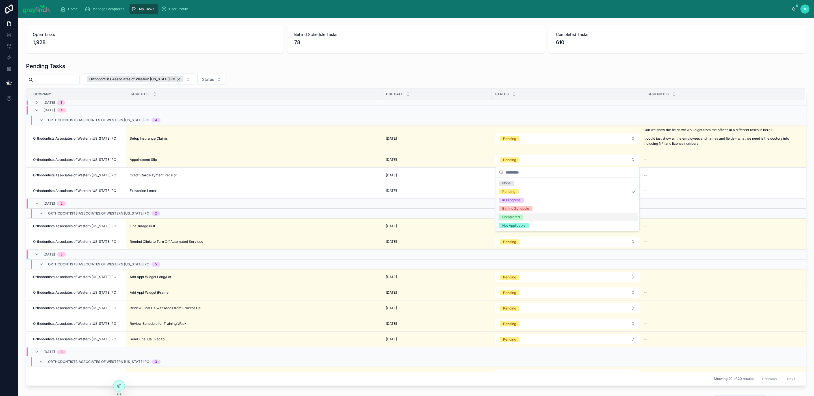
click at [516, 214] on div "Completed" at bounding box center [568, 217] width 142 height 8
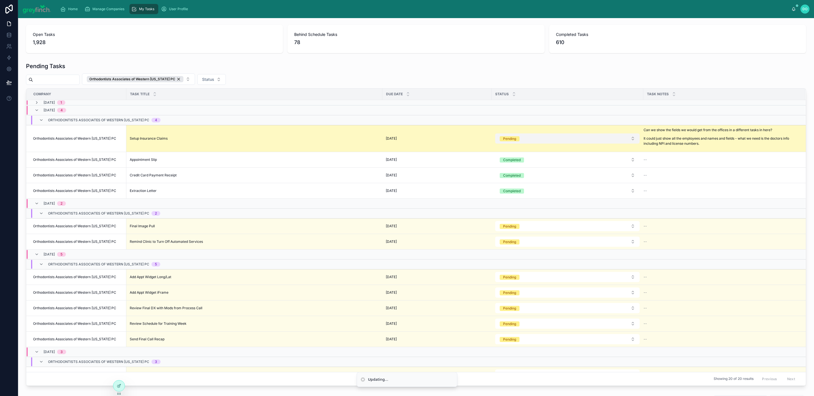
click at [527, 139] on button "Pending" at bounding box center [567, 138] width 144 height 10
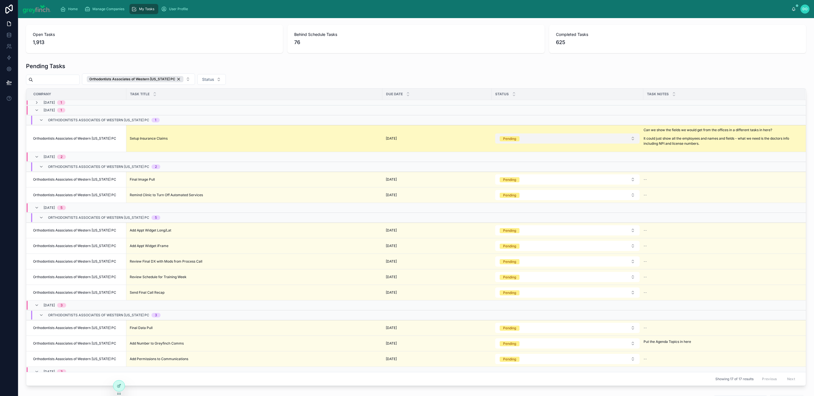
click at [516, 139] on div "Pending" at bounding box center [509, 138] width 13 height 5
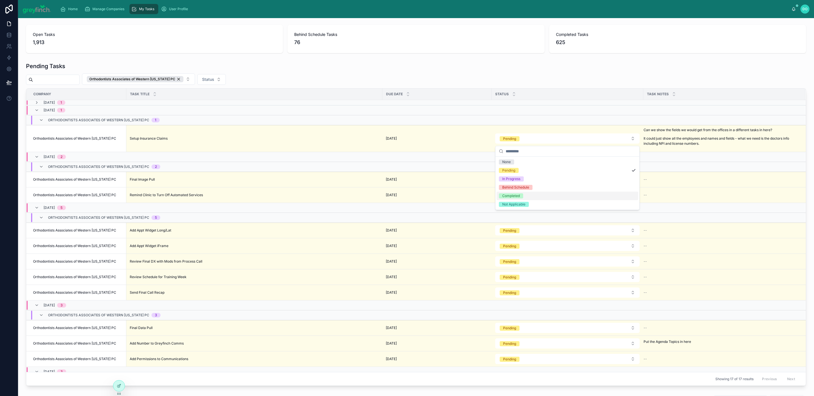
click at [517, 193] on div "Completed" at bounding box center [511, 195] width 18 height 5
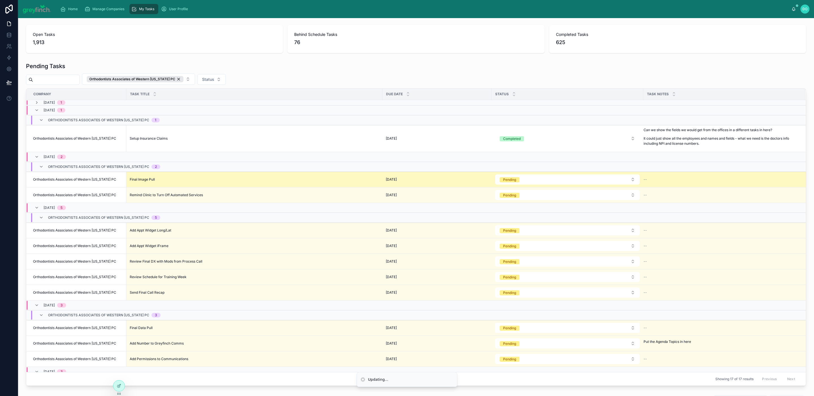
drag, startPoint x: 523, startPoint y: 183, endPoint x: 521, endPoint y: 186, distance: 3.5
click at [523, 184] on button "Pending" at bounding box center [567, 179] width 144 height 10
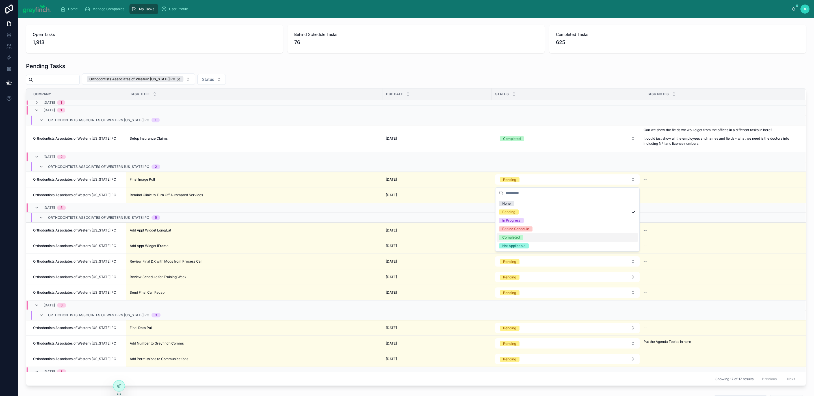
click at [517, 239] on div "Completed" at bounding box center [511, 237] width 18 height 5
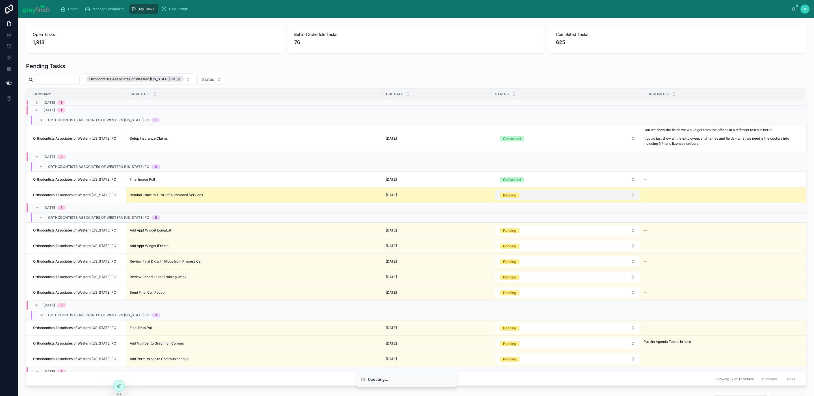
click at [519, 198] on span "Pending" at bounding box center [510, 195] width 20 height 5
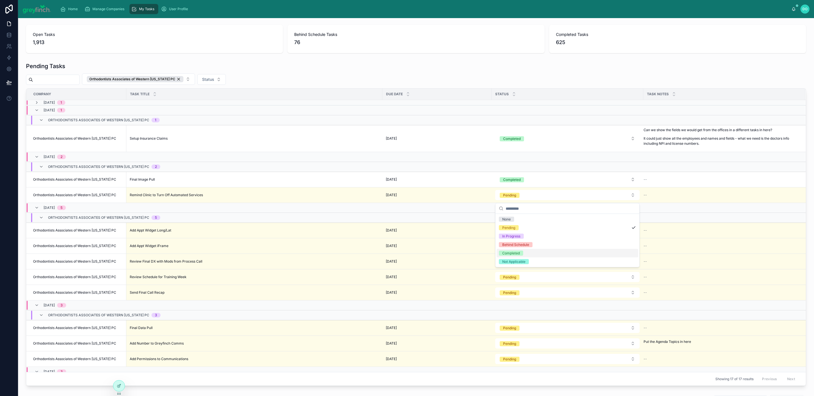
click at [513, 255] on div "Completed" at bounding box center [511, 253] width 18 height 5
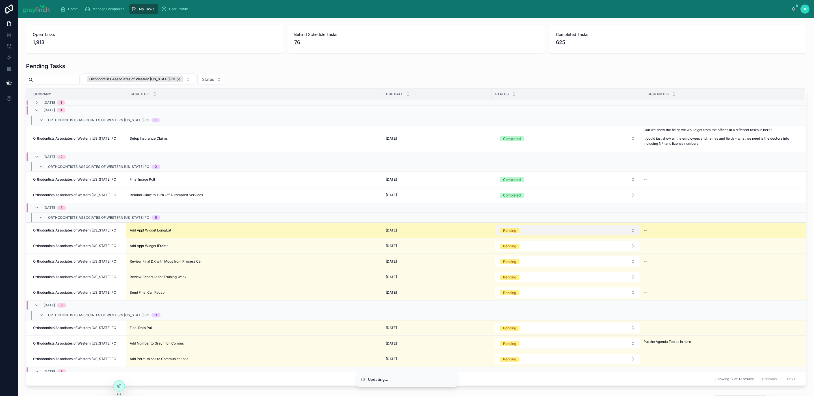
click at [518, 233] on span "Pending" at bounding box center [510, 230] width 20 height 5
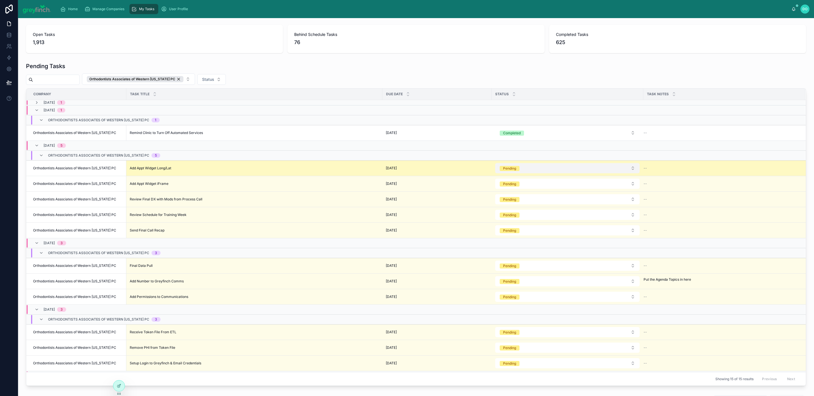
click at [522, 173] on button "Pending" at bounding box center [567, 168] width 144 height 10
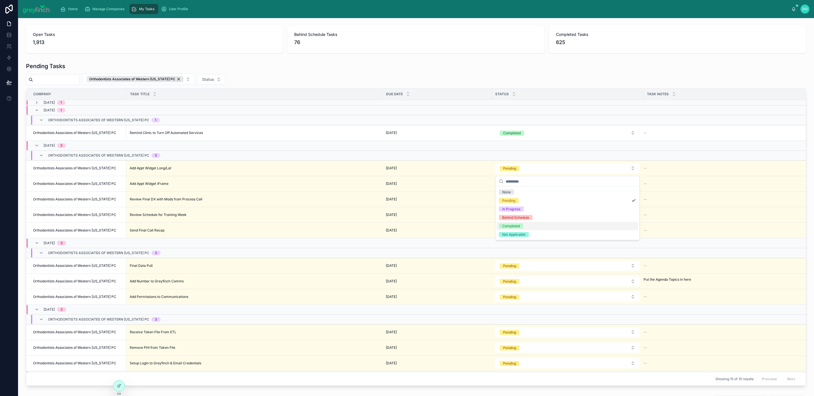
click at [517, 226] on div "Completed" at bounding box center [511, 226] width 18 height 5
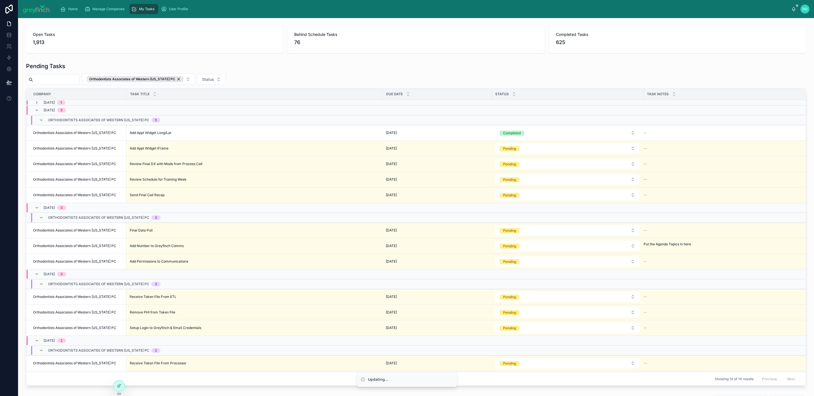
click at [521, 183] on button "Pending" at bounding box center [567, 179] width 144 height 10
click at [516, 234] on div "Completed" at bounding box center [568, 237] width 142 height 8
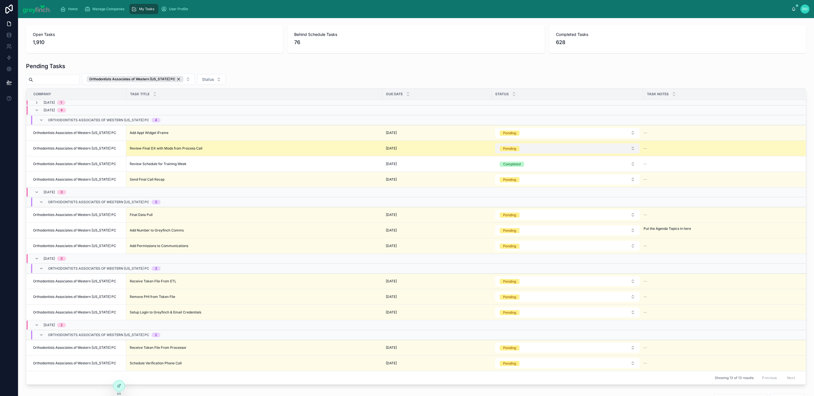
click at [519, 148] on span "Pending" at bounding box center [510, 148] width 20 height 5
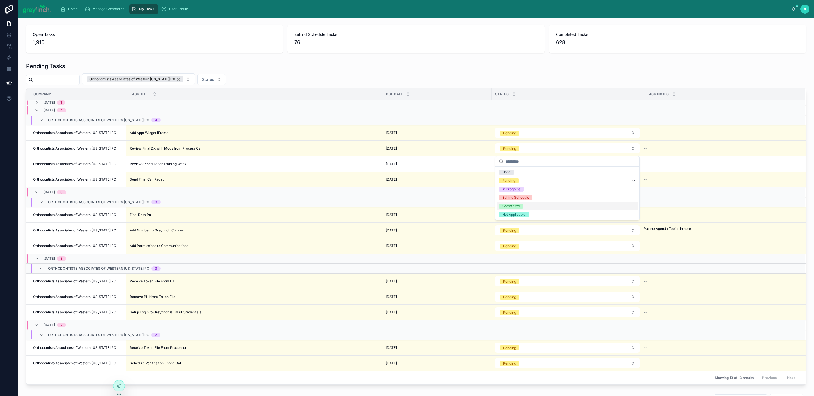
click at [517, 204] on div "Completed" at bounding box center [511, 206] width 18 height 5
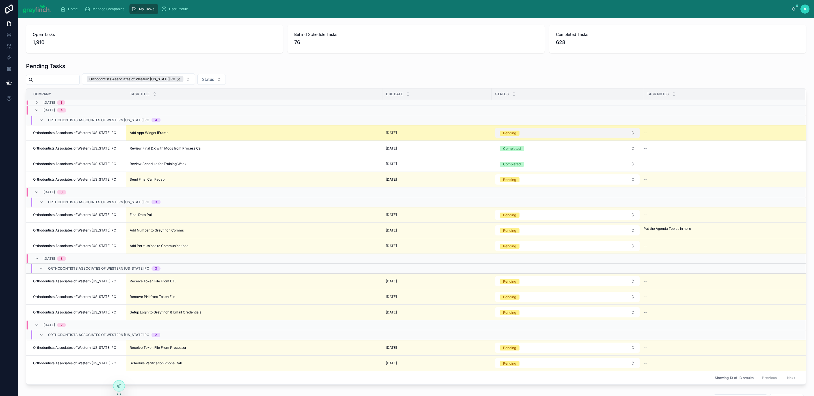
click at [520, 137] on button "Pending" at bounding box center [567, 133] width 144 height 10
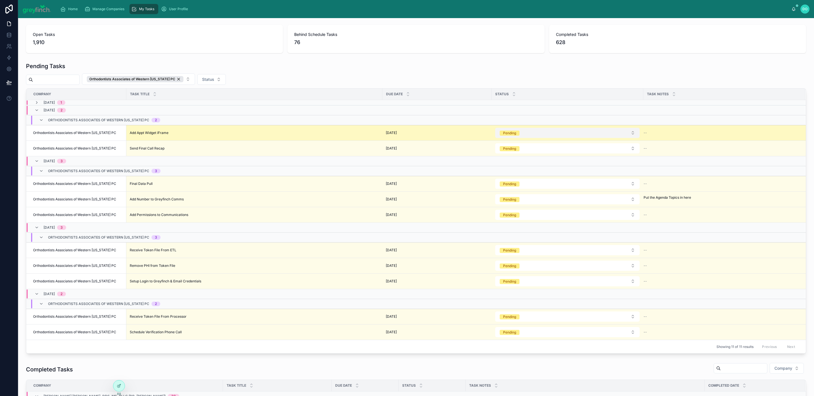
click at [518, 137] on button "Pending" at bounding box center [567, 133] width 144 height 10
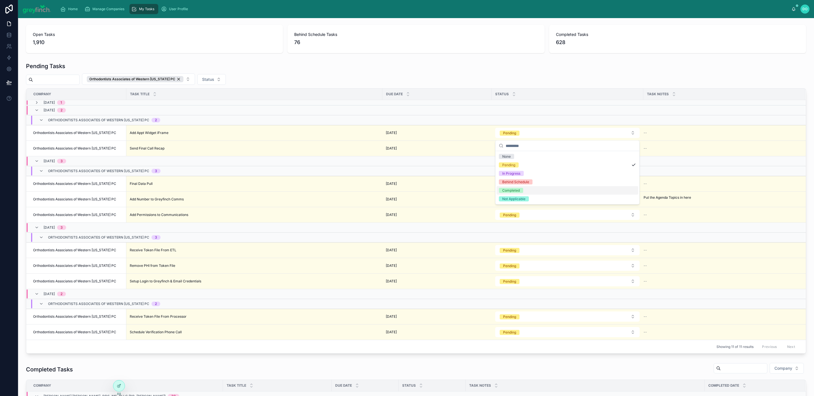
click at [517, 189] on div "Completed" at bounding box center [511, 190] width 18 height 5
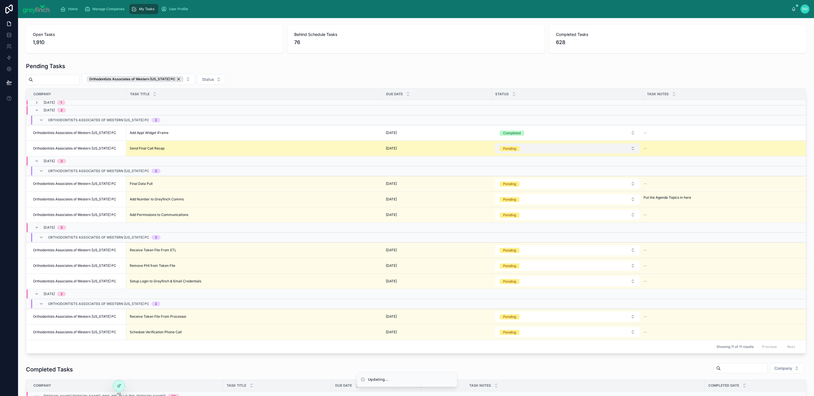
click at [520, 149] on button "Pending" at bounding box center [567, 148] width 144 height 10
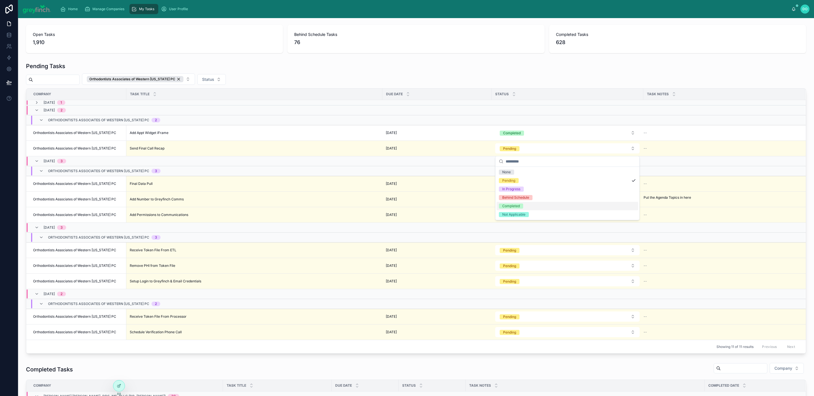
click at [516, 205] on div "Completed" at bounding box center [511, 206] width 18 height 5
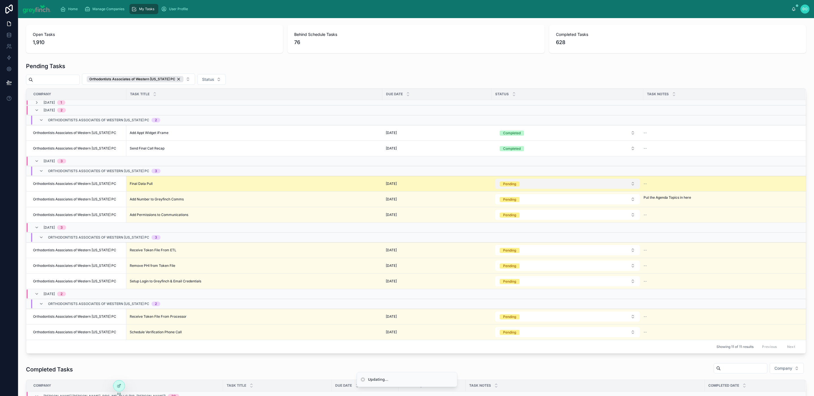
click at [519, 185] on span "Pending" at bounding box center [510, 184] width 20 height 5
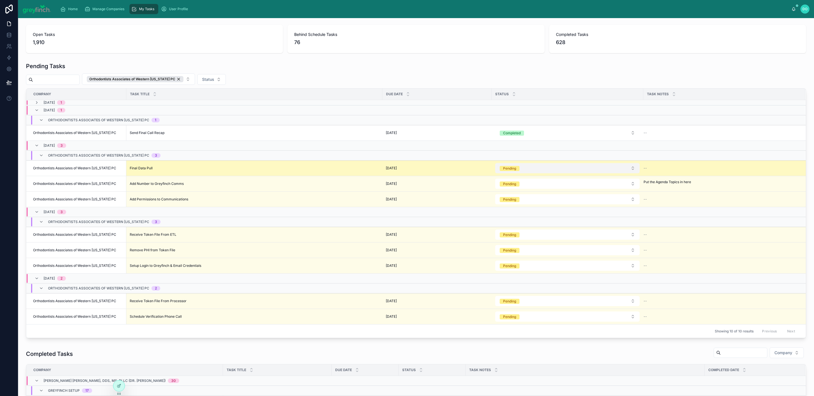
click at [519, 173] on button "Pending" at bounding box center [567, 168] width 144 height 10
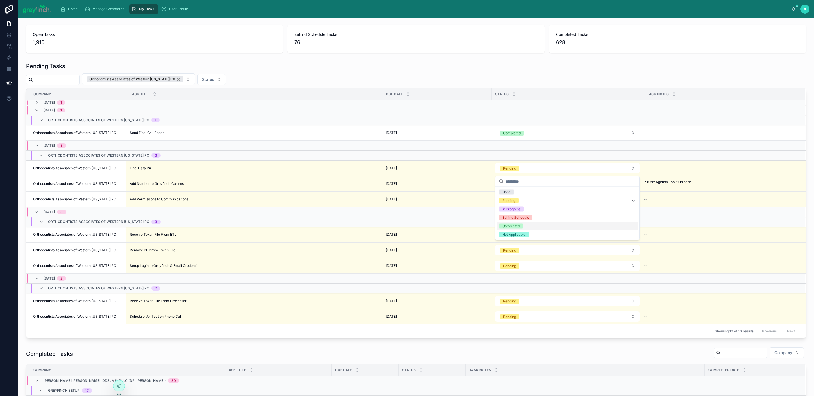
click at [514, 225] on div "Completed" at bounding box center [511, 226] width 18 height 5
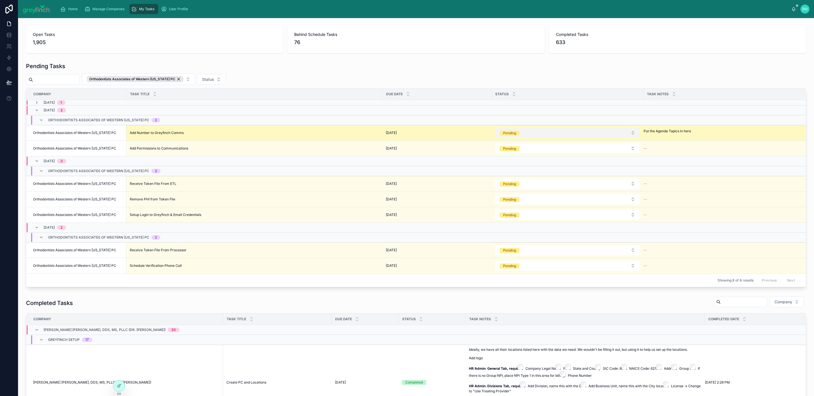
click at [520, 138] on button "Pending" at bounding box center [567, 133] width 144 height 10
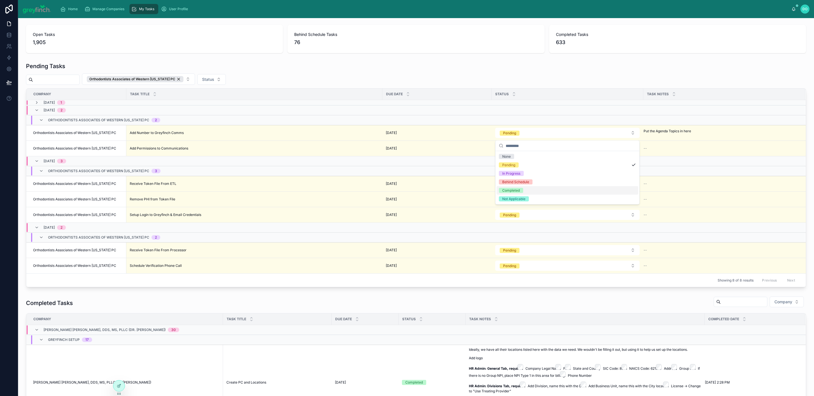
click at [520, 188] on div "Completed" at bounding box center [511, 190] width 18 height 5
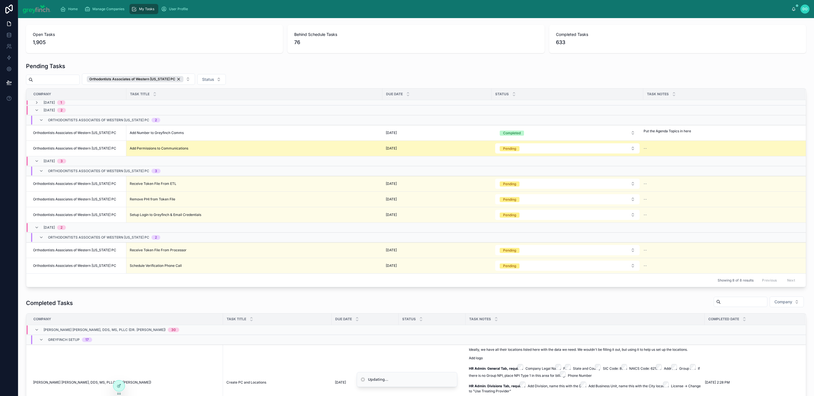
click at [524, 144] on td "Pending" at bounding box center [568, 149] width 152 height 16
click at [523, 147] on button "Pending" at bounding box center [567, 148] width 144 height 10
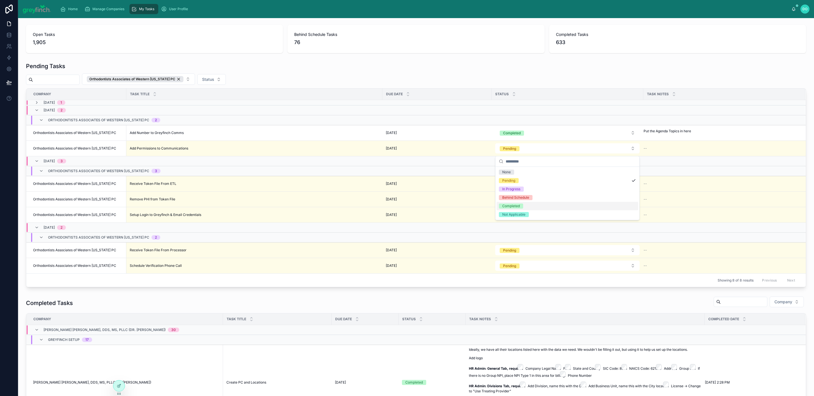
click at [518, 204] on div "Completed" at bounding box center [511, 206] width 18 height 5
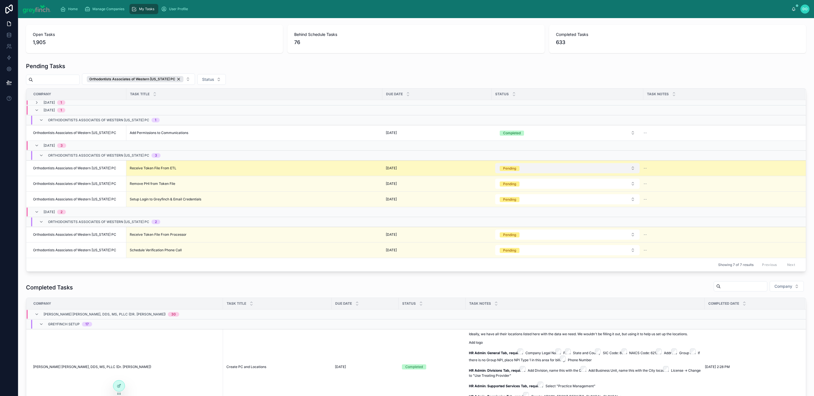
drag, startPoint x: 523, startPoint y: 169, endPoint x: 521, endPoint y: 173, distance: 4.7
click at [522, 170] on button "Pending" at bounding box center [567, 168] width 144 height 10
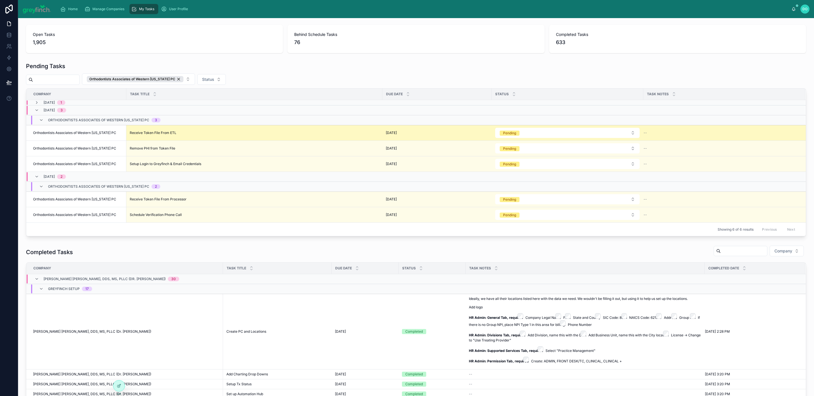
click at [521, 138] on div "Pending" at bounding box center [567, 133] width 144 height 10
click at [523, 133] on button "Pending" at bounding box center [567, 133] width 144 height 10
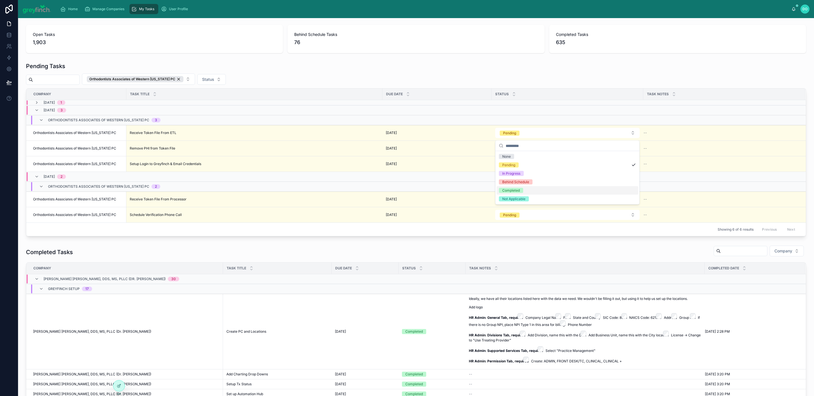
click at [516, 187] on div "Completed" at bounding box center [568, 190] width 142 height 8
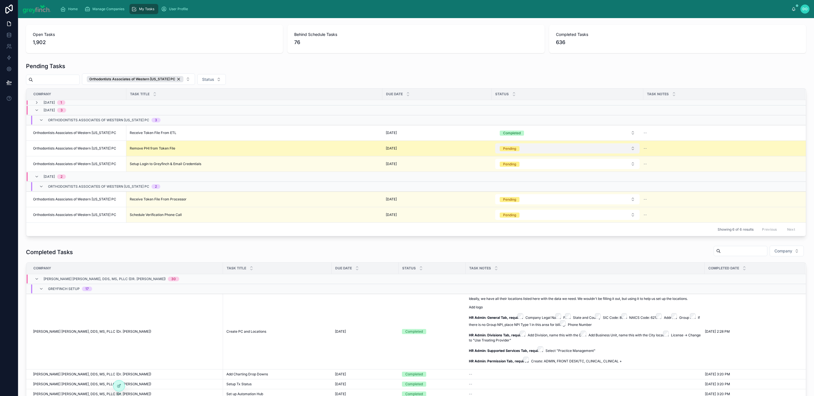
click at [515, 151] on div "Pending" at bounding box center [509, 148] width 13 height 5
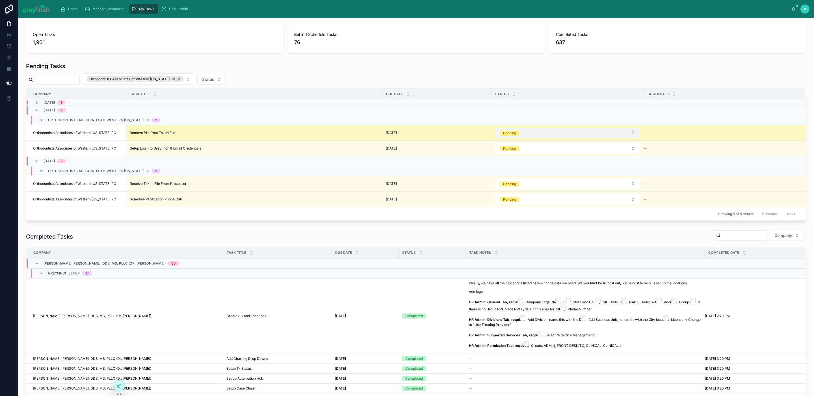
click at [538, 137] on button "Pending" at bounding box center [567, 133] width 144 height 10
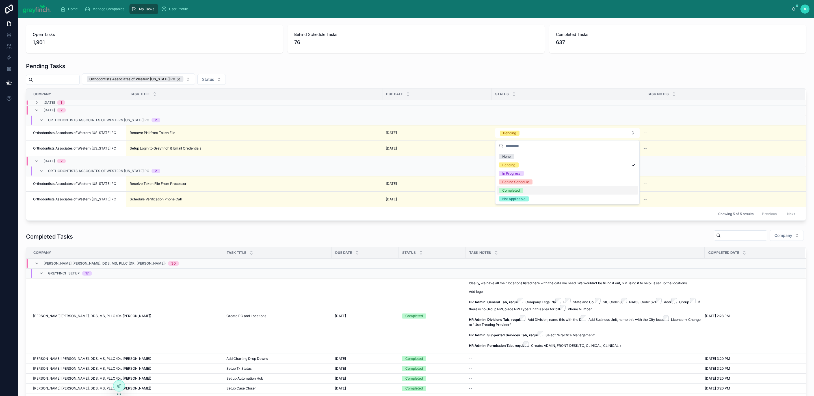
click at [525, 191] on div "Completed" at bounding box center [568, 190] width 142 height 8
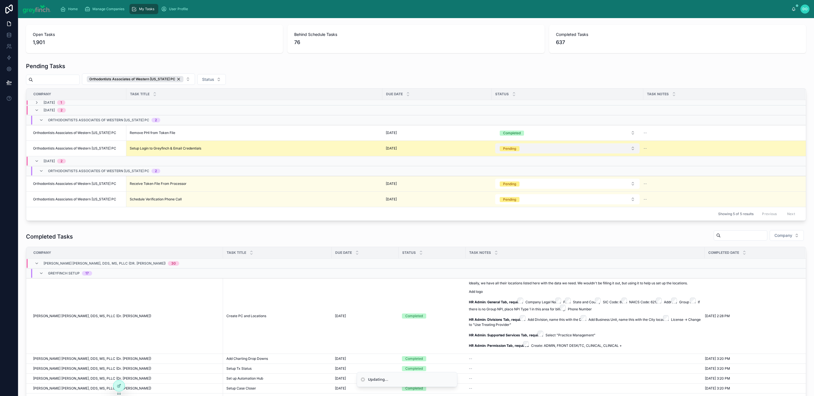
click at [525, 150] on button "Pending" at bounding box center [567, 148] width 144 height 10
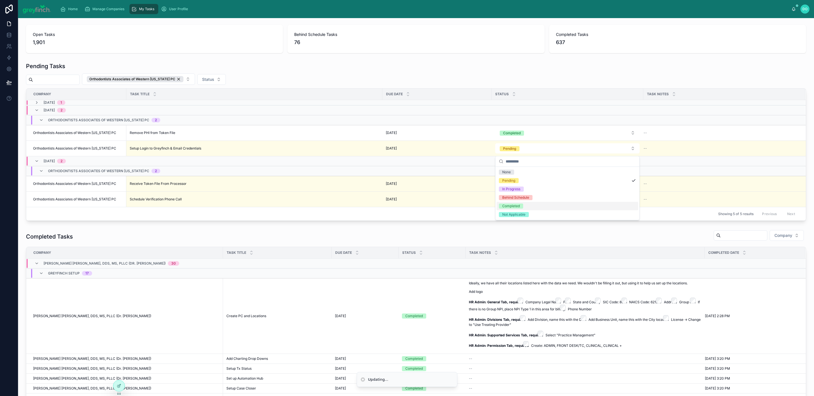
click at [525, 207] on div "Completed" at bounding box center [568, 206] width 142 height 8
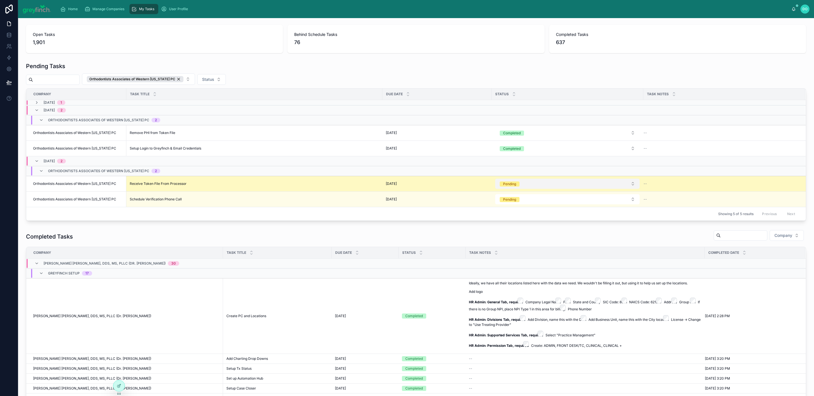
click at [525, 187] on button "Pending" at bounding box center [567, 184] width 144 height 10
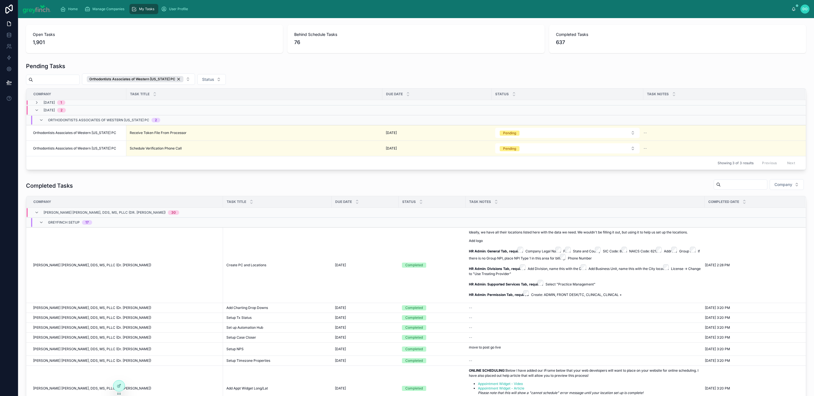
click at [522, 137] on button "Pending" at bounding box center [567, 133] width 144 height 10
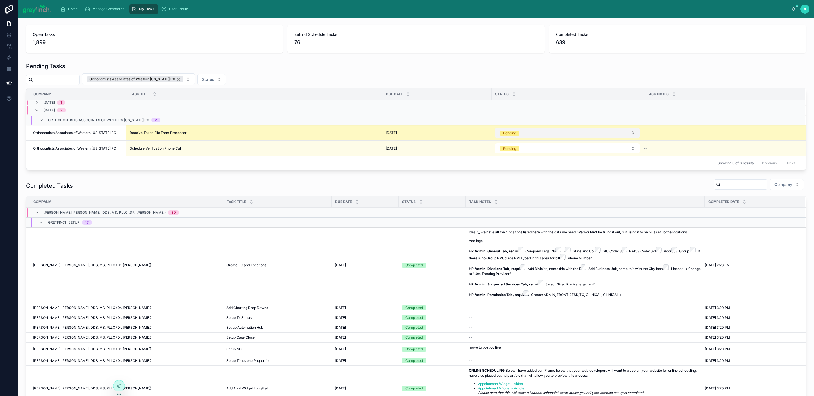
click at [523, 137] on button "Pending" at bounding box center [567, 133] width 144 height 10
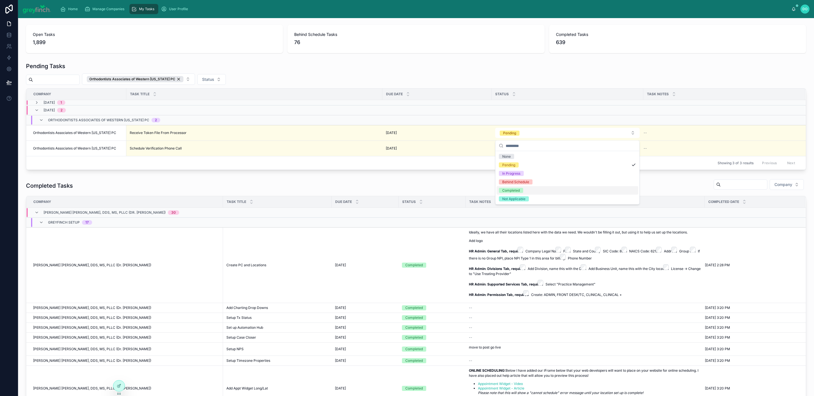
click at [522, 187] on div "Completed" at bounding box center [568, 190] width 142 height 8
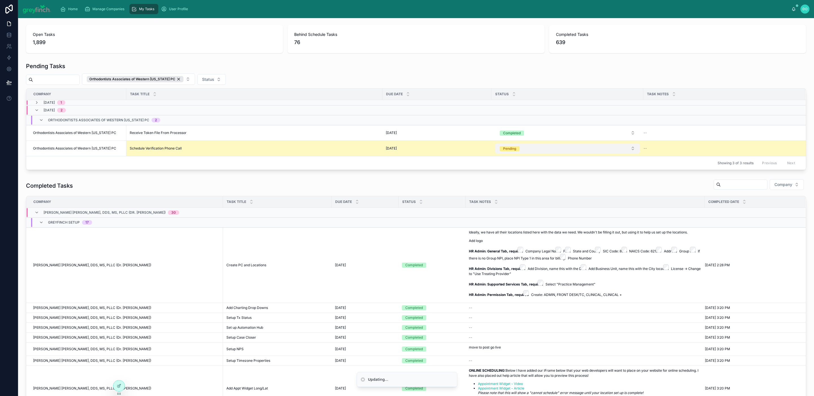
click at [528, 150] on button "Pending" at bounding box center [567, 148] width 144 height 10
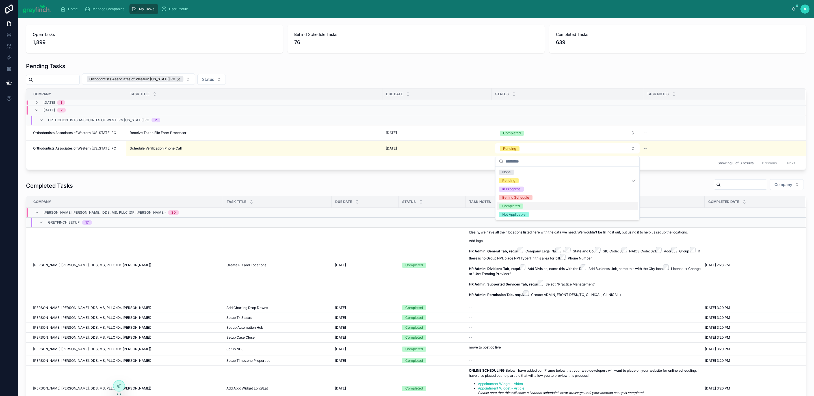
click at [521, 207] on span "Completed" at bounding box center [511, 206] width 24 height 5
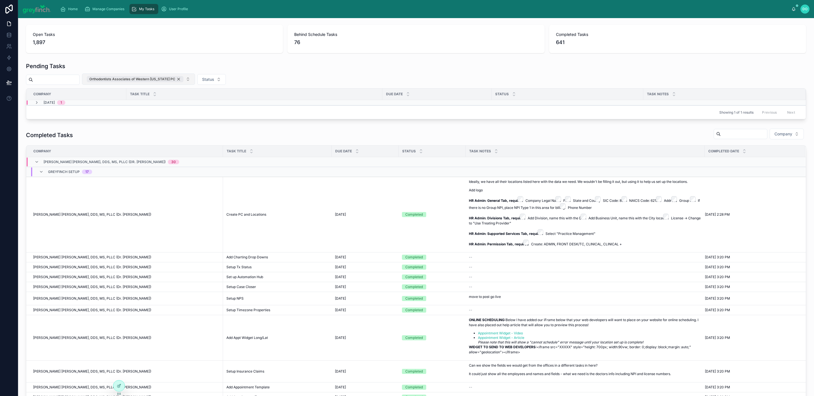
click at [183, 80] on div "Orthodontists Associates of Western [US_STATE] PC" at bounding box center [135, 79] width 97 height 6
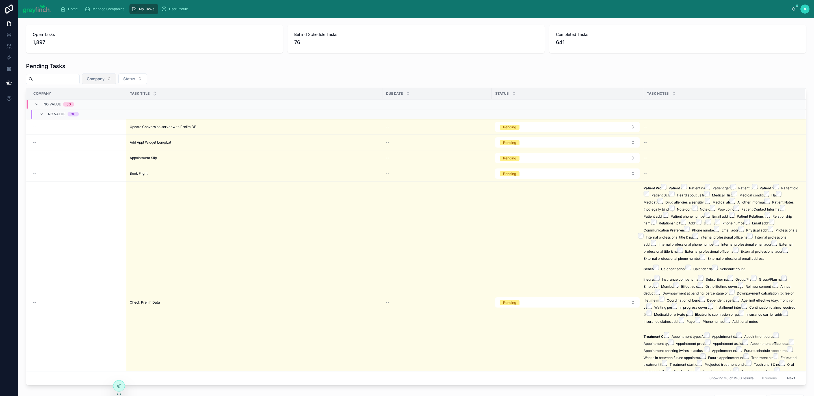
click at [105, 79] on span "Company" at bounding box center [96, 79] width 18 height 6
type input "**********"
click at [113, 101] on span "[PERSON_NAME] and [PERSON_NAME] Orthodontics PC - [PERSON_NAME]" at bounding box center [101, 102] width 57 height 6
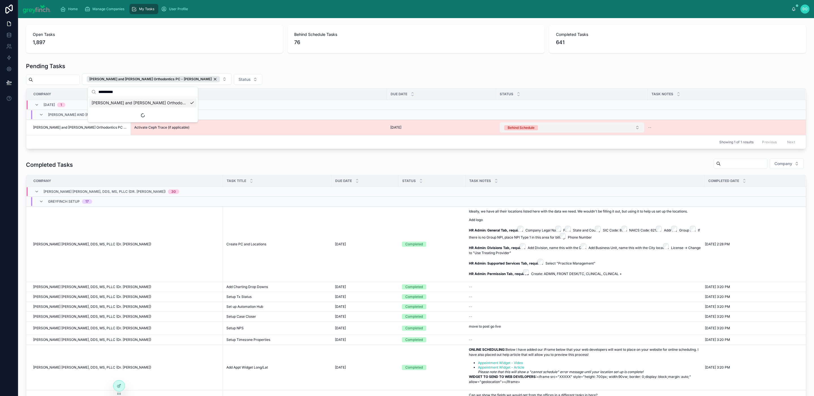
click at [538, 128] on button "Behind Schedule" at bounding box center [572, 127] width 144 height 10
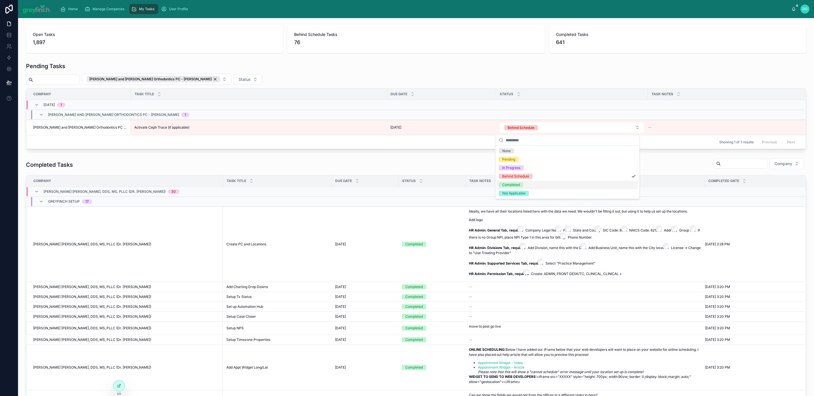
click at [526, 184] on div "Completed" at bounding box center [568, 185] width 142 height 8
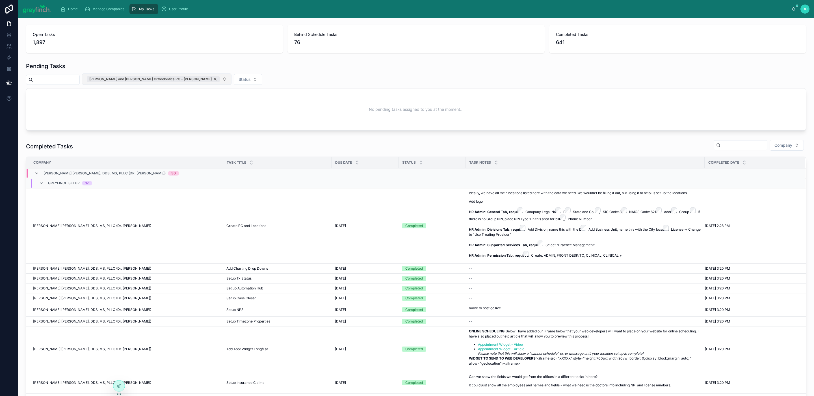
click at [182, 77] on div "[PERSON_NAME] and [PERSON_NAME] Orthodontics PC - [PERSON_NAME]" at bounding box center [153, 79] width 133 height 6
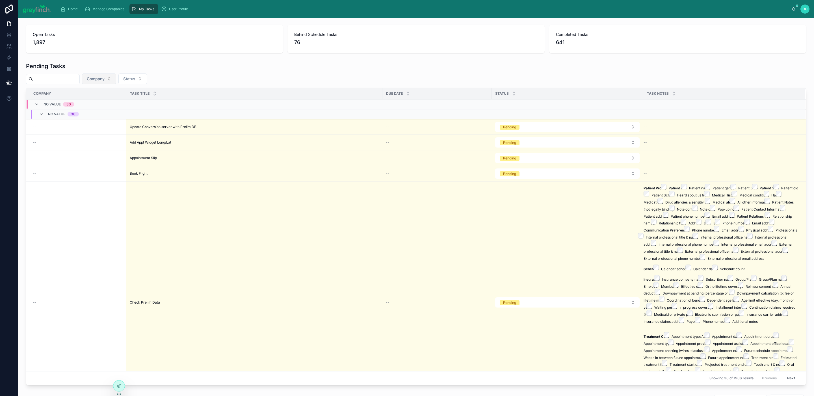
click at [103, 78] on span "Company" at bounding box center [96, 79] width 18 height 6
type input "**********"
click at [112, 103] on span "[PERSON_NAME] DDS LLC - Fried and [PERSON_NAME] Orthodontics" at bounding box center [101, 102] width 57 height 6
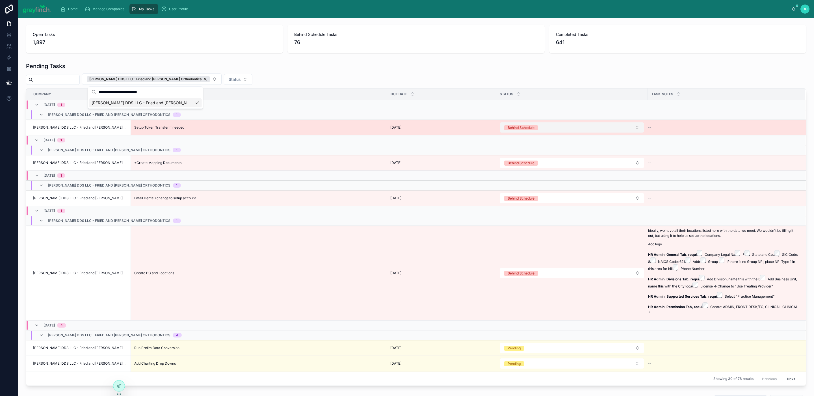
click at [576, 129] on button "Behind Schedule" at bounding box center [572, 127] width 144 height 10
click at [648, 128] on div "--" at bounding box center [723, 127] width 150 height 5
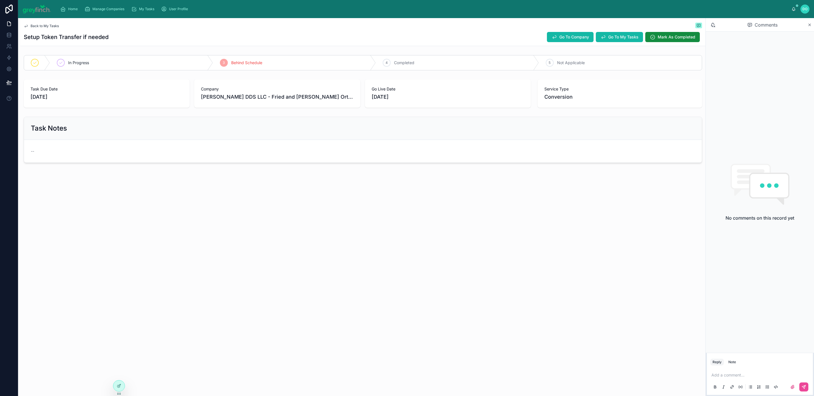
click at [742, 377] on p at bounding box center [761, 375] width 99 height 6
click at [806, 386] on icon at bounding box center [805, 386] width 2 height 2
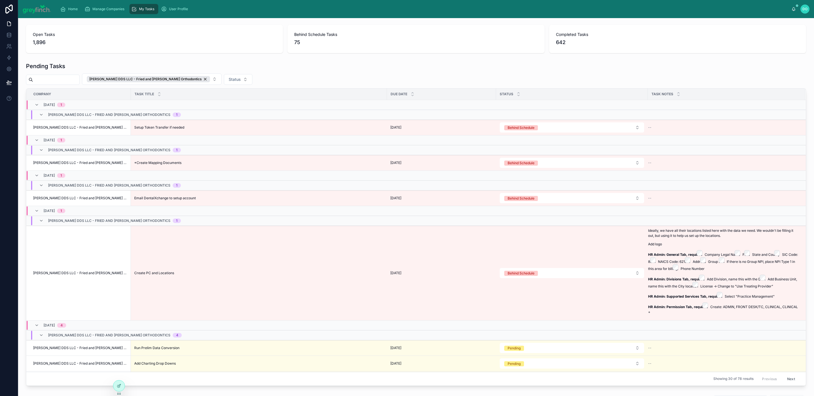
click at [550, 128] on button "Behind Schedule" at bounding box center [572, 127] width 144 height 10
click at [535, 183] on div "Completed" at bounding box center [568, 185] width 142 height 8
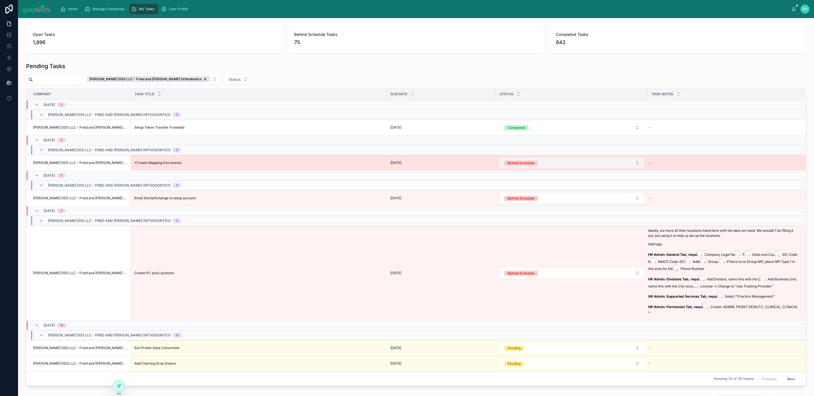
click at [544, 163] on button "Behind Schedule" at bounding box center [572, 163] width 144 height 10
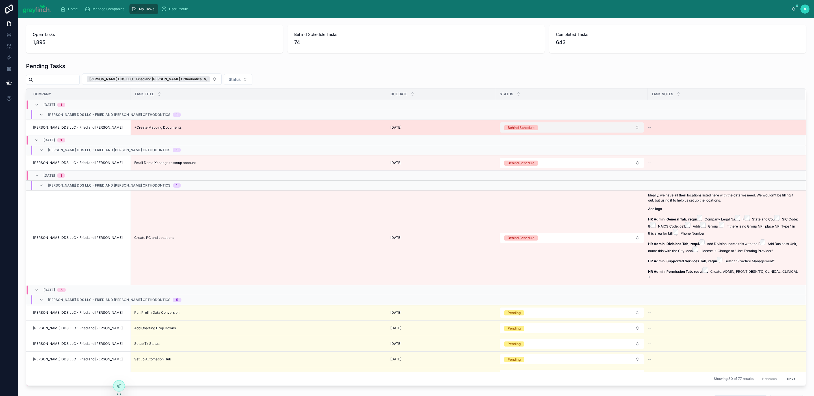
click at [536, 129] on button "Behind Schedule" at bounding box center [572, 127] width 144 height 10
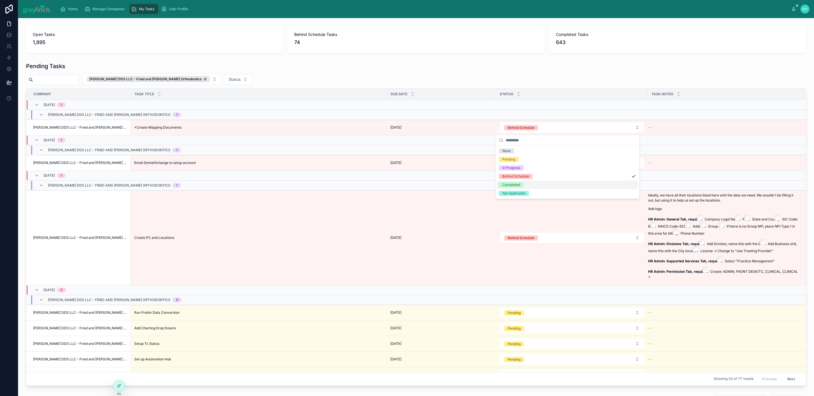
click at [525, 184] on div "Completed" at bounding box center [568, 185] width 142 height 8
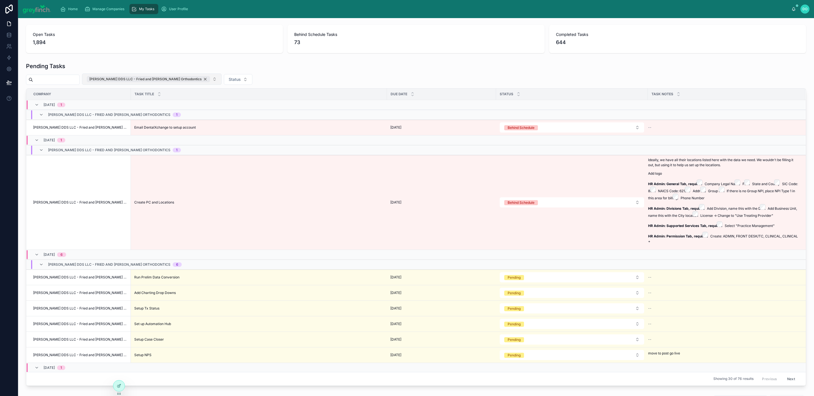
click at [186, 79] on div "[PERSON_NAME] DDS LLC - Fried and [PERSON_NAME] Orthodontics" at bounding box center [148, 79] width 123 height 6
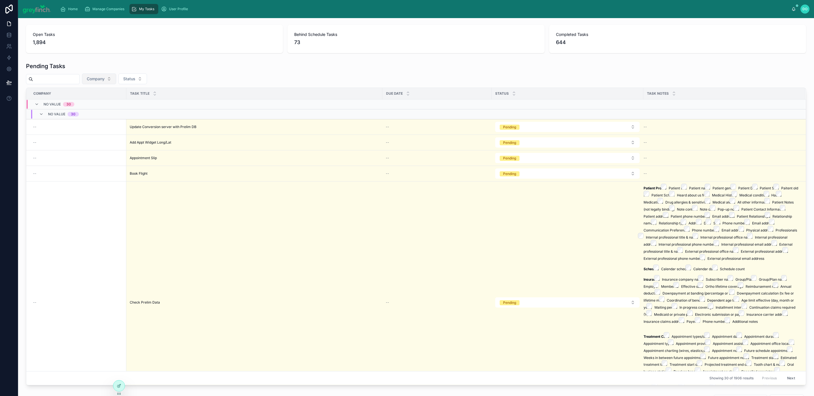
click at [105, 78] on span "Company" at bounding box center [96, 79] width 18 height 6
type input "**********"
click at [102, 99] on div "[PERSON_NAME] - [PERSON_NAME] Orthodontics" at bounding box center [105, 102] width 68 height 9
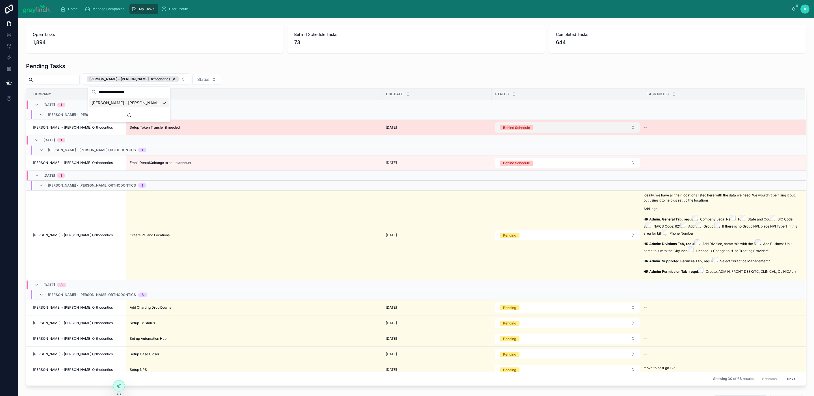
click at [534, 129] on button "Behind Schedule" at bounding box center [567, 127] width 144 height 10
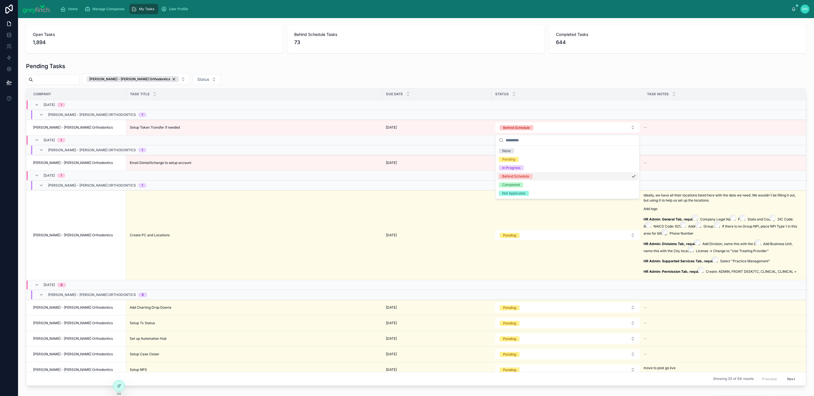
drag, startPoint x: 407, startPoint y: 65, endPoint x: 403, endPoint y: 66, distance: 4.8
click at [407, 65] on div "Pending Tasks" at bounding box center [416, 66] width 780 height 8
